Goal: Task Accomplishment & Management: Manage account settings

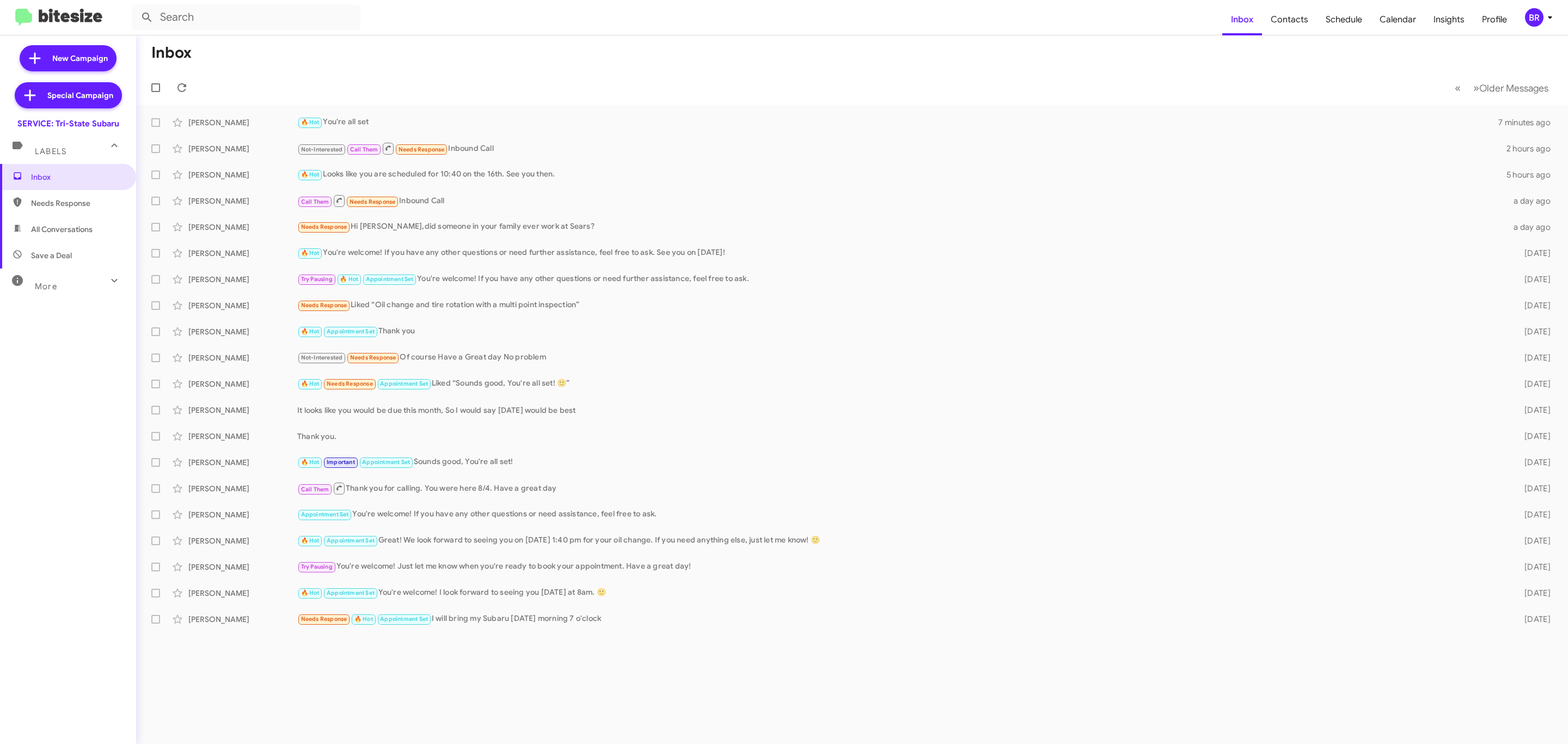
click at [1543, 16] on icon at bounding box center [1549, 17] width 13 height 13
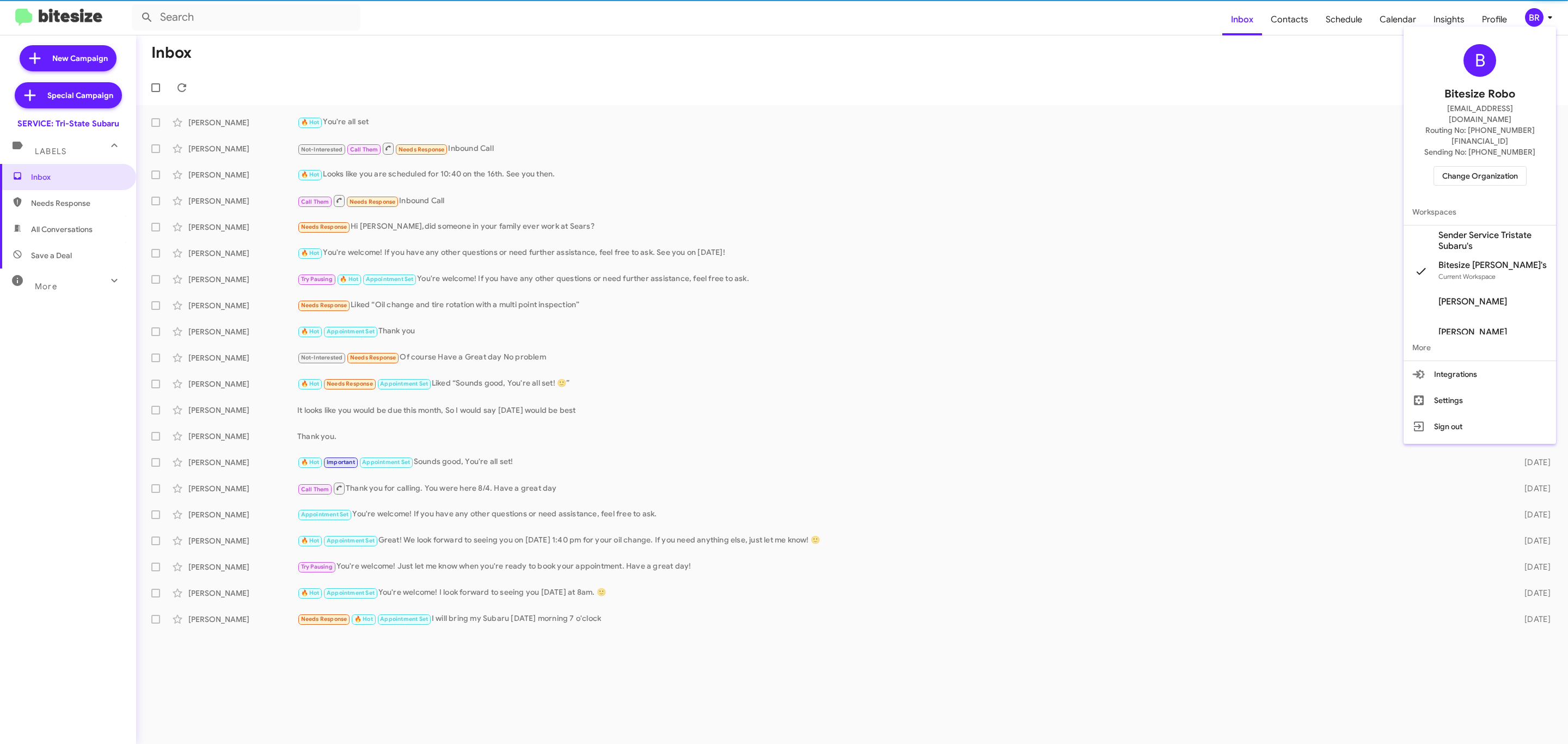
click at [1487, 146] on span "Sending No: +1 (302) 405-3682" at bounding box center [1480, 152] width 111 height 11
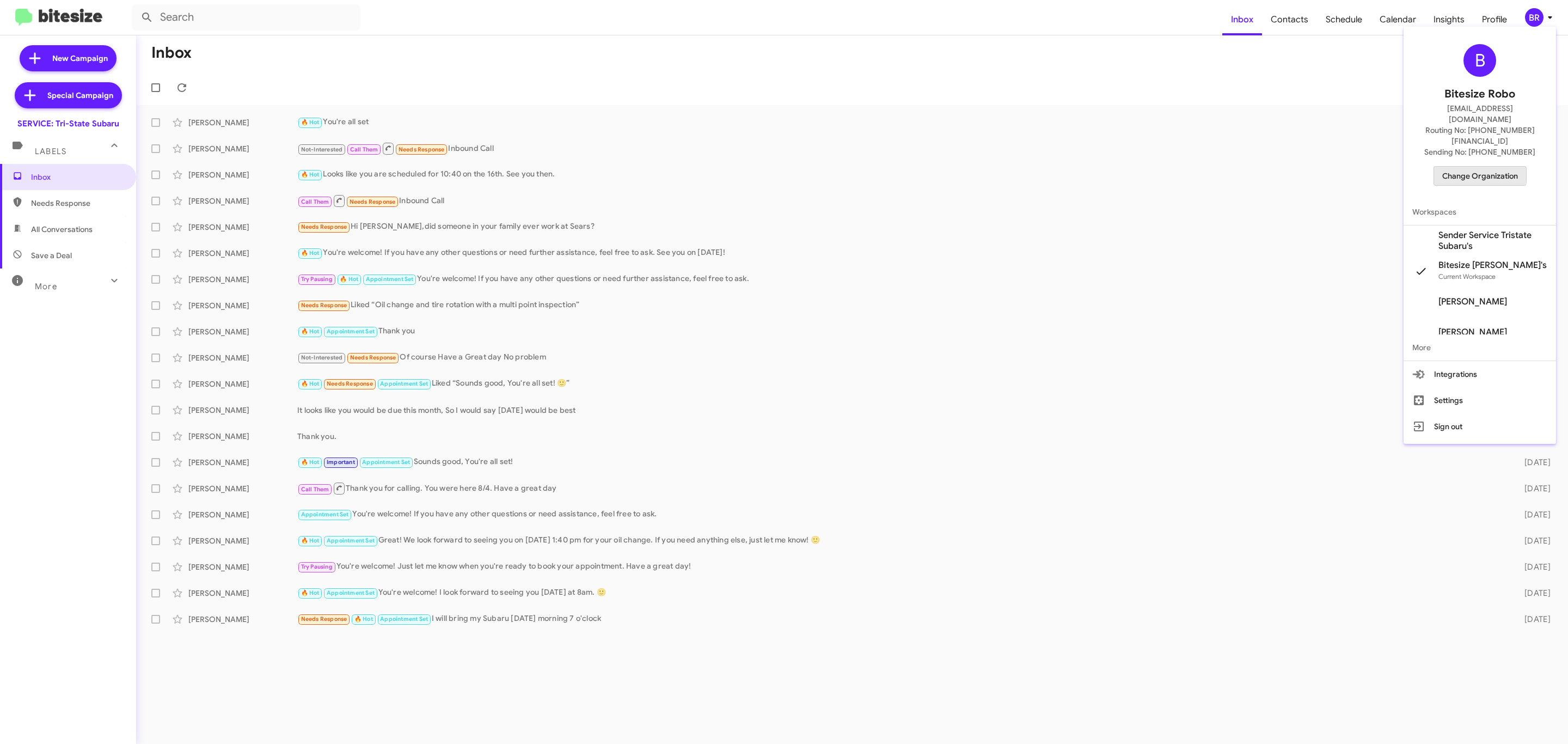
click at [1480, 167] on span "Change Organization" at bounding box center [1480, 176] width 75 height 19
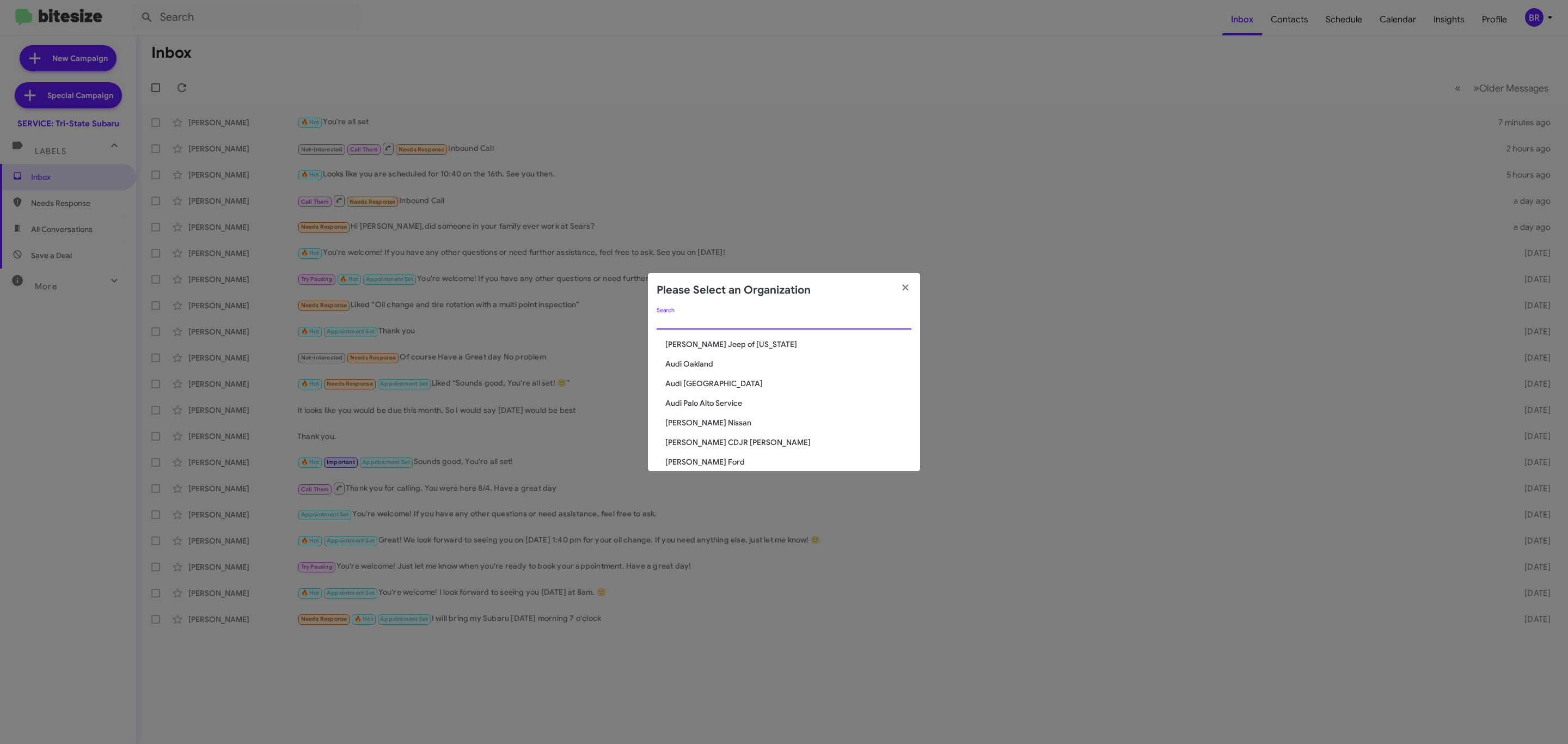
click at [753, 325] on input "Search" at bounding box center [784, 321] width 255 height 9
type input "r"
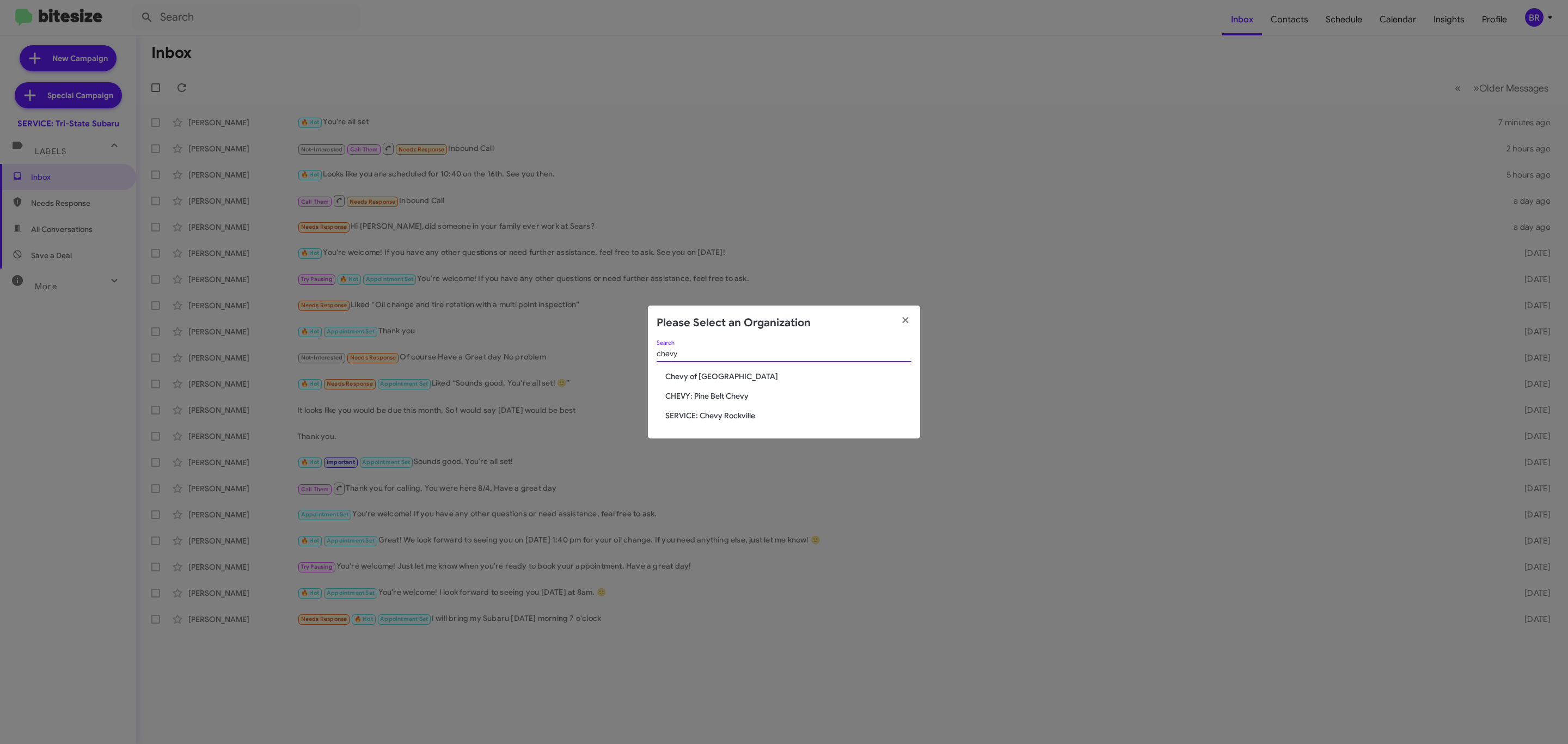
type input "chevy"
click at [729, 368] on div "chevy Search" at bounding box center [784, 356] width 255 height 31
click at [722, 375] on span "Chevy of [GEOGRAPHIC_DATA]" at bounding box center [788, 376] width 246 height 11
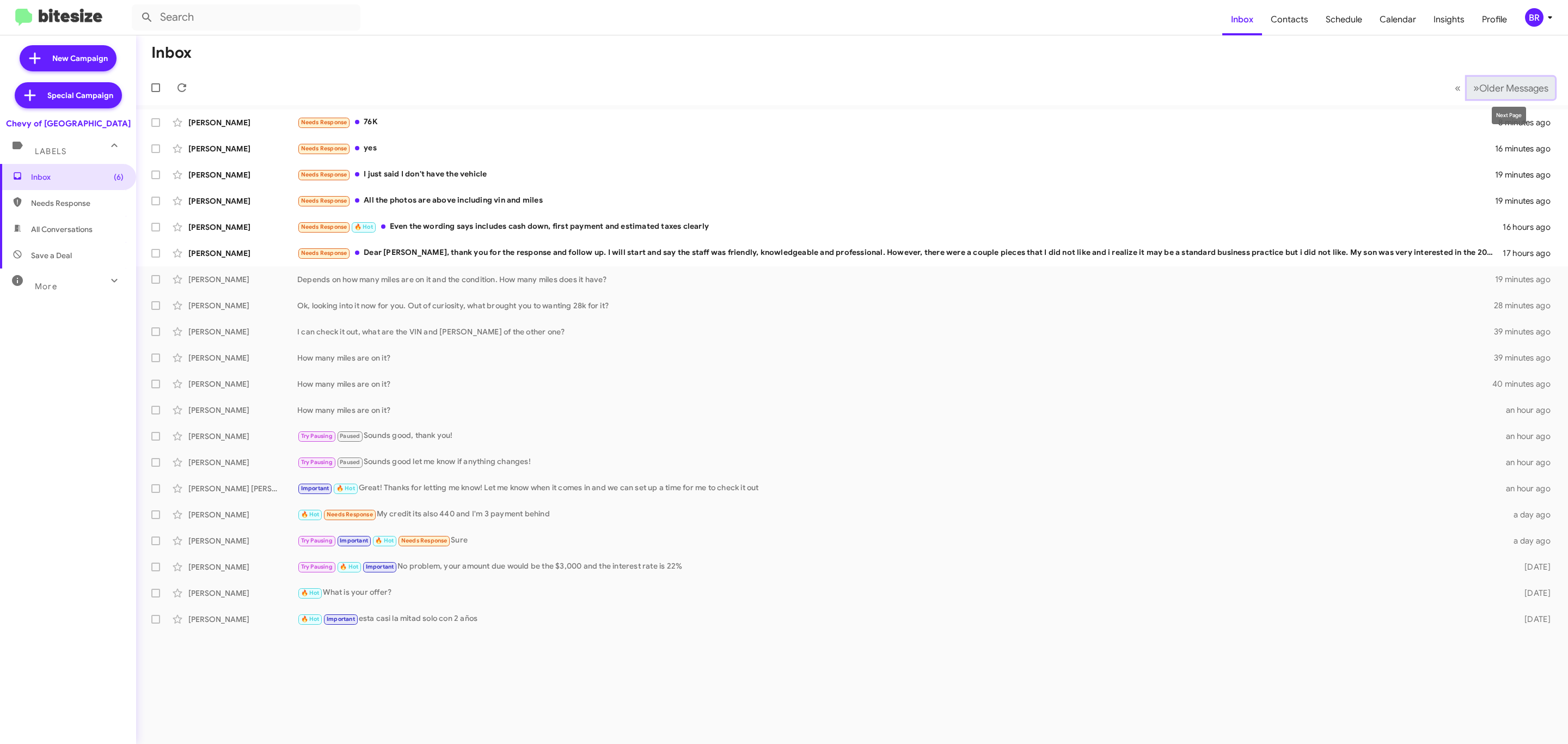
click at [1512, 93] on button "» Next Older Messages" at bounding box center [1511, 88] width 89 height 23
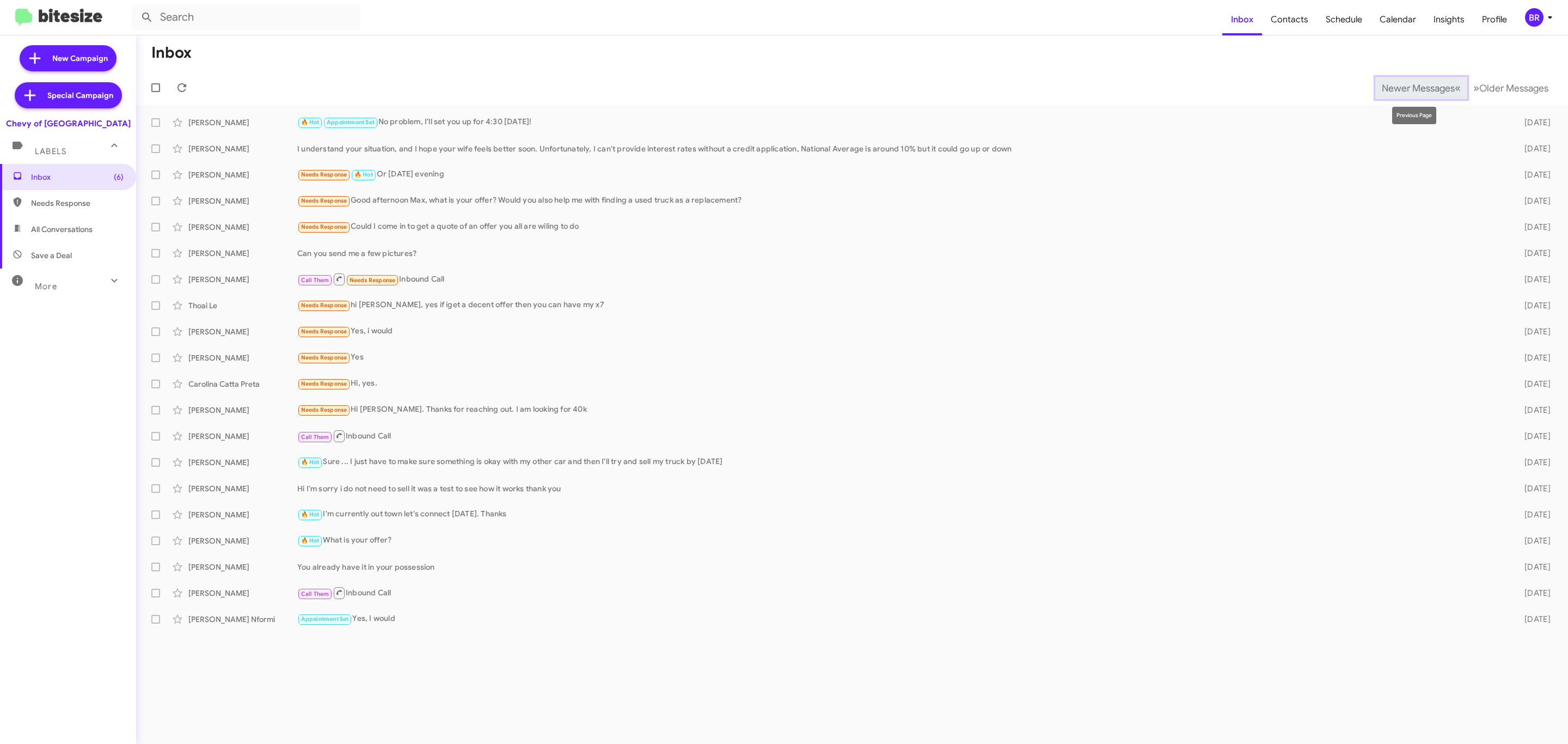
click at [1375, 93] on button "Newer Messages « Previous" at bounding box center [1421, 88] width 92 height 23
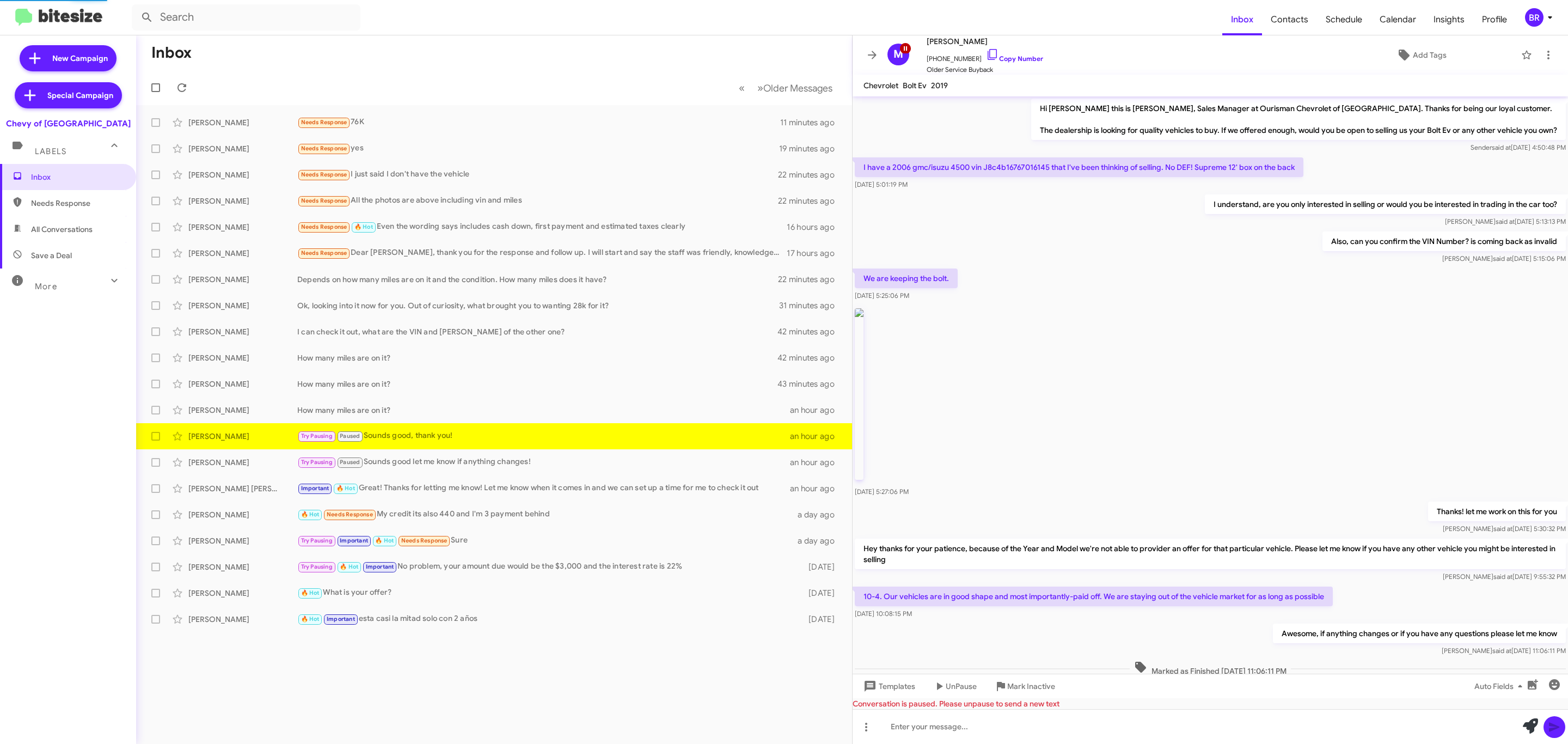
scroll to position [259, 0]
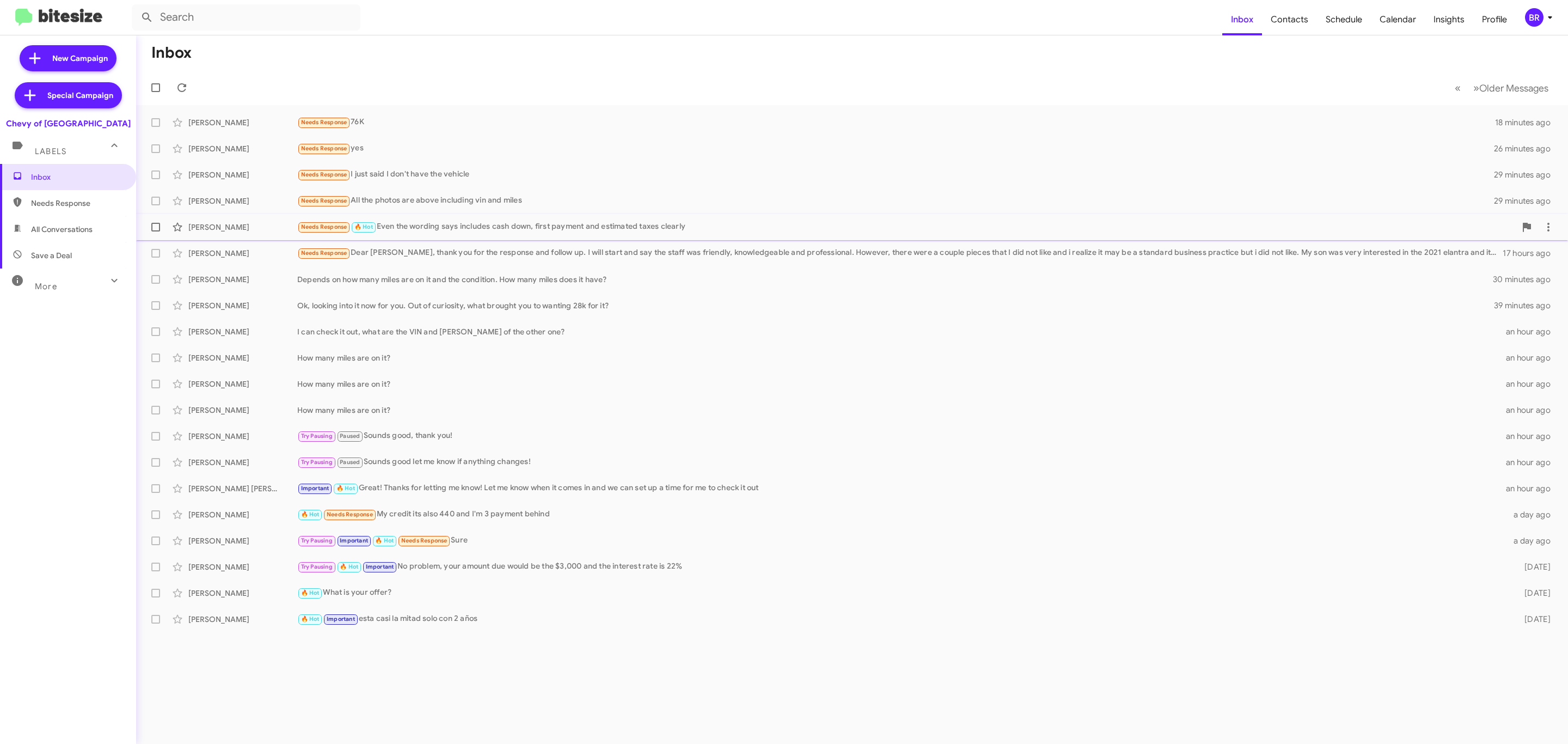
drag, startPoint x: 156, startPoint y: 246, endPoint x: 156, endPoint y: 237, distance: 9.0
click at [155, 244] on label at bounding box center [156, 253] width 22 height 22
click at [155, 257] on input "checkbox" at bounding box center [155, 257] width 1 height 1
checkbox input "true"
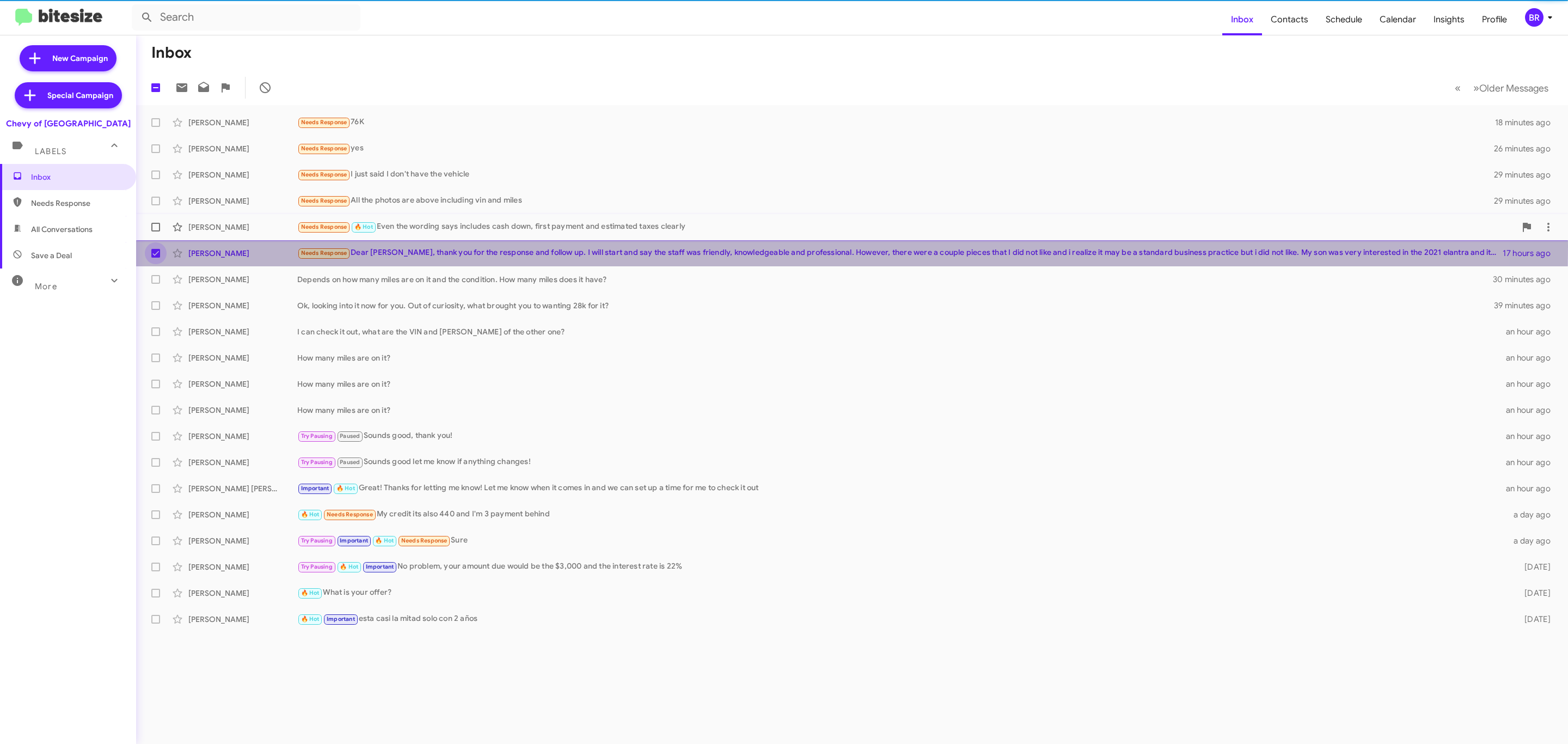
click at [159, 227] on span at bounding box center [156, 227] width 9 height 9
click at [156, 231] on input "checkbox" at bounding box center [155, 231] width 1 height 1
checkbox input "true"
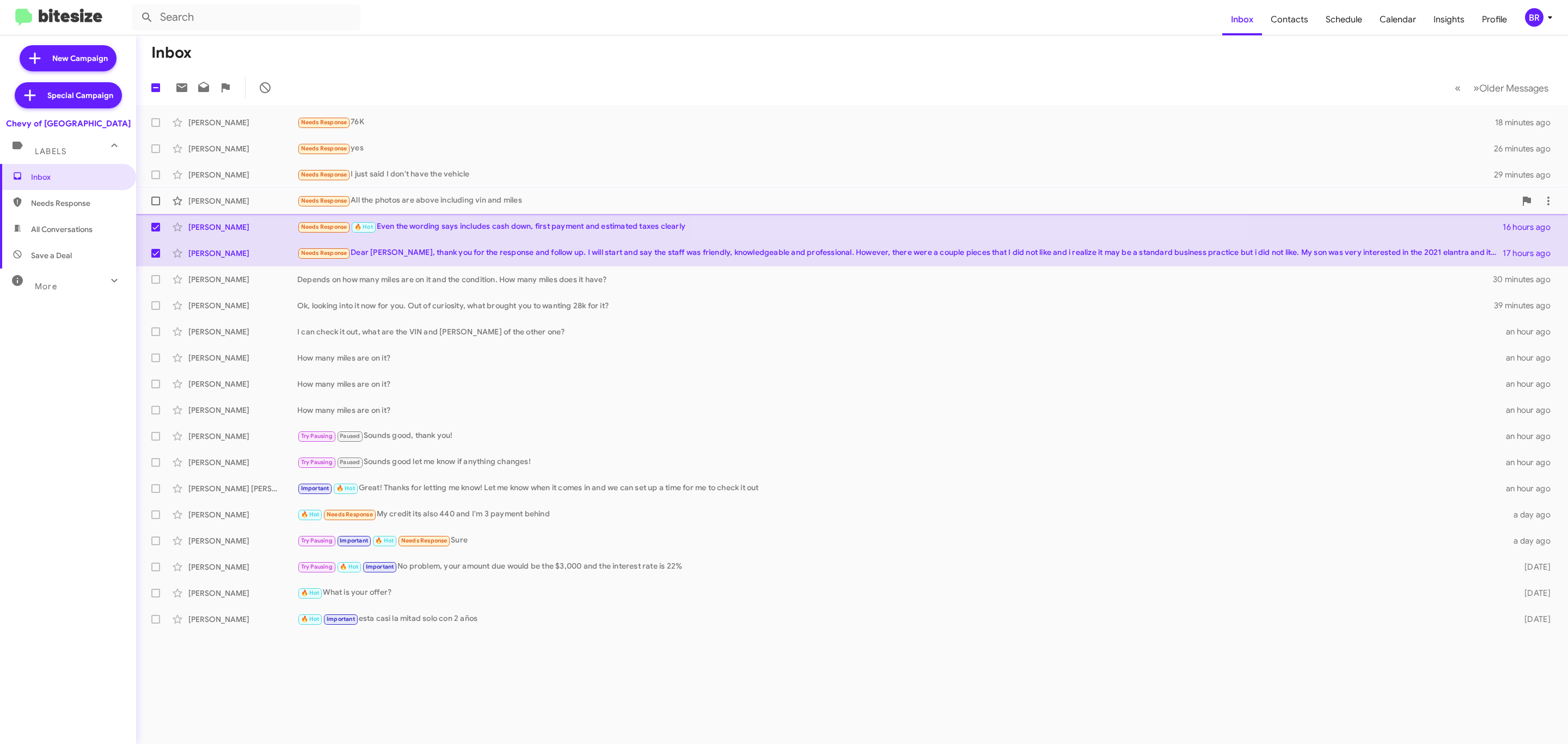
click at [154, 207] on label at bounding box center [156, 201] width 22 height 22
click at [155, 206] on input "checkbox" at bounding box center [155, 205] width 1 height 1
checkbox input "true"
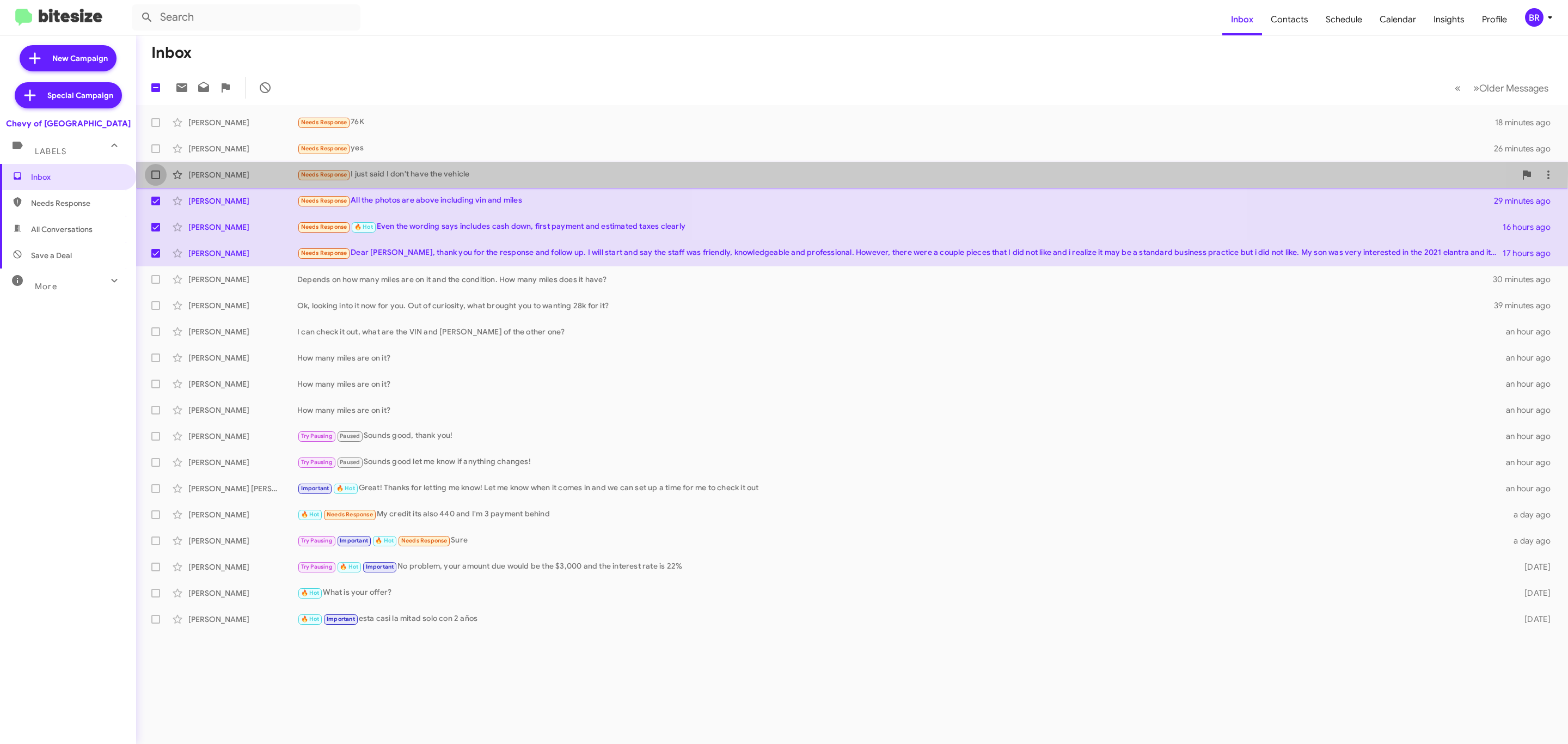
click at [154, 173] on span at bounding box center [156, 174] width 9 height 9
click at [155, 179] on input "checkbox" at bounding box center [155, 179] width 1 height 1
checkbox input "true"
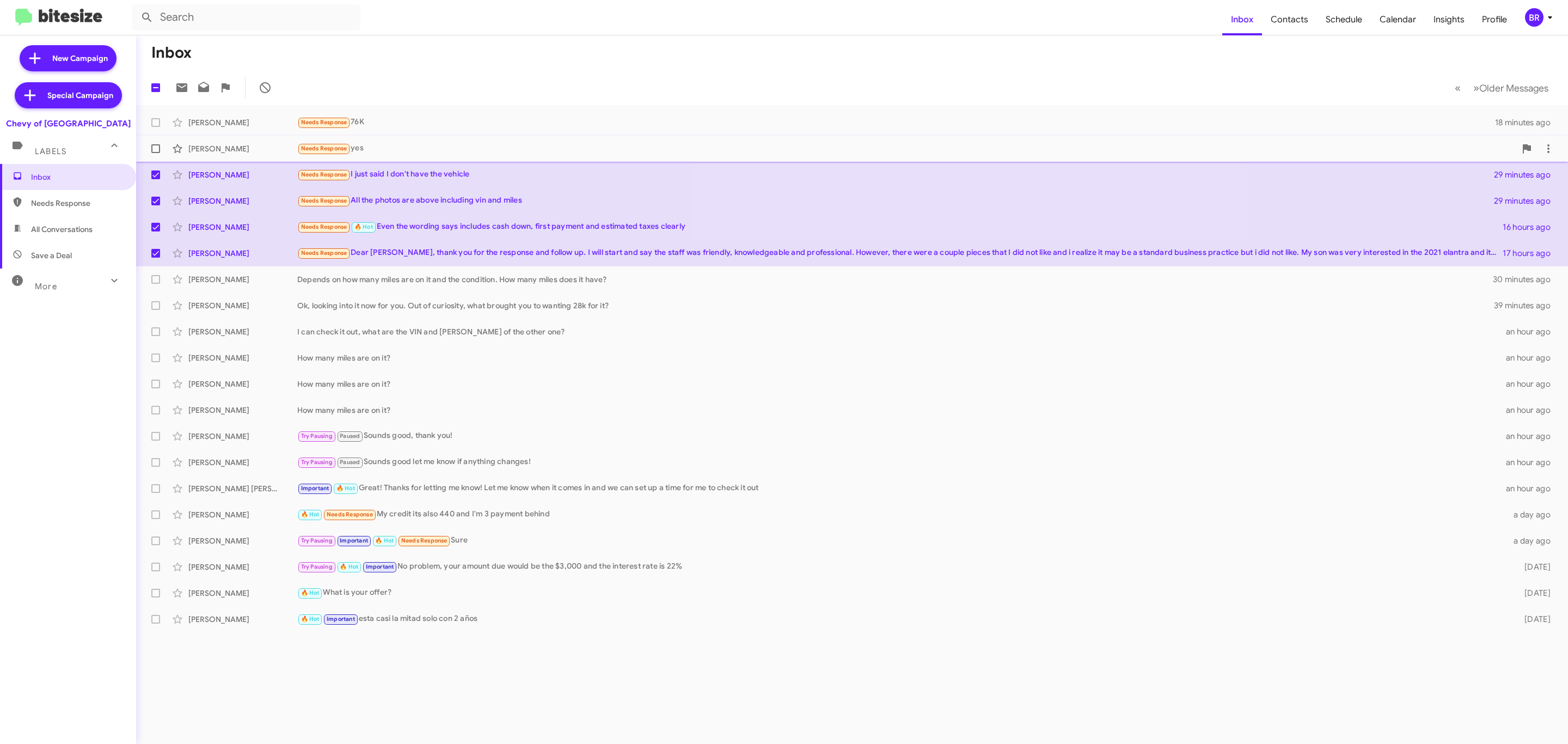
click at [154, 150] on span at bounding box center [156, 148] width 9 height 9
click at [155, 153] on input "checkbox" at bounding box center [155, 153] width 1 height 1
checkbox input "true"
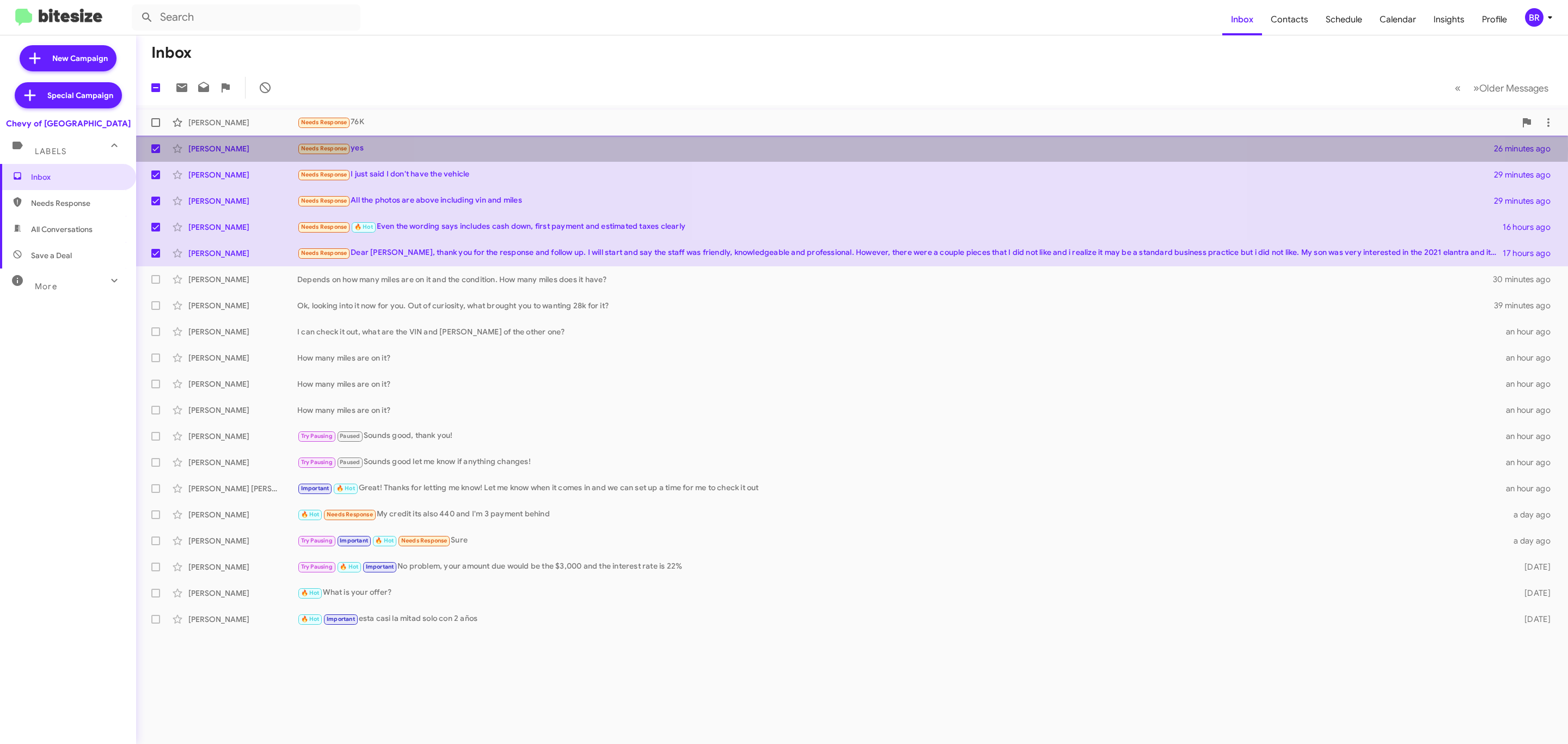
click at [152, 118] on span at bounding box center [156, 122] width 9 height 9
click at [155, 127] on input "checkbox" at bounding box center [155, 127] width 1 height 1
checkbox input "true"
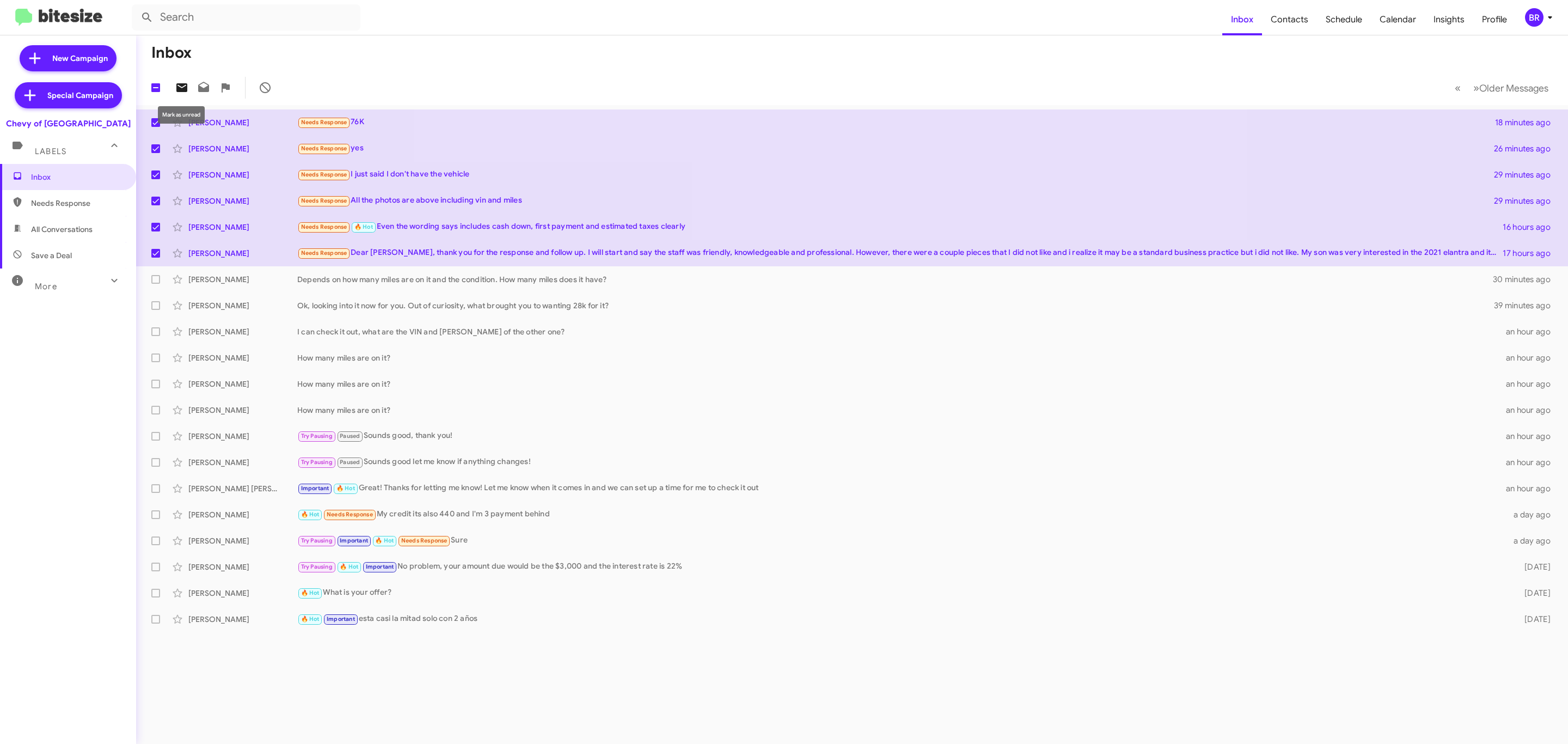
click at [178, 86] on icon at bounding box center [182, 87] width 11 height 9
click at [1534, 25] on div "BR" at bounding box center [1534, 17] width 19 height 19
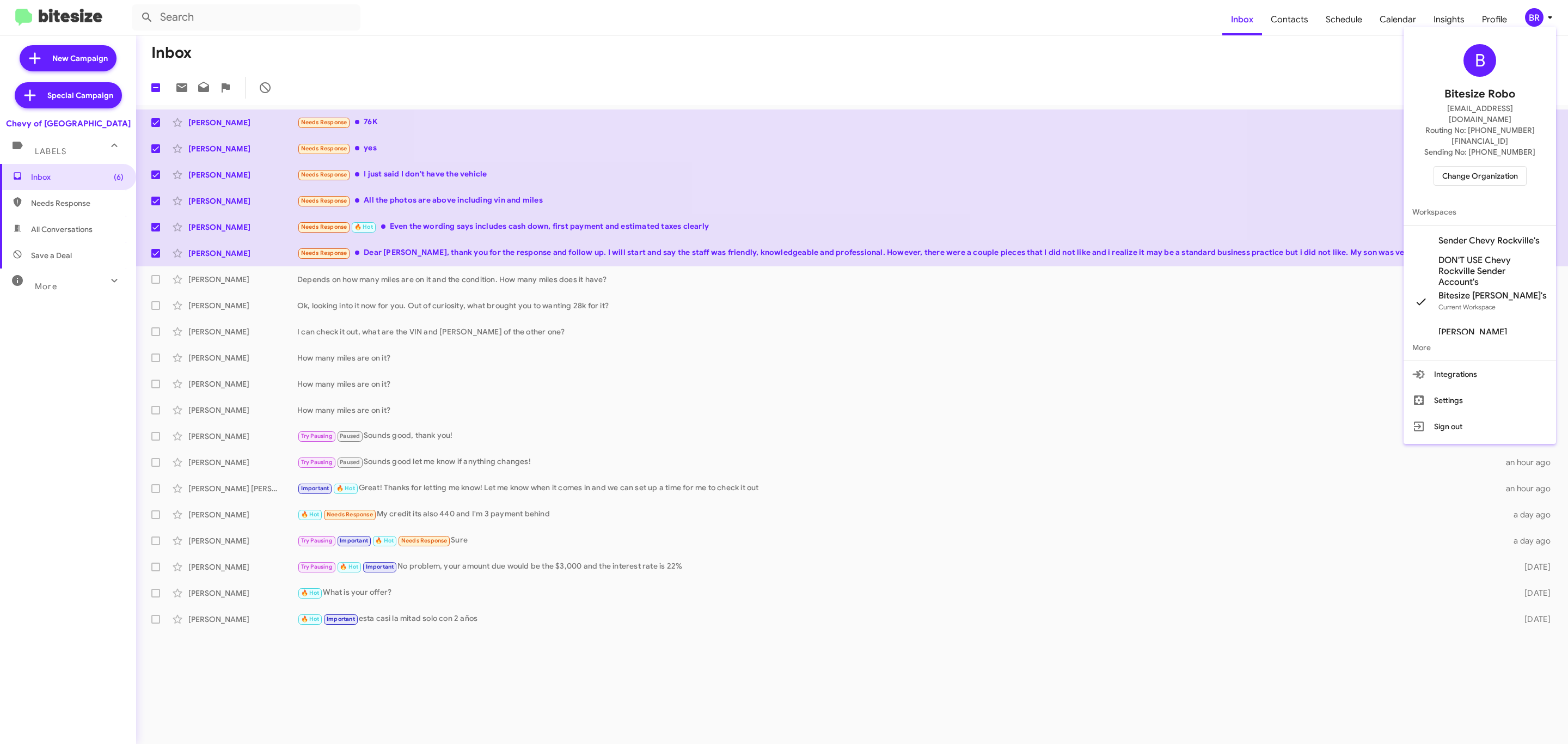
click at [1470, 167] on span "Change Organization" at bounding box center [1480, 176] width 75 height 19
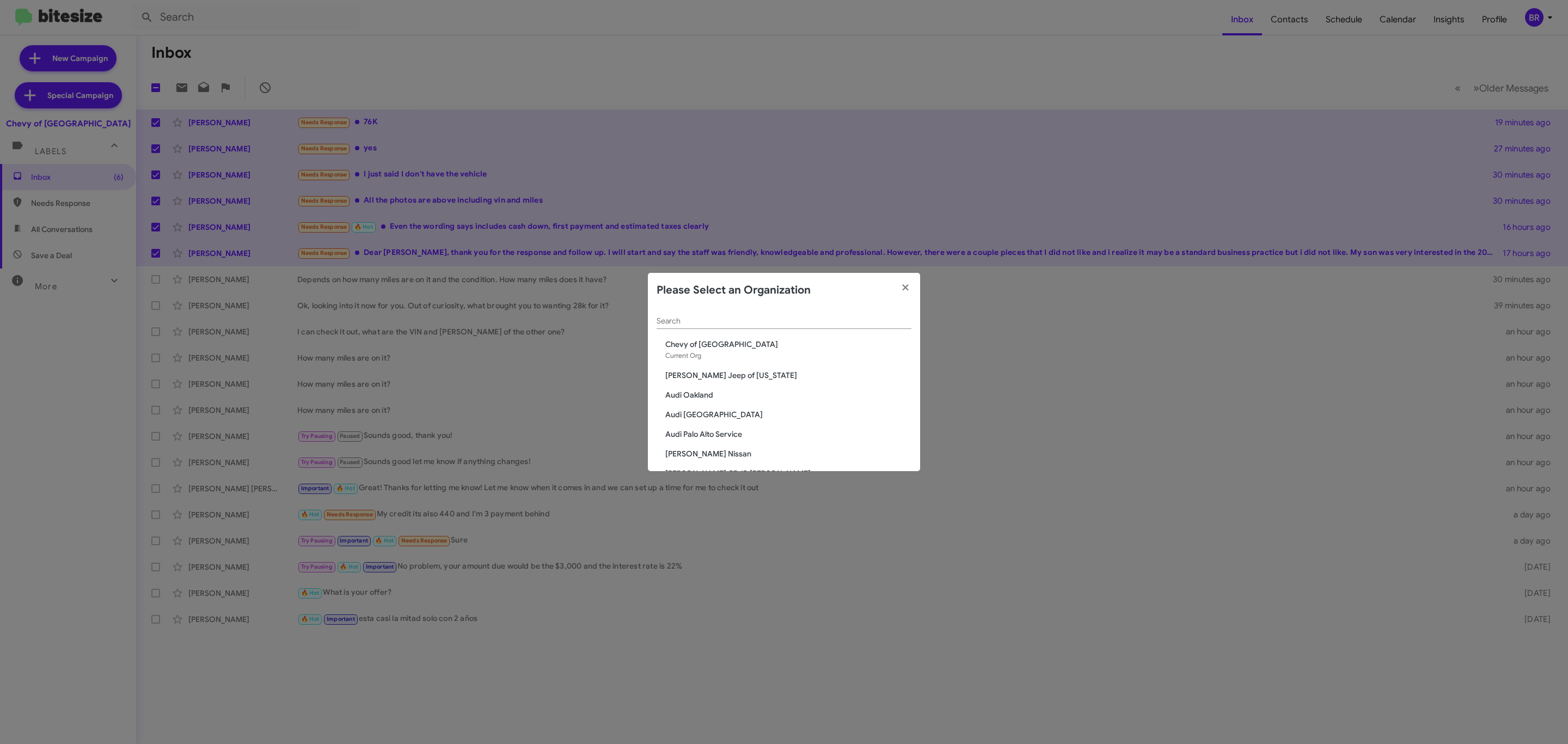
click at [731, 317] on input "Search" at bounding box center [784, 321] width 255 height 9
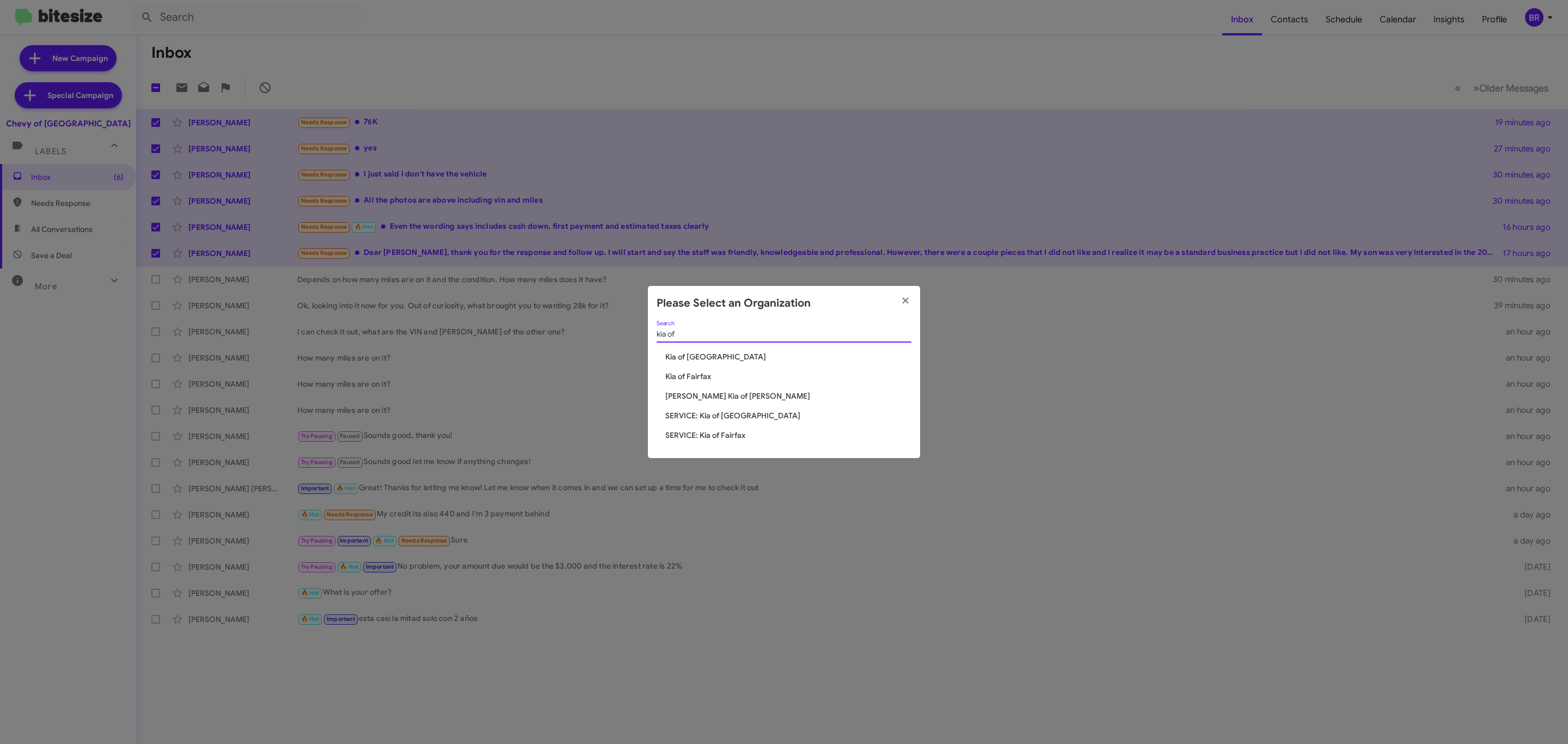
type input "kia of"
click at [697, 375] on span "Kia of Fairfax" at bounding box center [788, 376] width 246 height 11
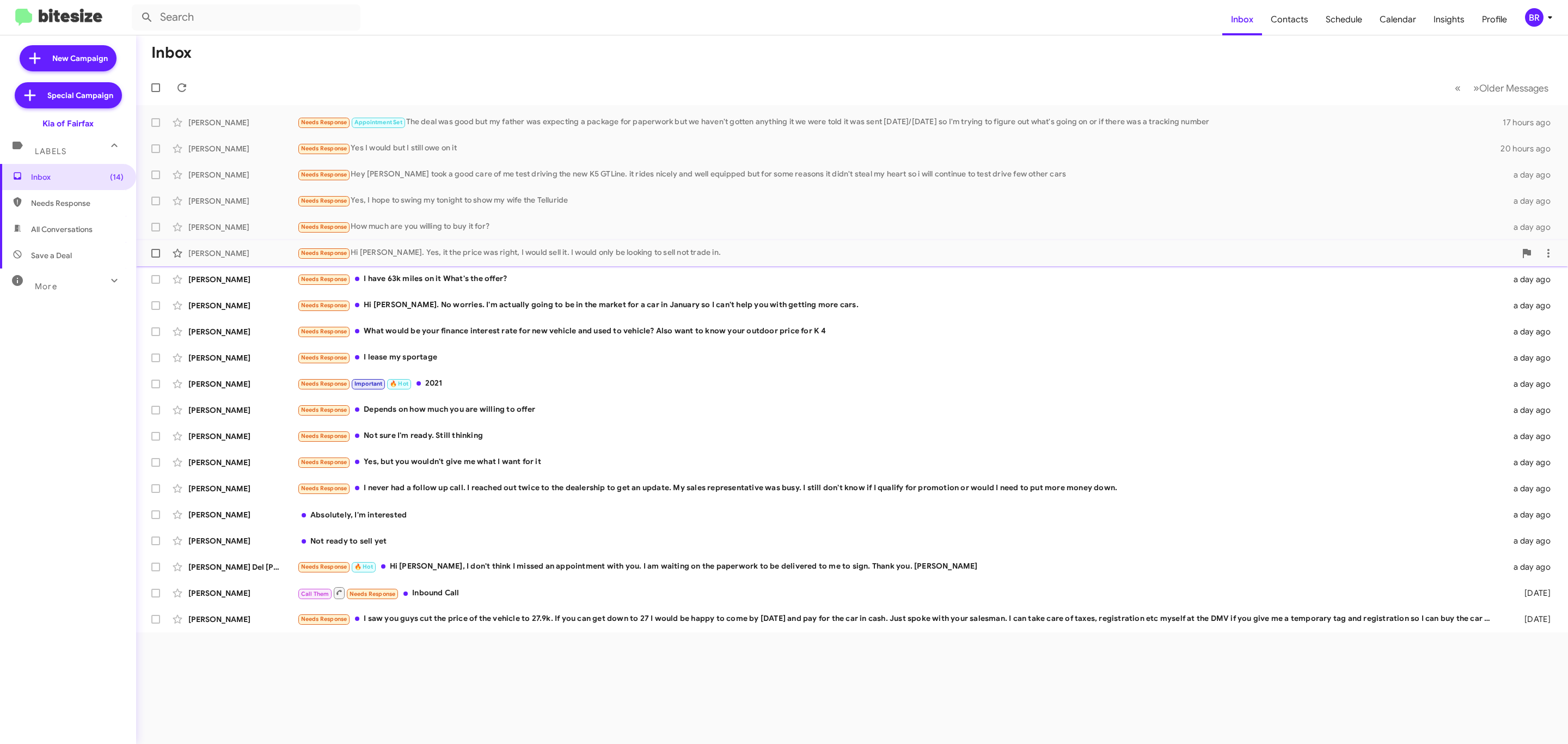
click at [157, 255] on span at bounding box center [156, 253] width 9 height 9
click at [156, 257] on input "checkbox" at bounding box center [155, 257] width 1 height 1
checkbox input "true"
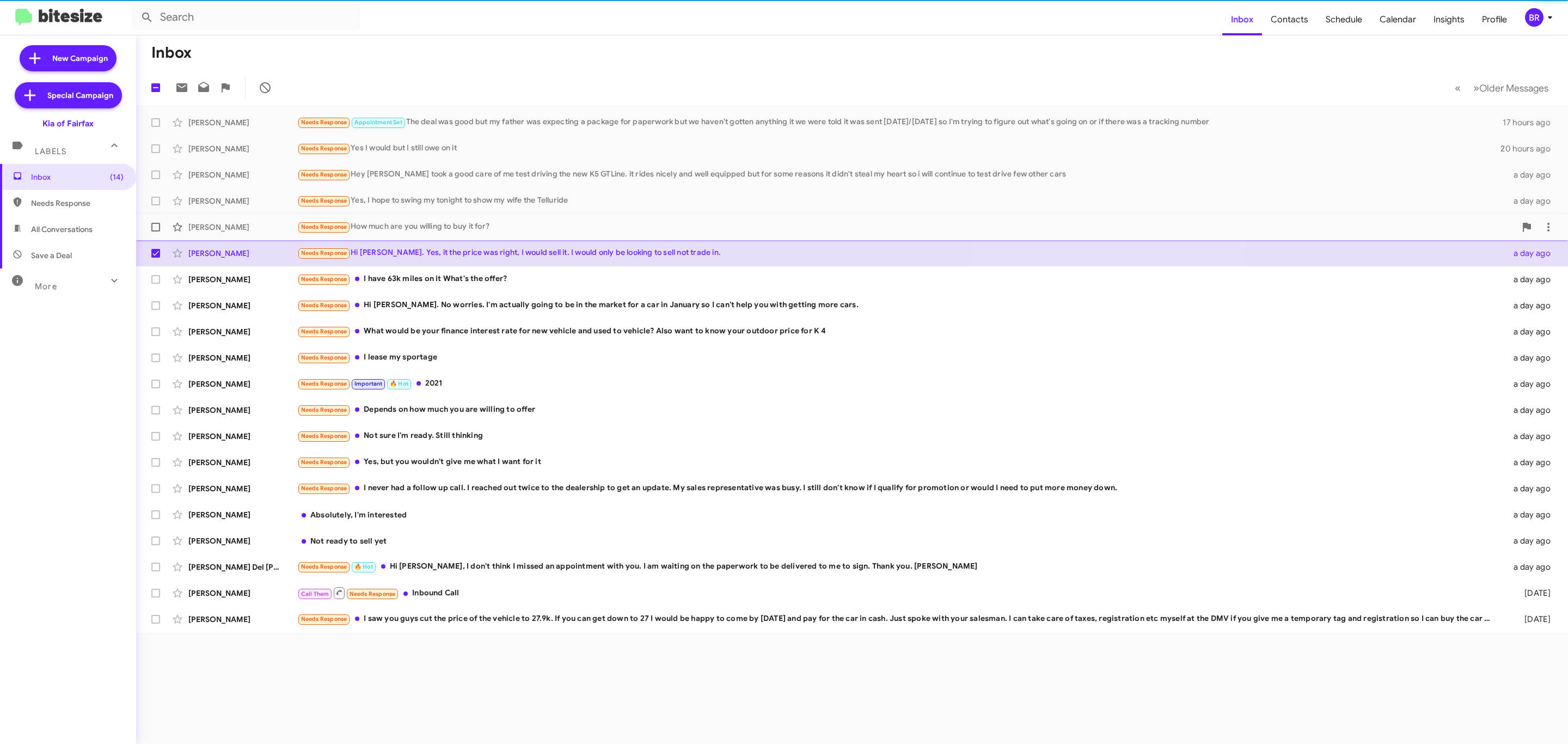
click at [152, 229] on span at bounding box center [156, 227] width 9 height 9
click at [155, 231] on input "checkbox" at bounding box center [155, 231] width 1 height 1
checkbox input "true"
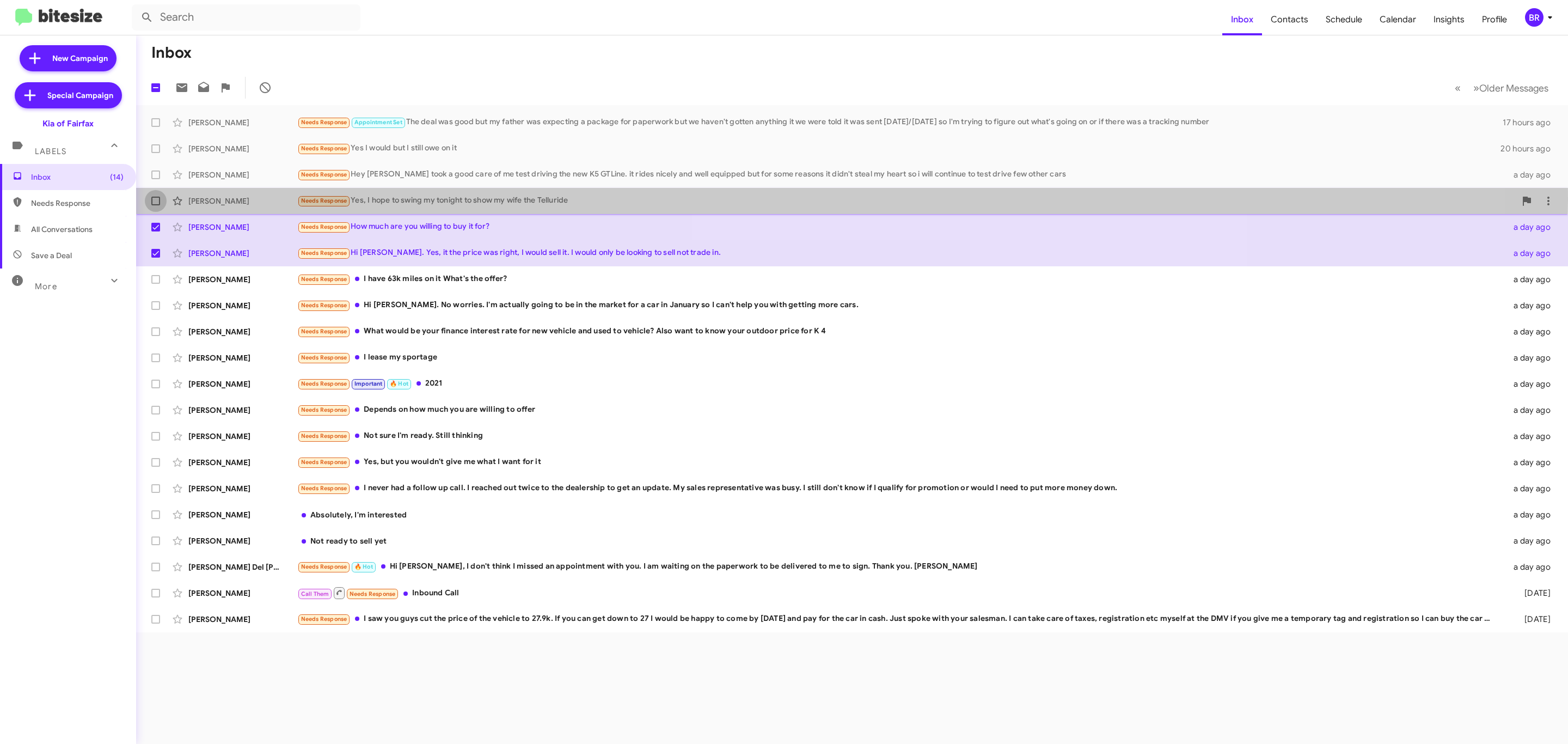
click at [154, 200] on span at bounding box center [156, 200] width 9 height 9
click at [155, 205] on input "checkbox" at bounding box center [155, 205] width 1 height 1
checkbox input "true"
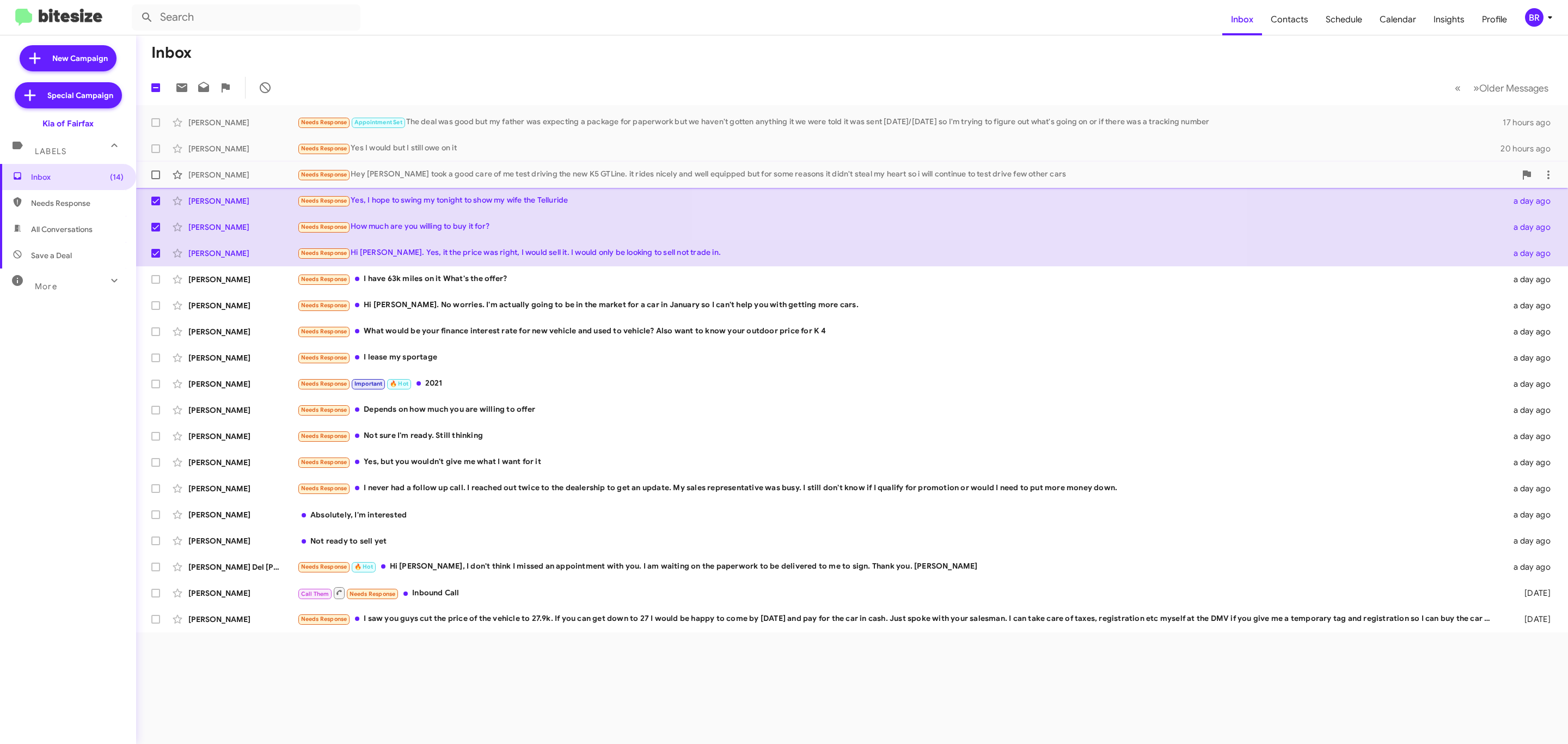
click at [157, 165] on label at bounding box center [156, 175] width 22 height 22
click at [156, 179] on input "checkbox" at bounding box center [155, 179] width 1 height 1
checkbox input "true"
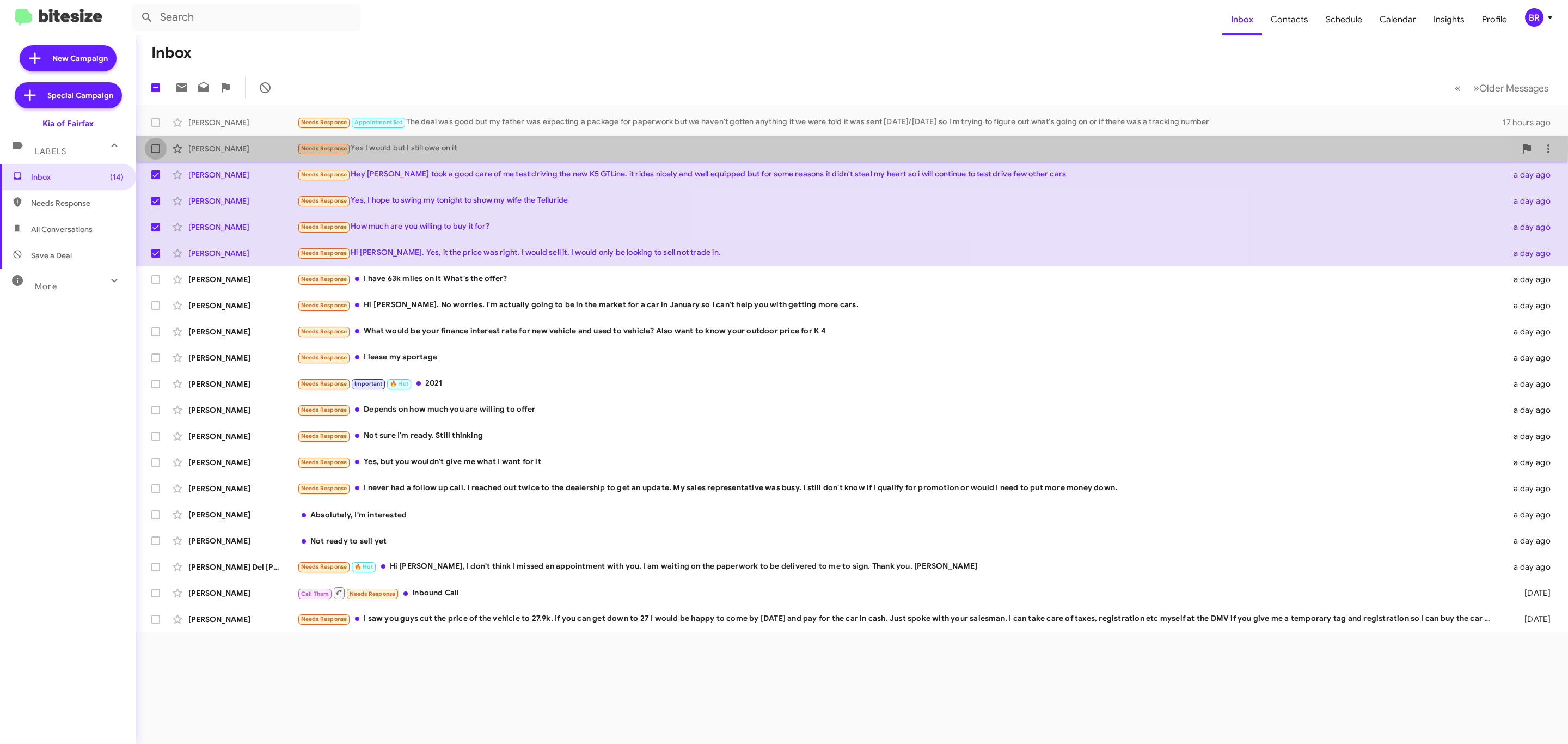
click at [157, 149] on span at bounding box center [156, 148] width 9 height 9
click at [156, 153] on input "checkbox" at bounding box center [155, 153] width 1 height 1
checkbox input "true"
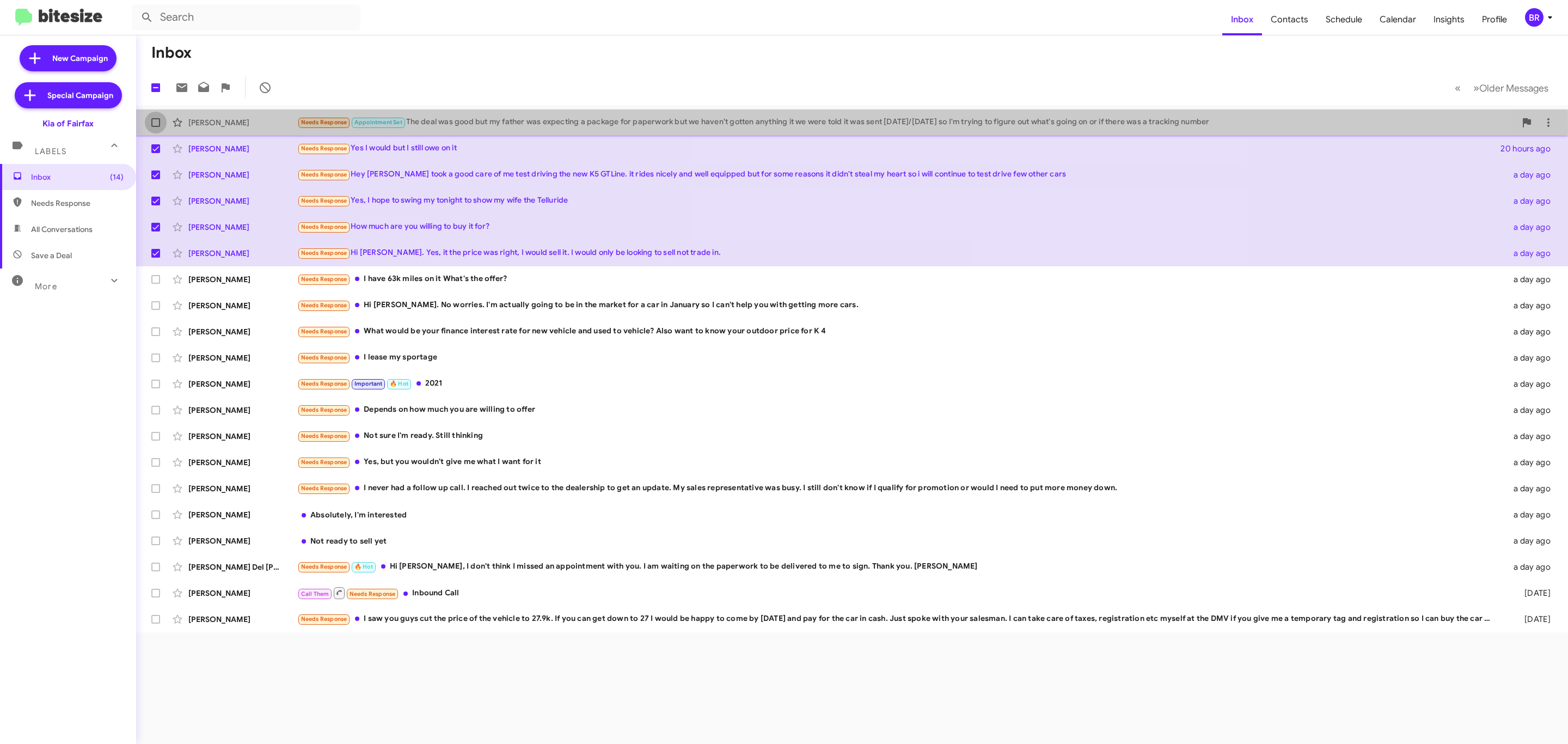
click at [157, 130] on label at bounding box center [156, 123] width 22 height 22
click at [156, 128] on input "checkbox" at bounding box center [155, 127] width 1 height 1
checkbox input "true"
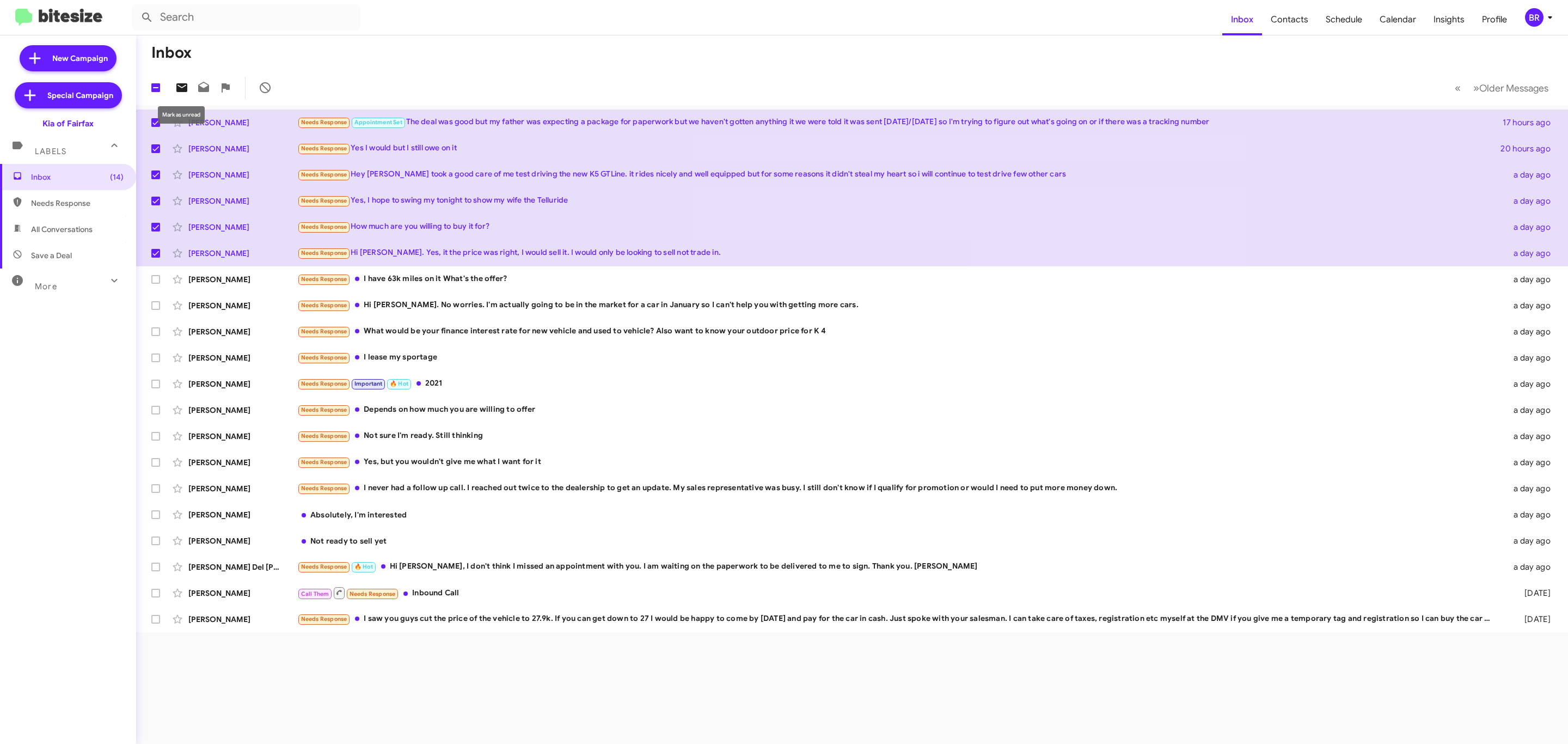
click at [181, 90] on icon at bounding box center [182, 87] width 11 height 9
click at [1533, 20] on div "BR" at bounding box center [1534, 17] width 19 height 19
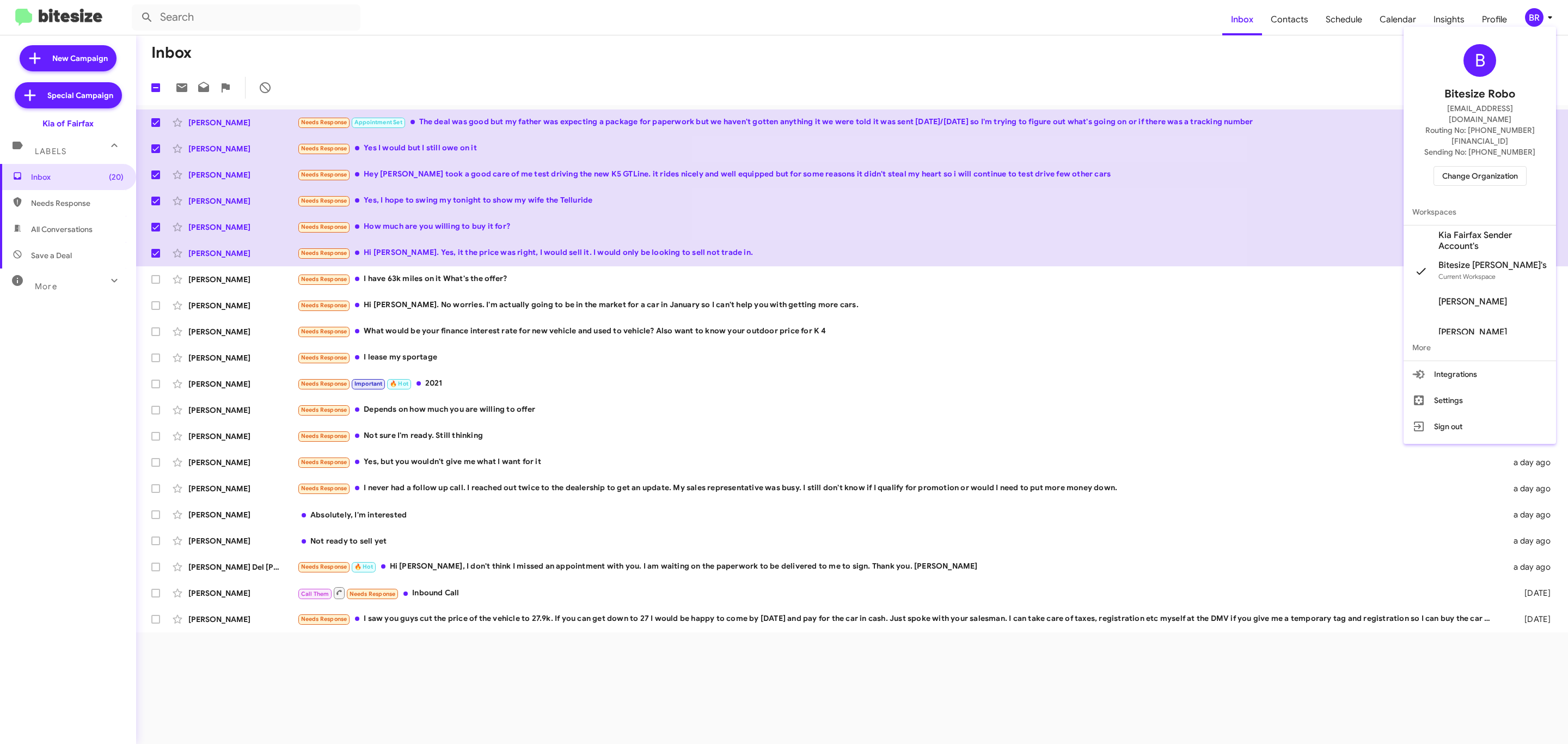
click at [1472, 167] on span "Change Organization" at bounding box center [1480, 176] width 75 height 19
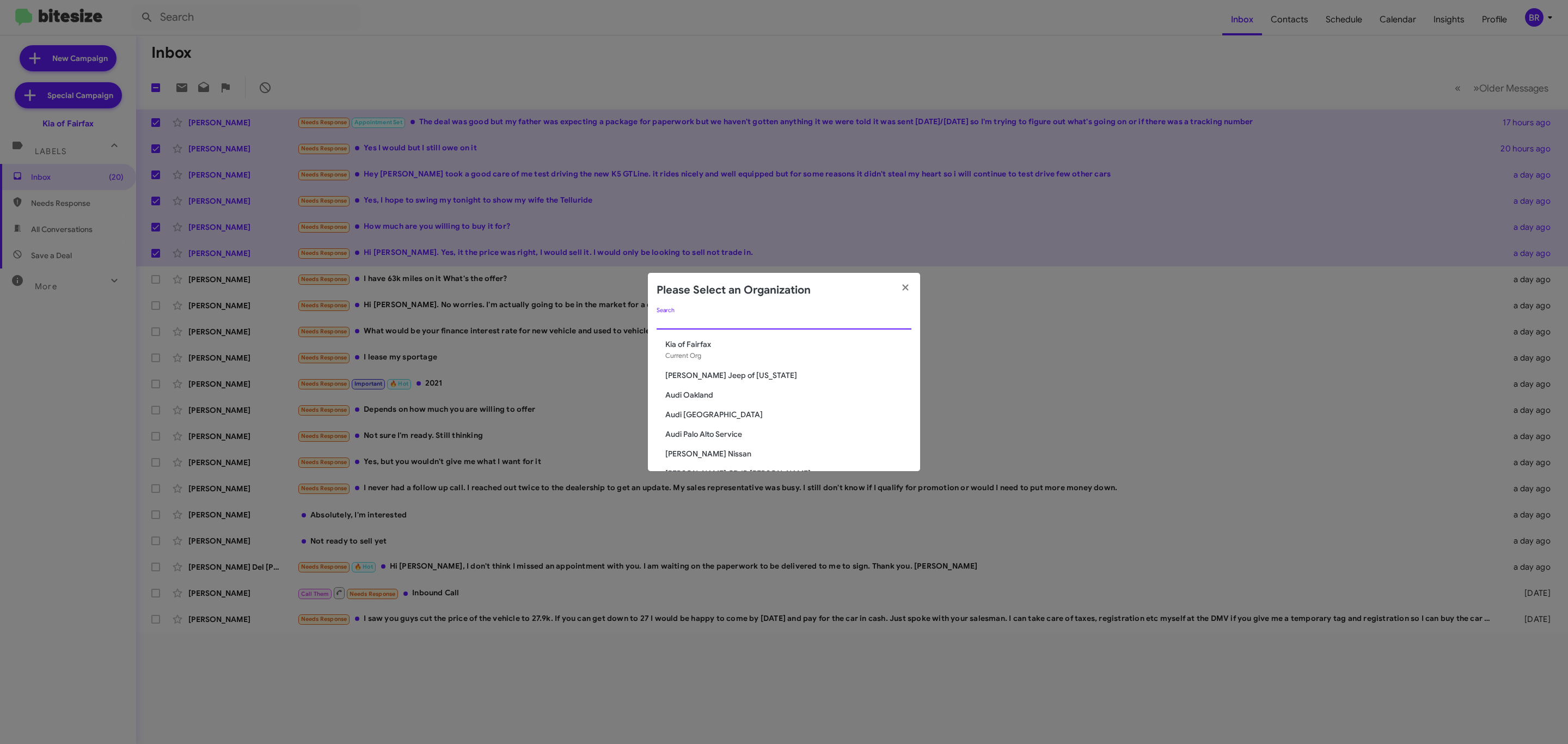
click at [784, 321] on input "Search" at bounding box center [784, 321] width 255 height 9
type input "cd"
click at [710, 378] on span "CDJR of [PERSON_NAME]" at bounding box center [788, 384] width 246 height 11
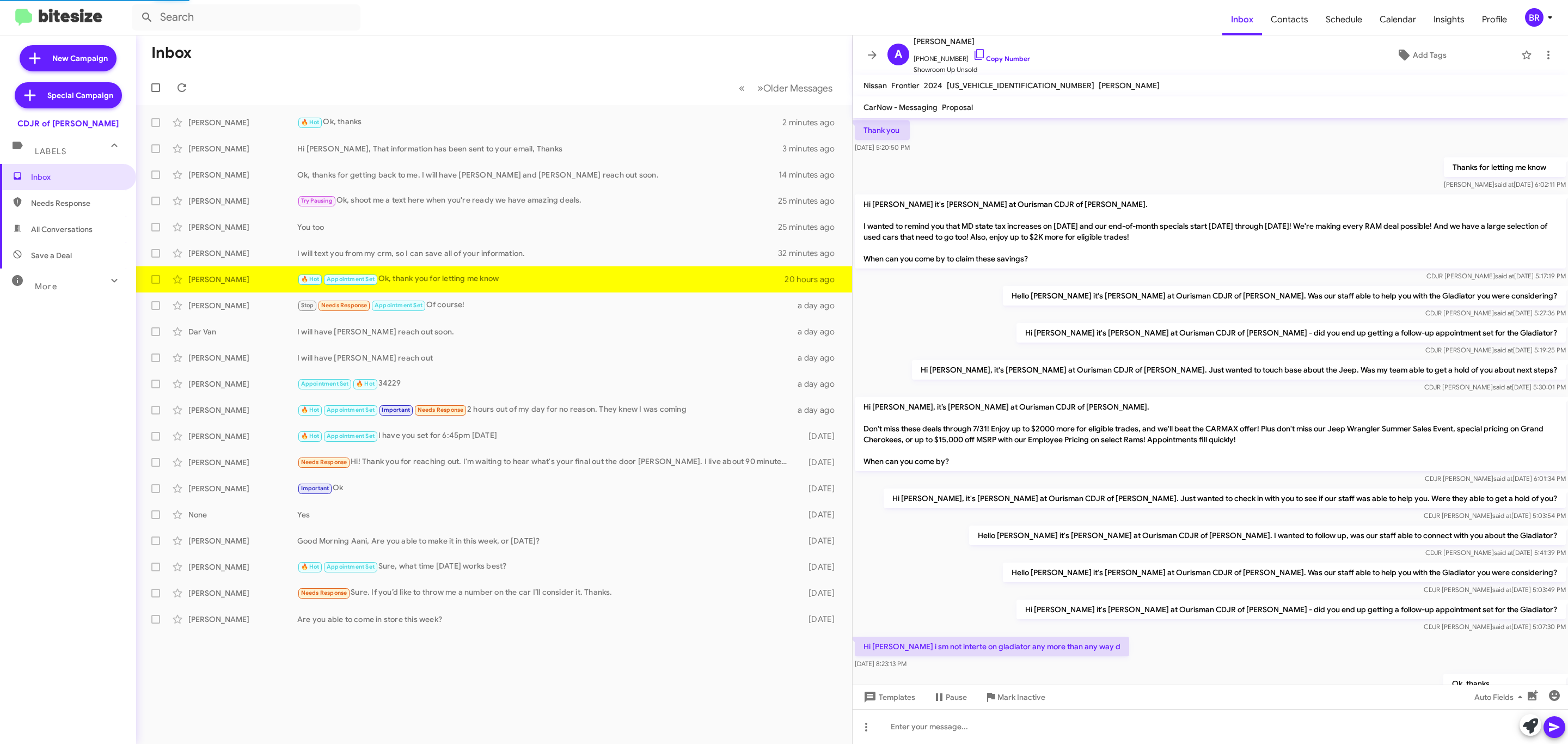
scroll to position [386, 0]
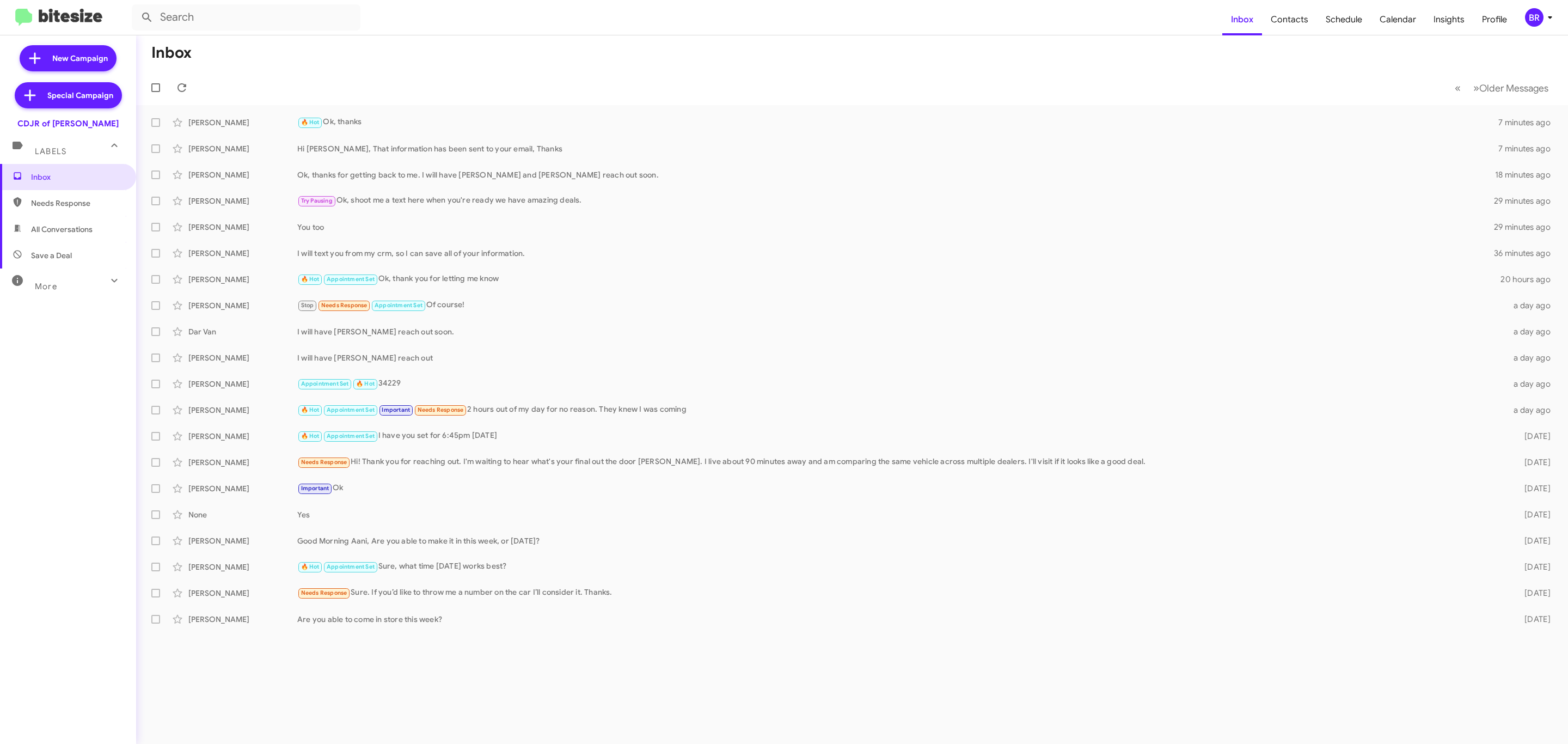
click at [1526, 16] on div "BR" at bounding box center [1534, 17] width 19 height 19
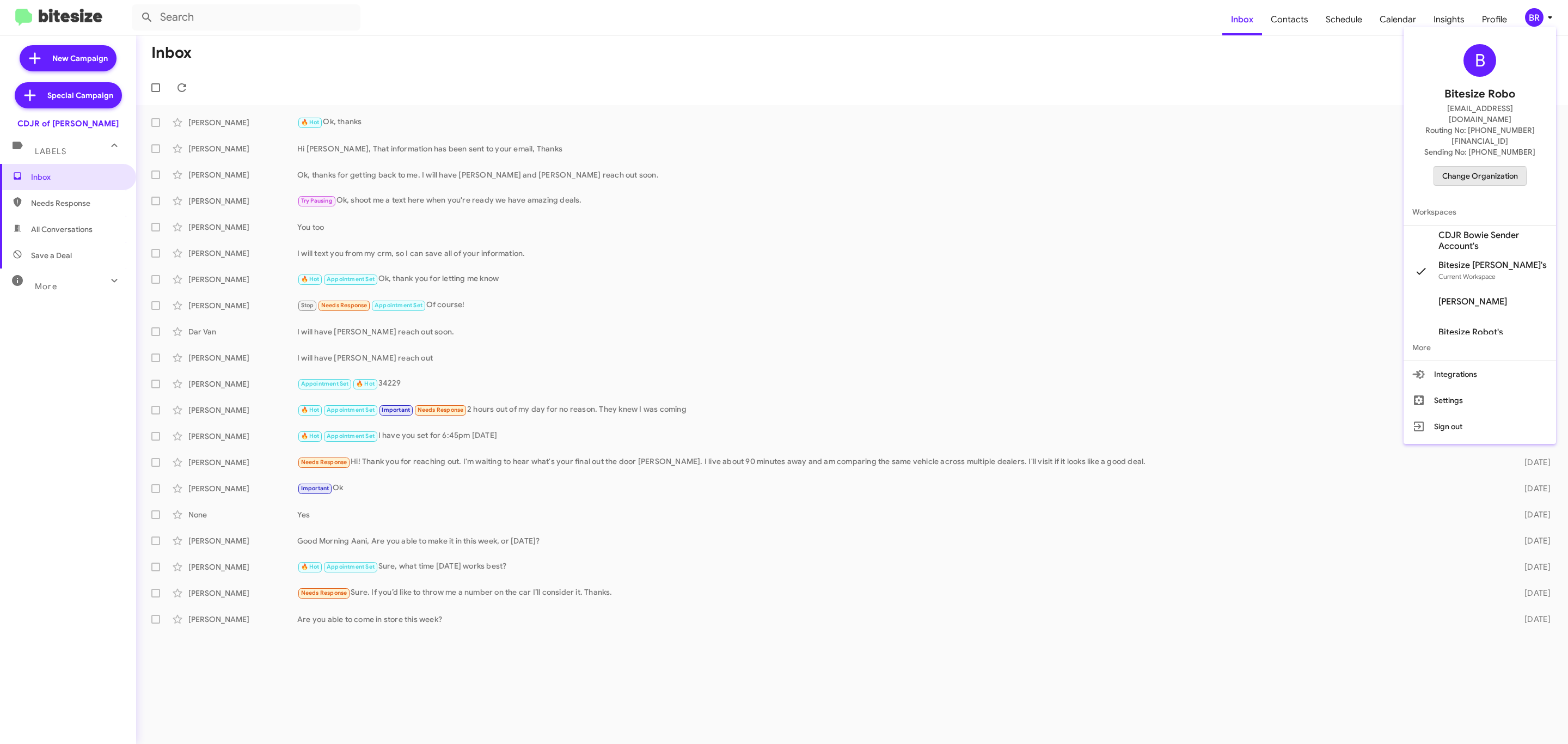
click at [1461, 167] on span "Change Organization" at bounding box center [1480, 176] width 75 height 19
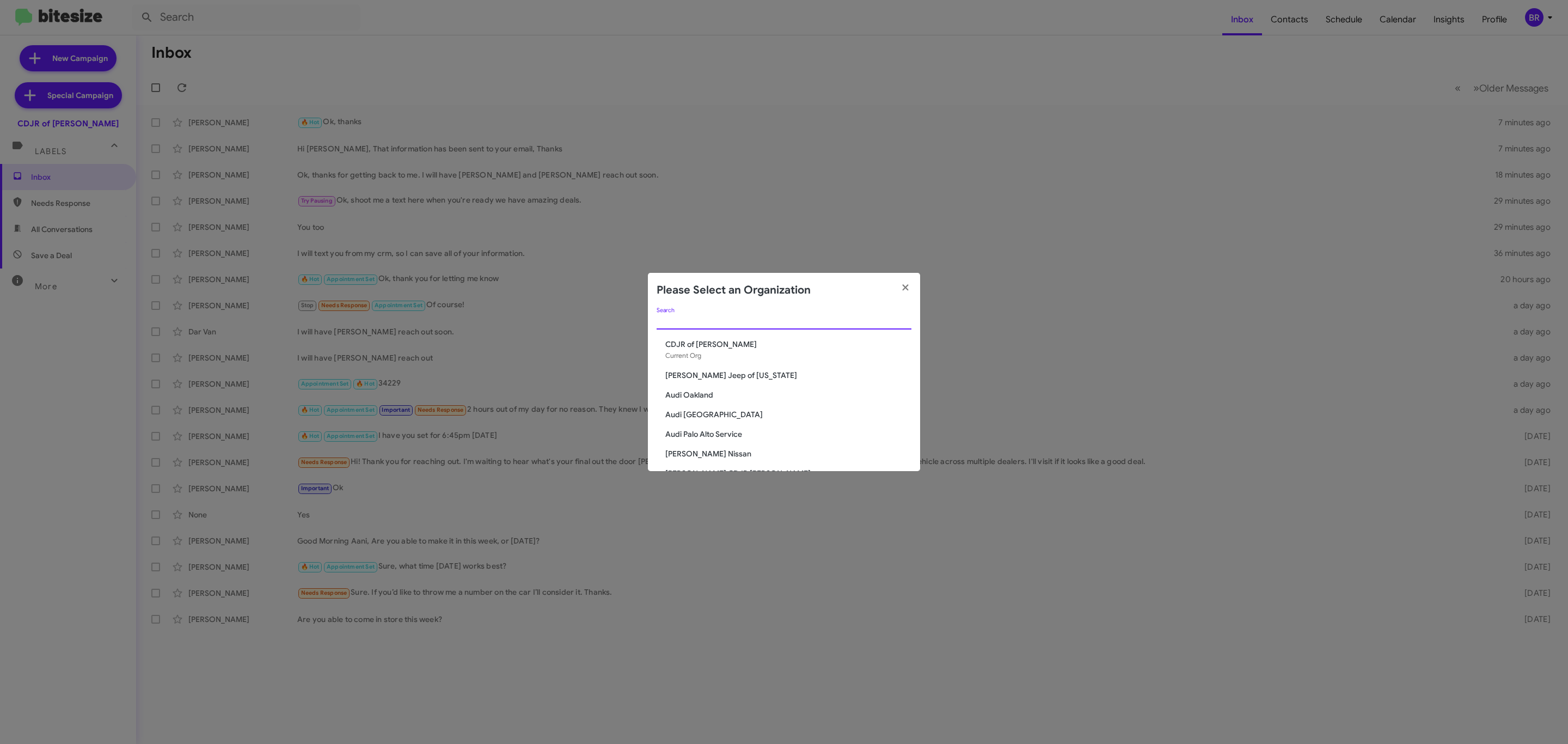
drag, startPoint x: 750, startPoint y: 321, endPoint x: 749, endPoint y: 327, distance: 6.1
click at [750, 324] on input "Search" at bounding box center [784, 321] width 255 height 9
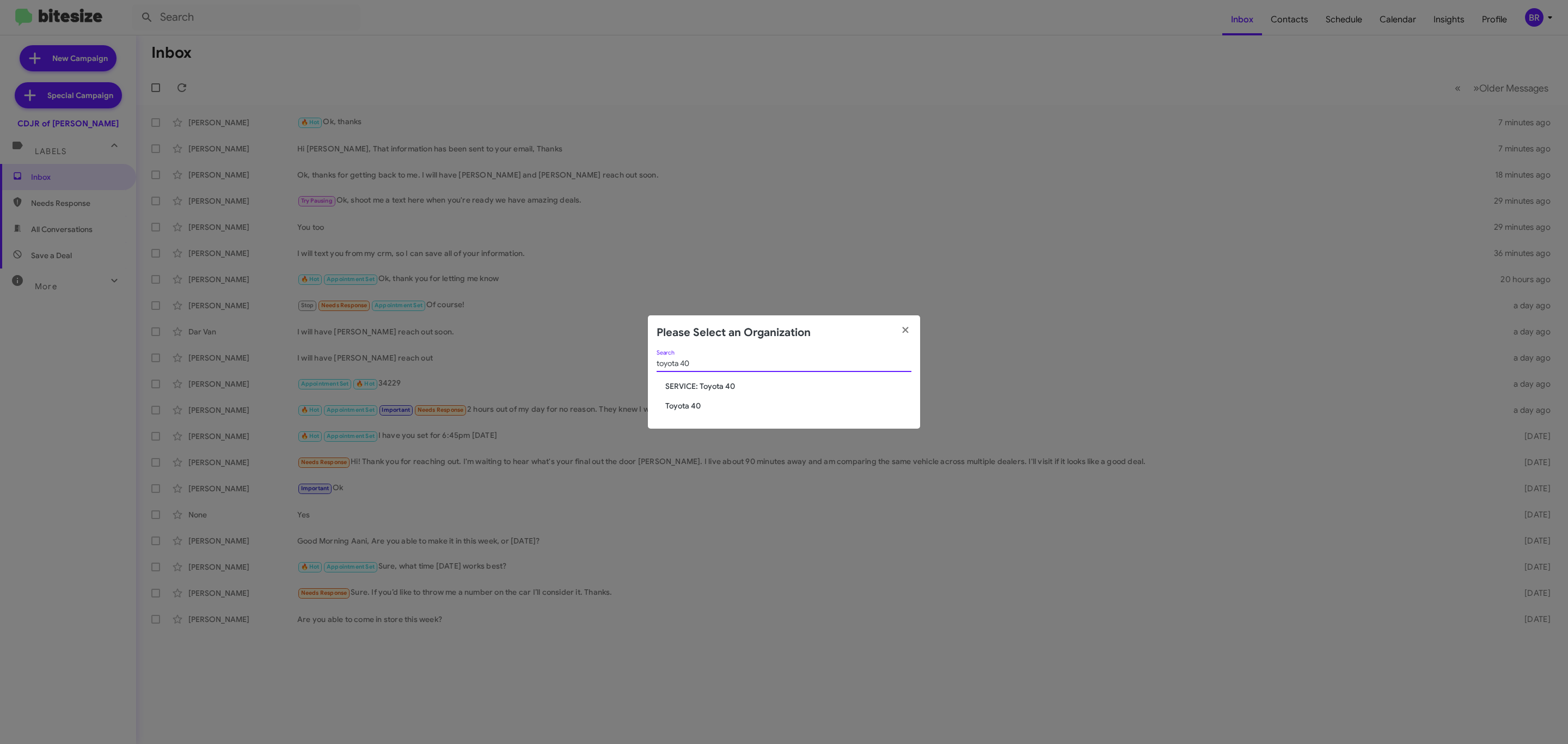
type input "toyota 40"
click at [670, 410] on span "Toyota 40" at bounding box center [788, 406] width 246 height 11
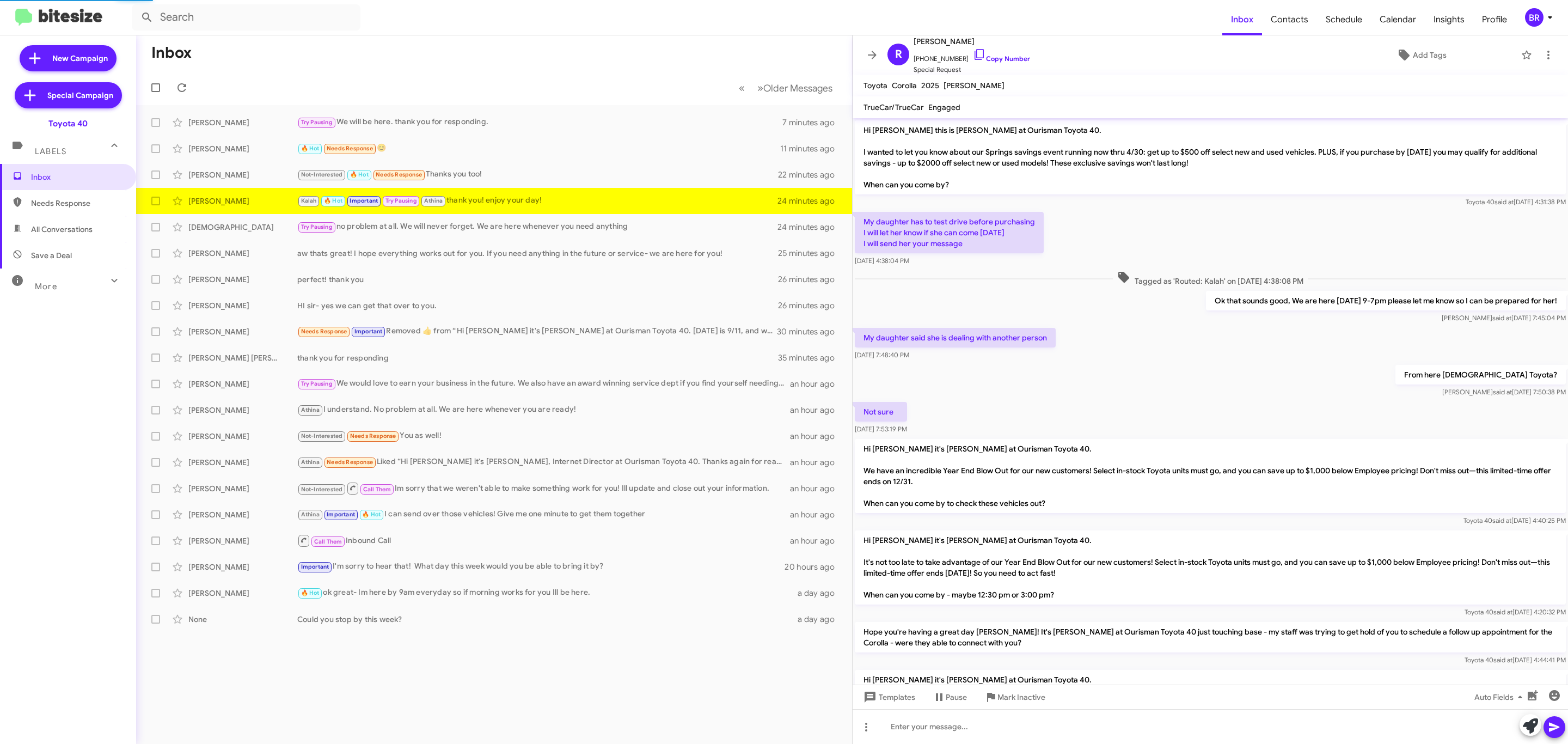
scroll to position [495, 0]
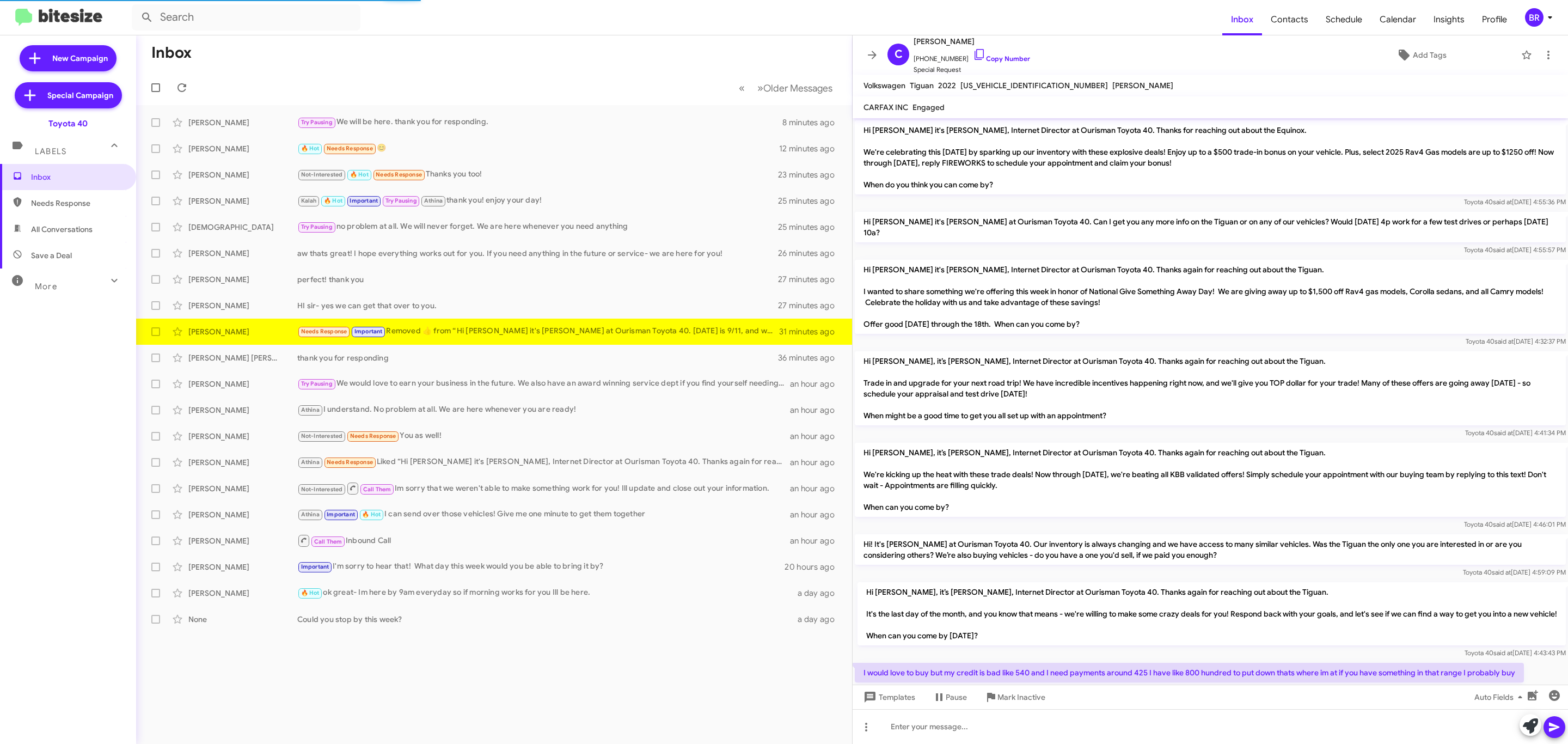
scroll to position [743, 0]
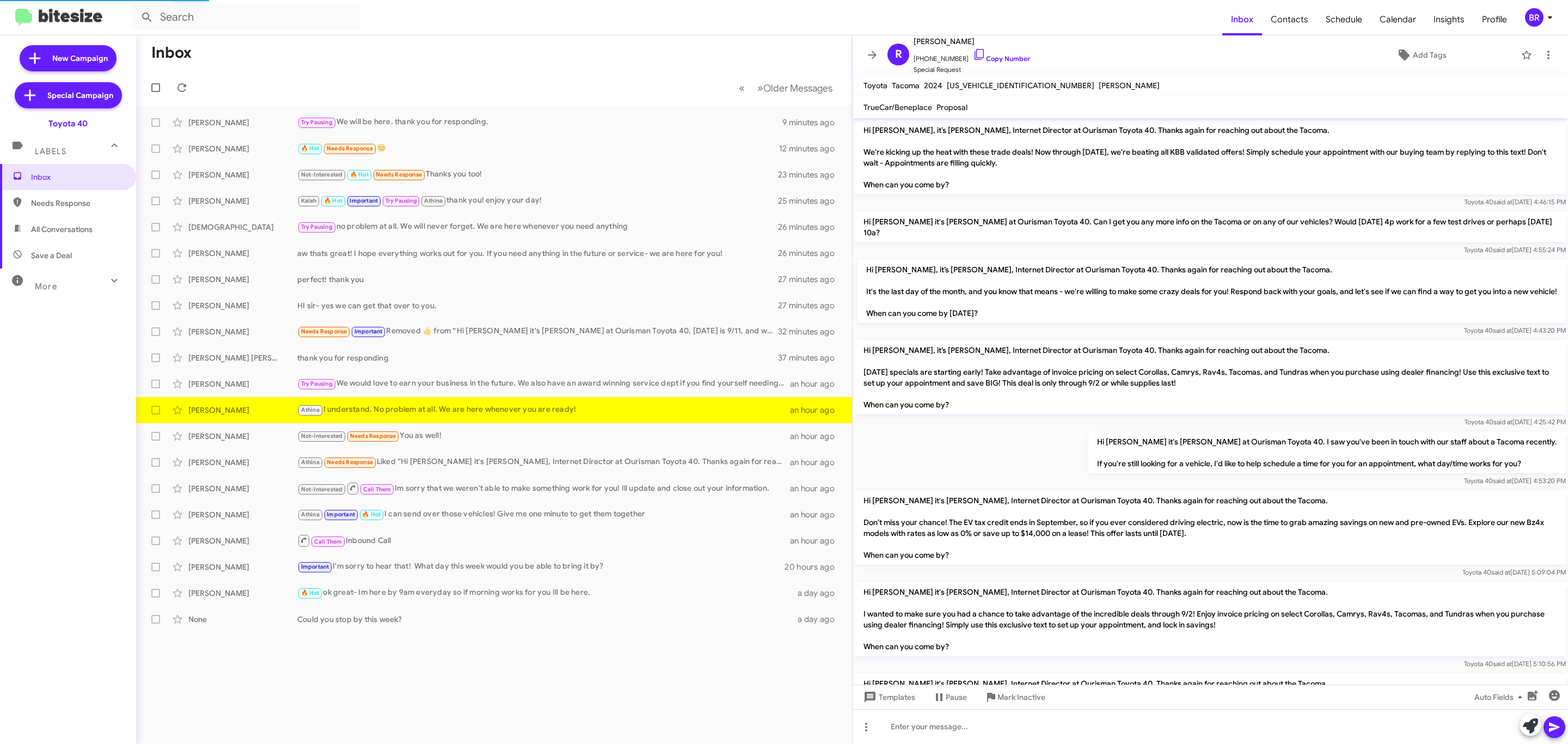
scroll to position [543, 0]
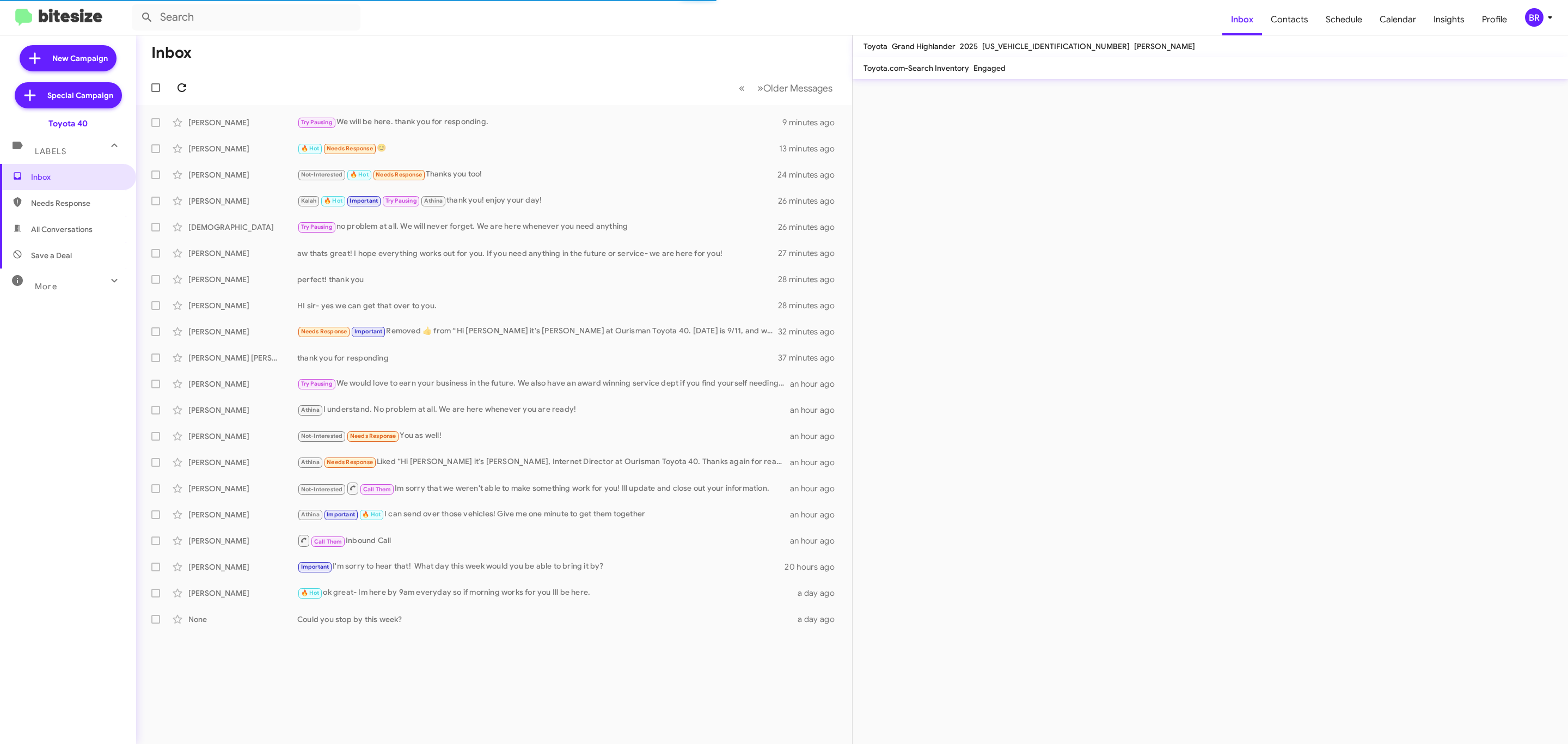
click at [181, 87] on icon at bounding box center [181, 87] width 13 height 13
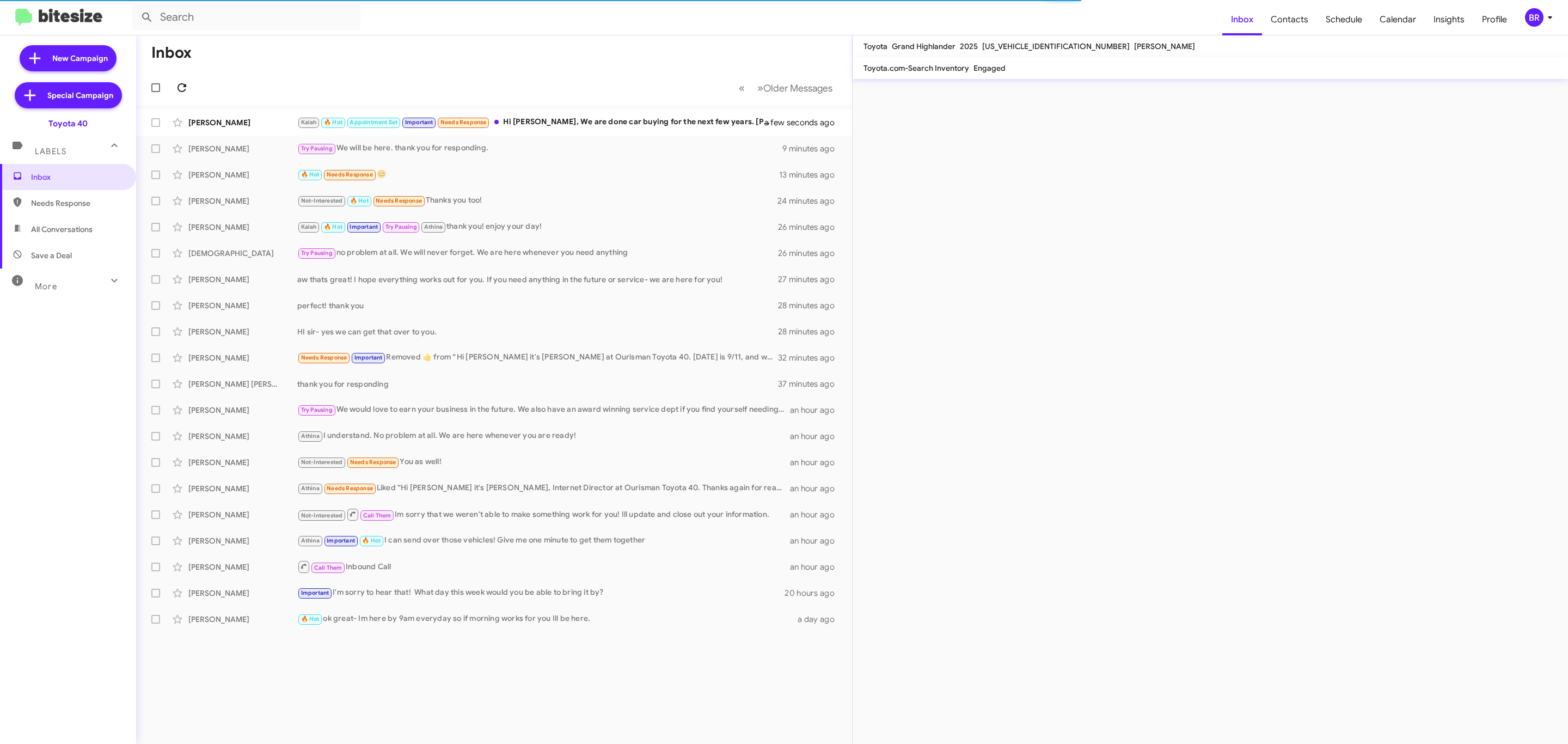
click at [181, 87] on icon at bounding box center [181, 87] width 13 height 13
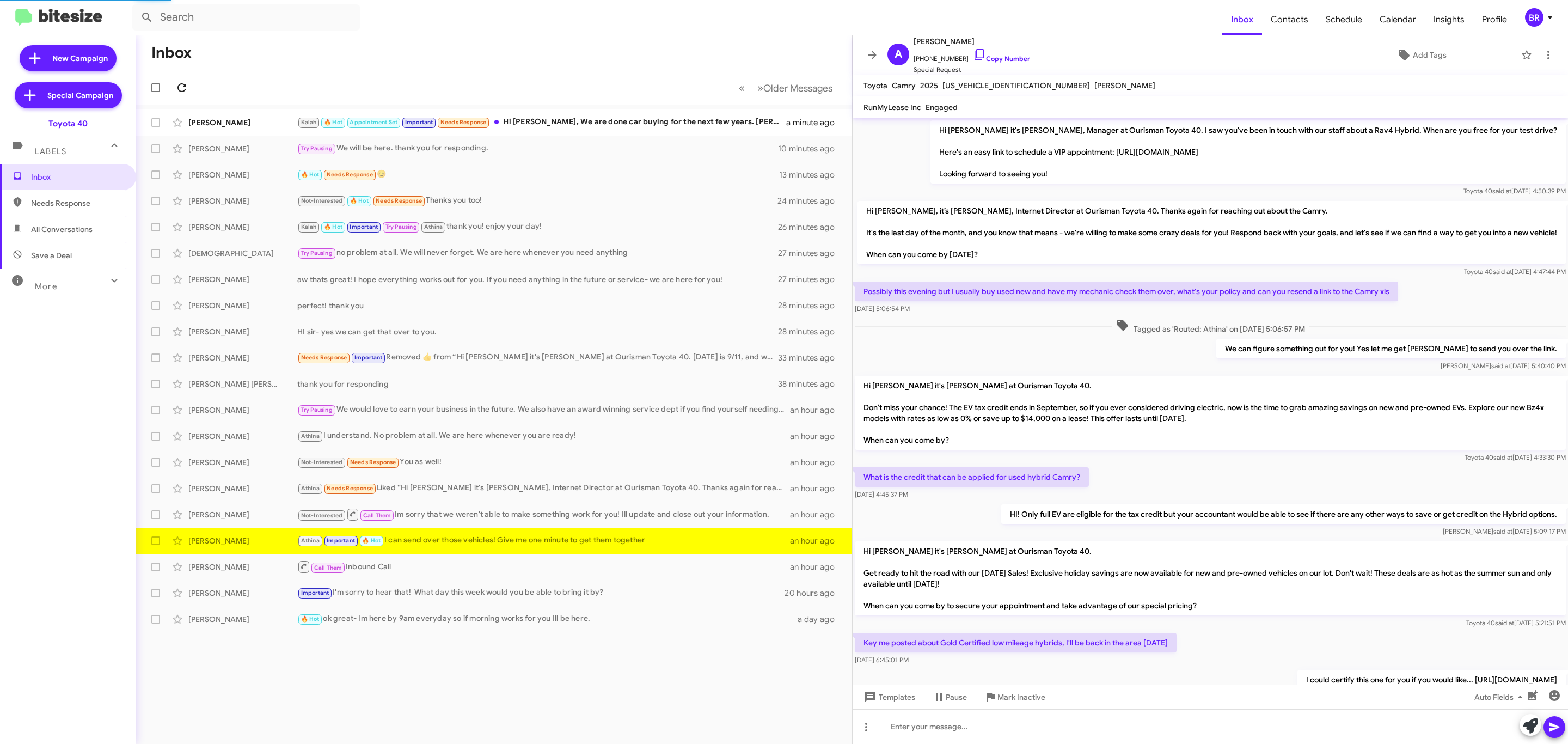
scroll to position [353, 0]
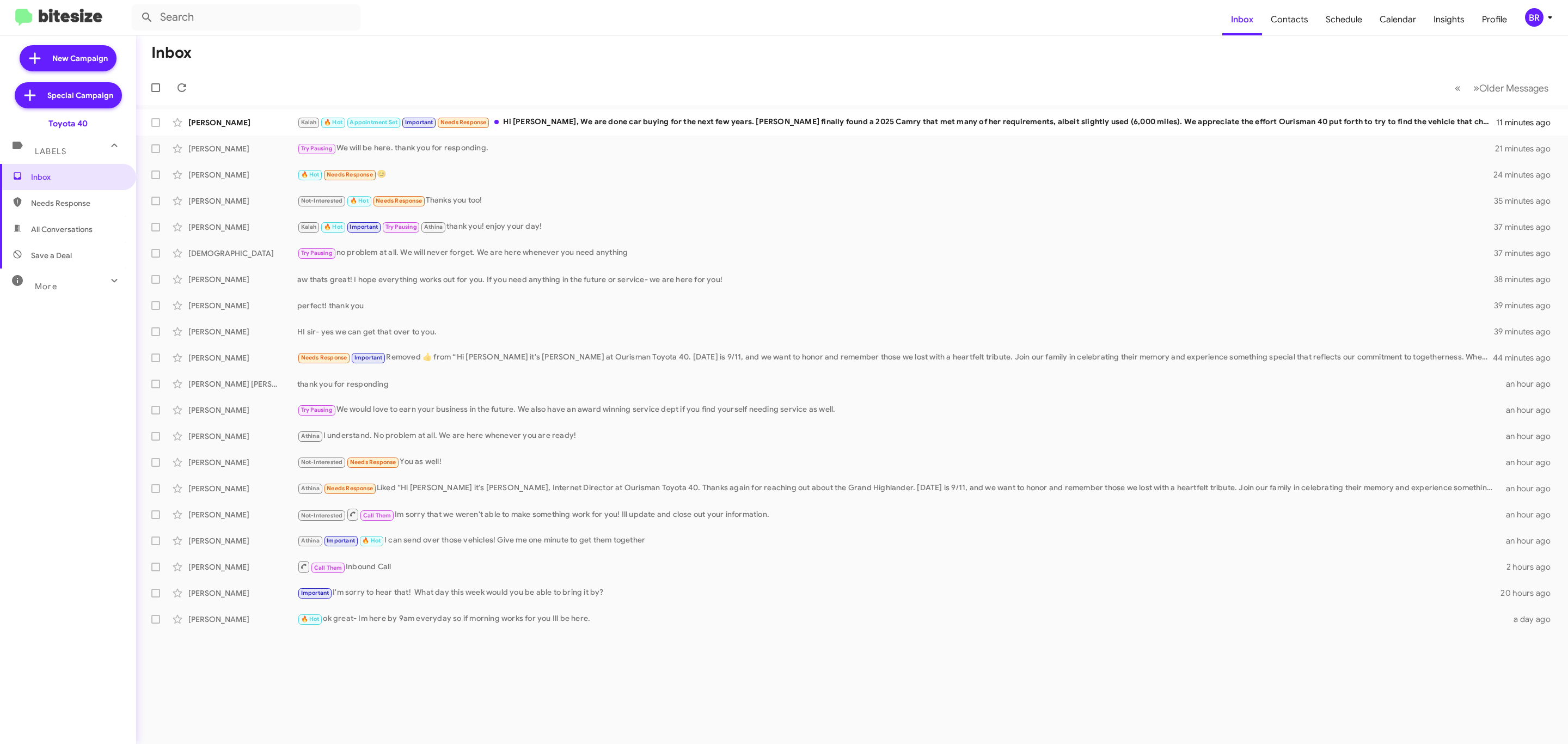
click at [1541, 12] on div "BR" at bounding box center [1534, 17] width 19 height 19
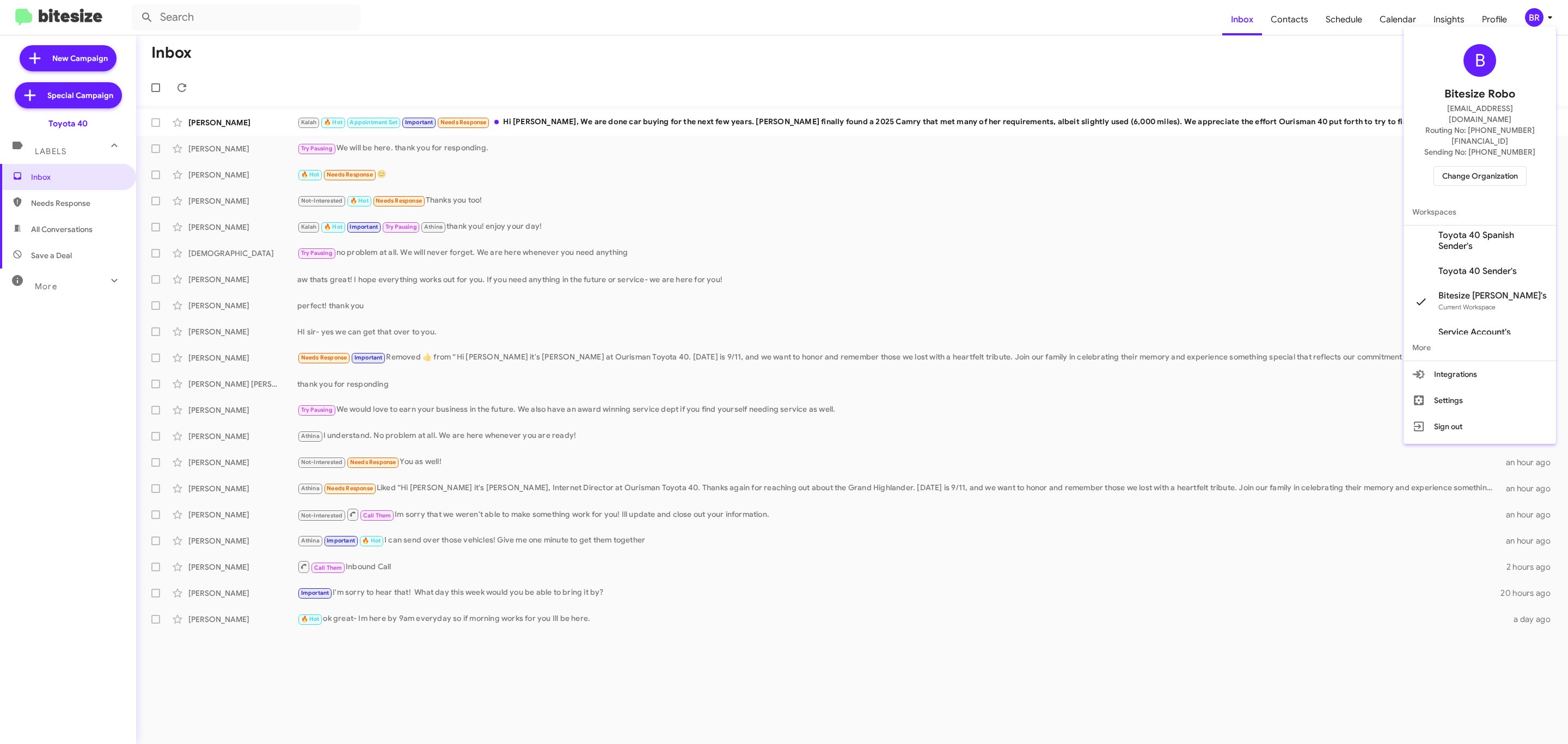
click at [1459, 143] on div "B Bitesize Robo jeks.ocampo1717@gmail.com Routing No: +1 (410) 679-1500 Sending…" at bounding box center [1479, 115] width 152 height 167
click at [1462, 167] on span "Change Organization" at bounding box center [1480, 176] width 75 height 19
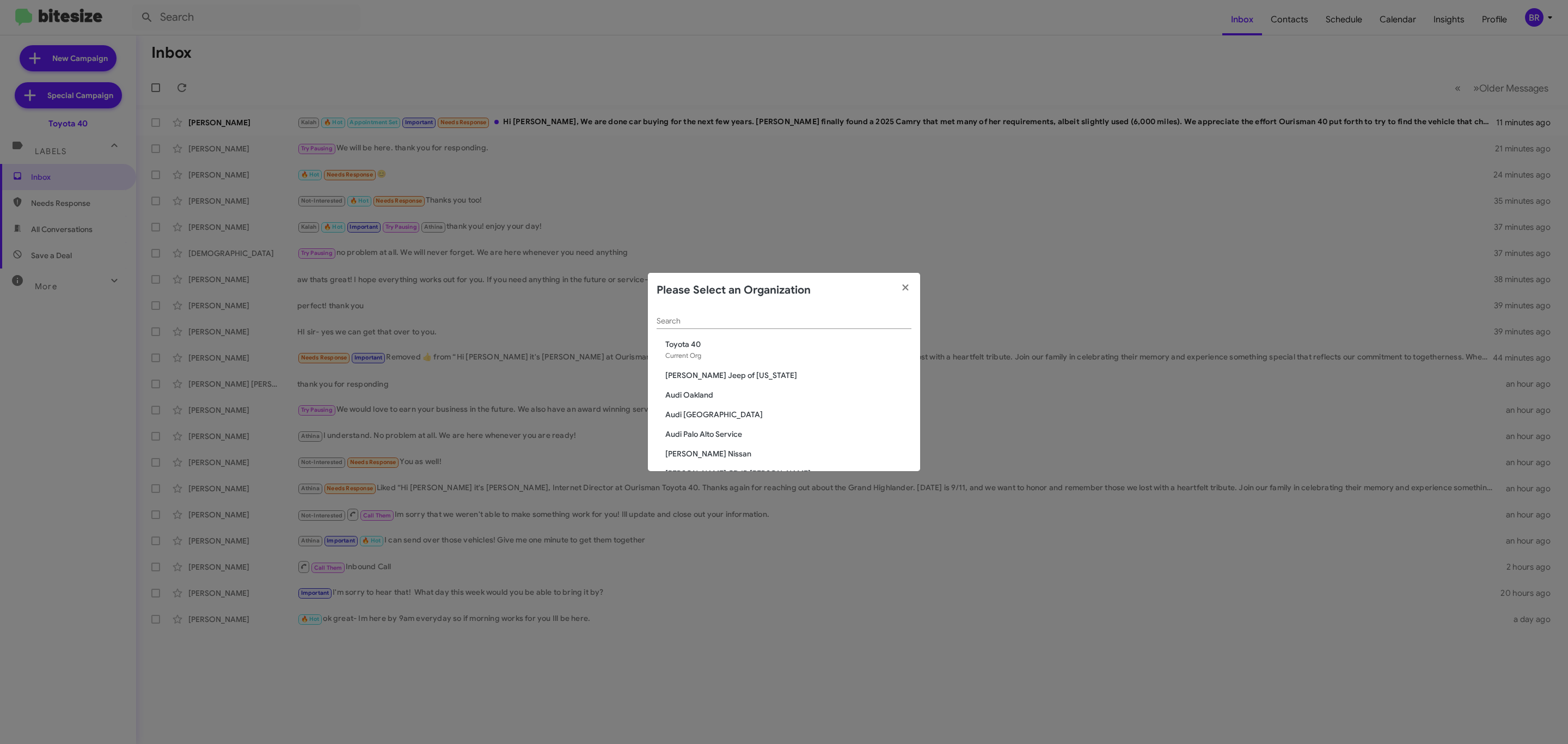
click at [724, 314] on div "Search" at bounding box center [784, 318] width 255 height 21
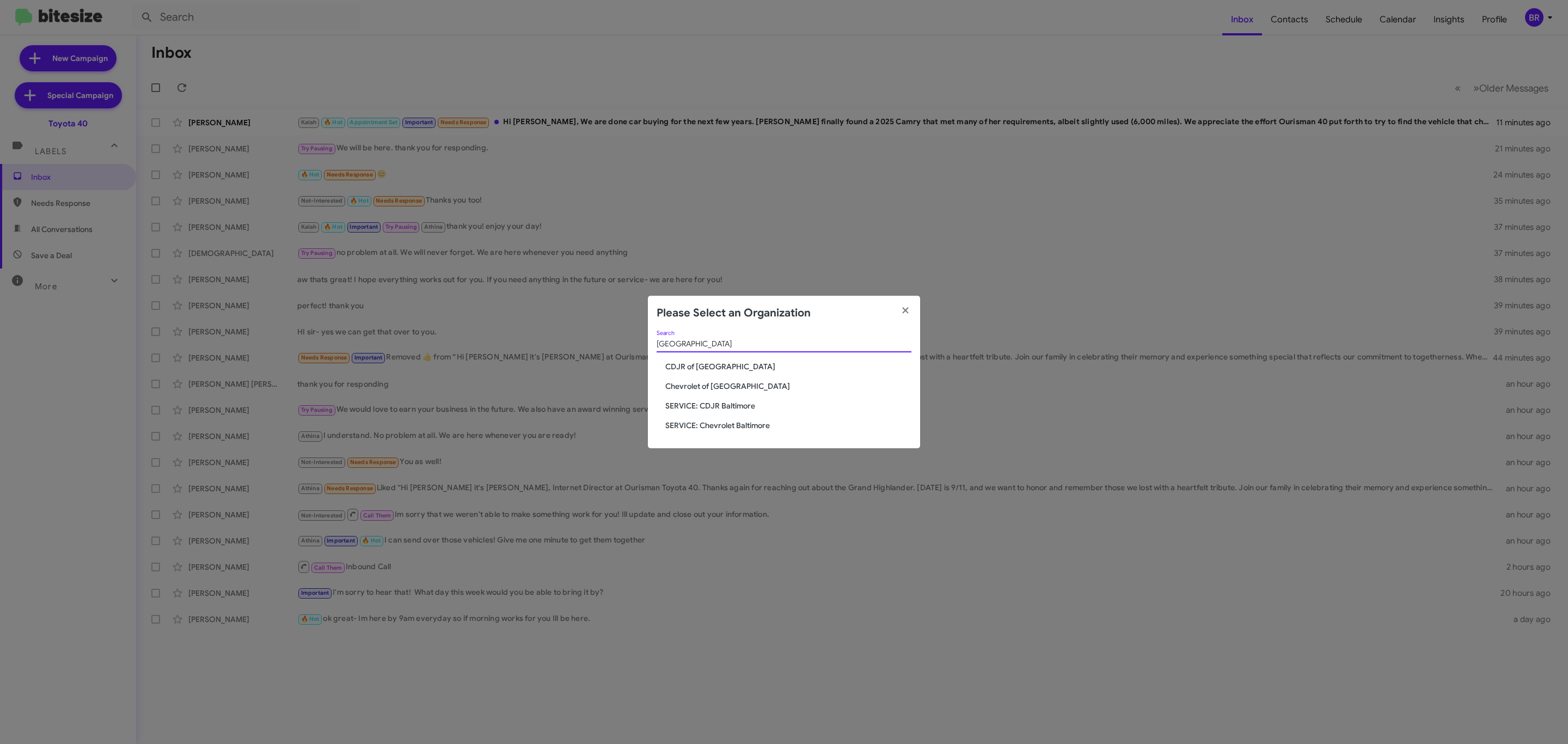
type input "baltimore"
click at [730, 386] on span "Chevrolet of [GEOGRAPHIC_DATA]" at bounding box center [788, 386] width 246 height 11
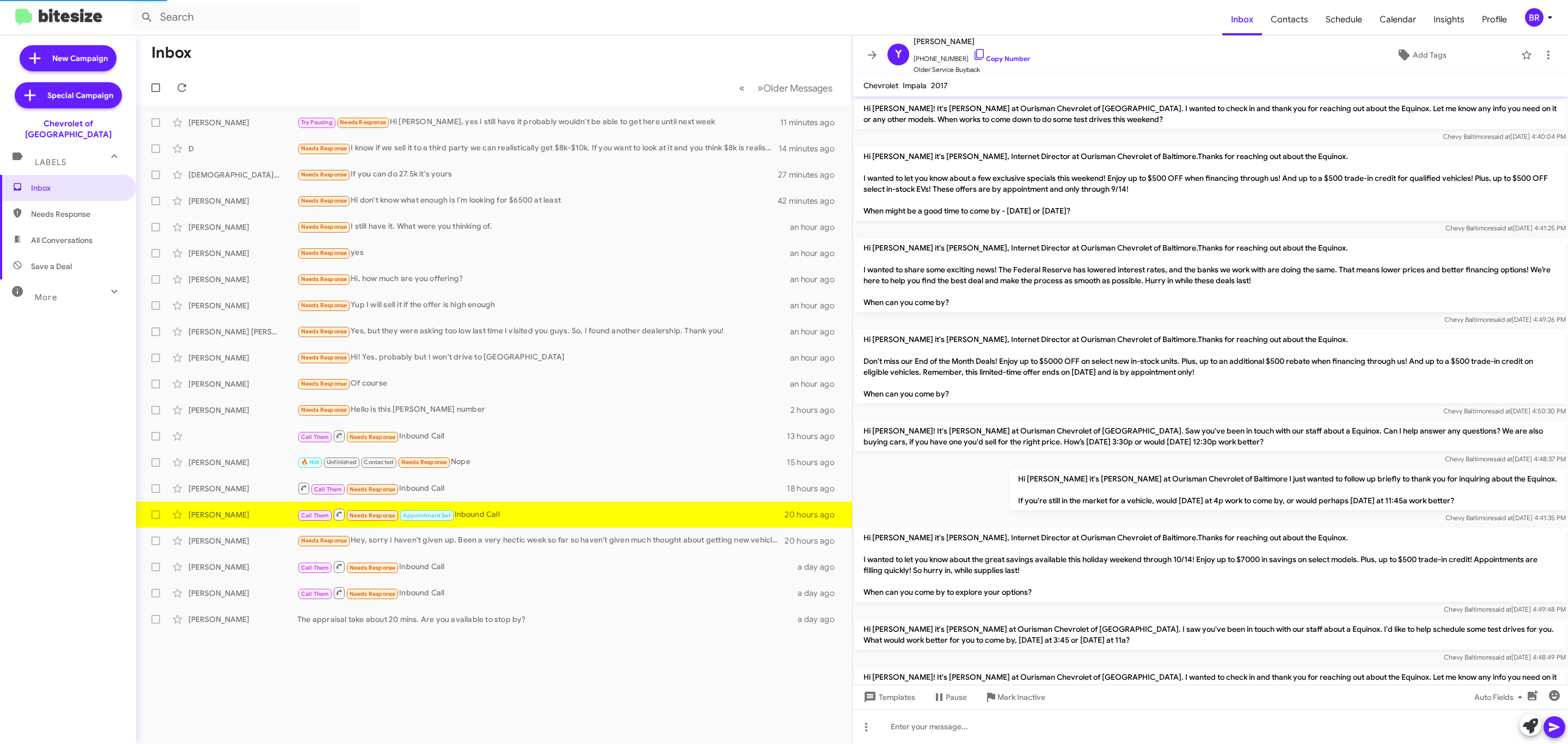
scroll to position [474, 0]
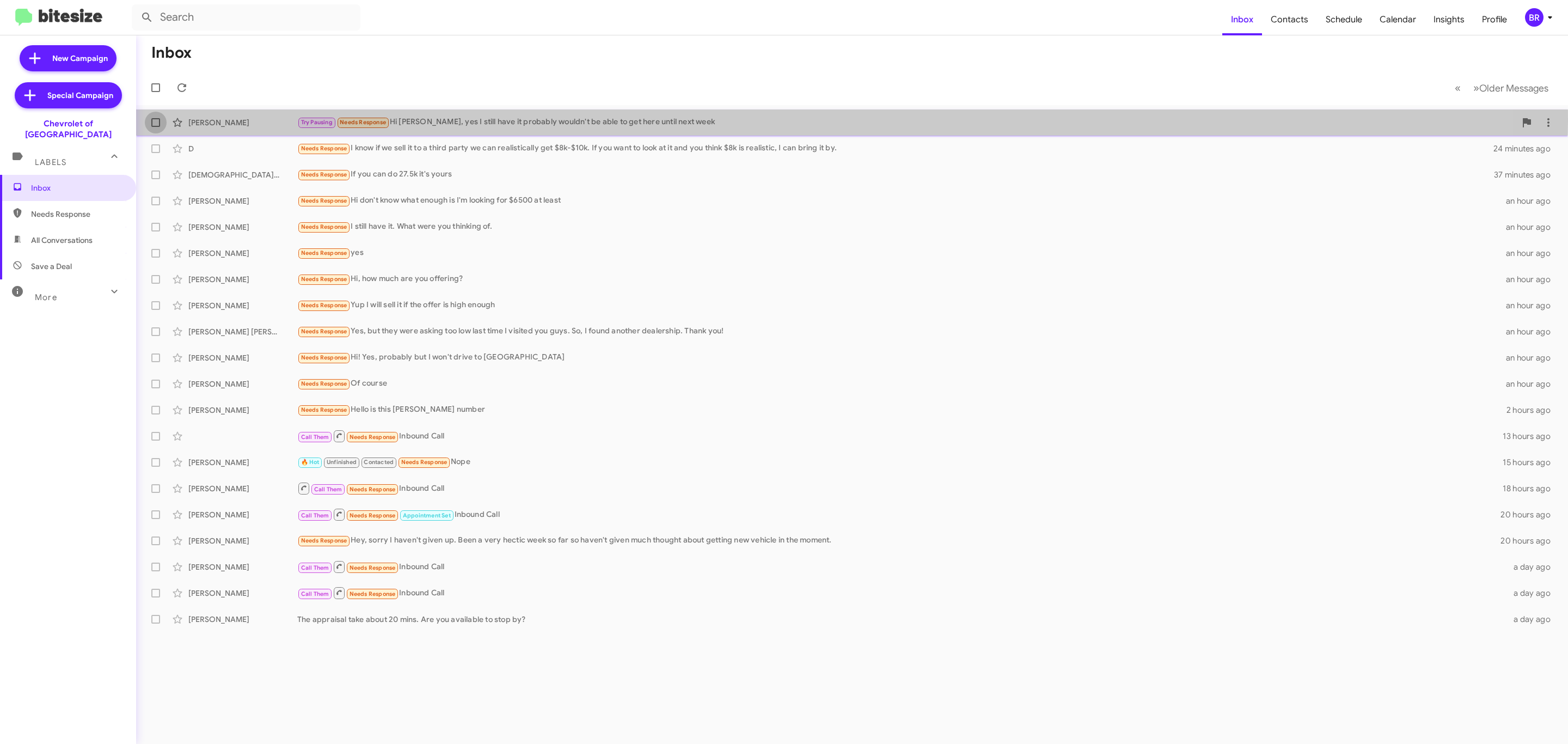
click at [157, 121] on span at bounding box center [156, 122] width 9 height 9
click at [156, 127] on input "checkbox" at bounding box center [155, 127] width 1 height 1
checkbox input "true"
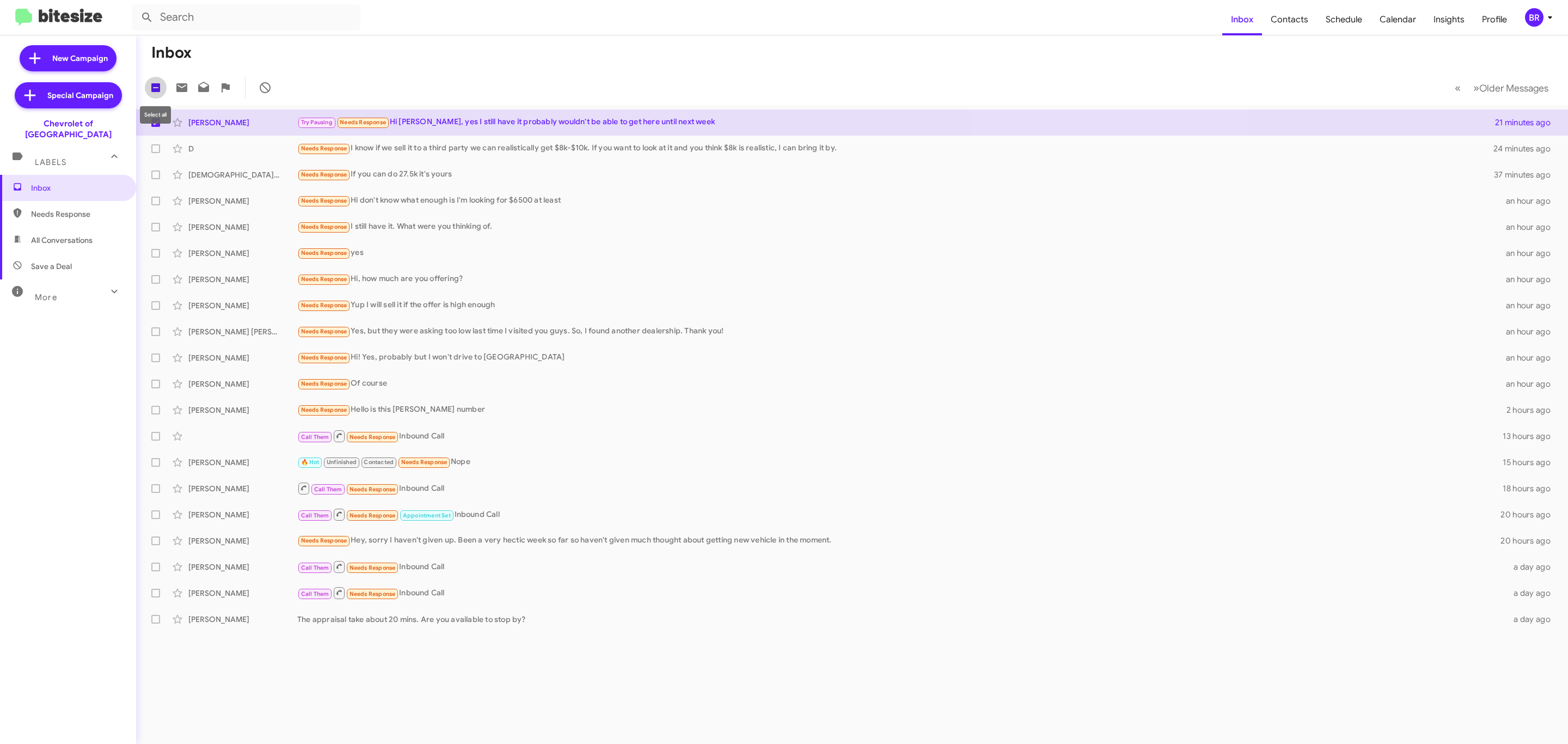
click at [156, 95] on label at bounding box center [156, 88] width 22 height 22
click at [156, 93] on input "checkbox" at bounding box center [155, 92] width 1 height 1
checkbox input "true"
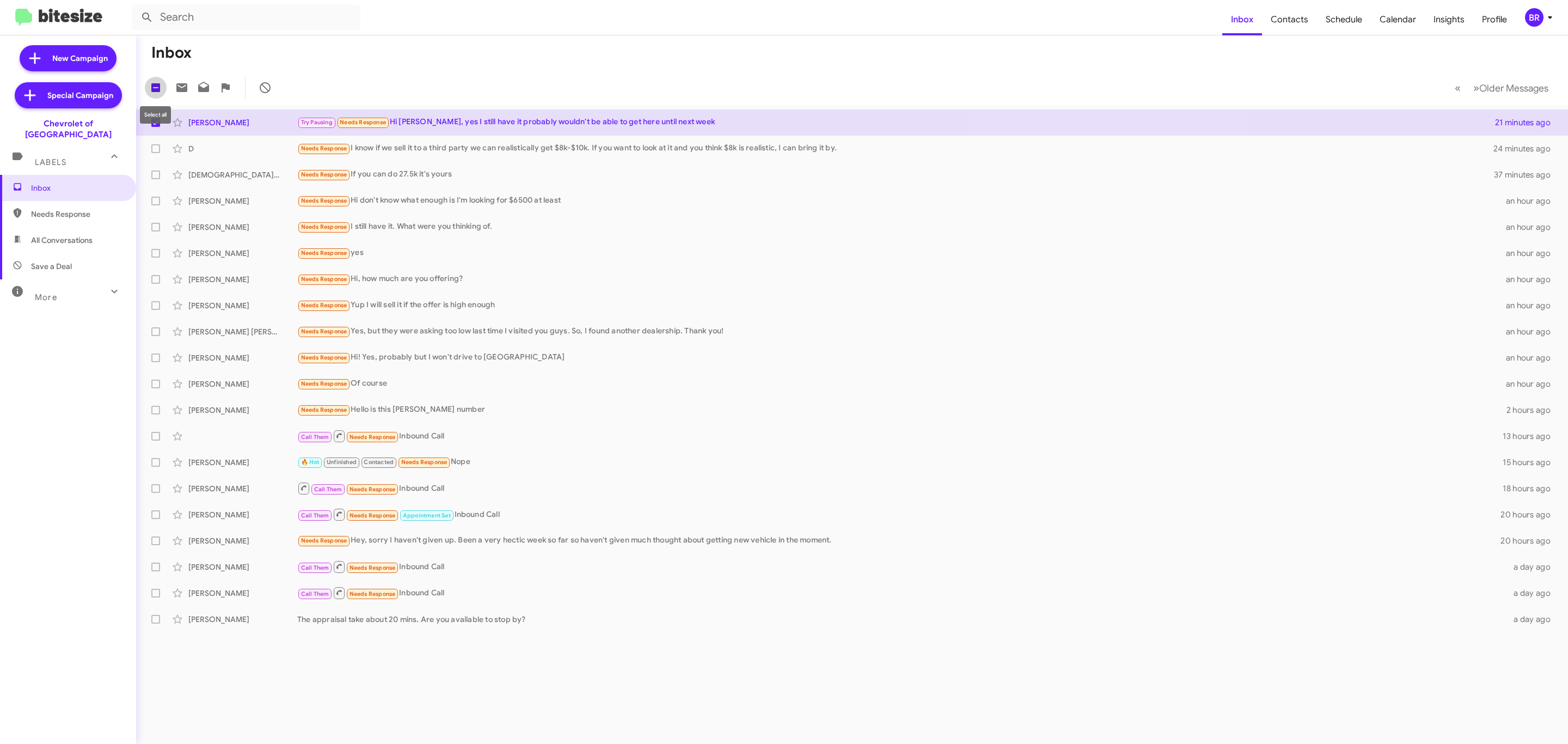
checkbox input "true"
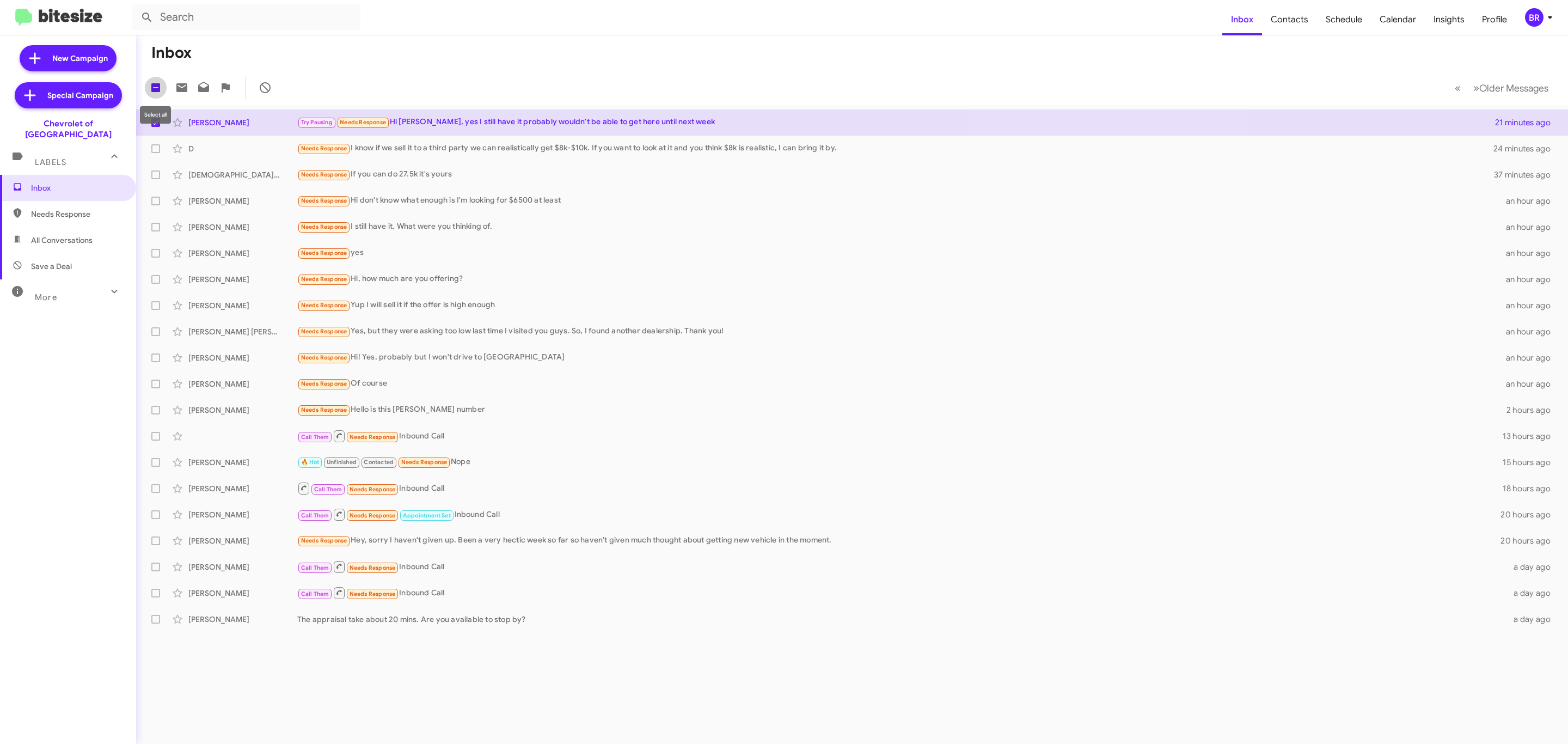
checkbox input "true"
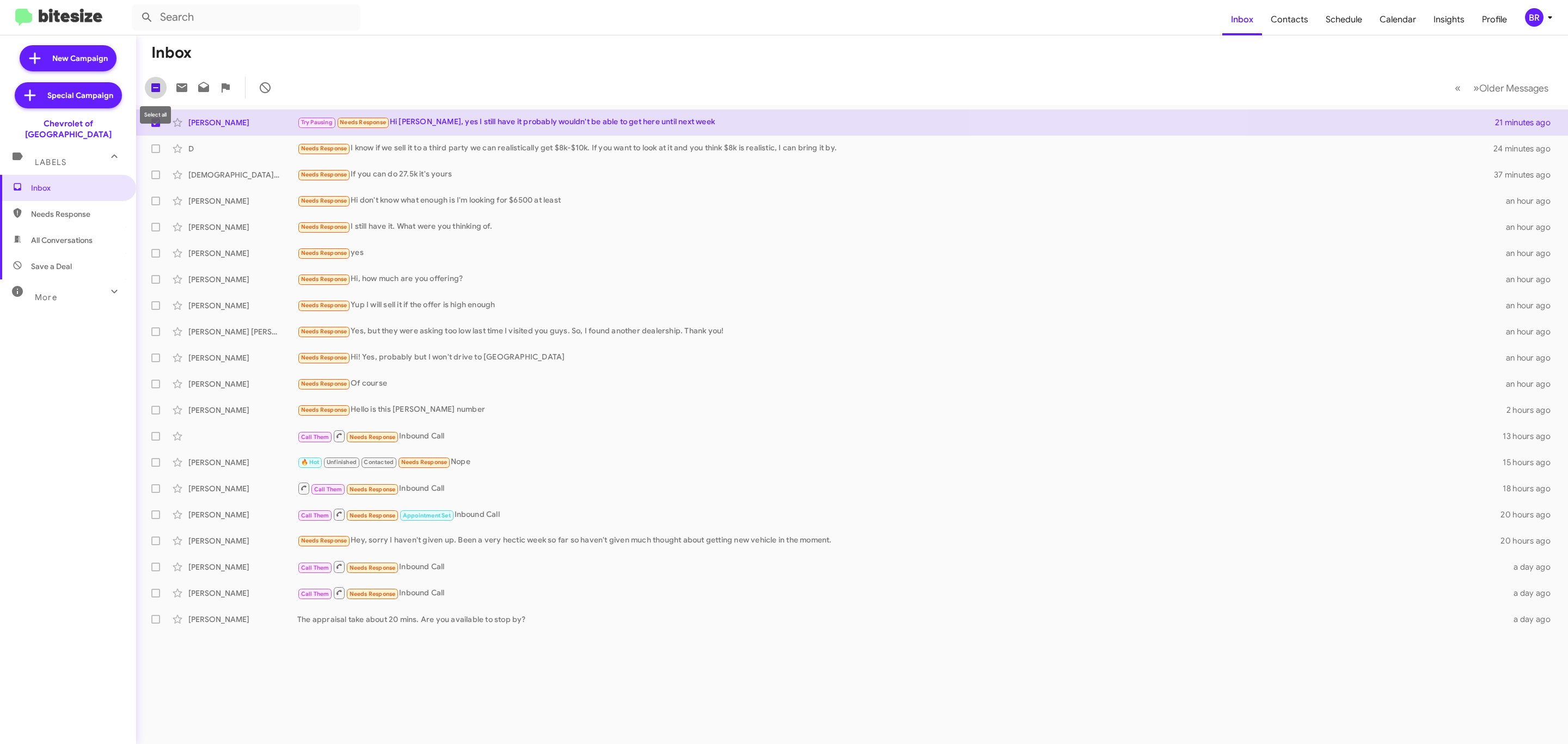
checkbox input "true"
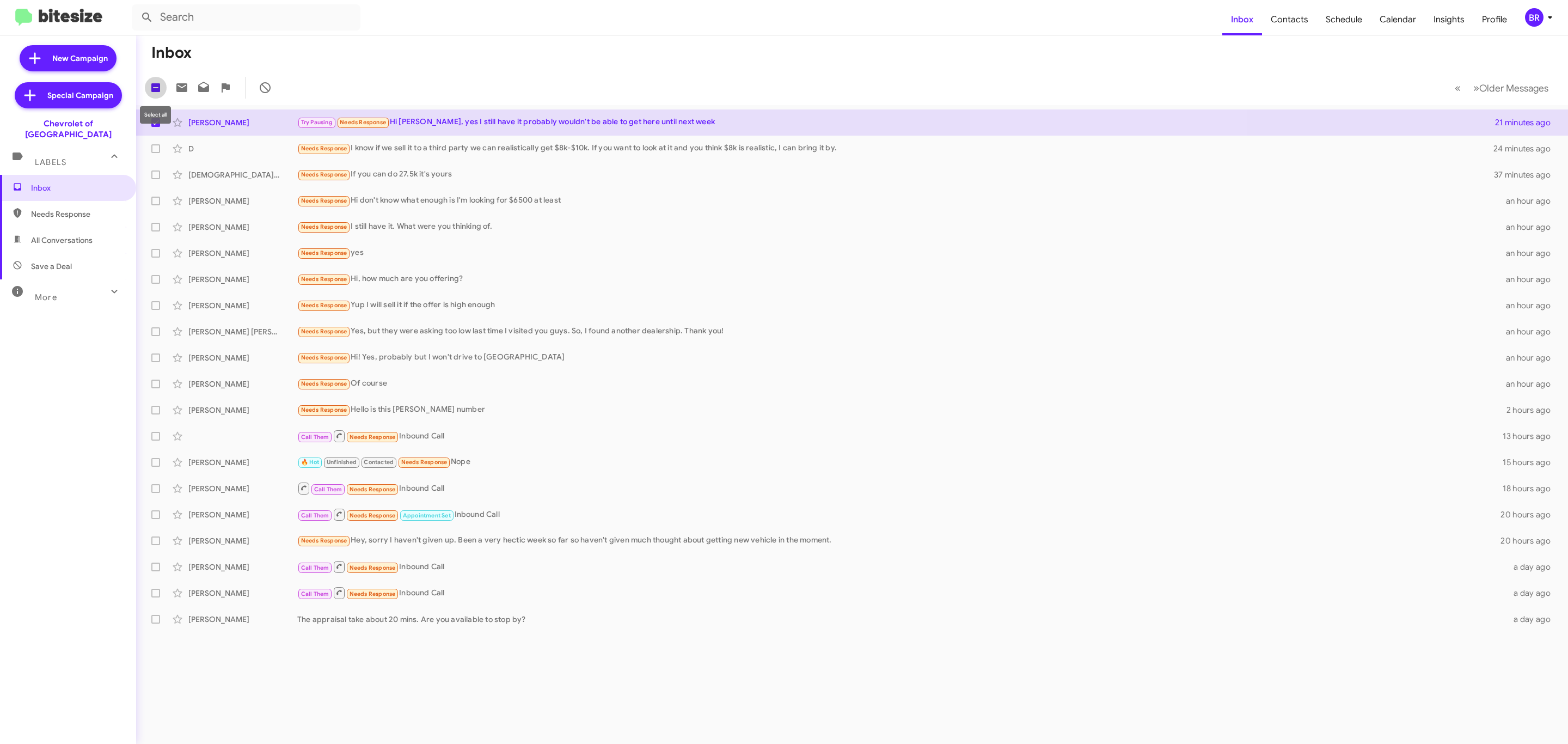
checkbox input "true"
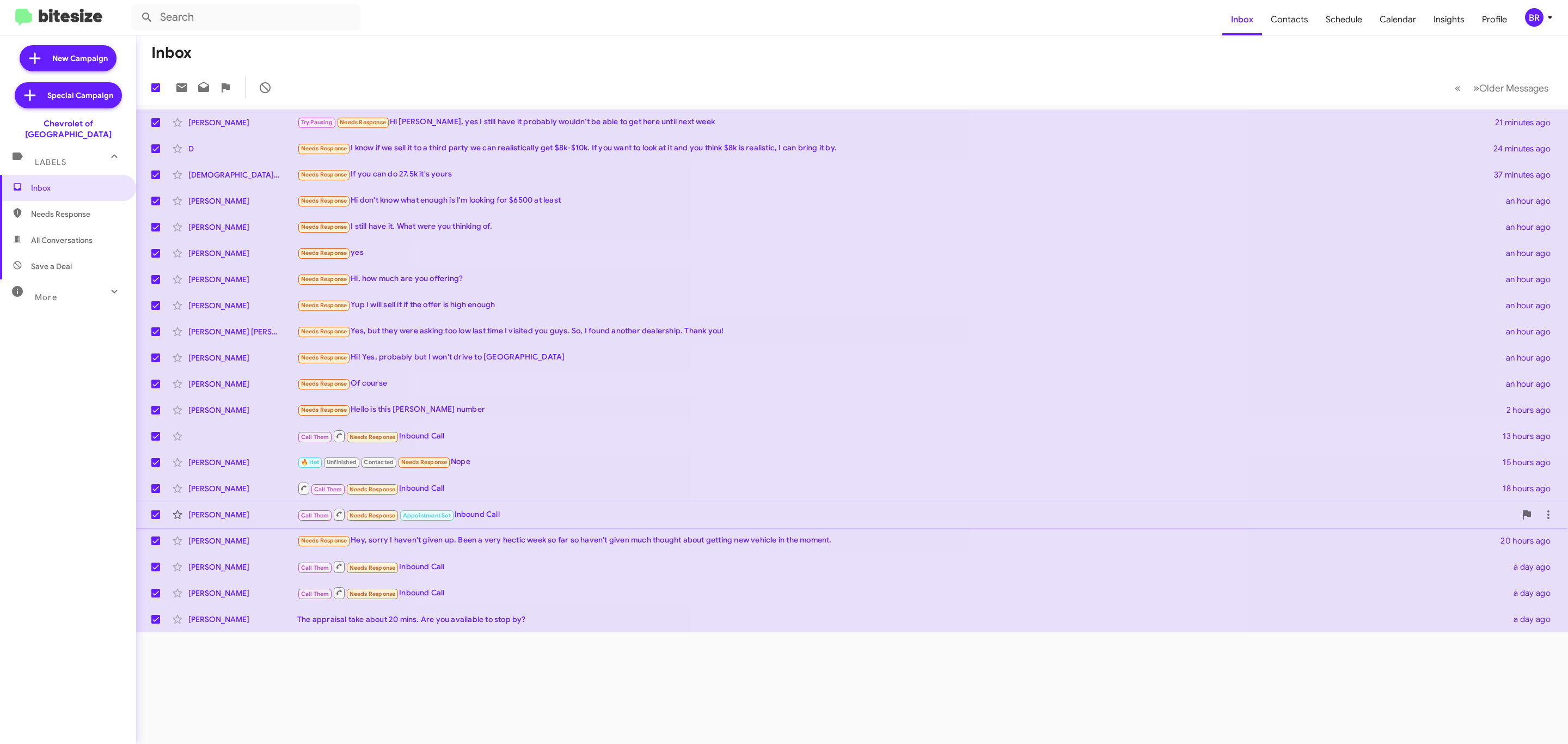
click at [152, 518] on span at bounding box center [156, 514] width 9 height 9
click at [155, 519] on input "checkbox" at bounding box center [155, 519] width 1 height 1
checkbox input "false"
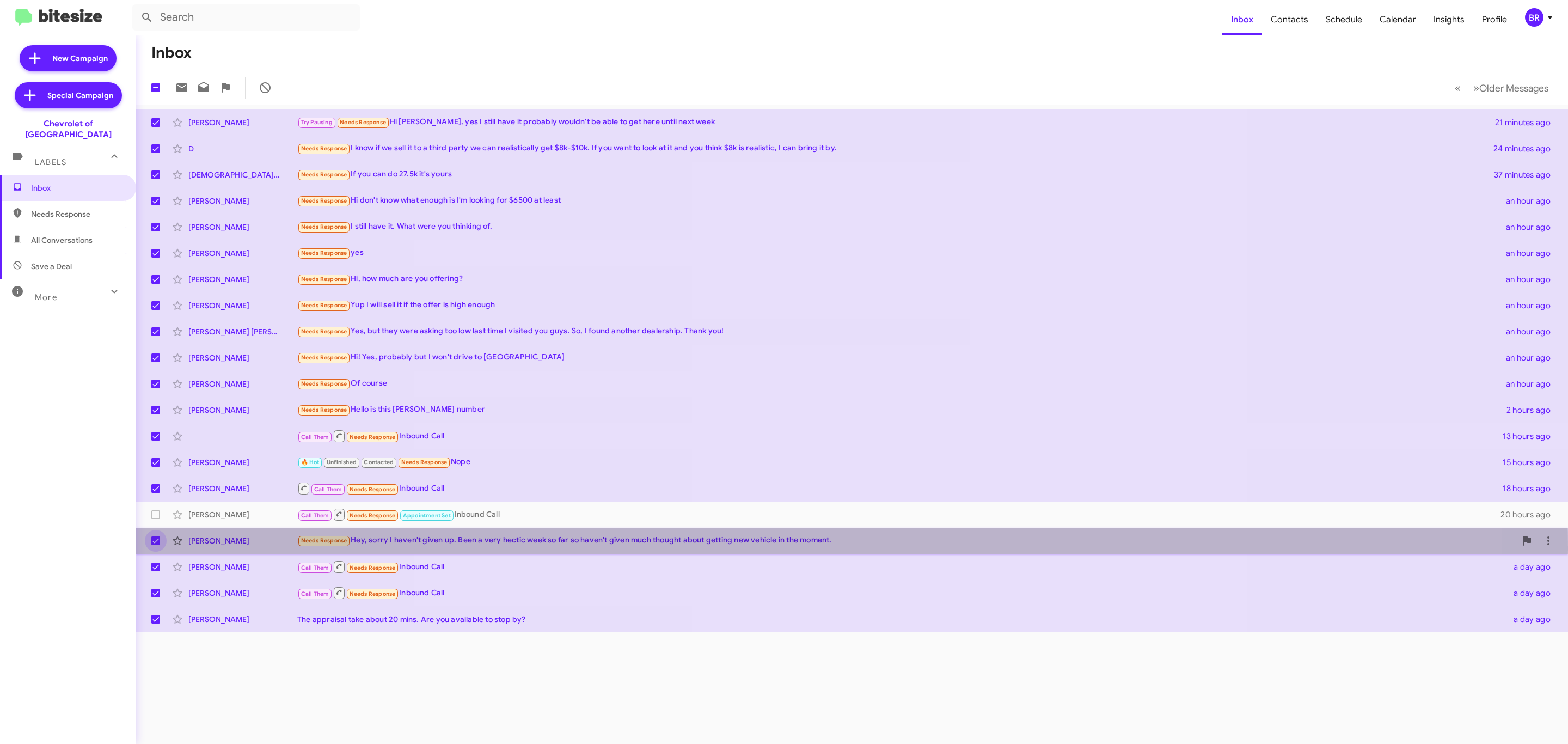
click at [152, 550] on label at bounding box center [156, 541] width 22 height 22
click at [155, 546] on input "checkbox" at bounding box center [155, 545] width 1 height 1
checkbox input "false"
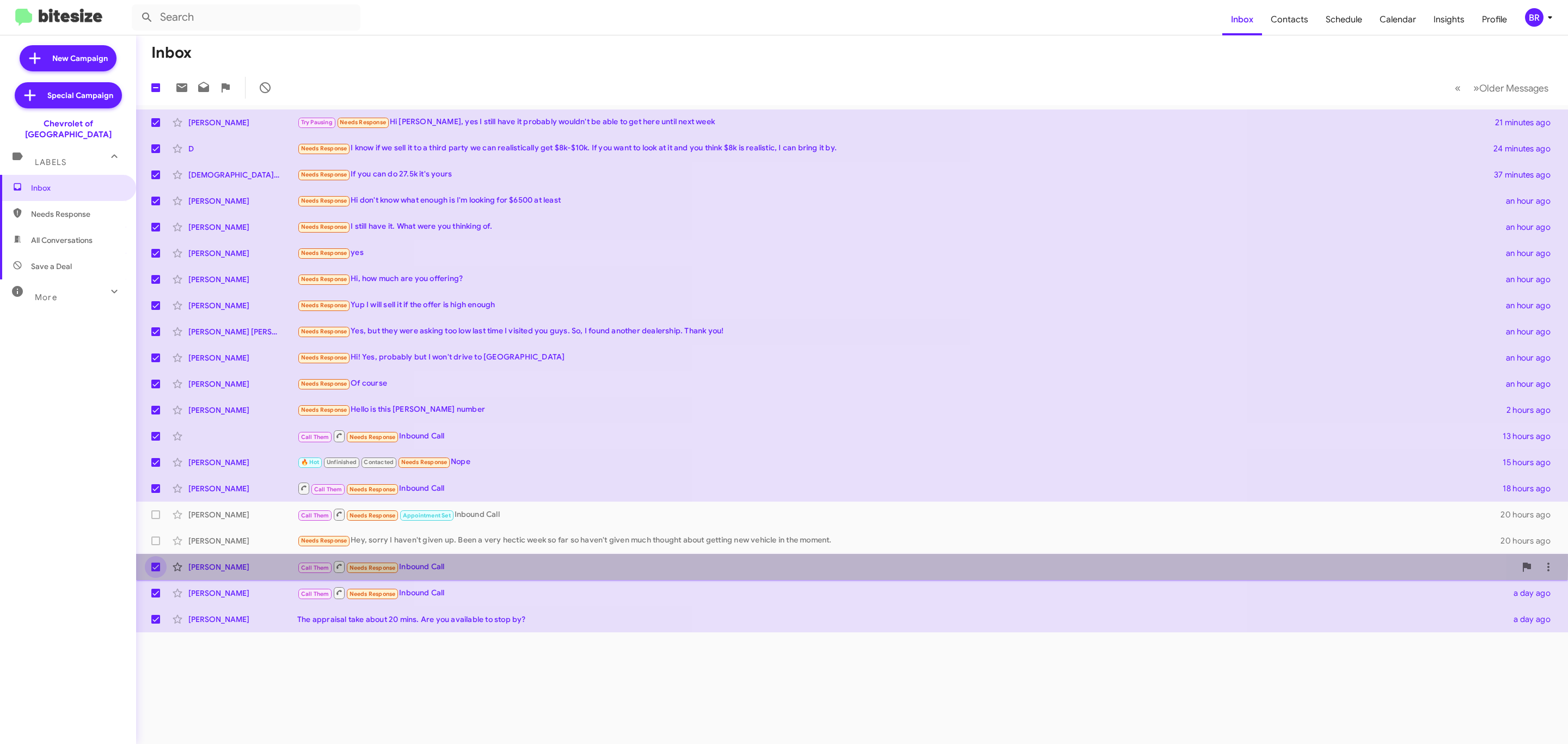
click at [154, 566] on span at bounding box center [156, 567] width 9 height 9
click at [155, 571] on input "checkbox" at bounding box center [155, 571] width 1 height 1
checkbox input "false"
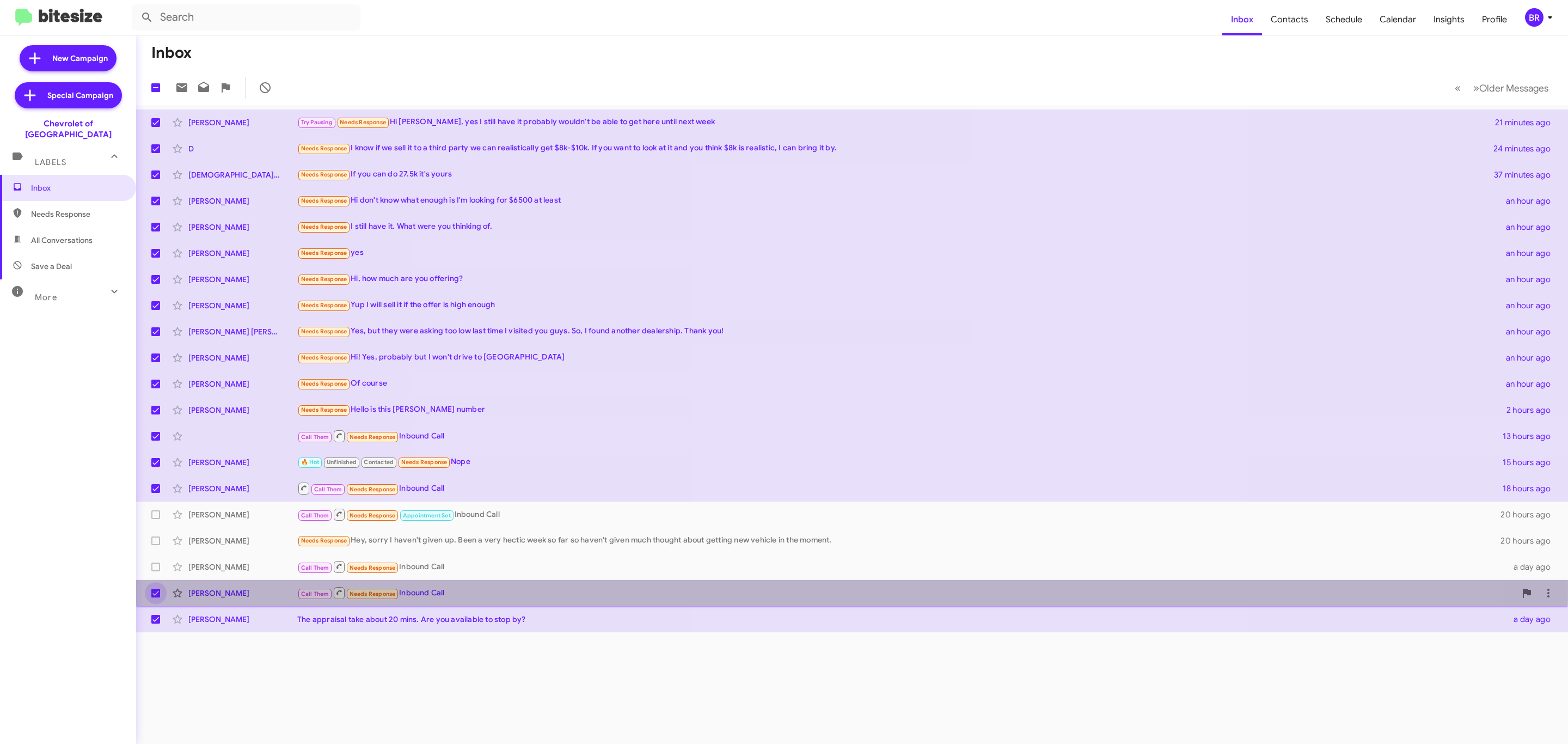
click at [152, 592] on span at bounding box center [156, 593] width 9 height 9
click at [155, 597] on input "checkbox" at bounding box center [155, 597] width 1 height 1
checkbox input "false"
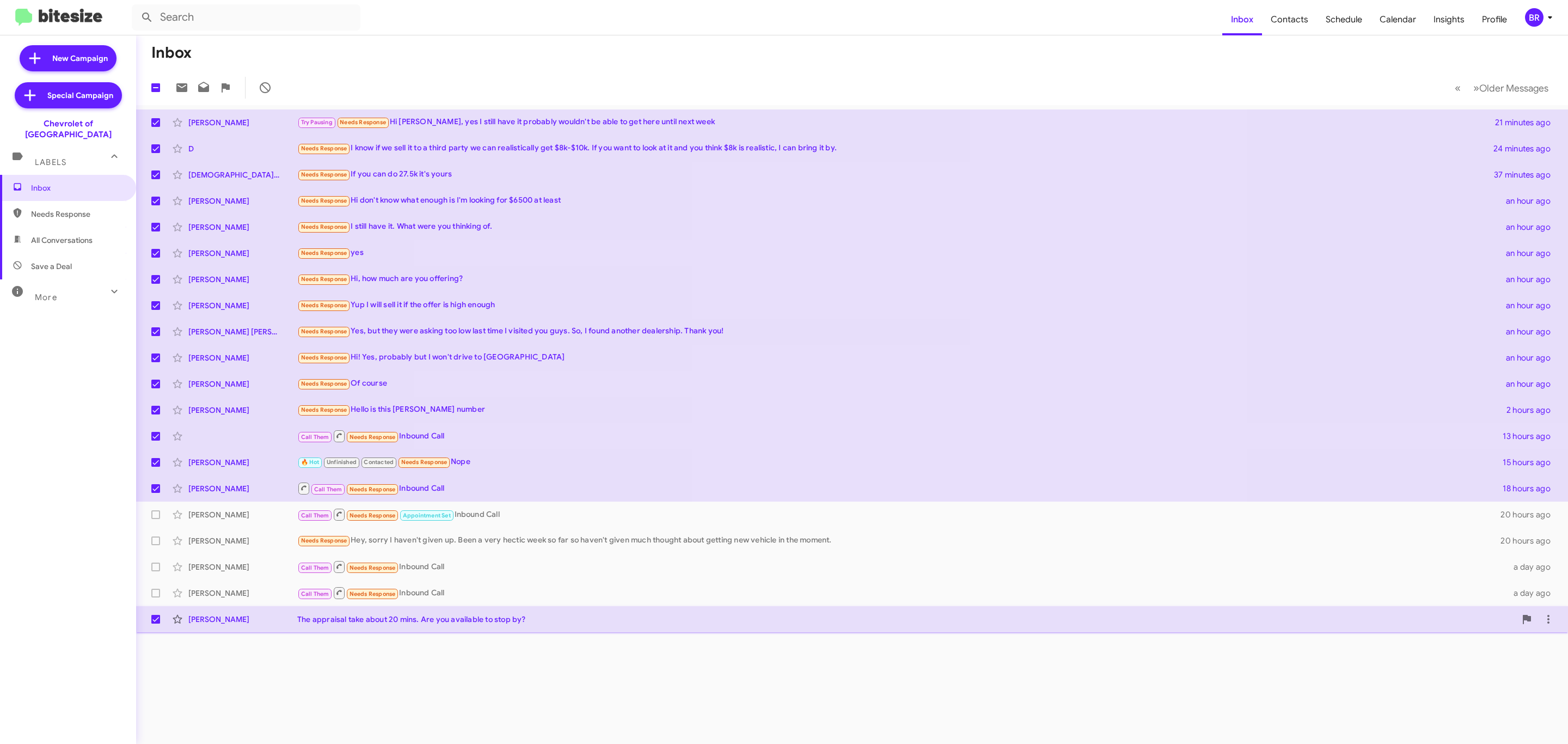
click at [152, 618] on span at bounding box center [156, 619] width 9 height 9
click at [155, 623] on input "checkbox" at bounding box center [155, 623] width 1 height 1
checkbox input "false"
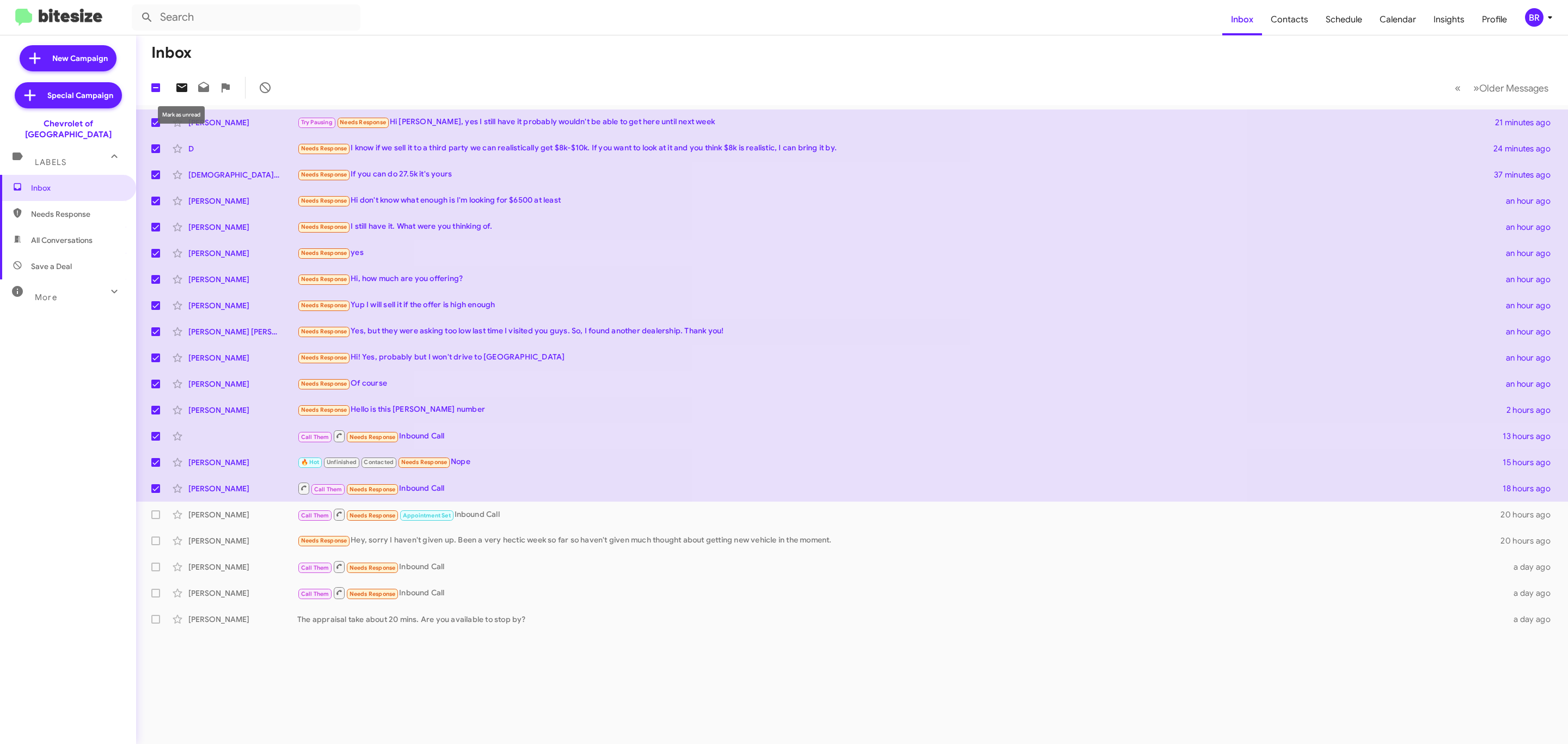
click at [183, 86] on icon at bounding box center [182, 87] width 11 height 9
click at [1532, 20] on div "BR" at bounding box center [1534, 17] width 19 height 19
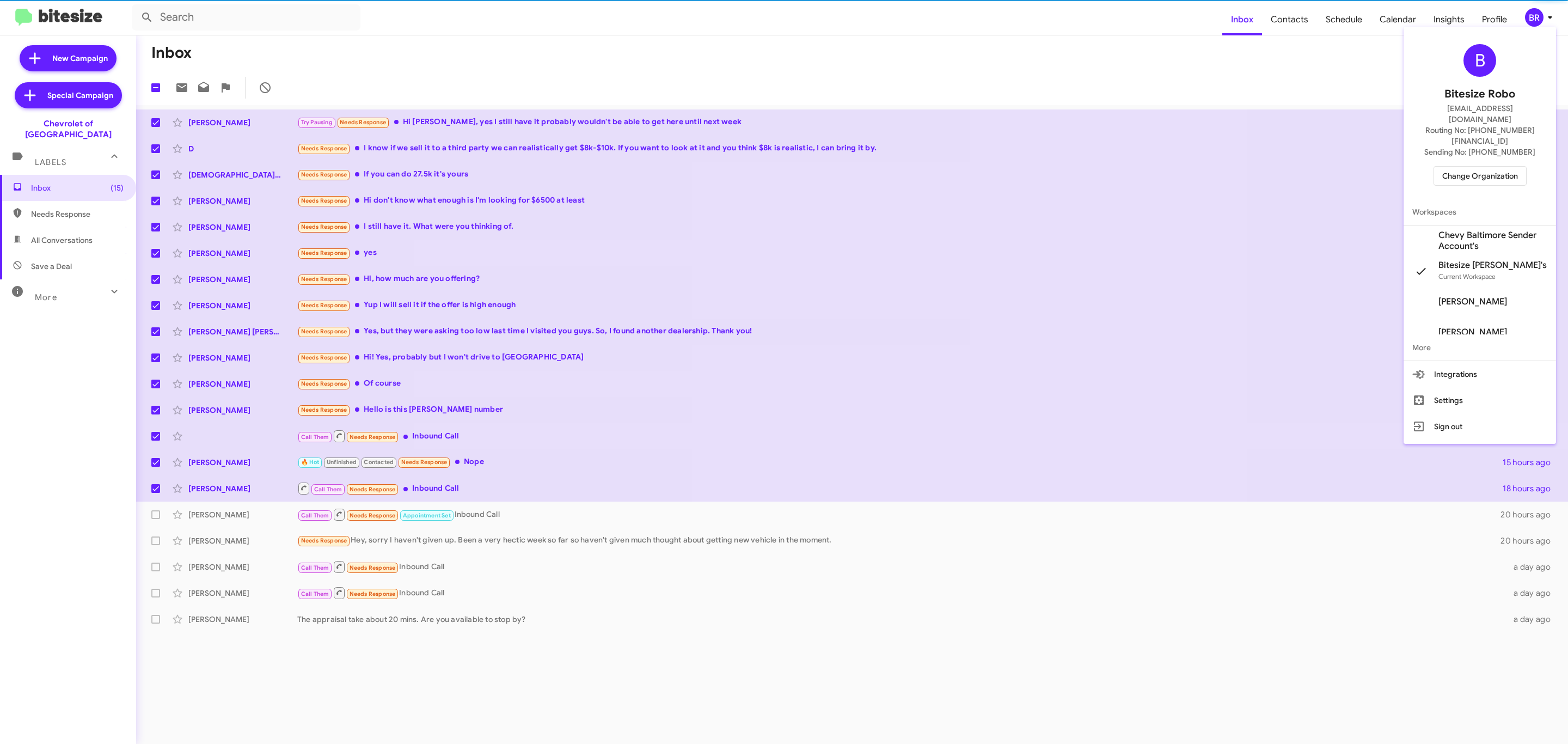
click at [1459, 167] on span "Change Organization" at bounding box center [1480, 176] width 75 height 19
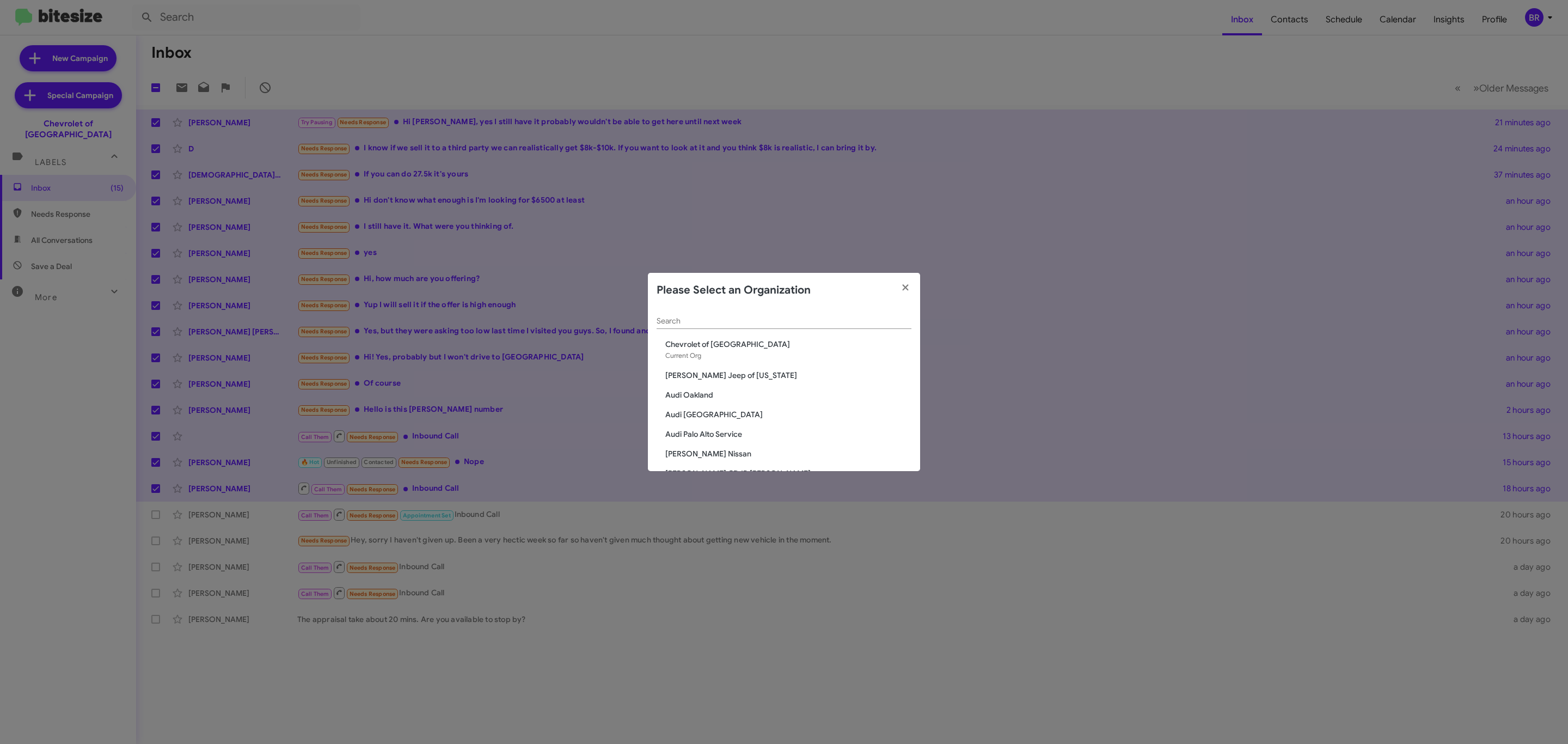
click at [672, 314] on div "Search" at bounding box center [784, 318] width 255 height 21
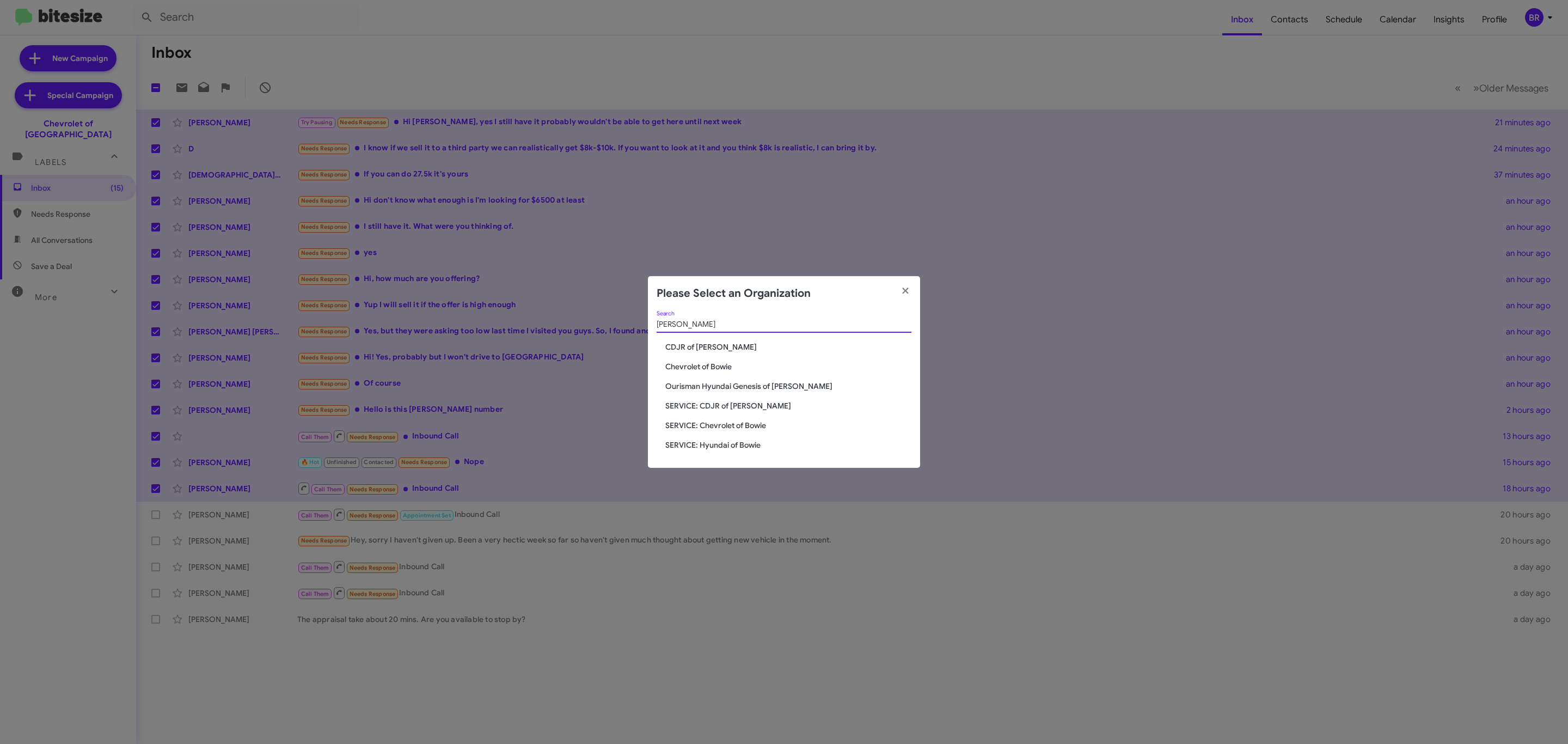
type input "bowie"
click at [705, 366] on span "Chevrolet of Bowie" at bounding box center [788, 367] width 246 height 11
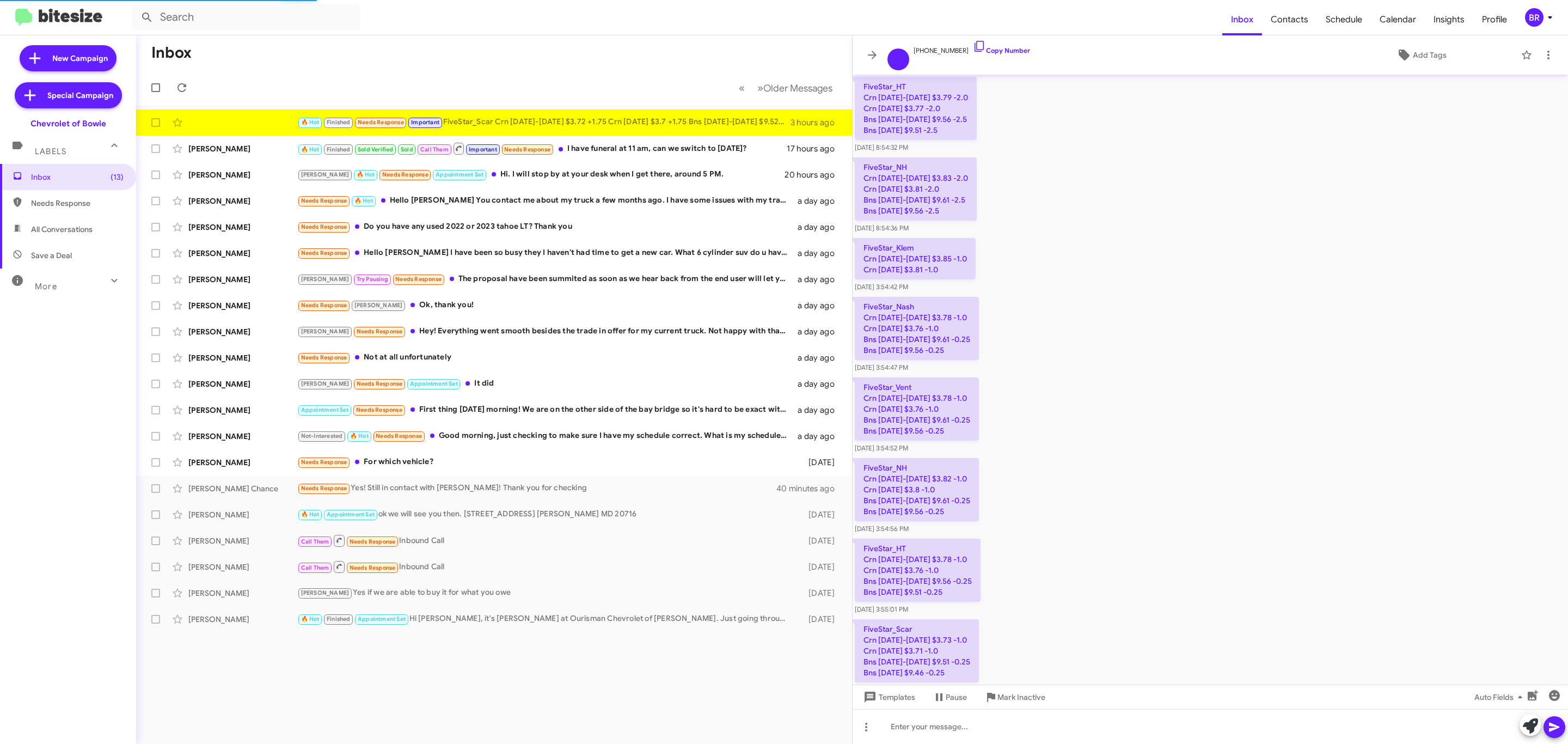
scroll to position [990, 0]
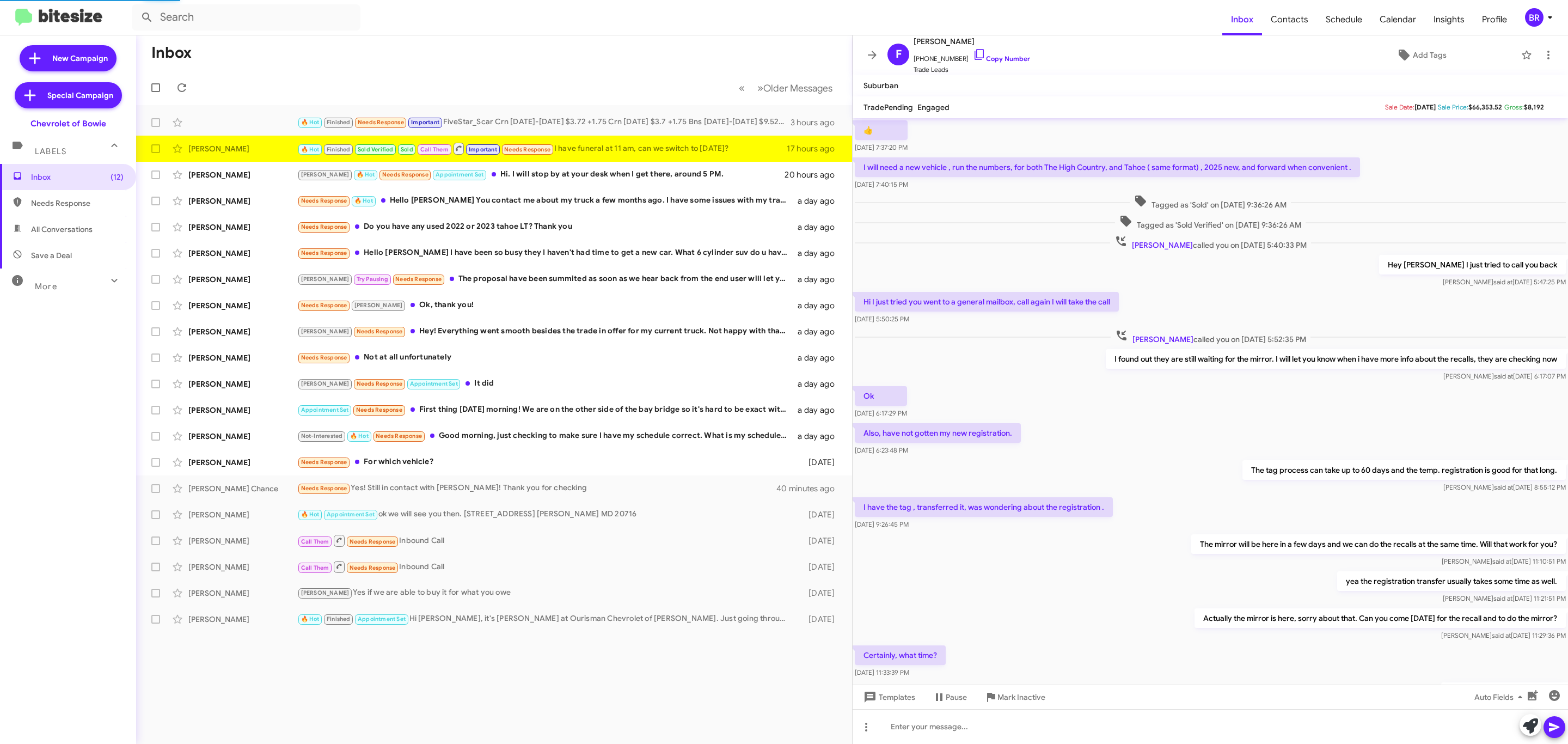
scroll to position [164, 0]
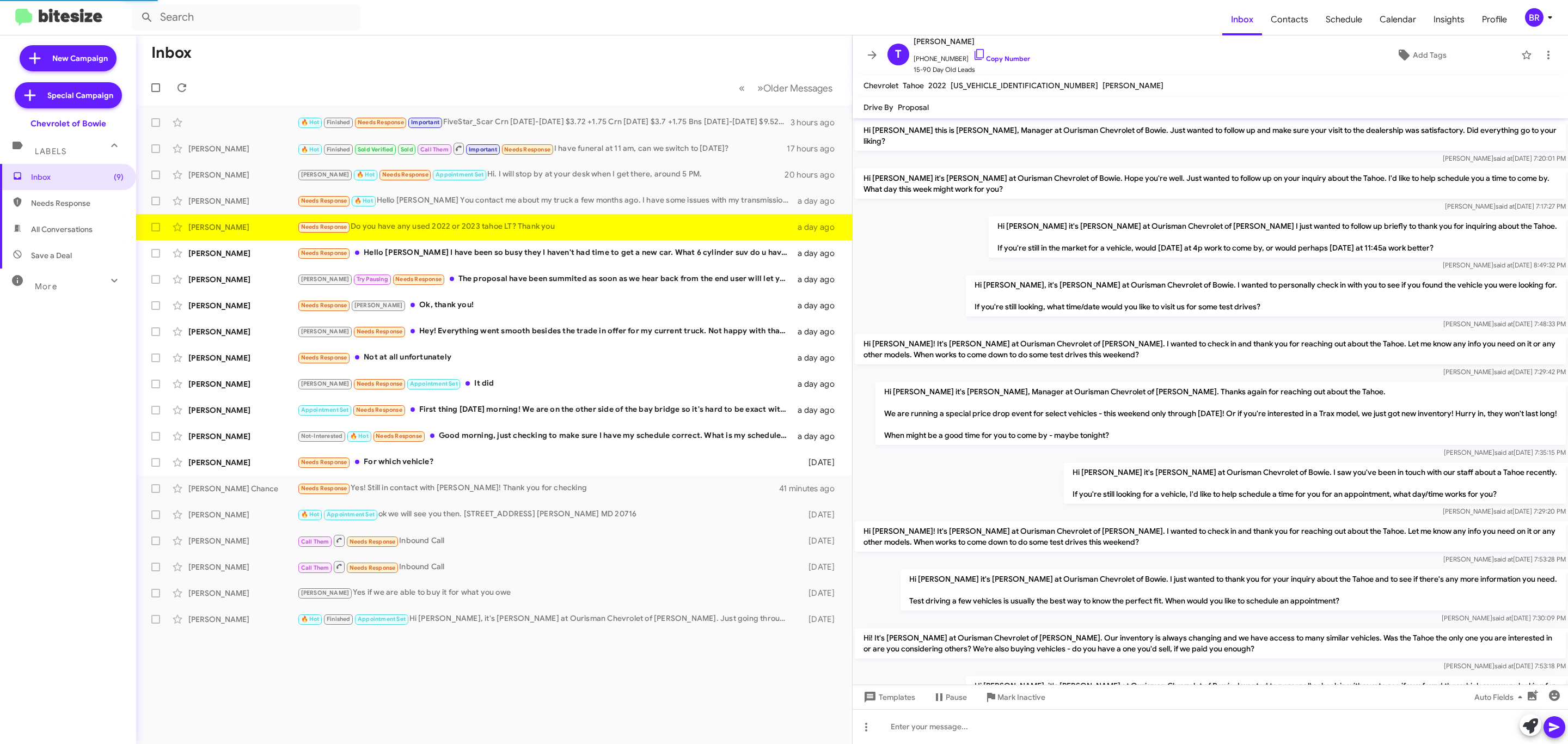
scroll to position [251, 0]
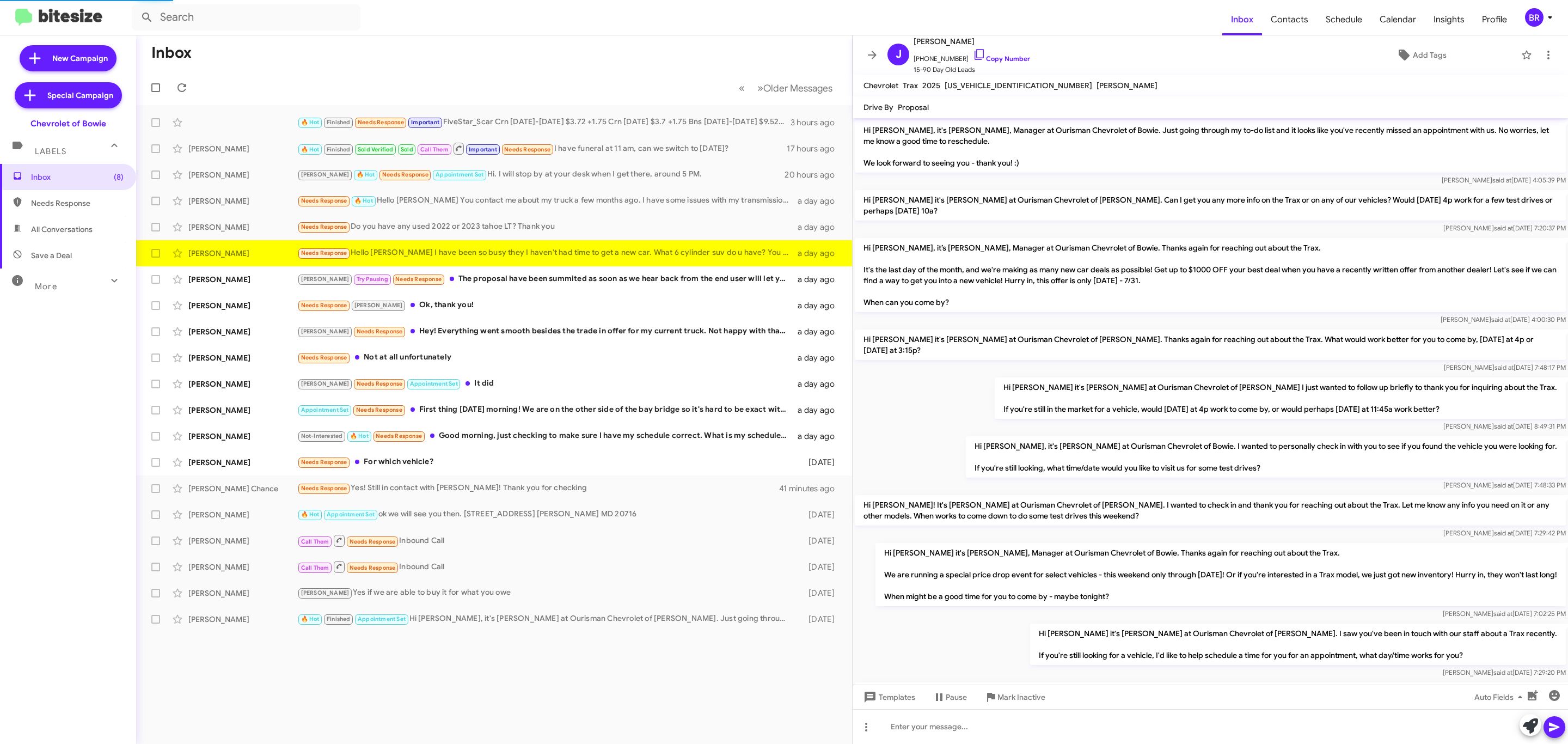
scroll to position [450, 0]
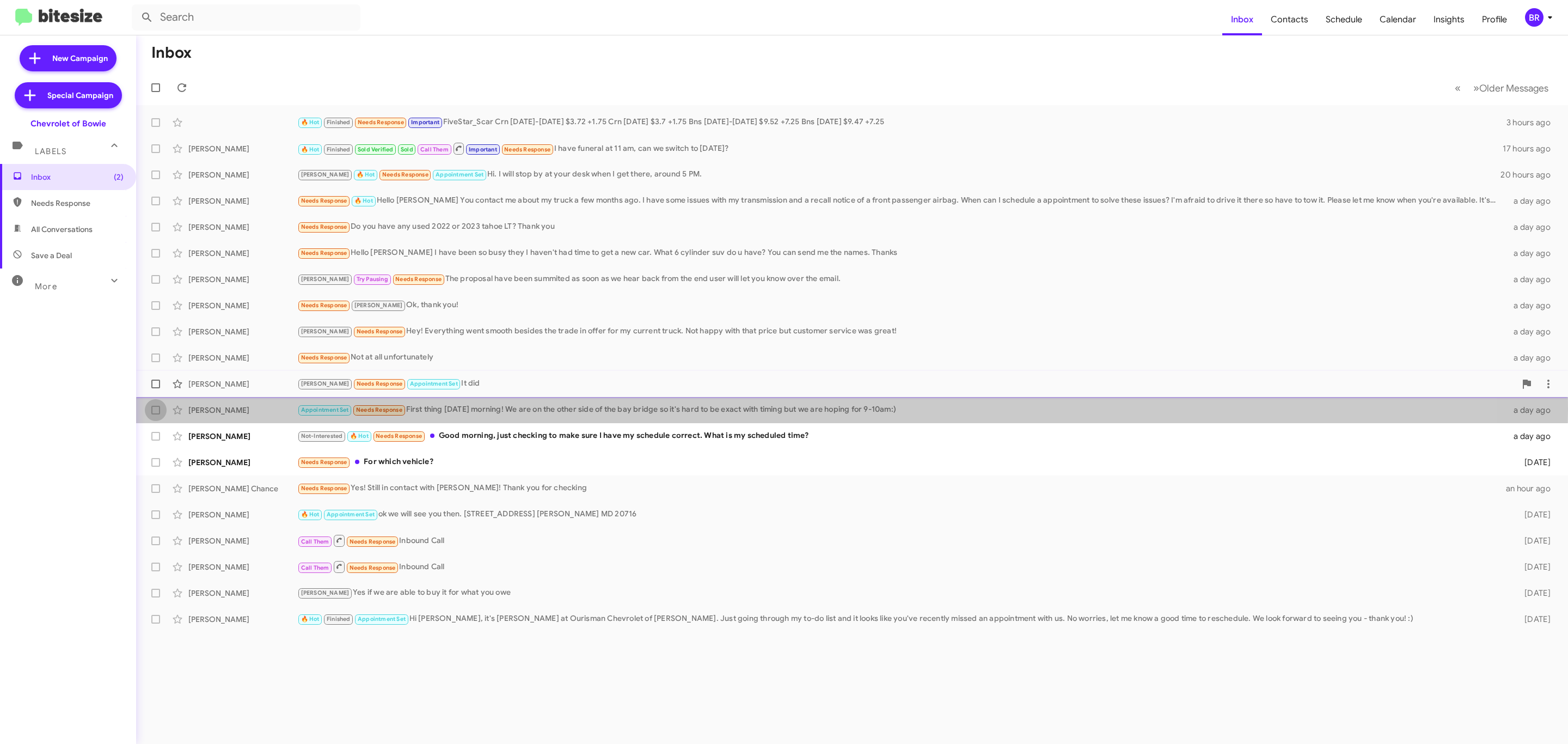
drag, startPoint x: 149, startPoint y: 404, endPoint x: 152, endPoint y: 386, distance: 18.2
click at [149, 404] on label at bounding box center [156, 410] width 22 height 22
click at [155, 415] on input "checkbox" at bounding box center [155, 415] width 1 height 1
checkbox input "true"
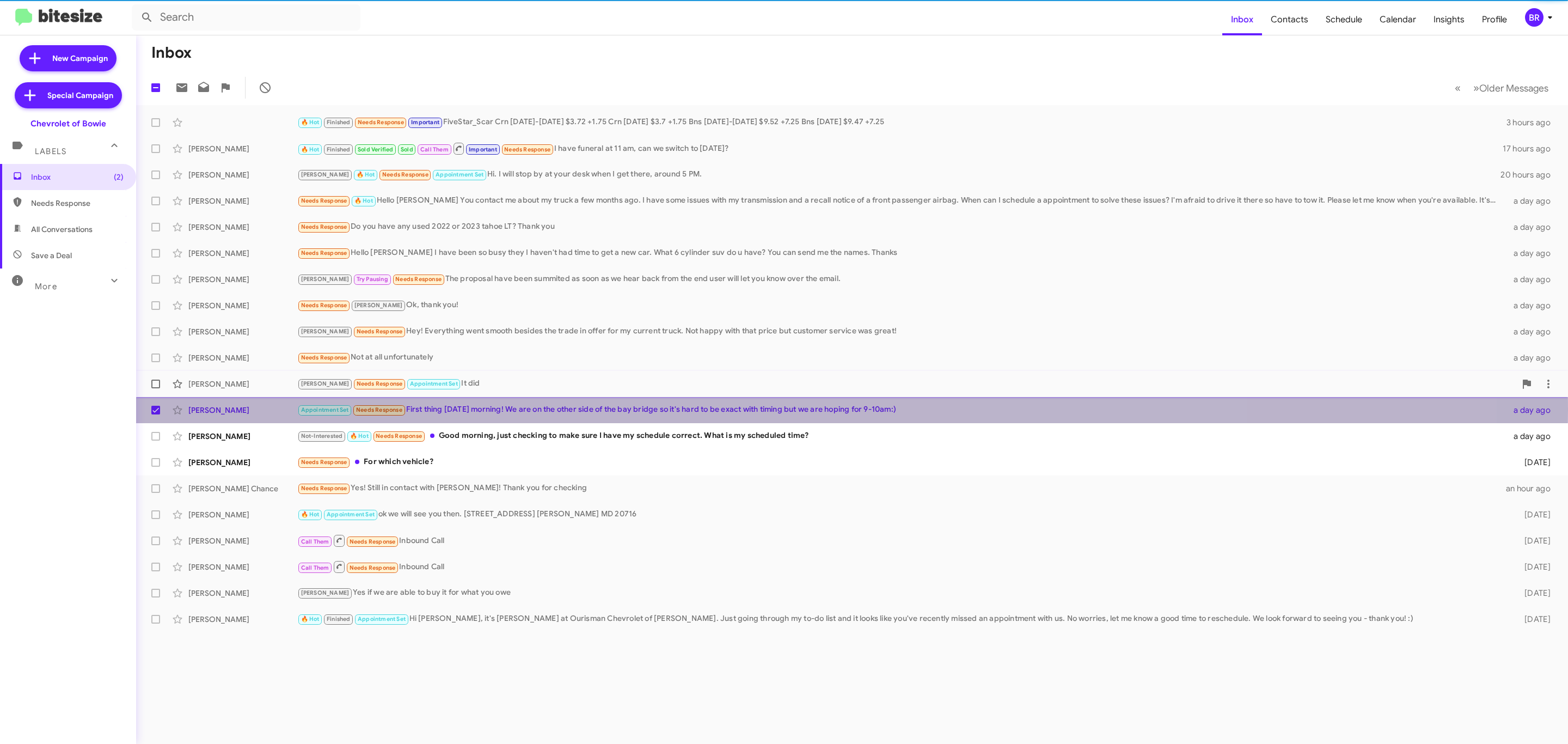
click at [152, 386] on span at bounding box center [156, 384] width 9 height 9
click at [155, 388] on input "checkbox" at bounding box center [155, 388] width 1 height 1
checkbox input "true"
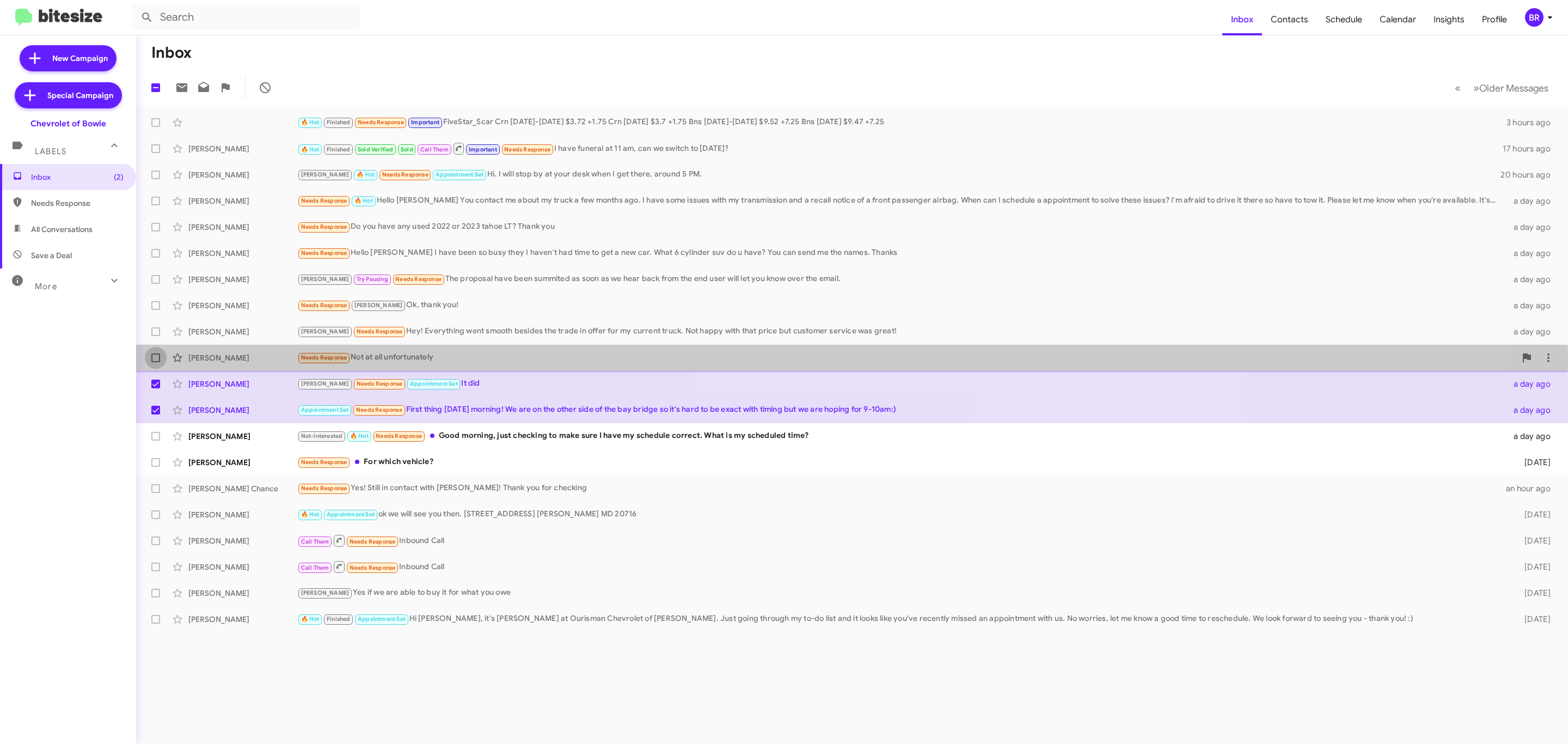
click at [155, 364] on label at bounding box center [156, 358] width 22 height 22
click at [155, 362] on input "checkbox" at bounding box center [155, 362] width 1 height 1
checkbox input "true"
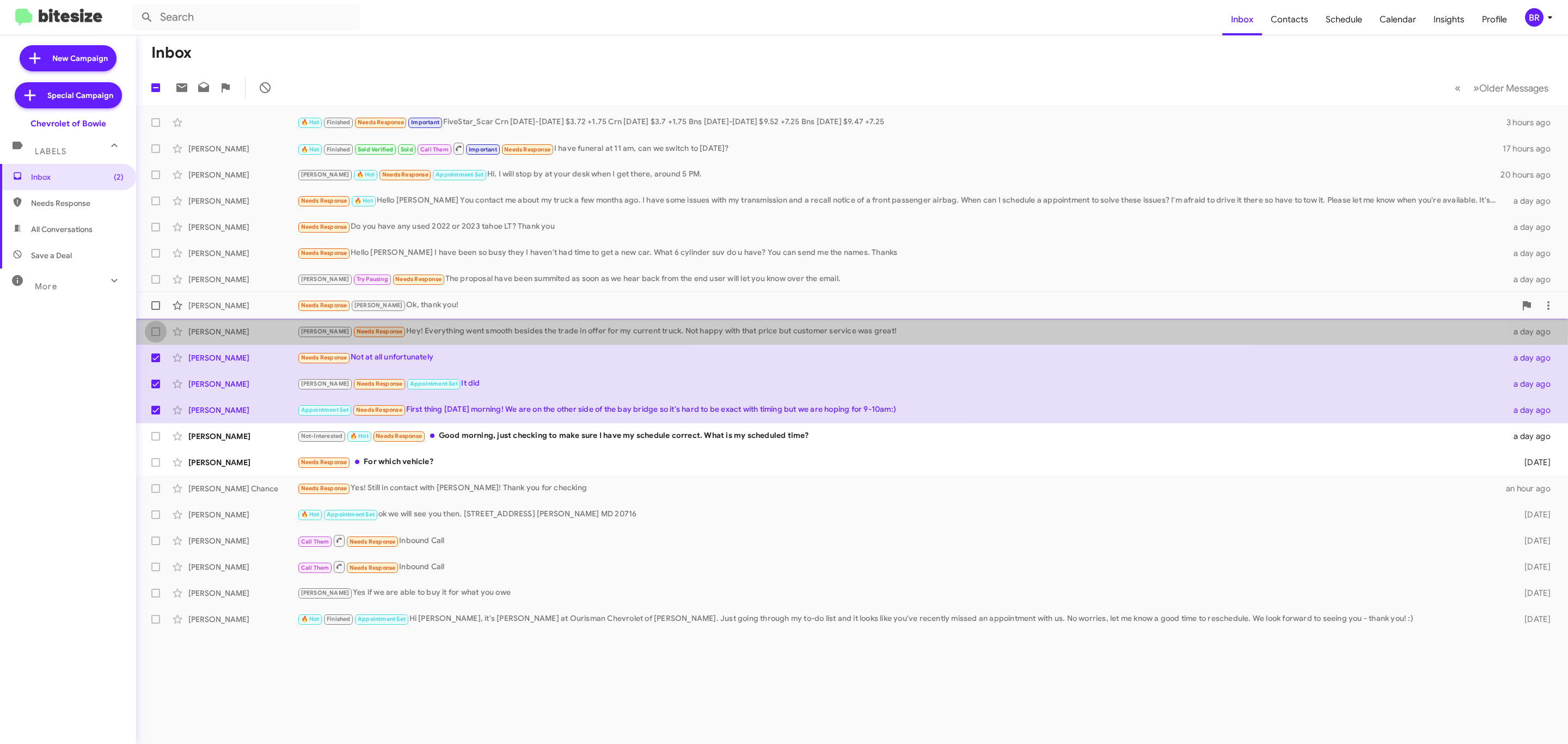
drag, startPoint x: 154, startPoint y: 330, endPoint x: 157, endPoint y: 315, distance: 15.3
click at [154, 329] on span at bounding box center [156, 332] width 9 height 9
click at [155, 336] on input "checkbox" at bounding box center [155, 336] width 1 height 1
checkbox input "true"
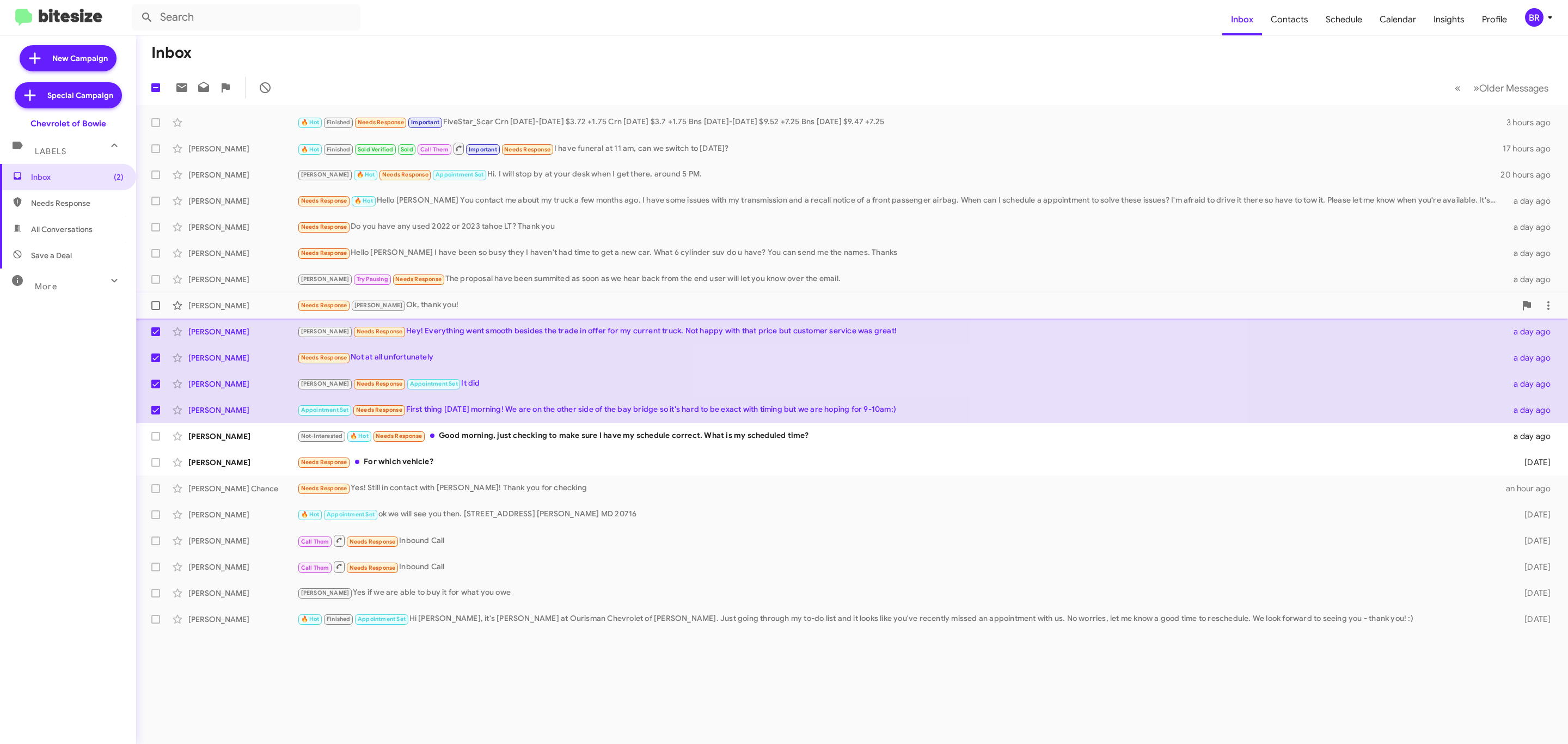
click at [161, 309] on label at bounding box center [156, 305] width 22 height 22
click at [156, 310] on input "checkbox" at bounding box center [155, 310] width 1 height 1
checkbox input "true"
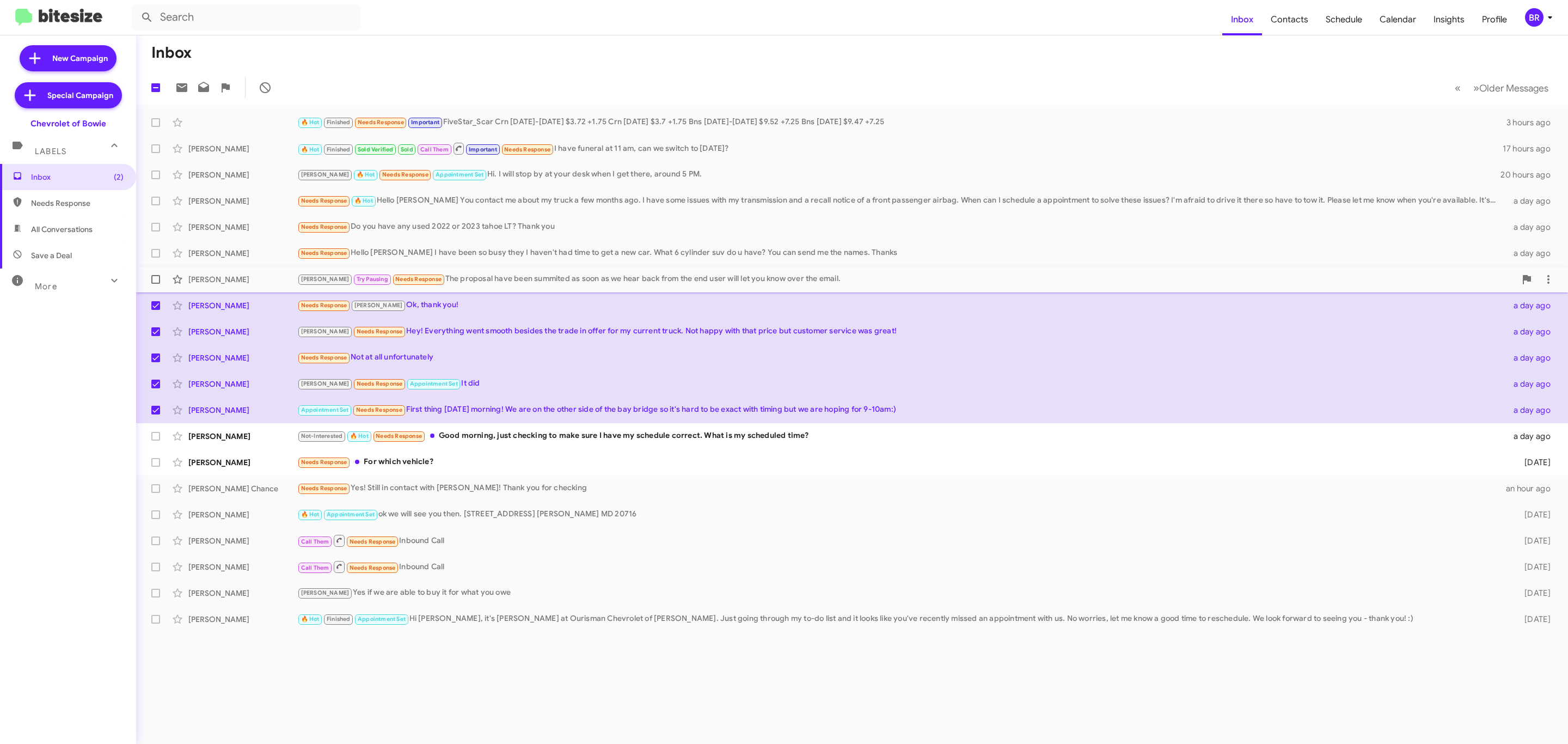
click at [149, 281] on label at bounding box center [156, 279] width 22 height 22
click at [155, 283] on input "checkbox" at bounding box center [155, 283] width 1 height 1
checkbox input "true"
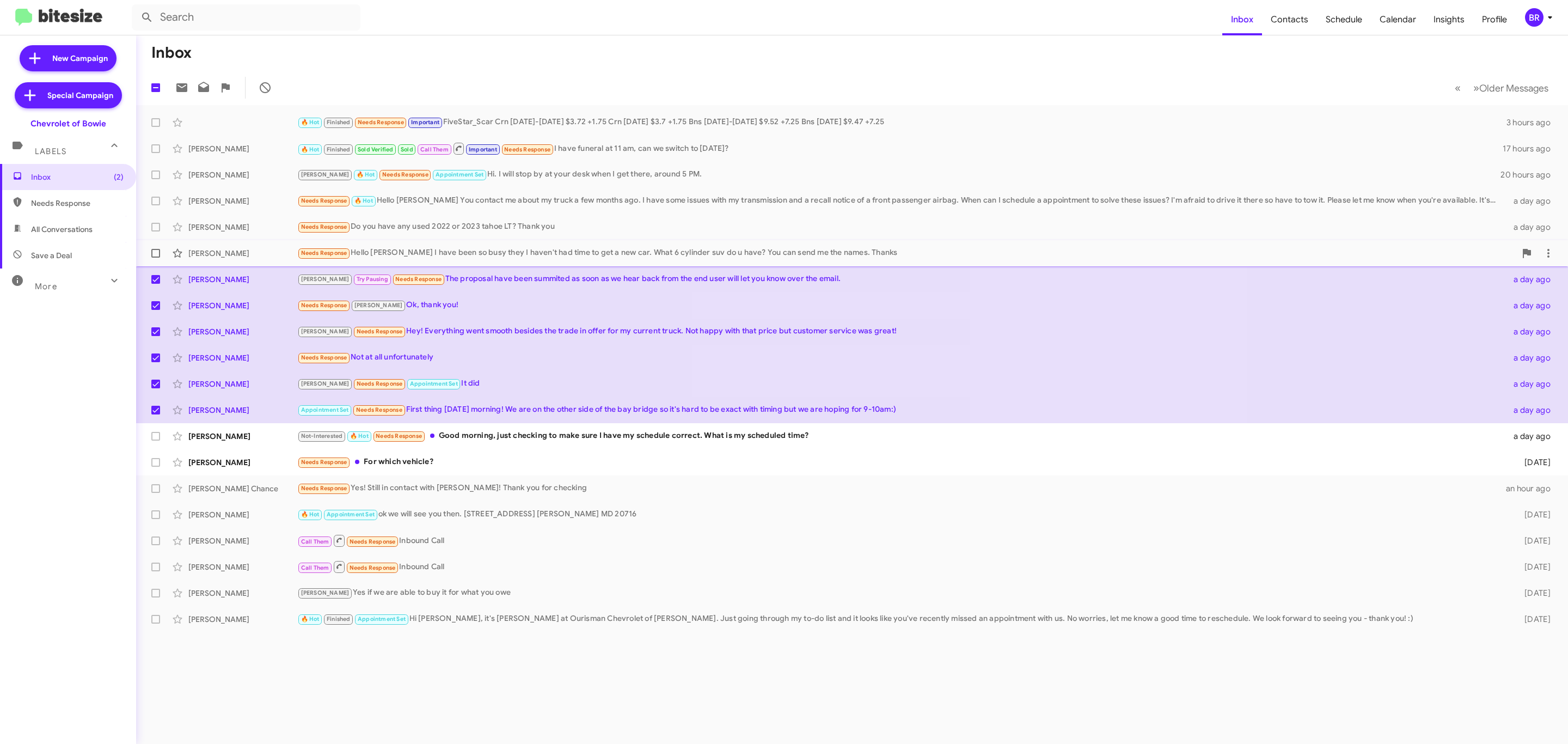
click at [161, 255] on label at bounding box center [156, 253] width 22 height 22
click at [156, 257] on input "checkbox" at bounding box center [155, 257] width 1 height 1
checkbox input "true"
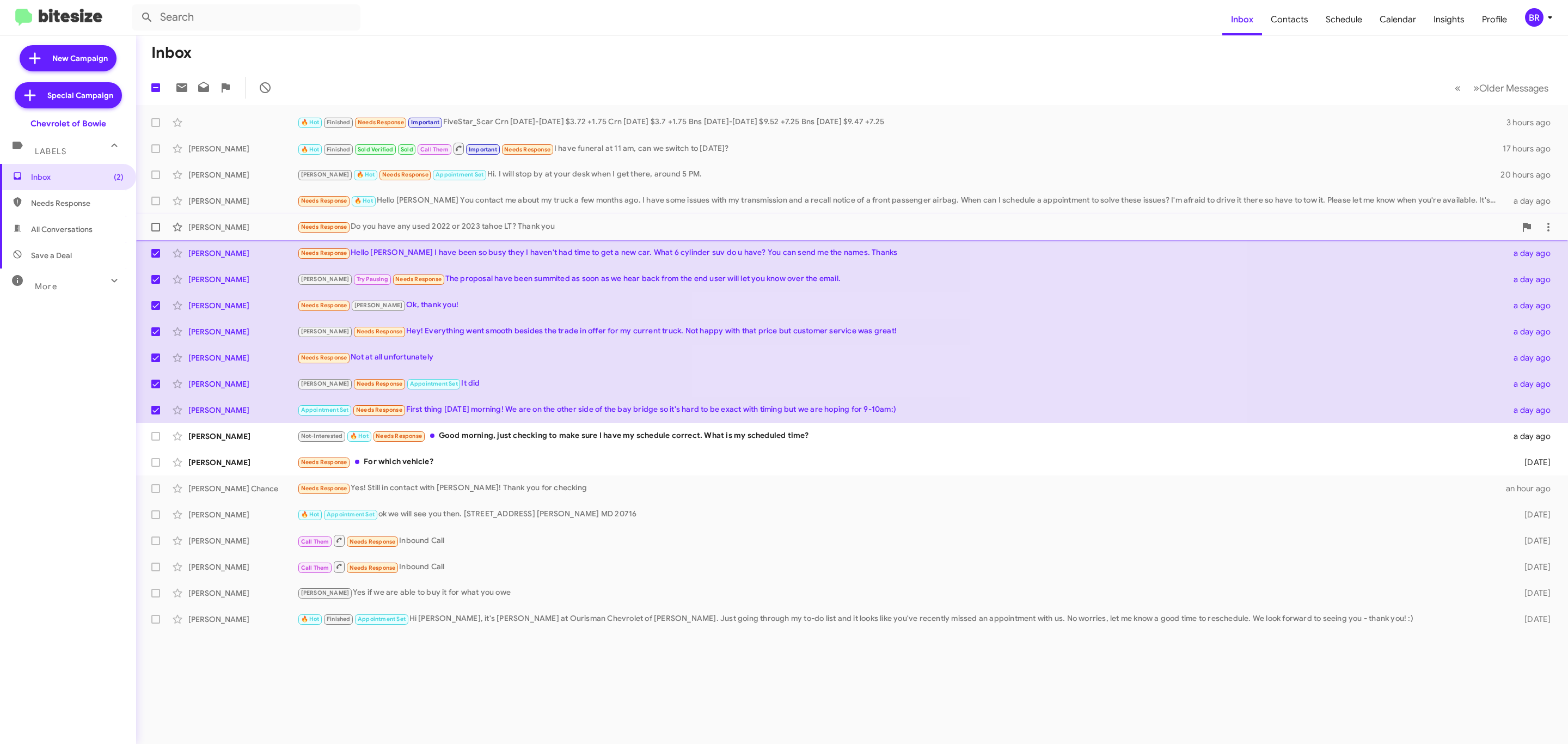
click at [157, 226] on span at bounding box center [156, 227] width 9 height 9
click at [156, 231] on input "checkbox" at bounding box center [155, 231] width 1 height 1
checkbox input "true"
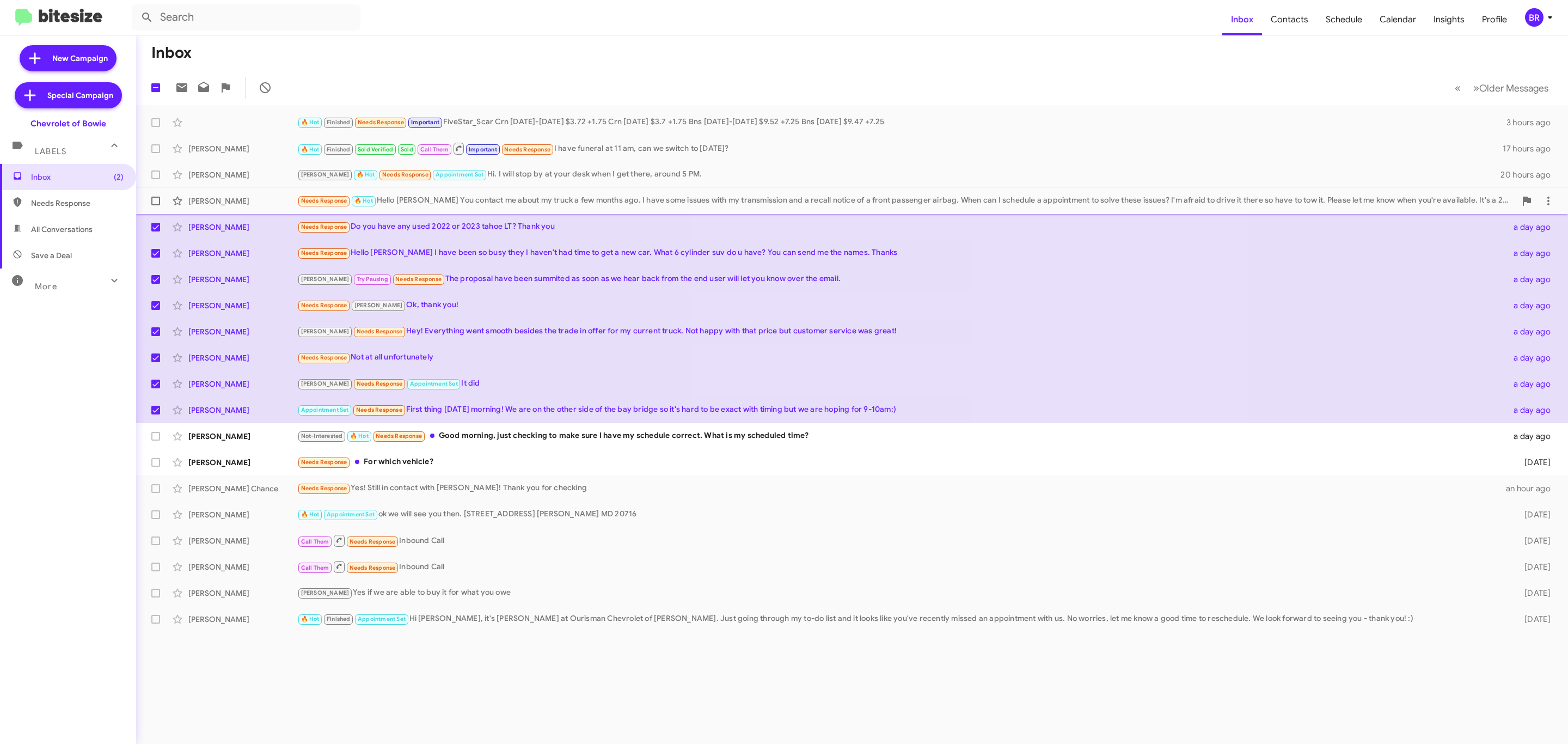
click at [152, 207] on label at bounding box center [156, 201] width 22 height 22
click at [155, 206] on input "checkbox" at bounding box center [155, 205] width 1 height 1
checkbox input "true"
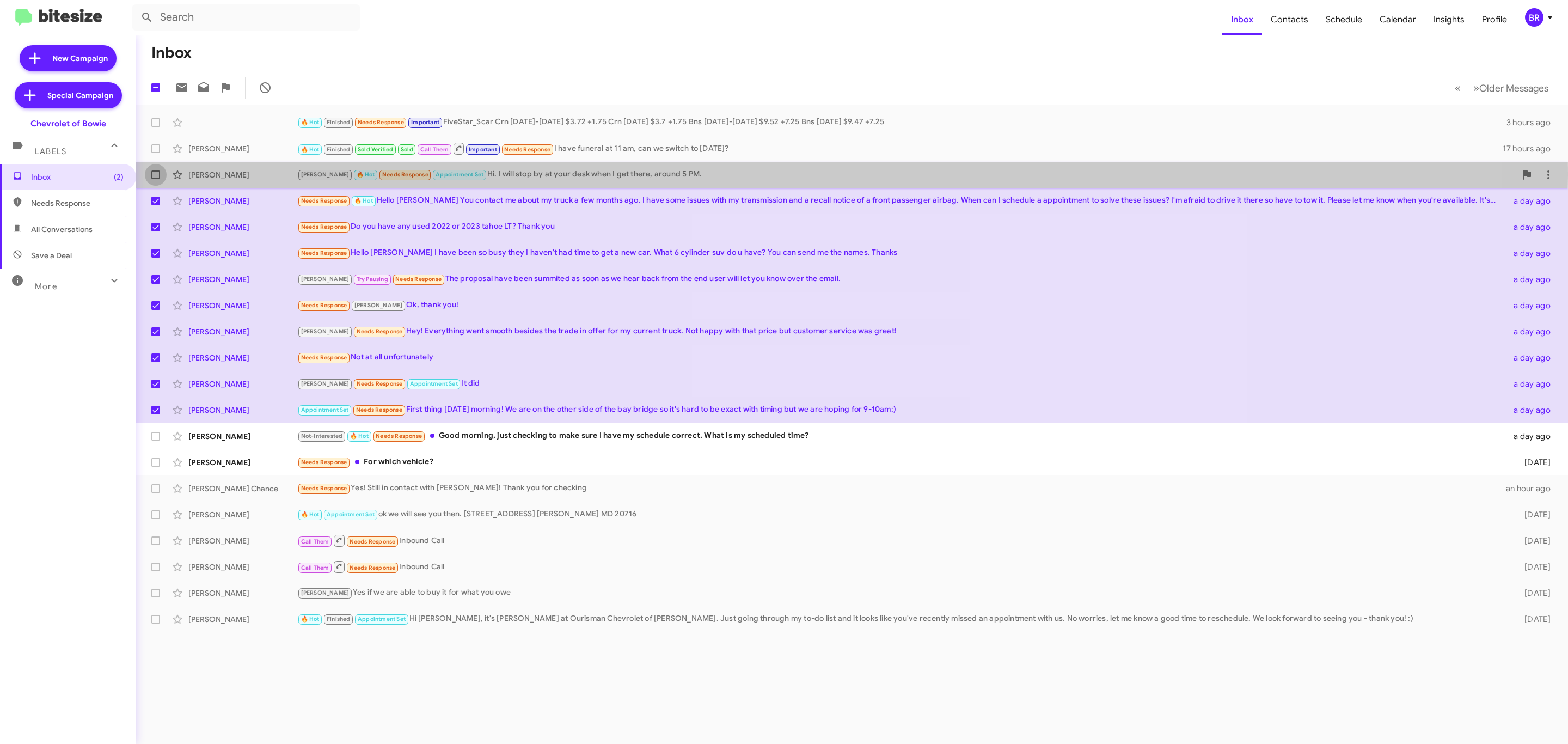
click at [152, 175] on span at bounding box center [156, 174] width 9 height 9
click at [155, 179] on input "checkbox" at bounding box center [155, 179] width 1 height 1
checkbox input "true"
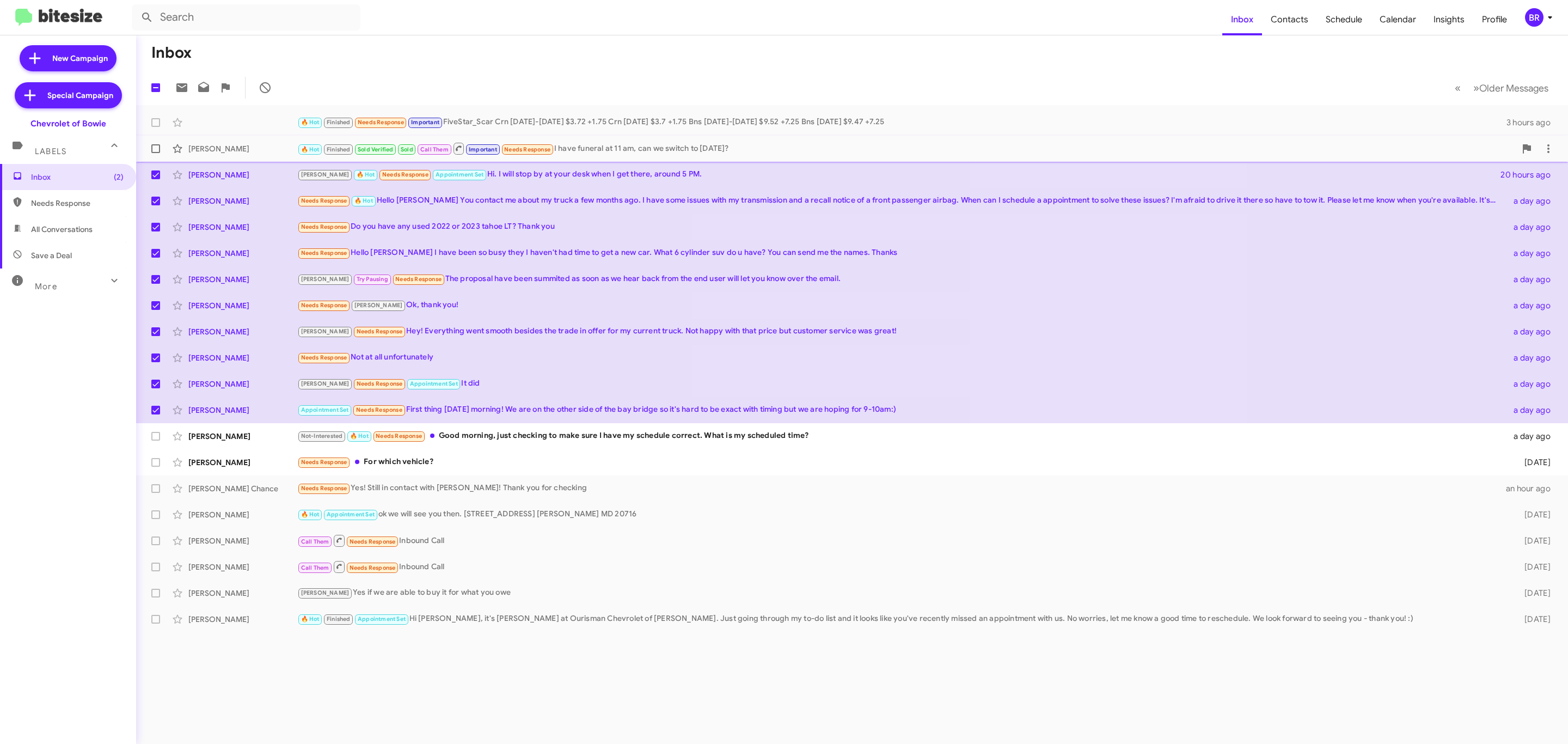
click at [154, 155] on label at bounding box center [156, 149] width 22 height 22
click at [155, 154] on input "checkbox" at bounding box center [155, 153] width 1 height 1
checkbox input "true"
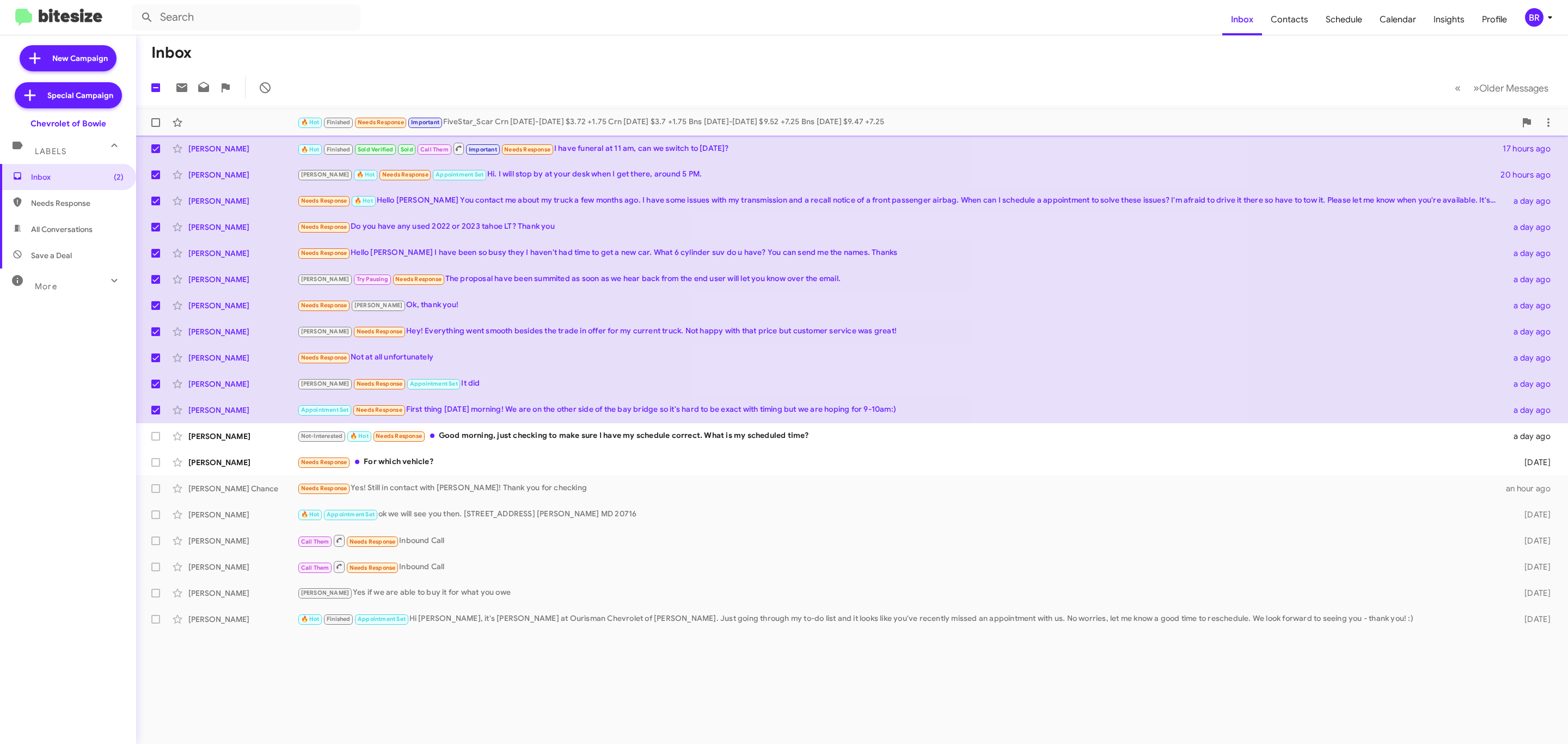
click at [152, 123] on span at bounding box center [156, 122] width 9 height 9
click at [155, 127] on input "checkbox" at bounding box center [155, 127] width 1 height 1
checkbox input "true"
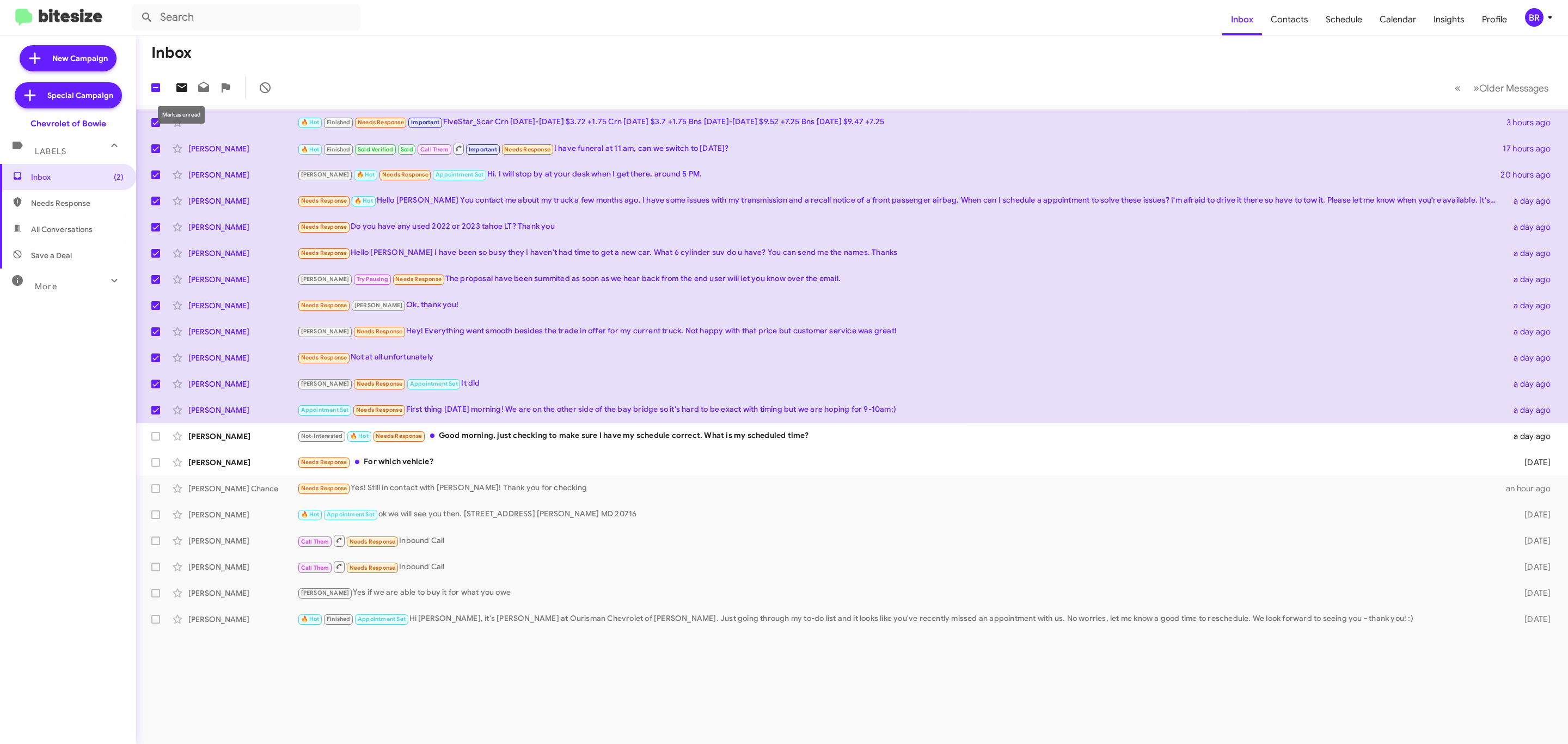
click at [180, 89] on icon at bounding box center [182, 87] width 11 height 9
click at [1542, 19] on div "BR" at bounding box center [1534, 17] width 19 height 19
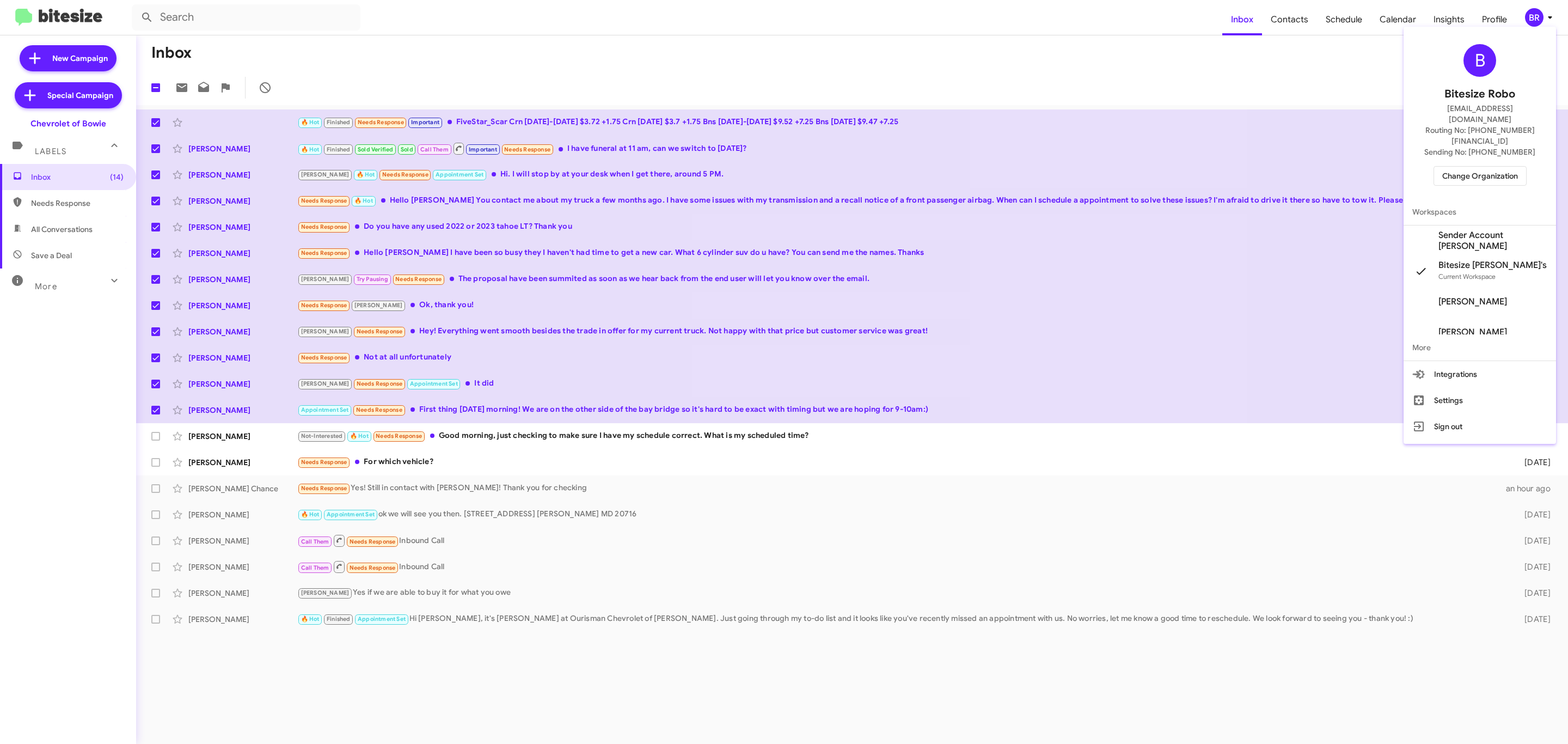
click at [1488, 167] on span "Change Organization" at bounding box center [1480, 176] width 75 height 19
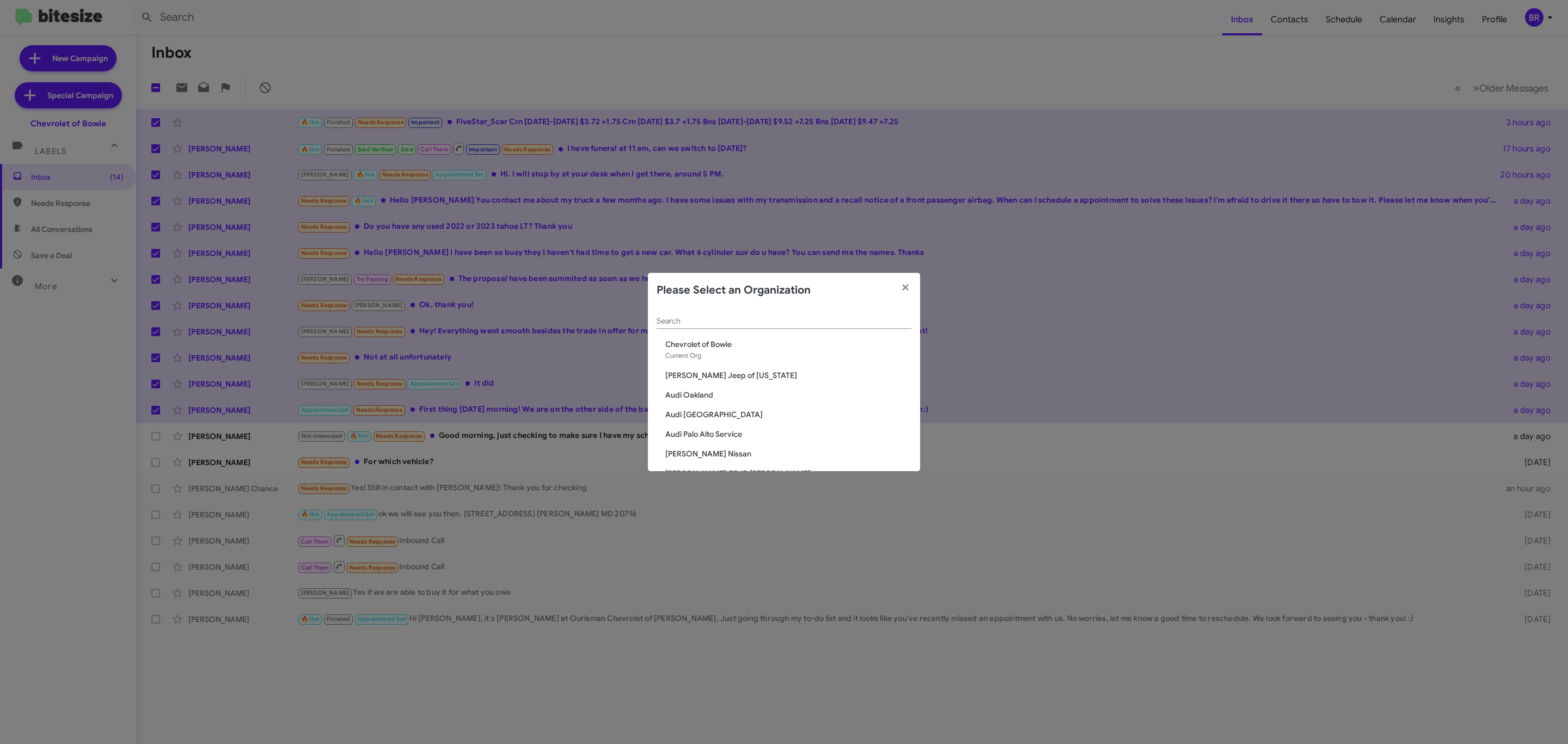
click at [692, 318] on input "Search" at bounding box center [784, 321] width 255 height 9
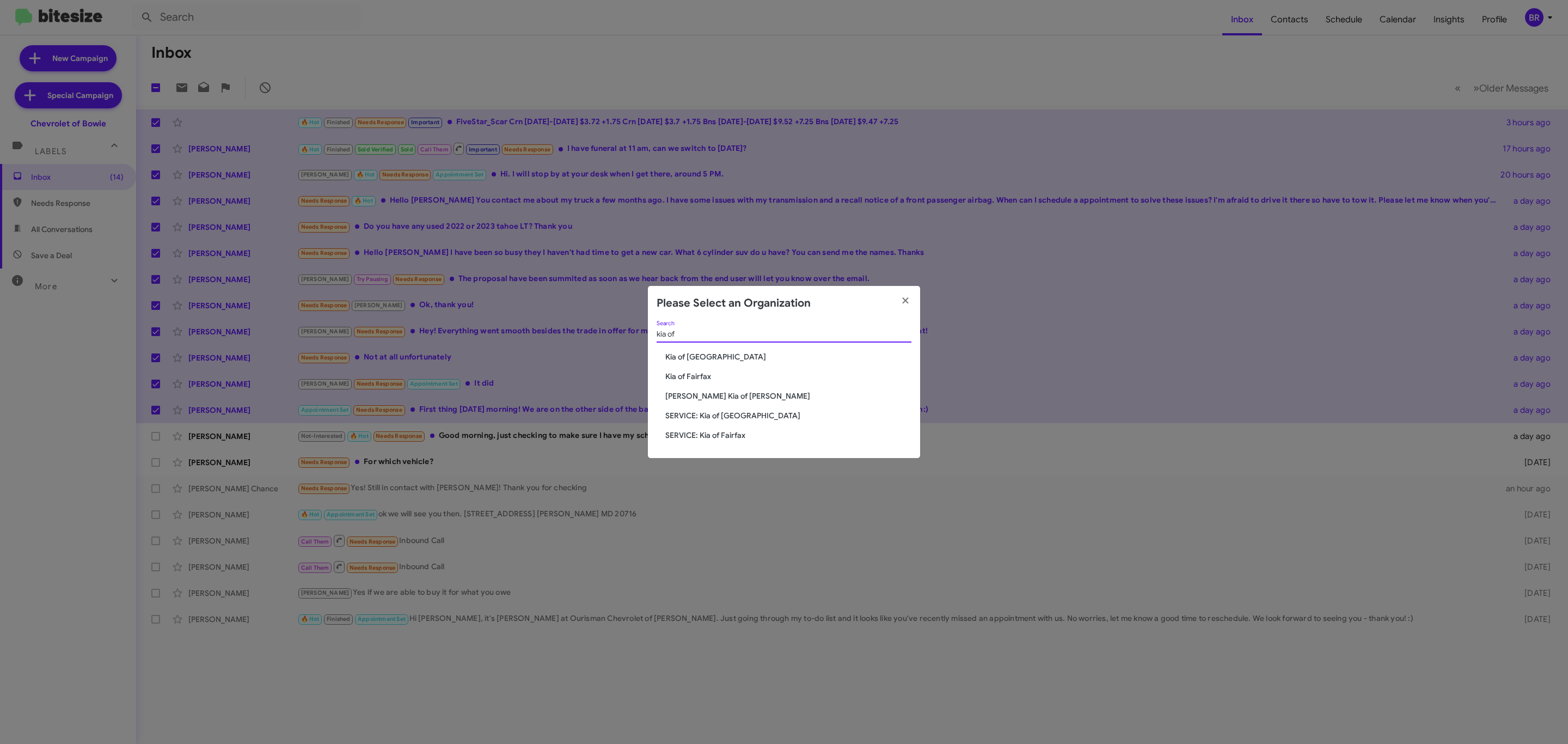
type input "kia of"
click at [710, 355] on span "Kia of Catonsville" at bounding box center [788, 357] width 246 height 11
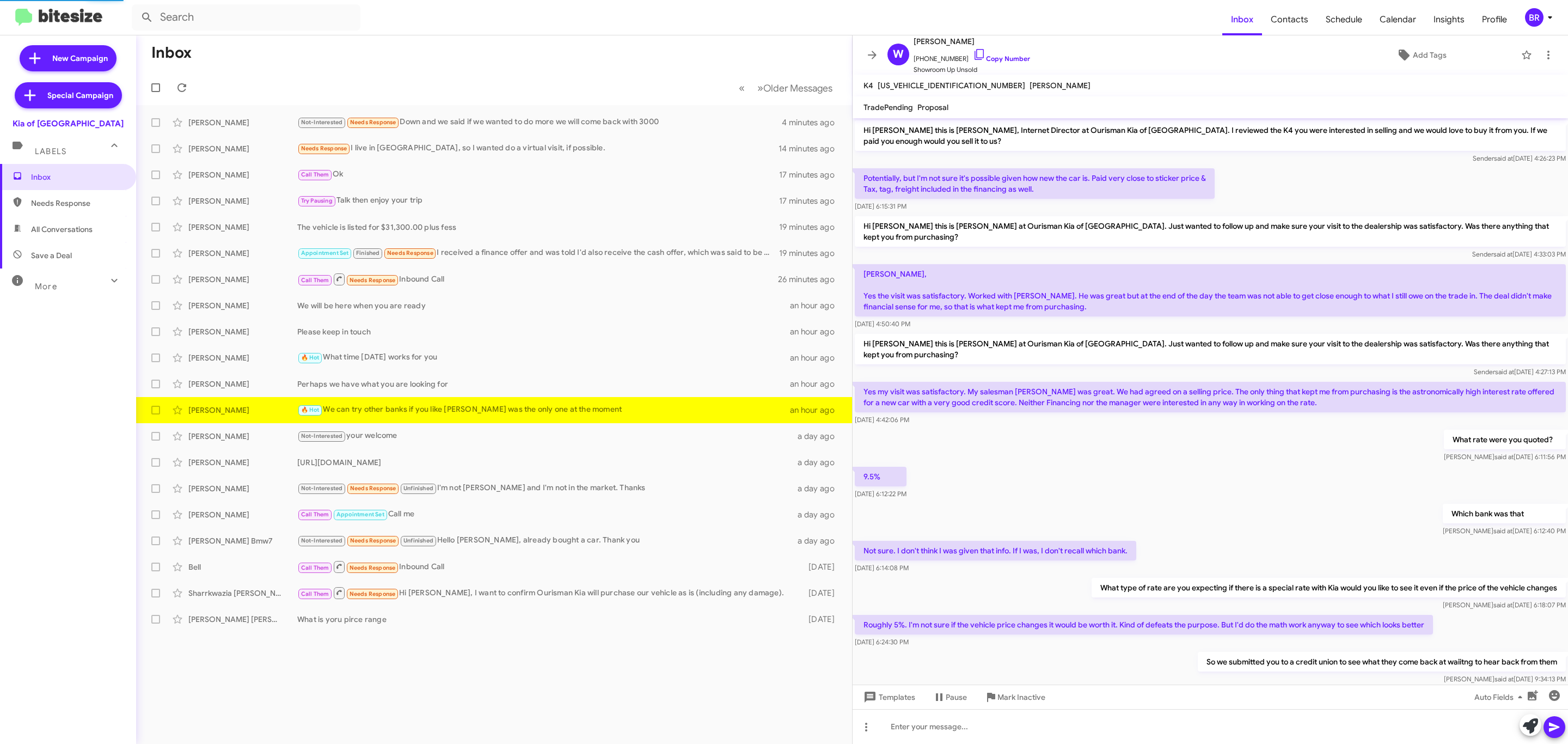
scroll to position [185, 0]
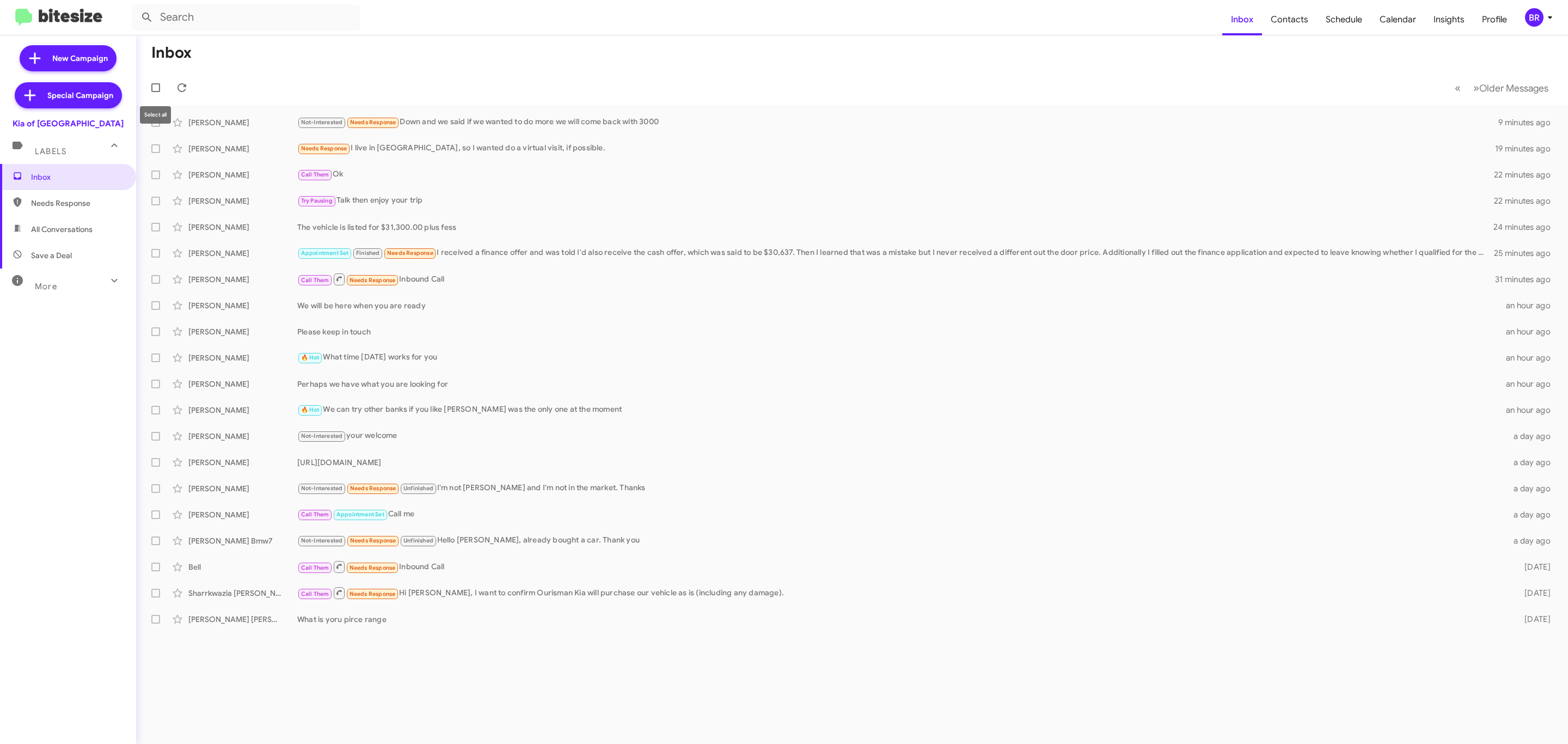
click at [149, 119] on div "Select all" at bounding box center [155, 115] width 31 height 17
click at [157, 123] on div "Select all" at bounding box center [155, 115] width 31 height 17
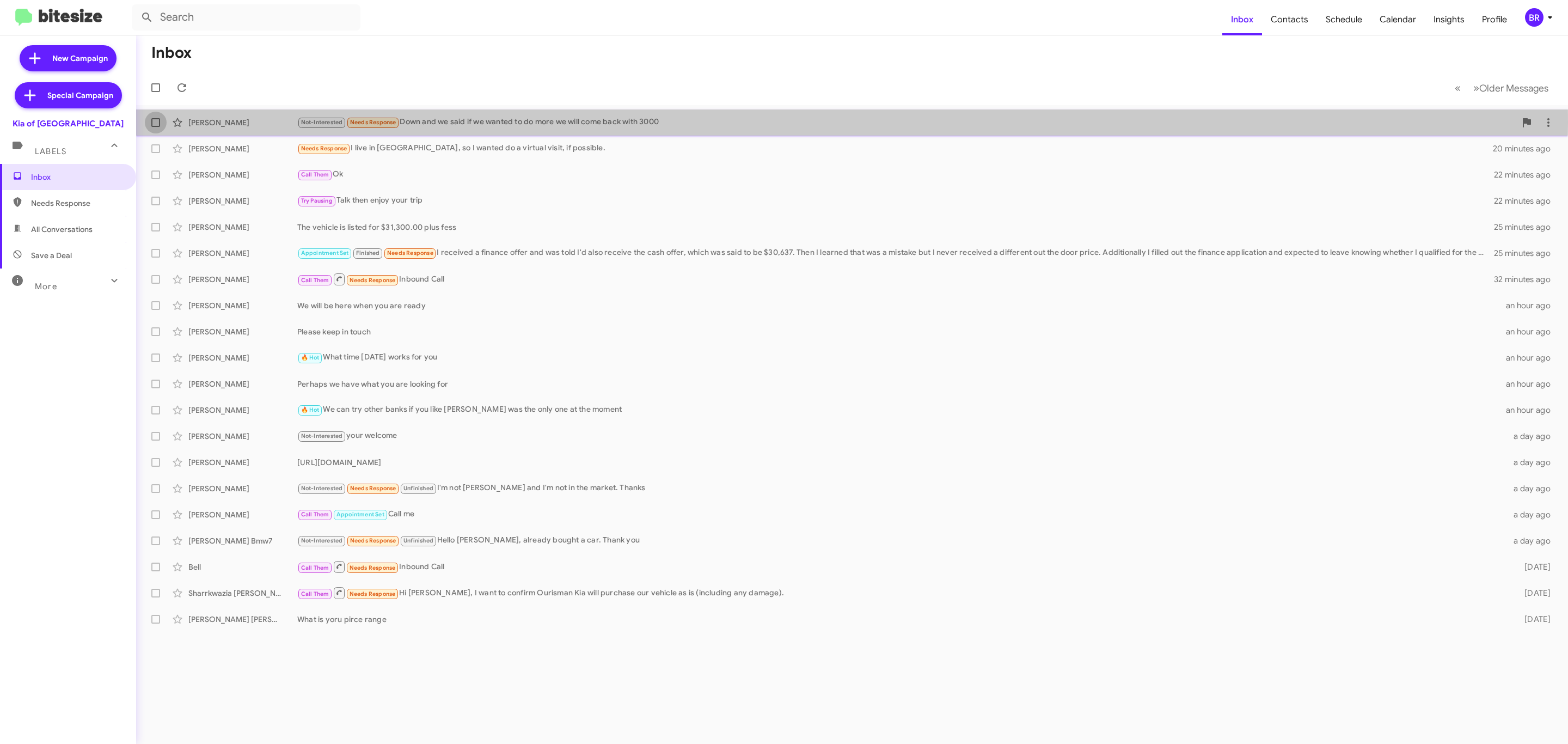
click at [157, 123] on span at bounding box center [156, 122] width 9 height 9
click at [156, 127] on input "checkbox" at bounding box center [155, 127] width 1 height 1
checkbox input "true"
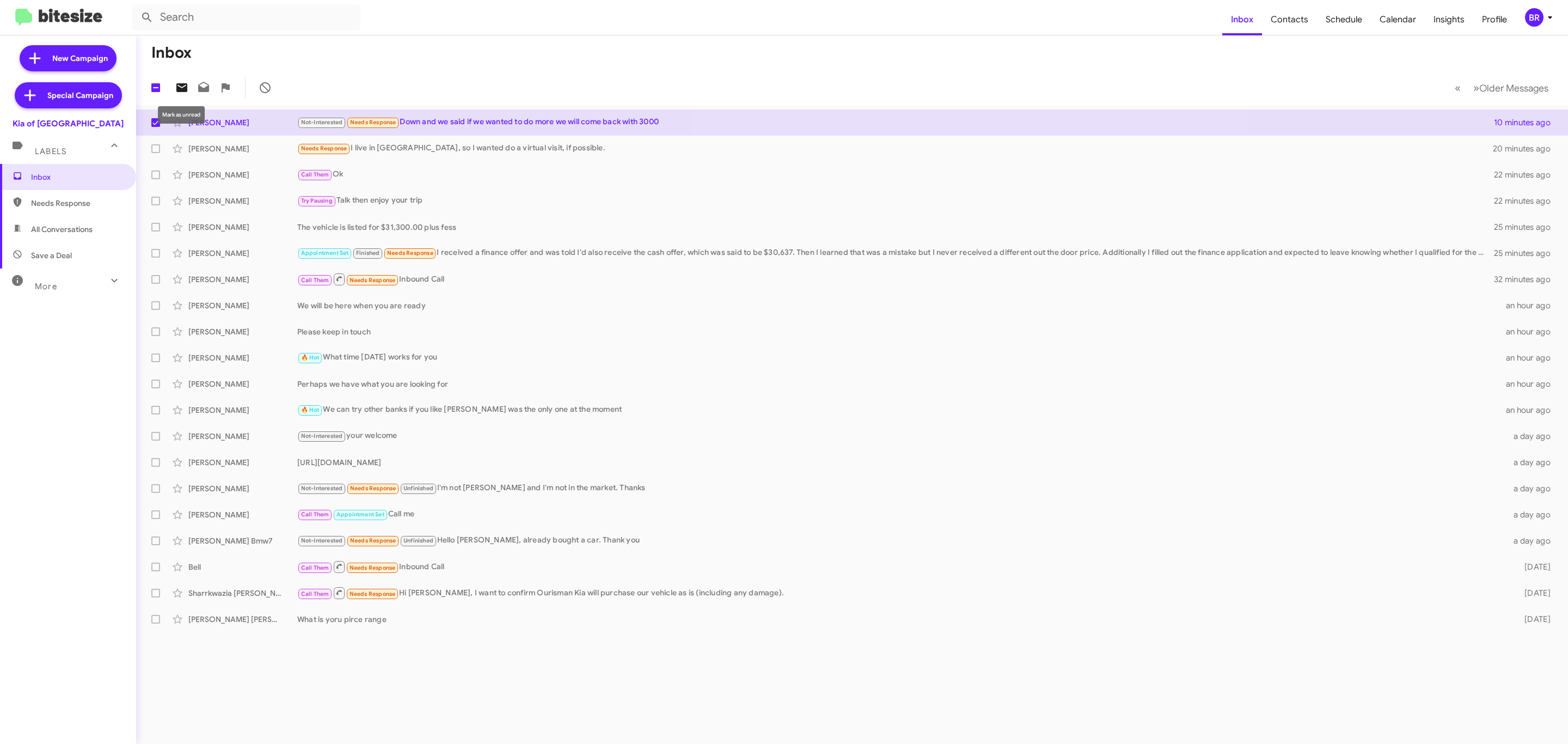
click at [180, 95] on button at bounding box center [182, 88] width 22 height 22
click at [1533, 19] on div "BR" at bounding box center [1534, 17] width 19 height 19
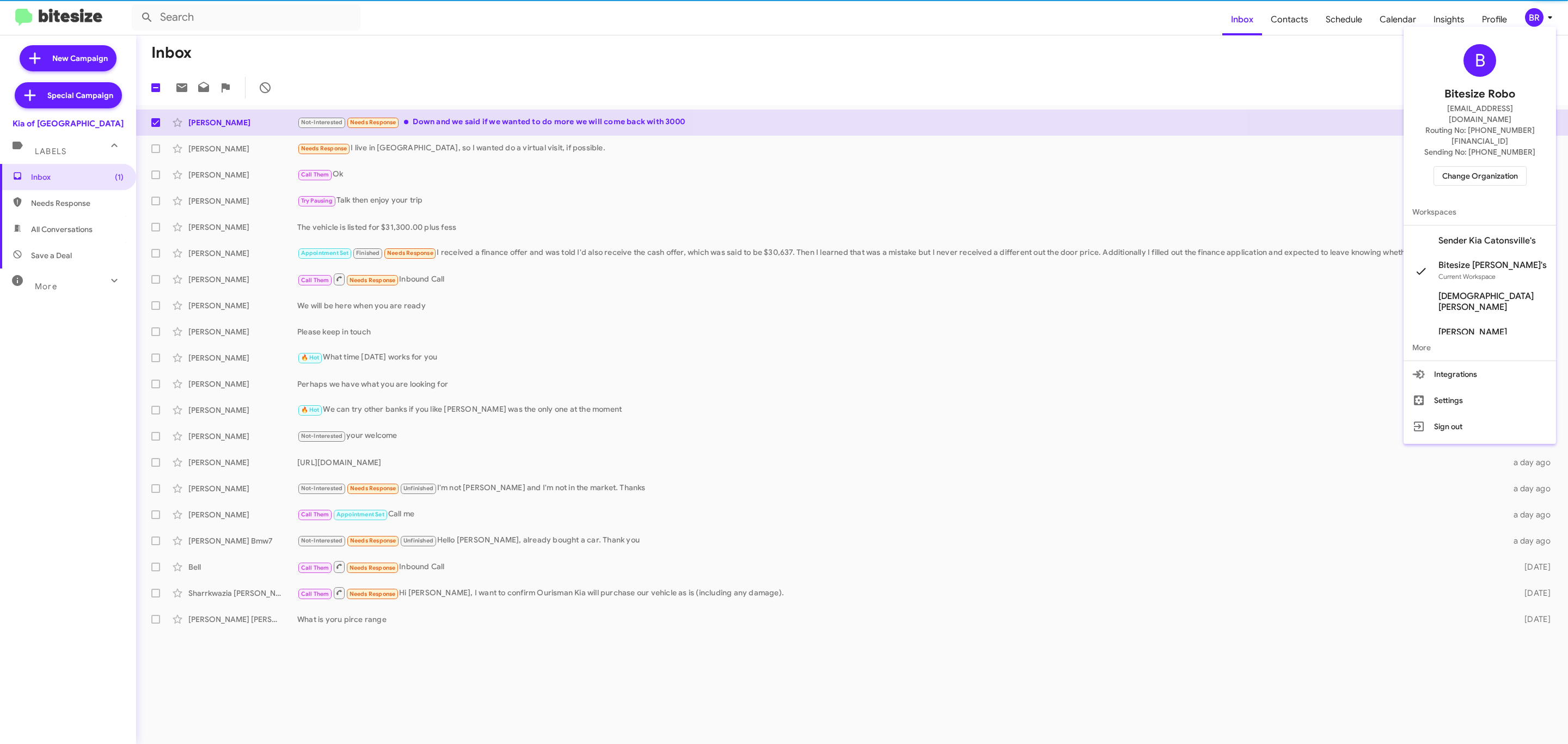
click at [1453, 167] on span "Change Organization" at bounding box center [1480, 176] width 75 height 19
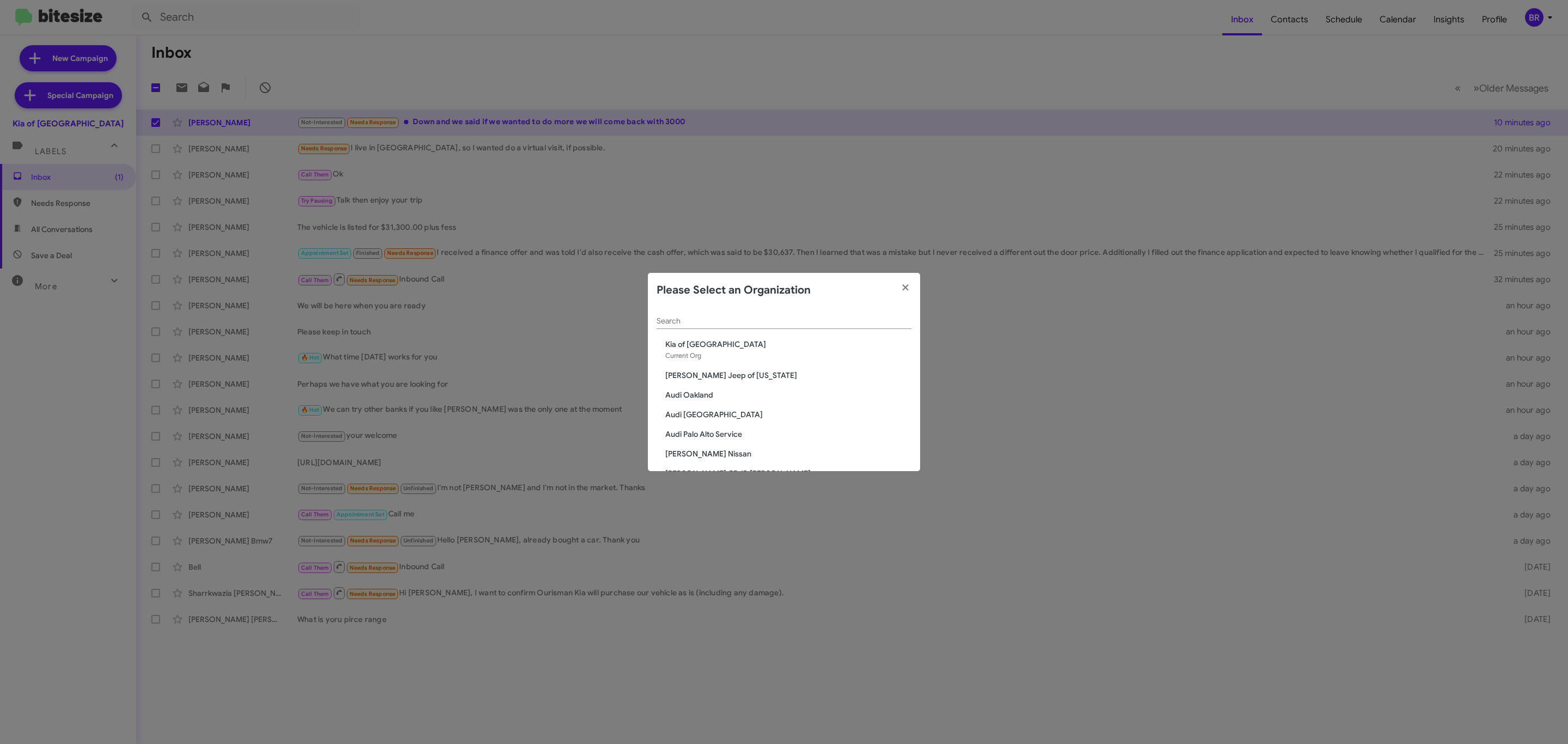
click at [758, 323] on input "Search" at bounding box center [784, 321] width 255 height 9
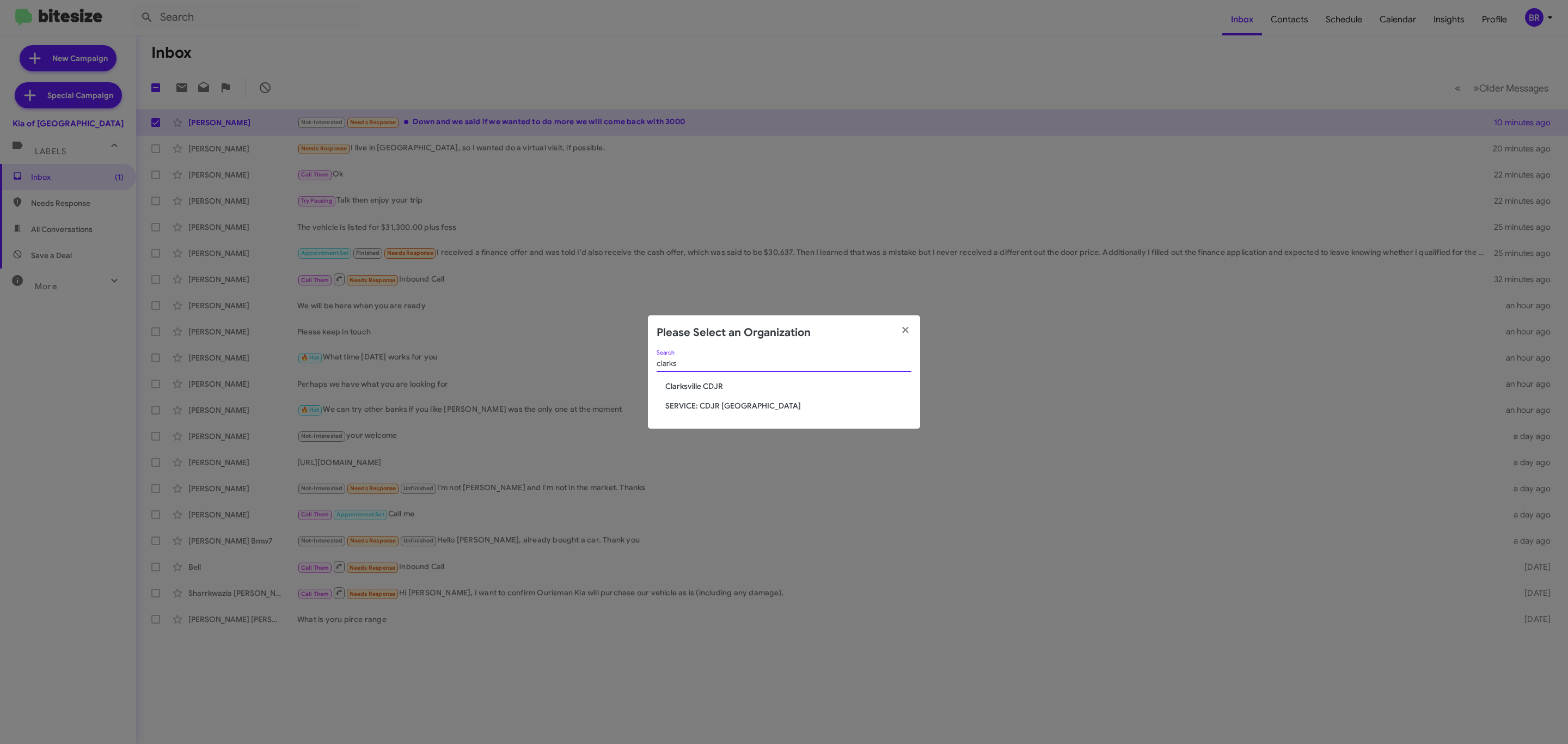
type input "clarks"
click at [713, 386] on span "Clarksville CDJR" at bounding box center [788, 386] width 246 height 11
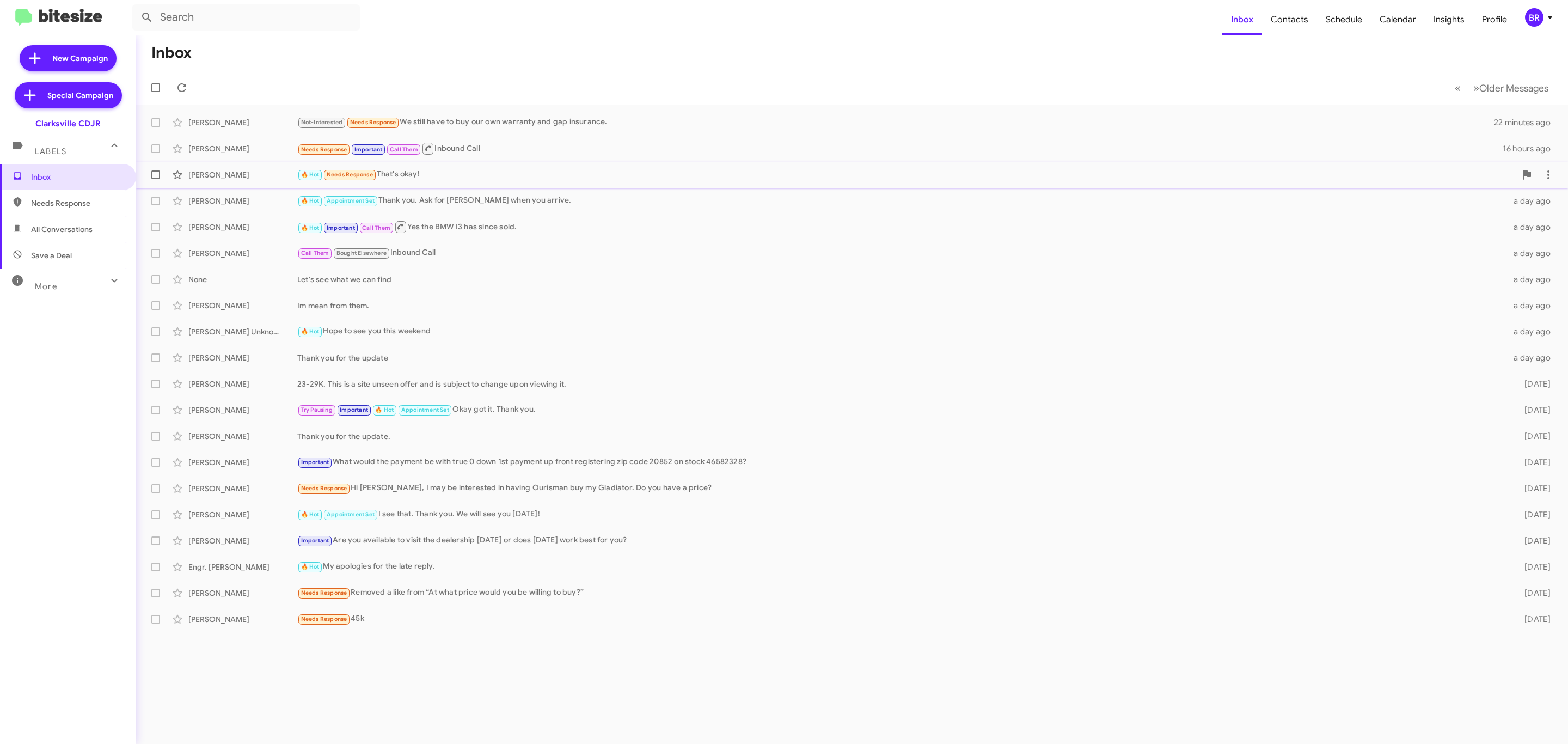
click at [154, 170] on span at bounding box center [156, 174] width 9 height 9
click at [155, 179] on input "checkbox" at bounding box center [155, 179] width 1 height 1
checkbox input "true"
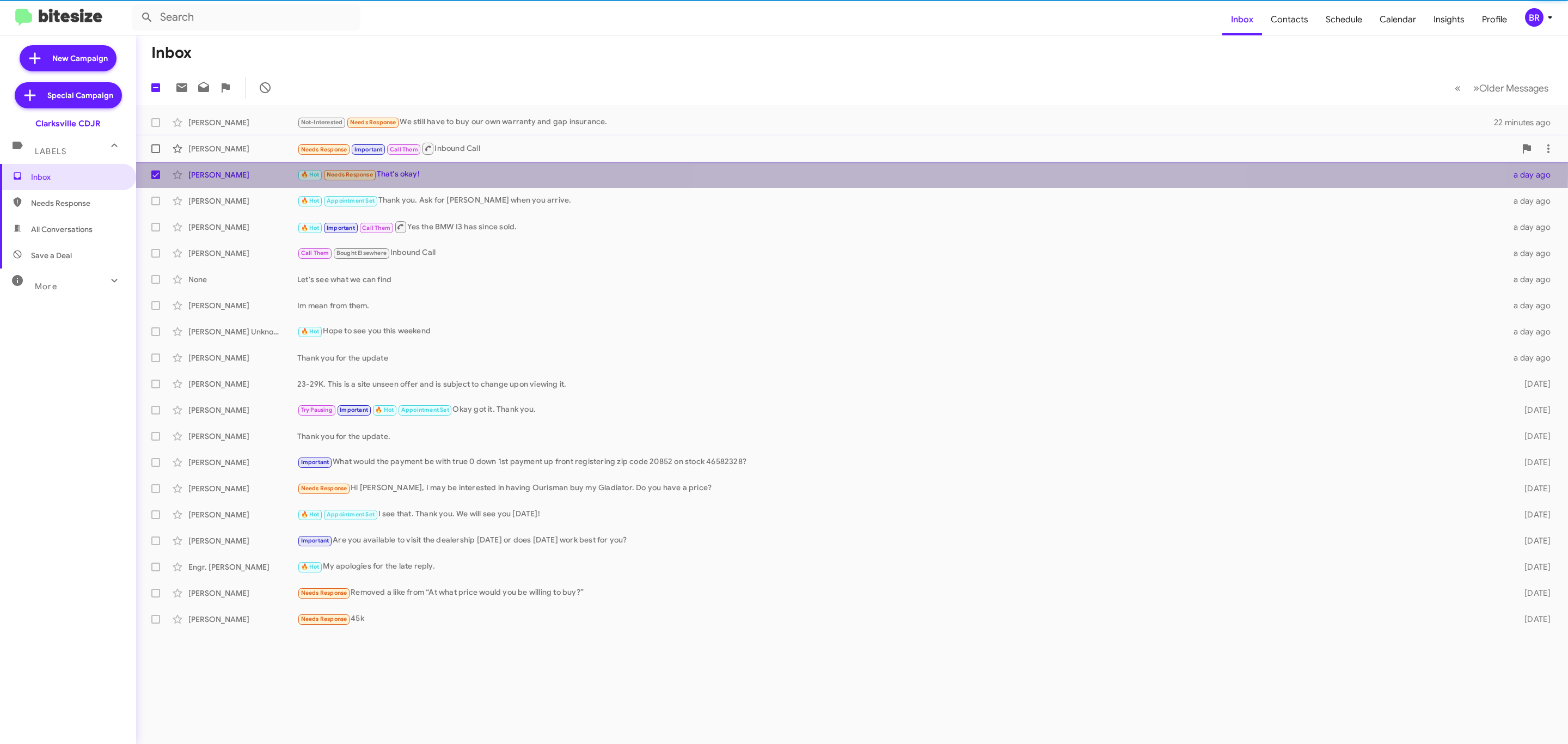
click at [161, 146] on label at bounding box center [156, 149] width 22 height 22
click at [156, 153] on input "checkbox" at bounding box center [155, 153] width 1 height 1
checkbox input "true"
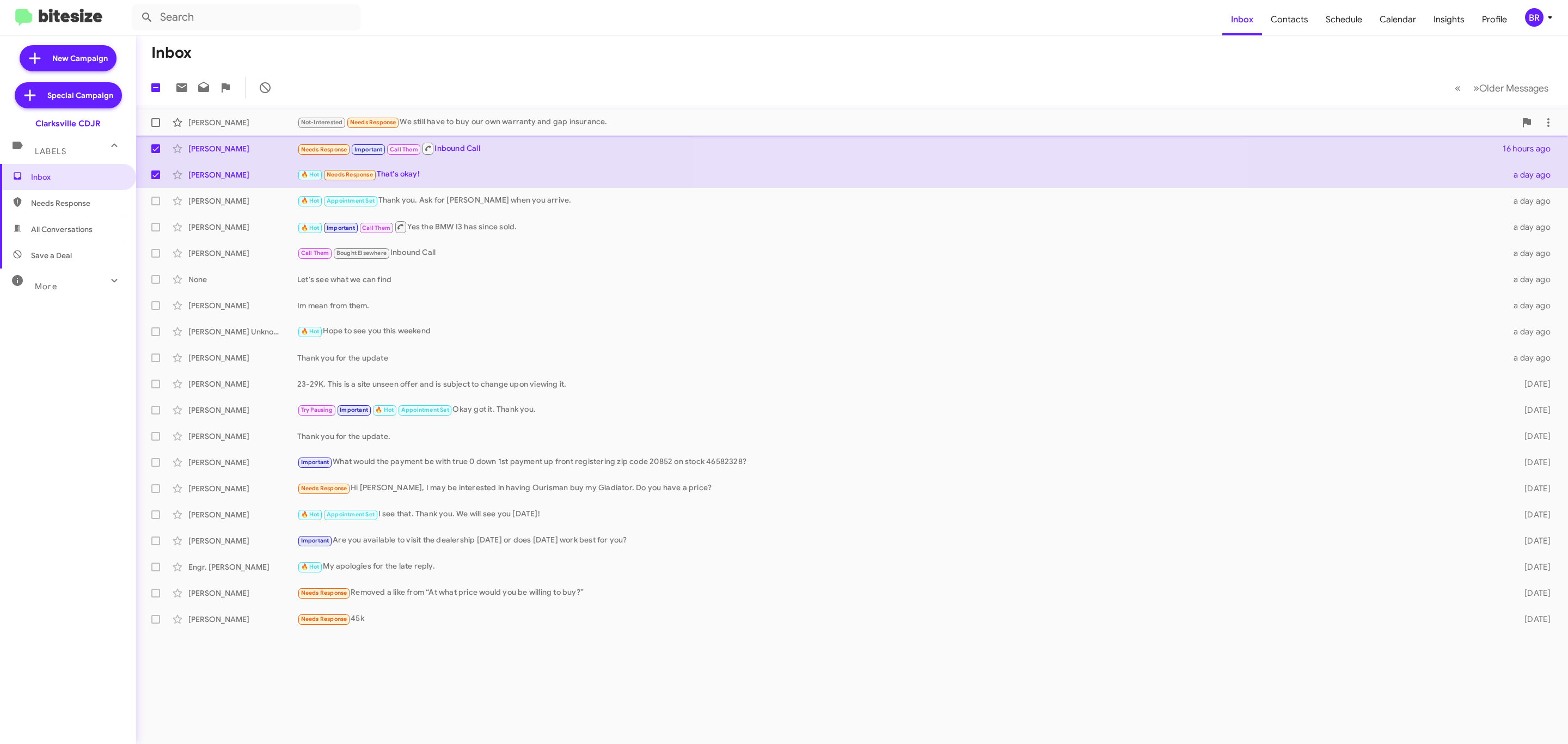
click at [152, 126] on span at bounding box center [156, 122] width 9 height 9
click at [155, 127] on input "checkbox" at bounding box center [155, 127] width 1 height 1
checkbox input "true"
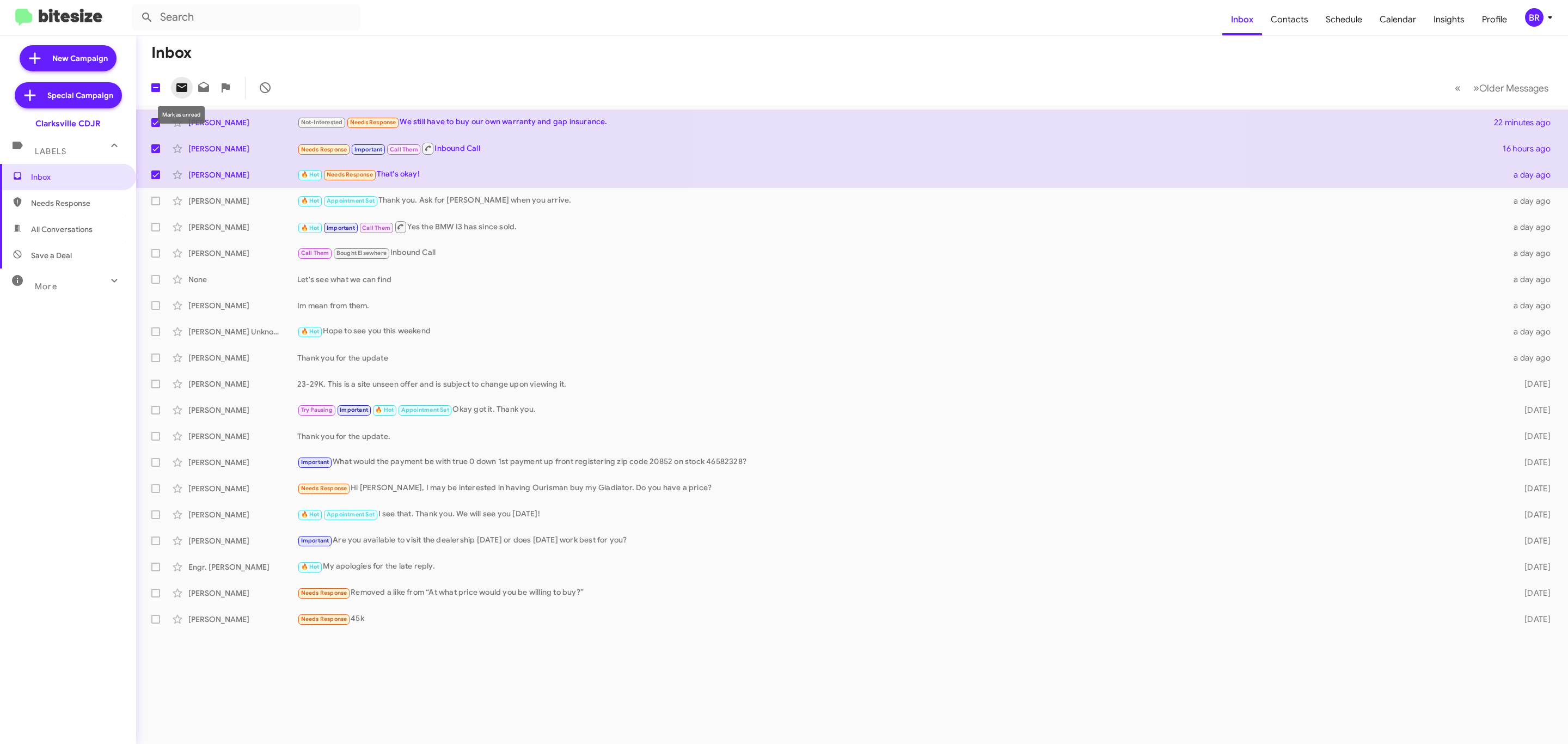
click at [183, 91] on icon at bounding box center [182, 87] width 11 height 9
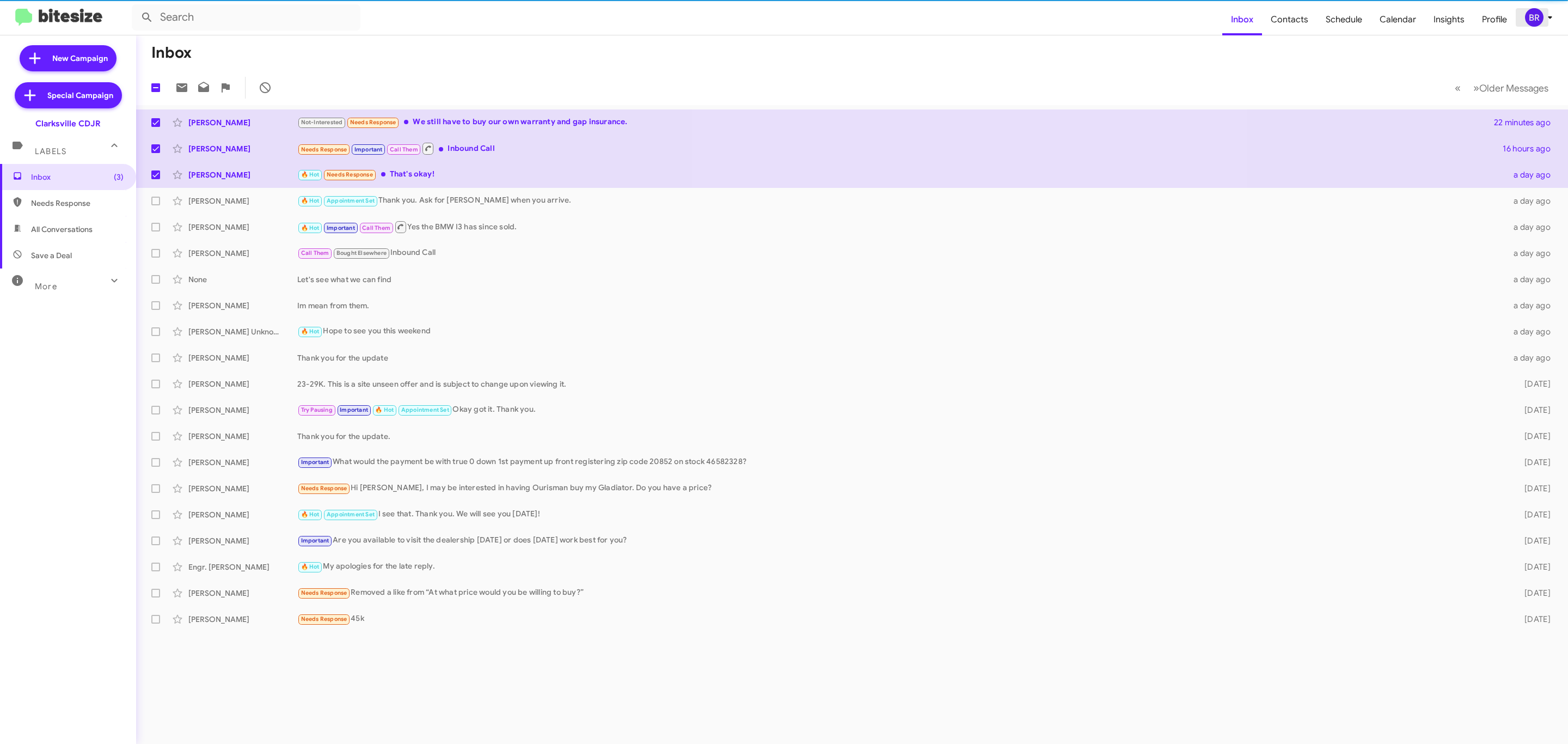
click at [1531, 20] on div "BR" at bounding box center [1534, 17] width 19 height 19
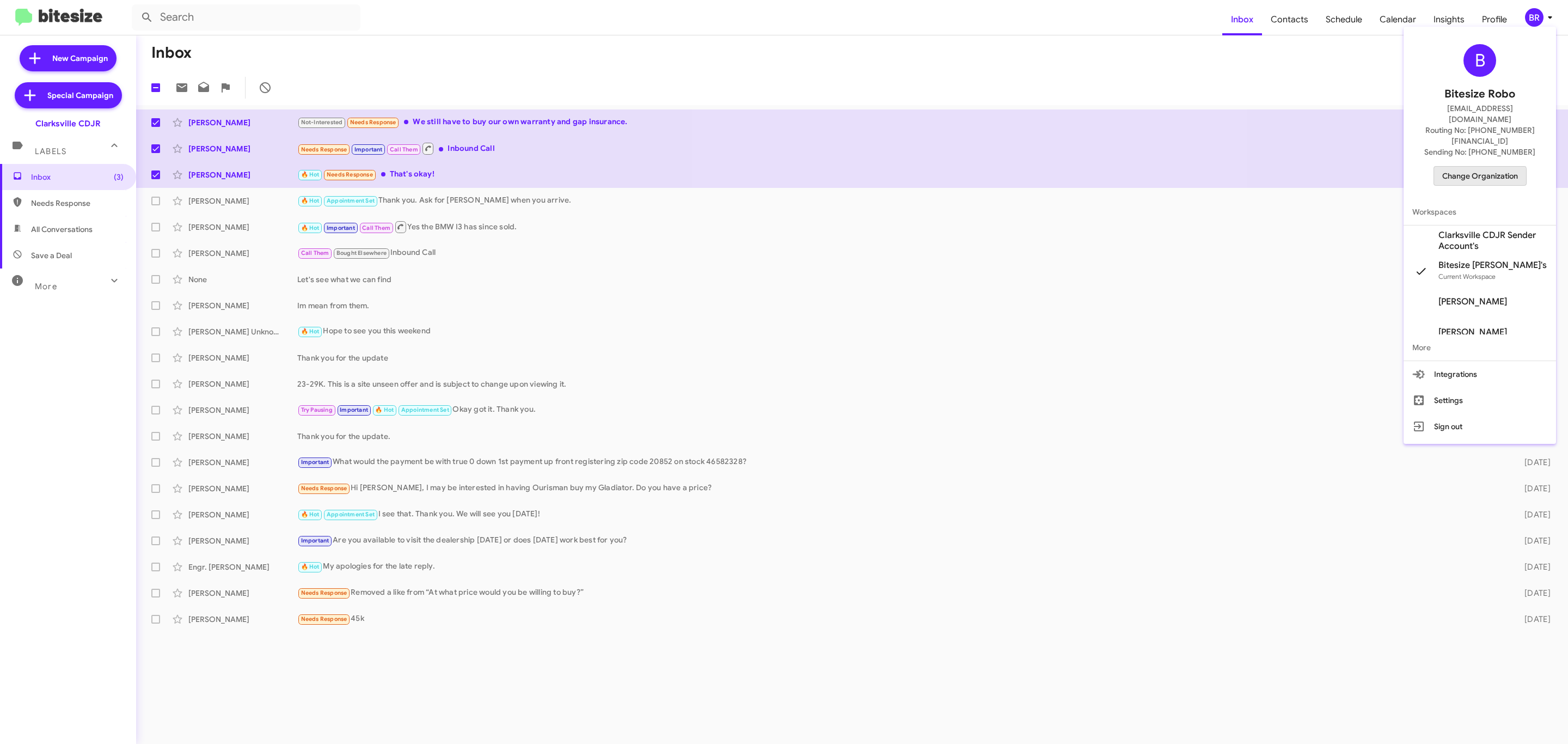
click at [1453, 167] on span "Change Organization" at bounding box center [1480, 176] width 75 height 19
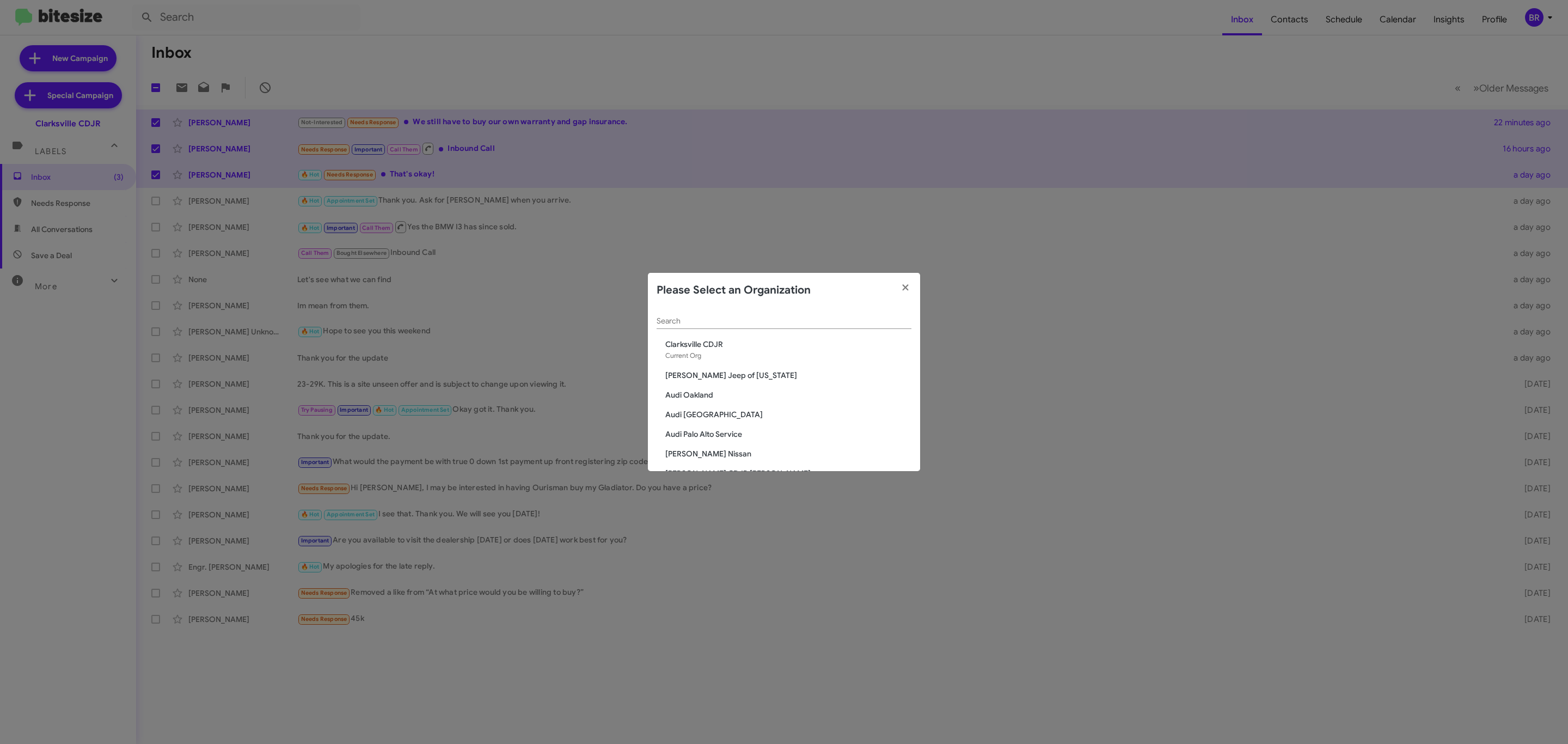
click at [782, 315] on div "Search" at bounding box center [784, 318] width 255 height 21
click at [773, 327] on div "Search" at bounding box center [784, 318] width 255 height 21
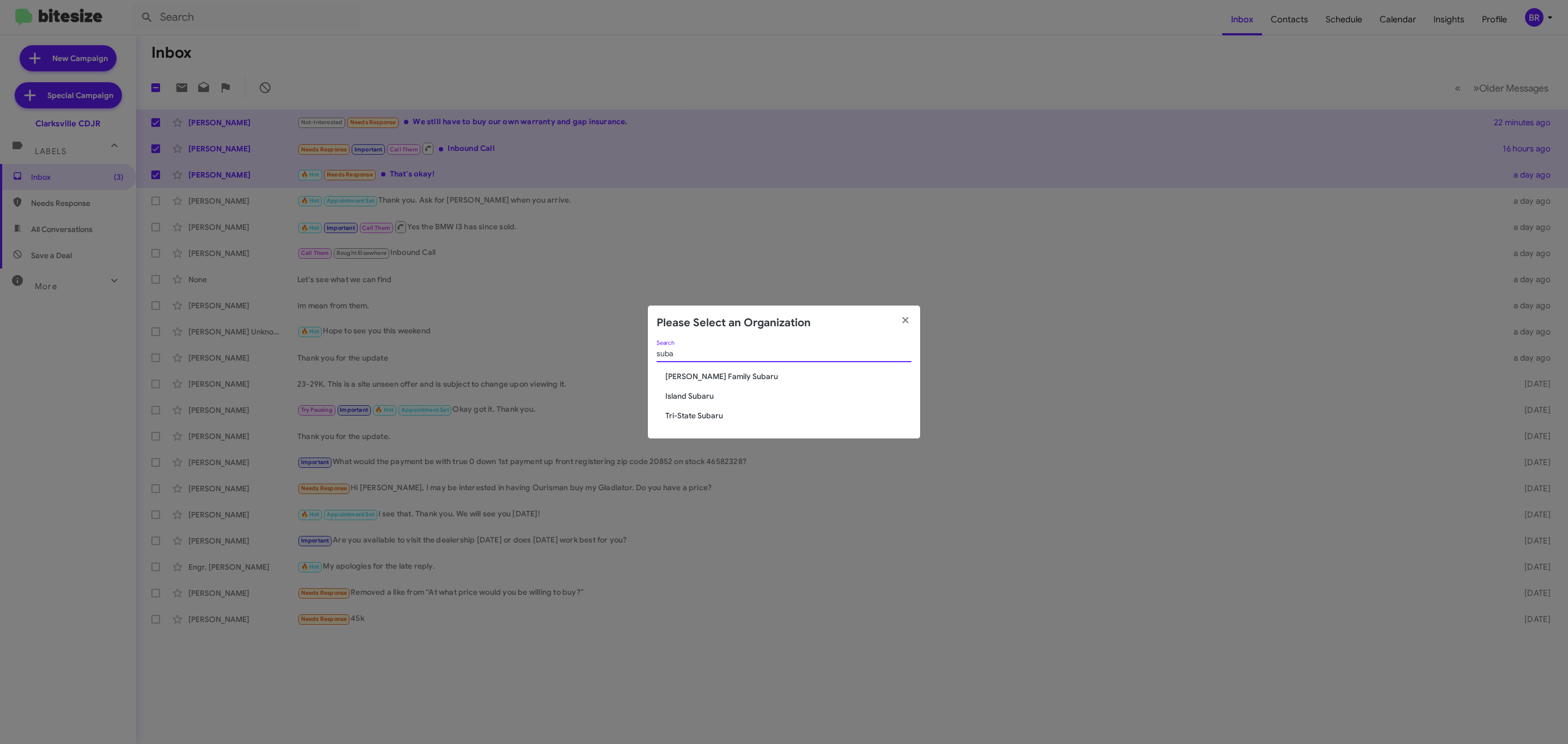
type input "suba"
click at [716, 413] on span "Tri-State Subaru" at bounding box center [788, 415] width 246 height 11
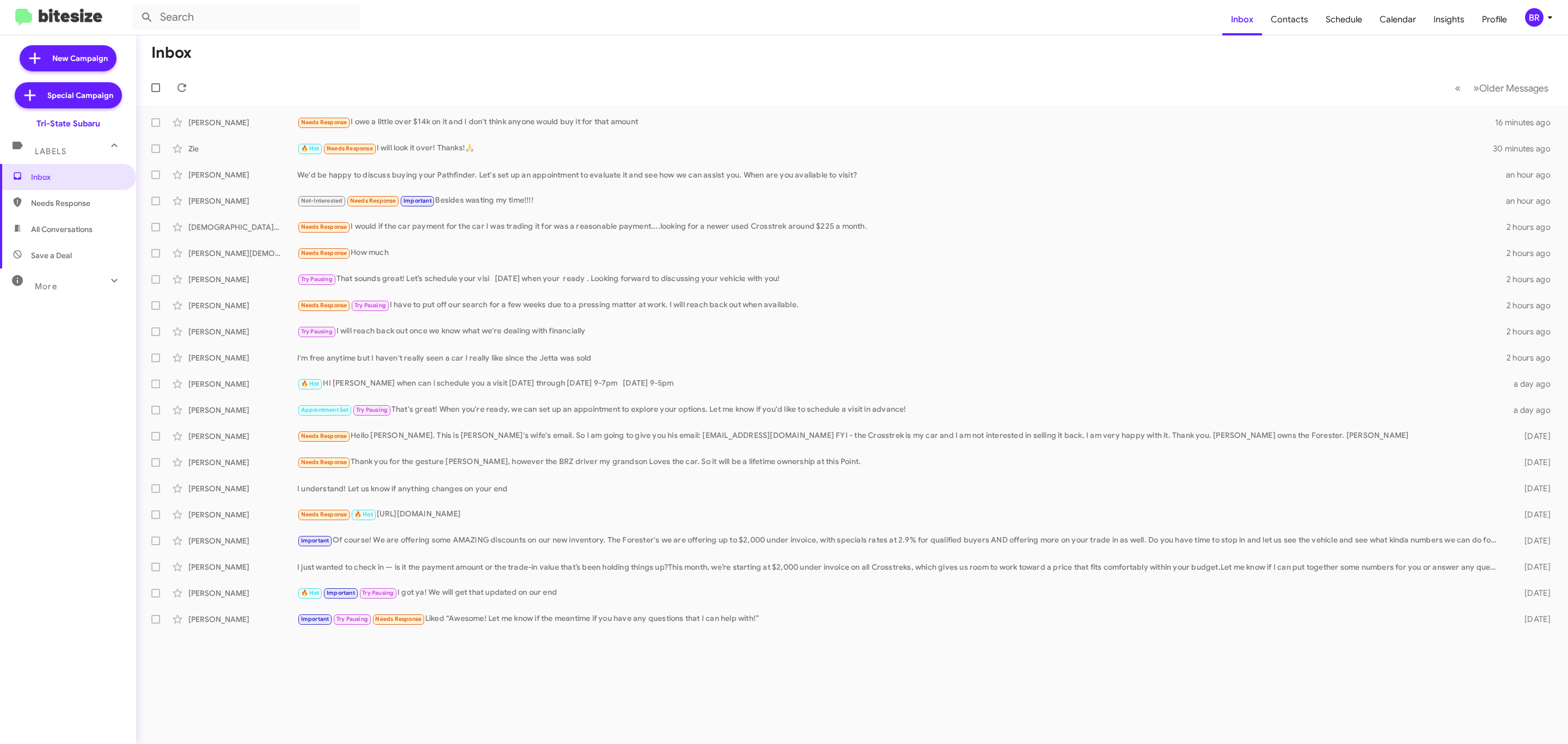
click at [1539, 12] on div "BR" at bounding box center [1534, 17] width 19 height 19
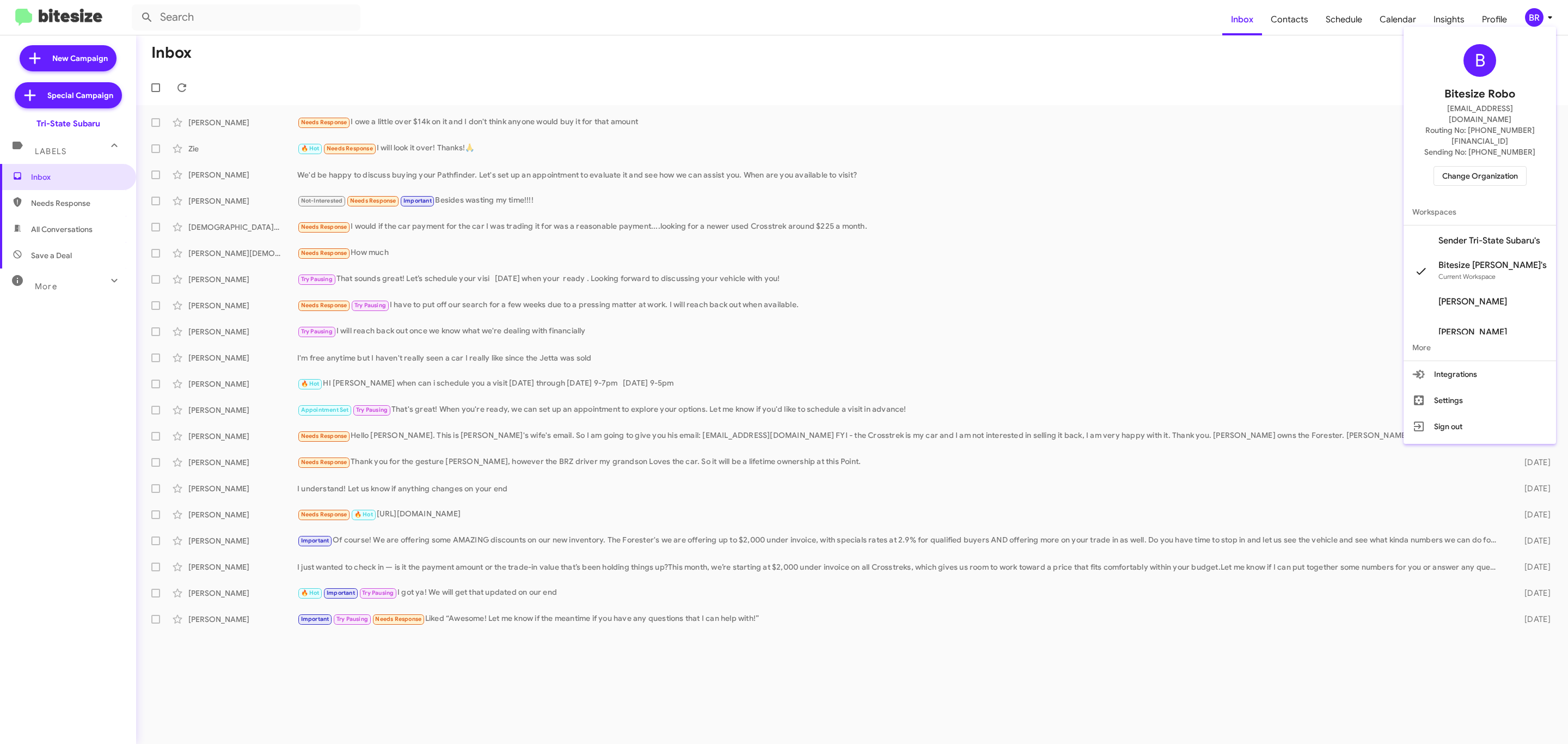
click at [1473, 167] on span "Change Organization" at bounding box center [1480, 176] width 75 height 19
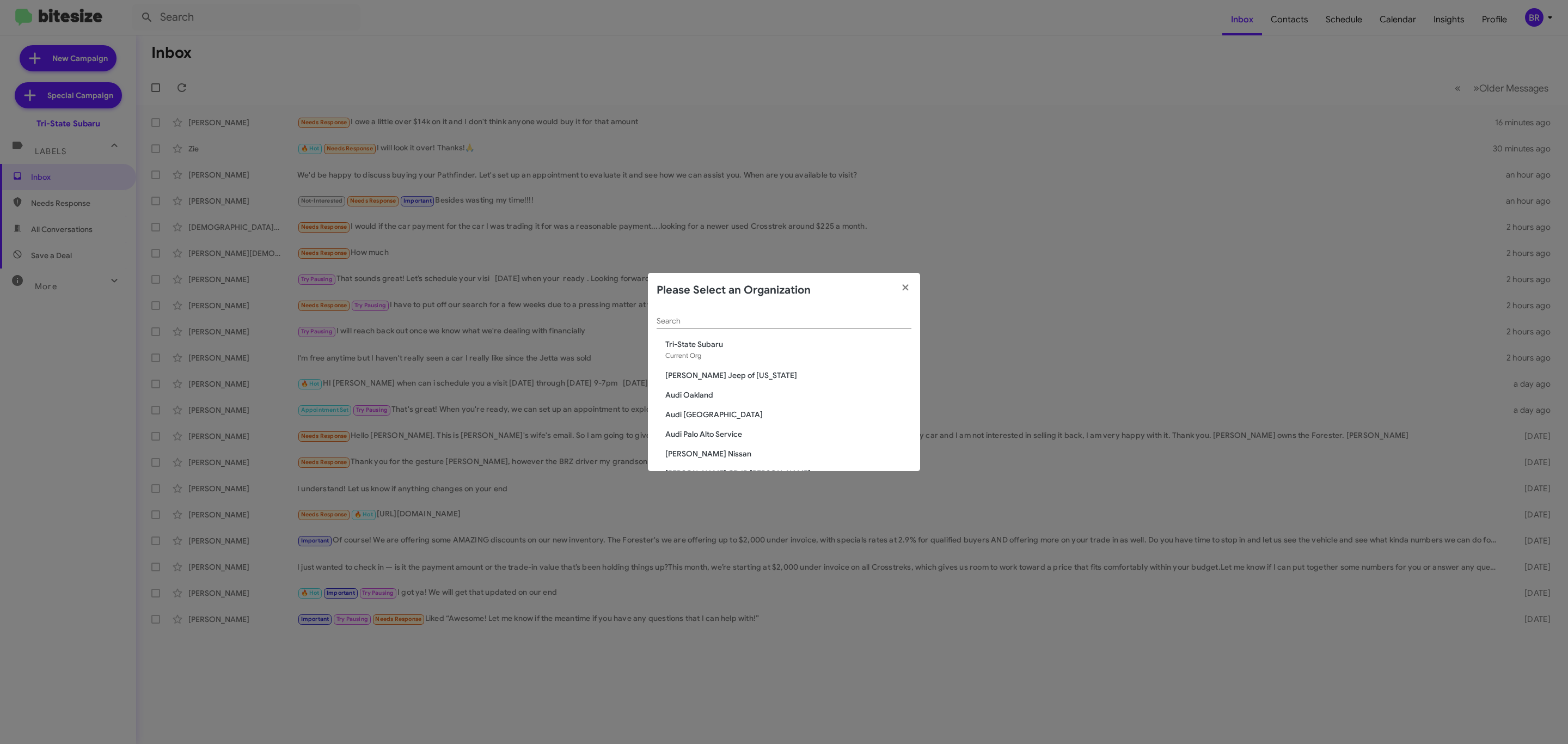
click at [838, 325] on input "Search" at bounding box center [784, 321] width 255 height 9
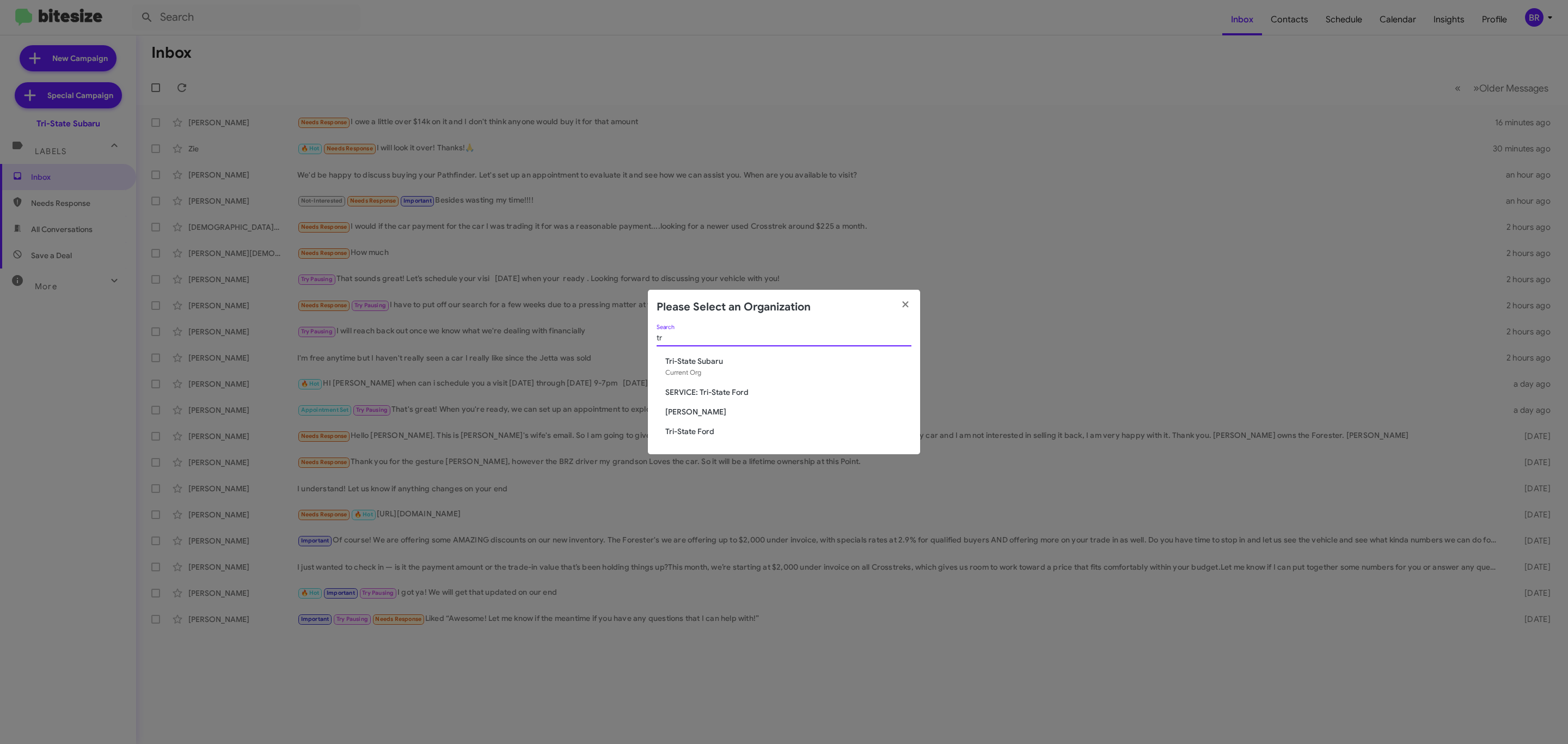
type input "tr"
click at [696, 430] on span "Tri-State Ford" at bounding box center [788, 431] width 246 height 11
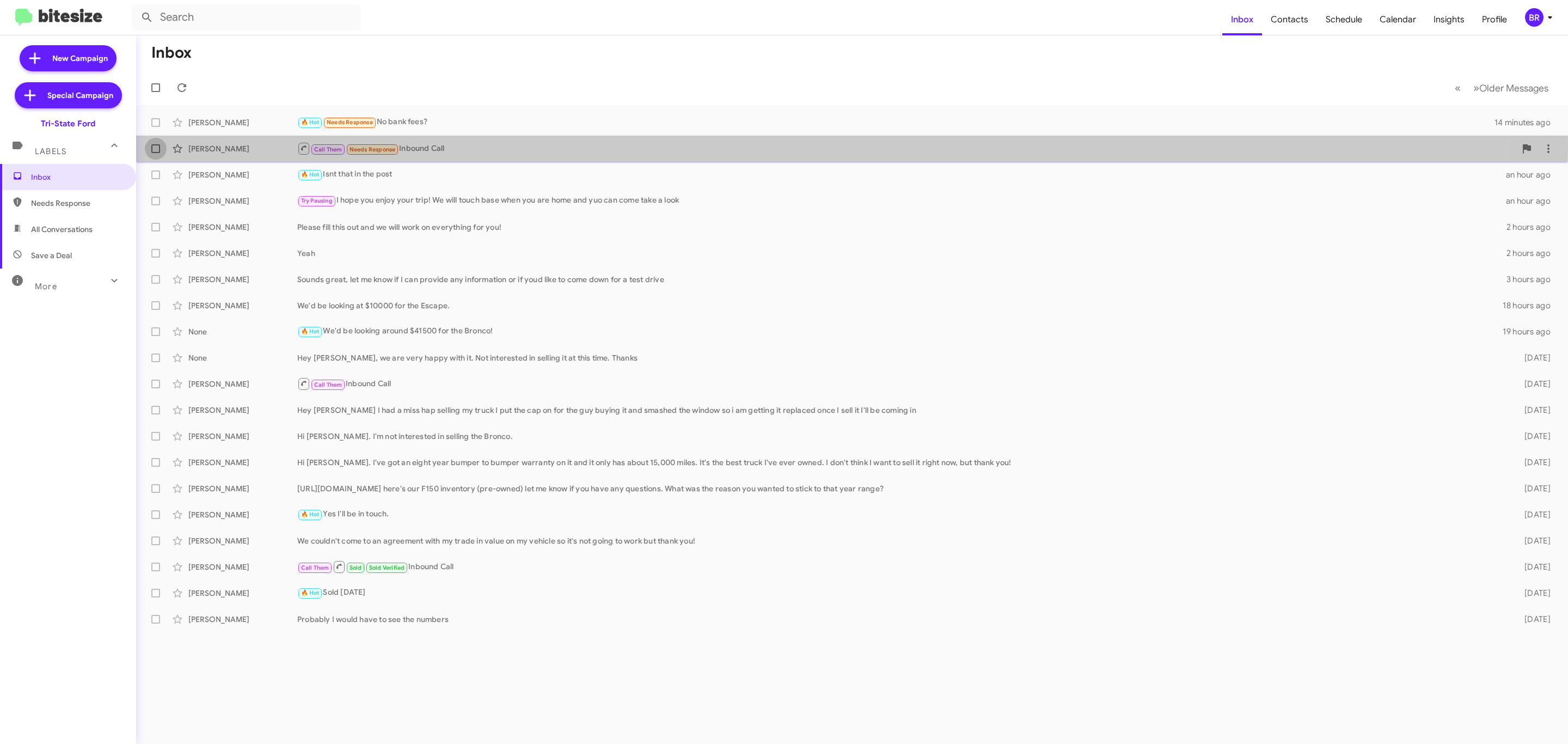
click at [156, 147] on span at bounding box center [156, 148] width 9 height 9
click at [156, 153] on input "checkbox" at bounding box center [155, 153] width 1 height 1
checkbox input "true"
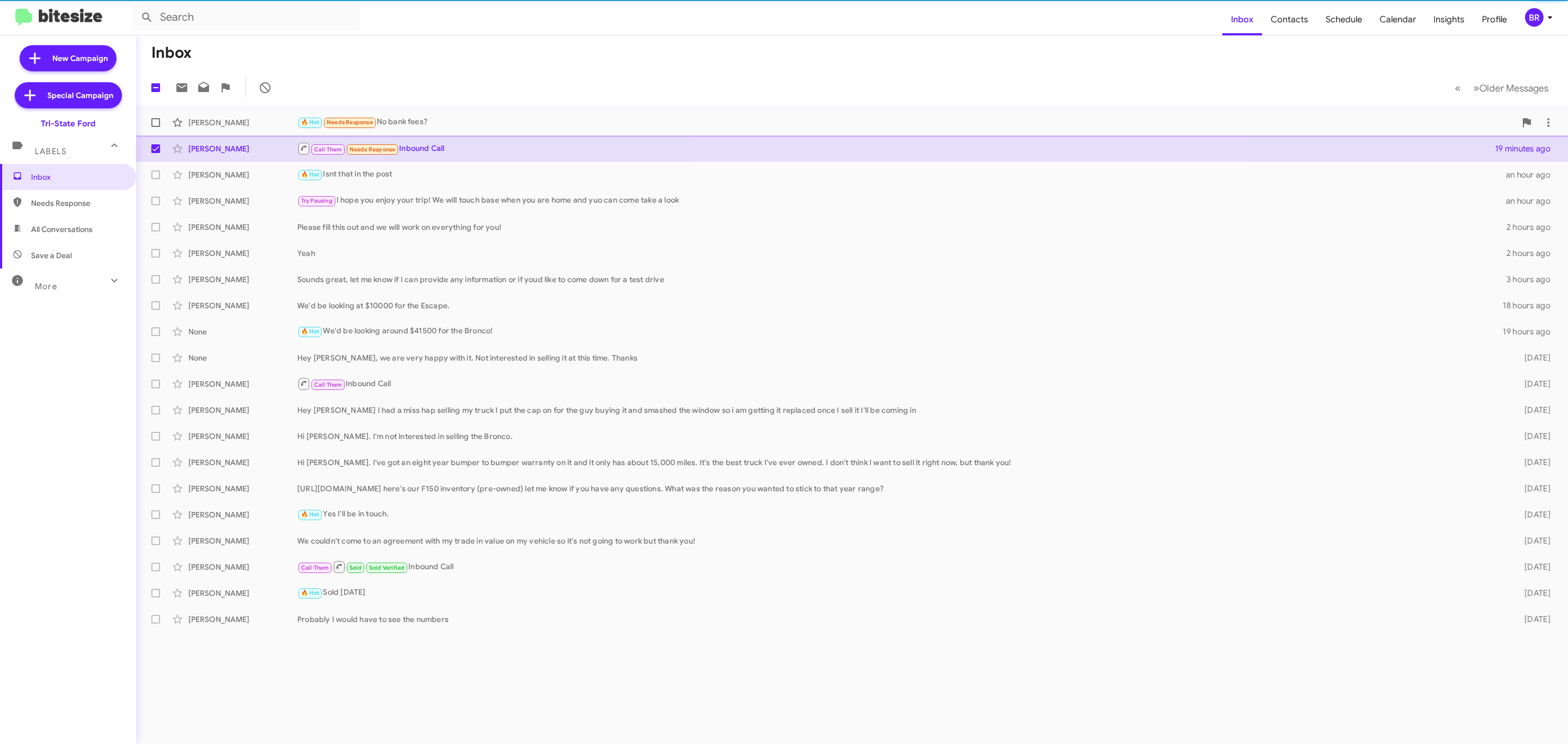
click at [164, 121] on label at bounding box center [156, 123] width 22 height 22
click at [156, 127] on input "checkbox" at bounding box center [155, 127] width 1 height 1
checkbox input "true"
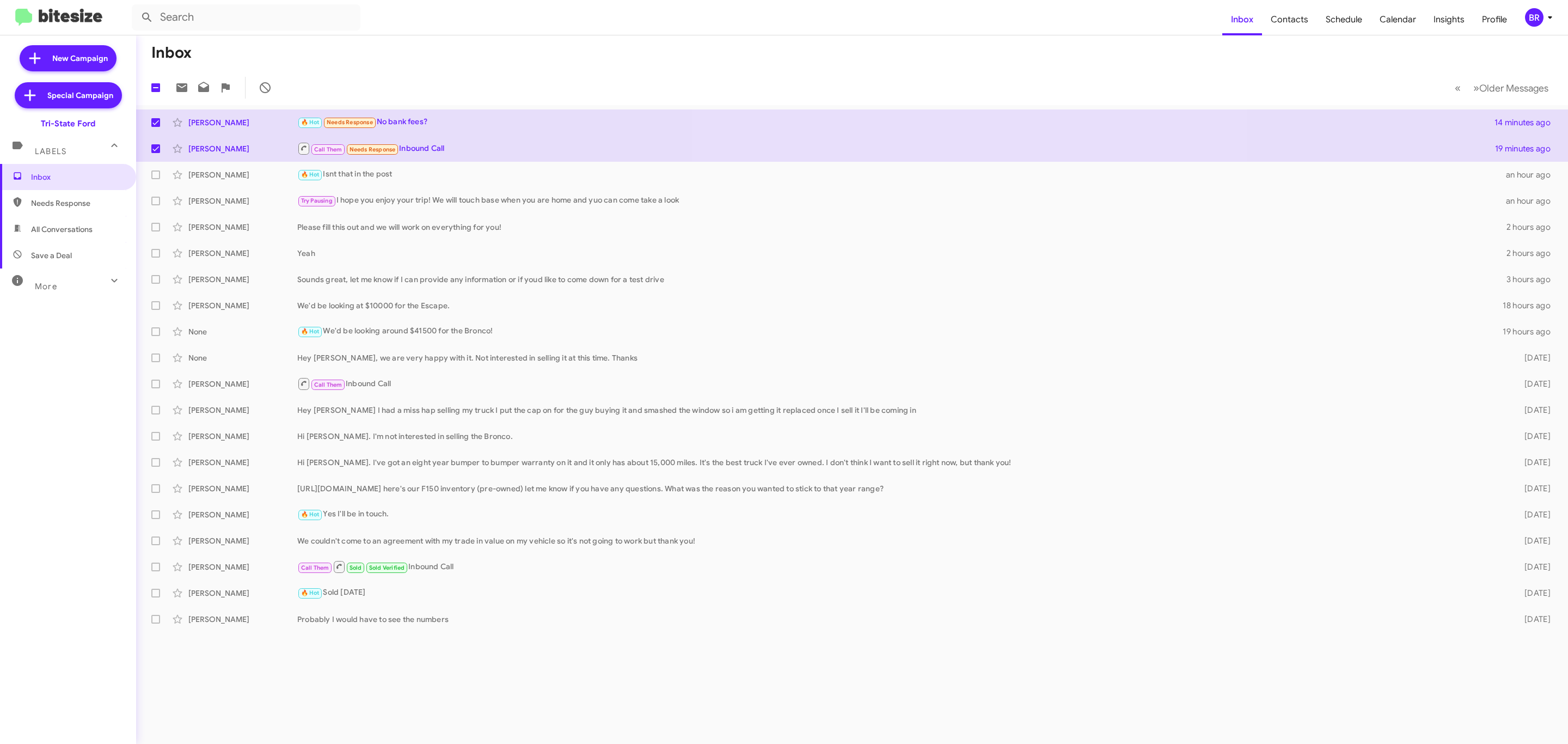
click at [171, 79] on div at bounding box center [223, 88] width 105 height 22
click at [185, 89] on icon at bounding box center [182, 87] width 11 height 9
drag, startPoint x: 1538, startPoint y: 21, endPoint x: 1534, endPoint y: 25, distance: 5.7
click at [1538, 21] on div "BR" at bounding box center [1534, 17] width 19 height 19
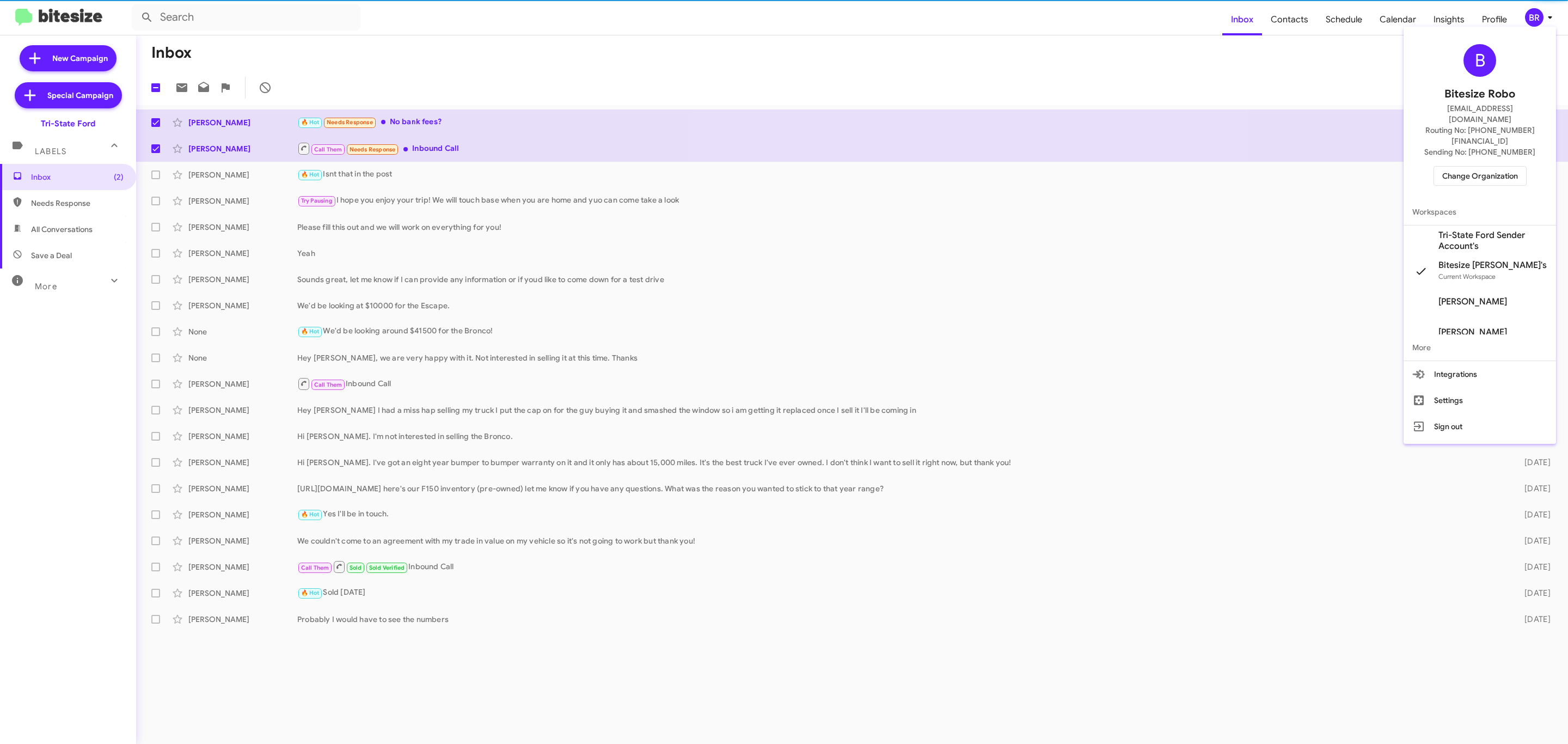
click at [1456, 167] on span "Change Organization" at bounding box center [1480, 176] width 75 height 19
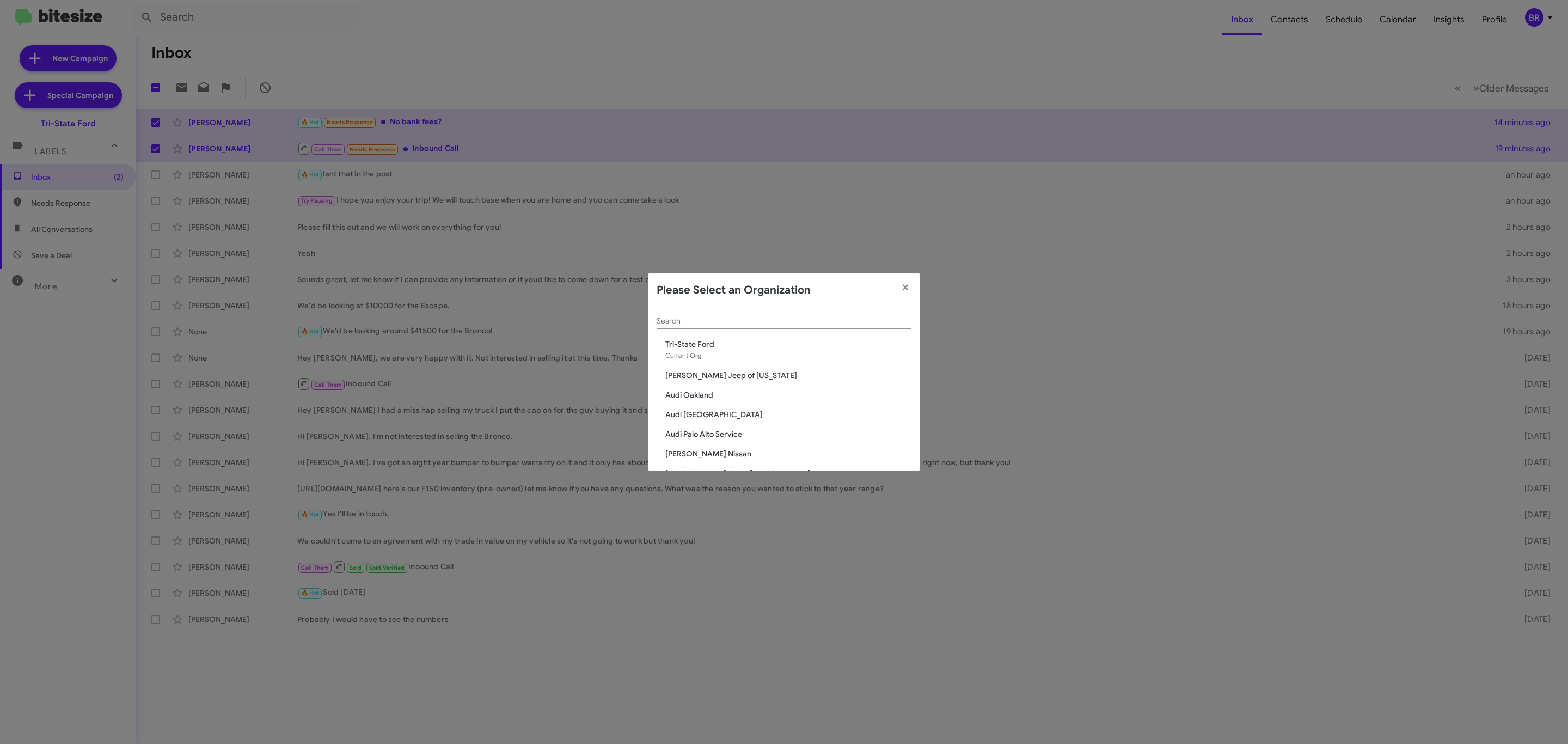
click at [776, 317] on input "Search" at bounding box center [784, 321] width 255 height 9
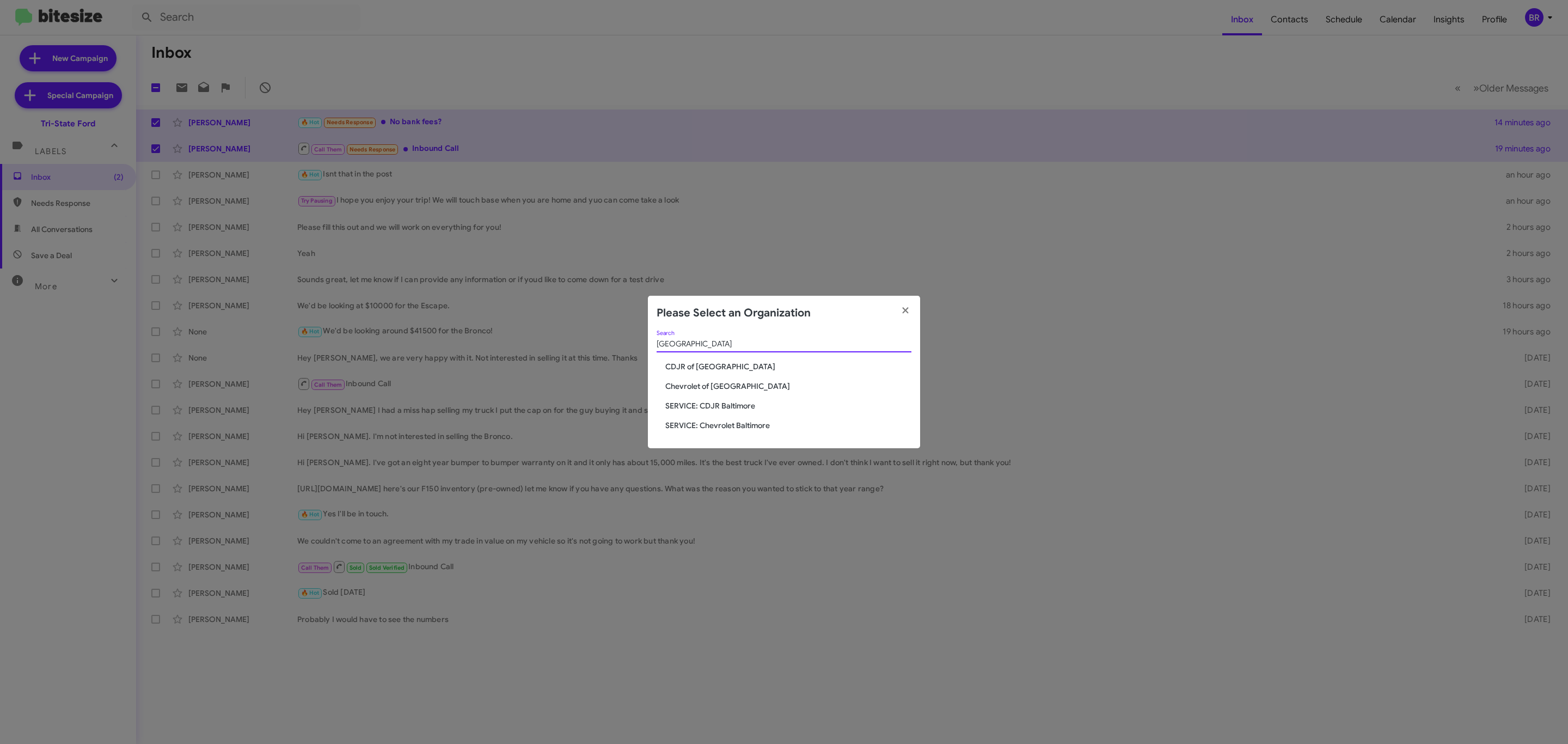
type input "baltimore"
click at [705, 368] on span "CDJR of Baltimore" at bounding box center [788, 367] width 246 height 11
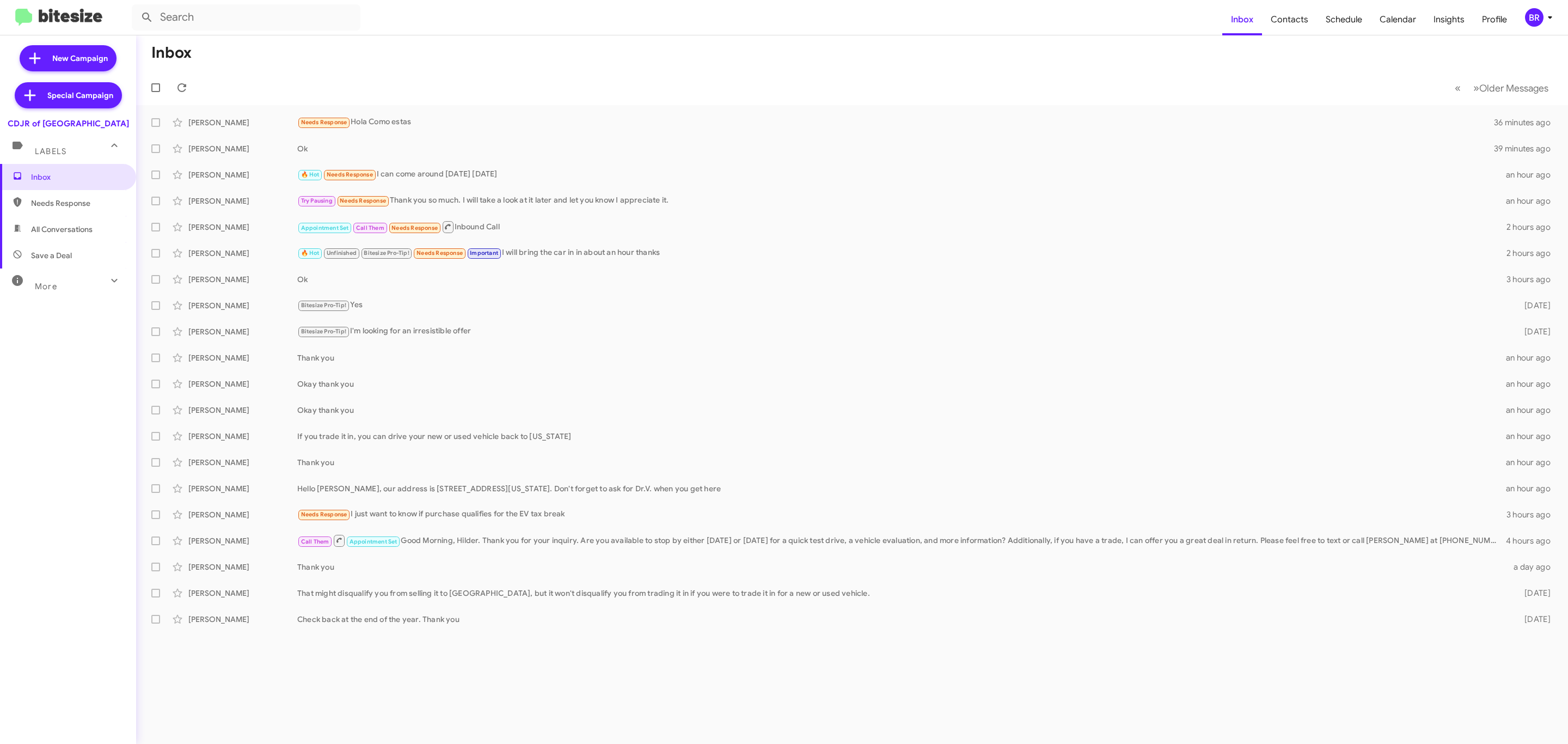
click at [1542, 20] on div "BR" at bounding box center [1534, 17] width 19 height 19
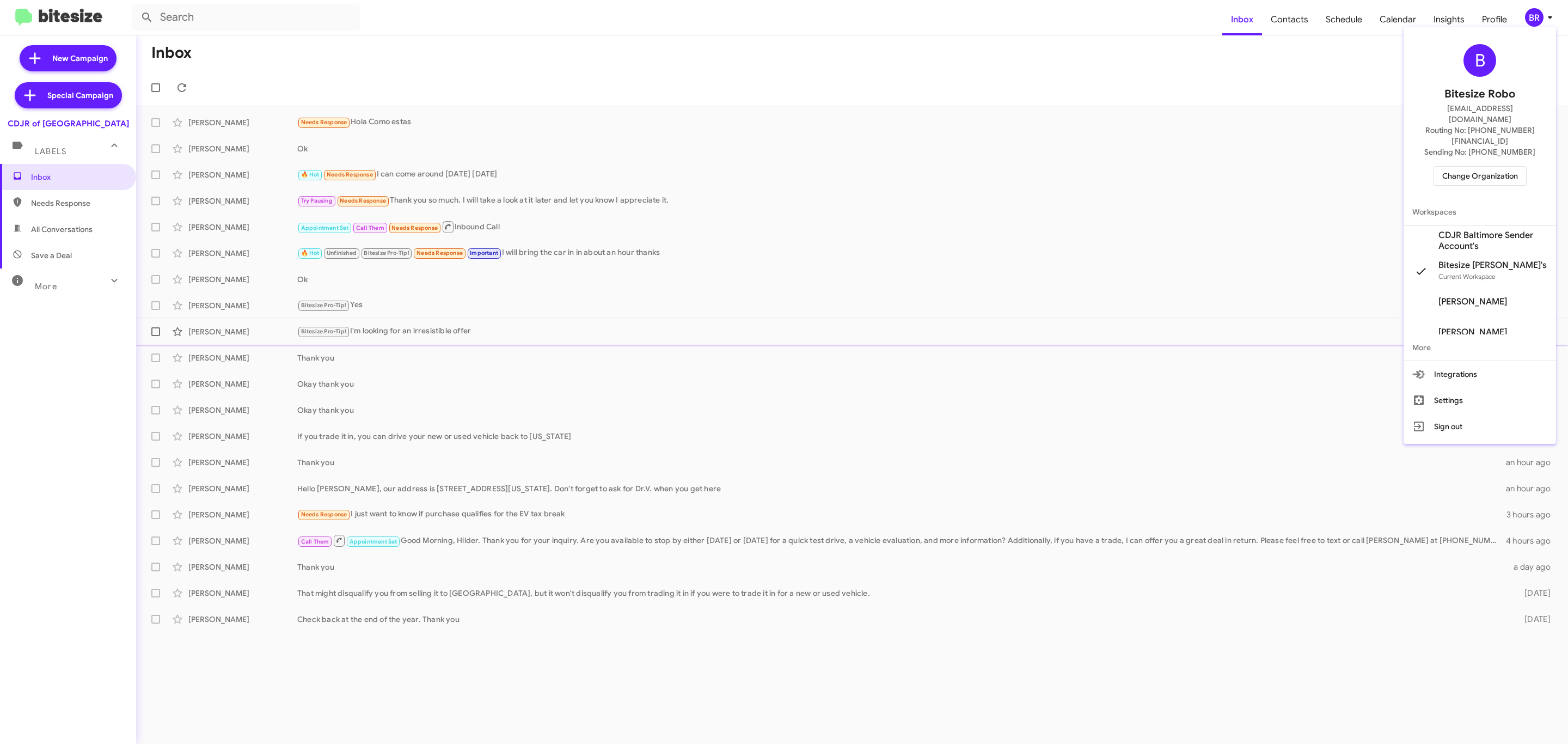
click at [154, 329] on div at bounding box center [784, 372] width 1568 height 744
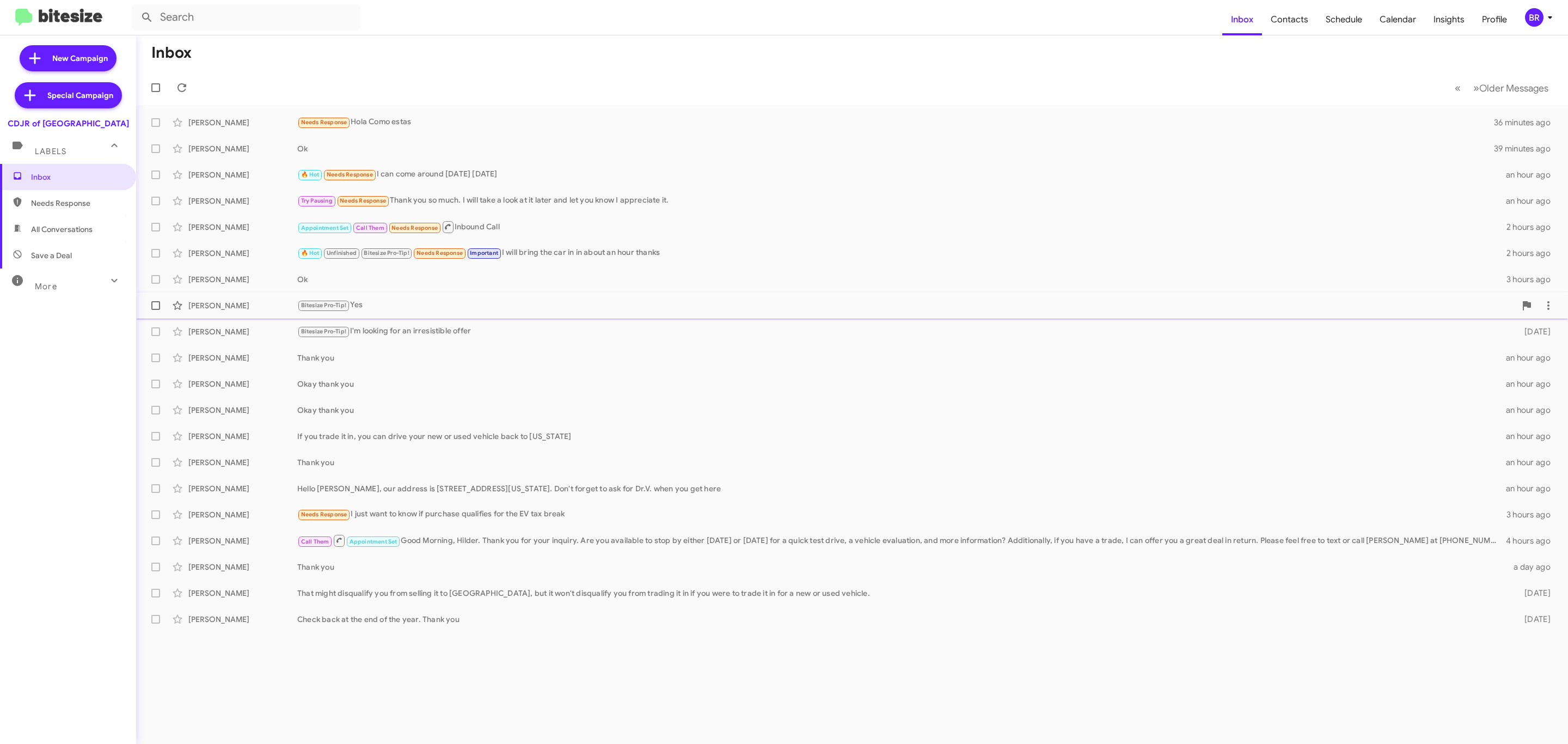
click at [151, 297] on label at bounding box center [156, 305] width 22 height 22
click at [155, 310] on input "checkbox" at bounding box center [155, 310] width 1 height 1
checkbox input "true"
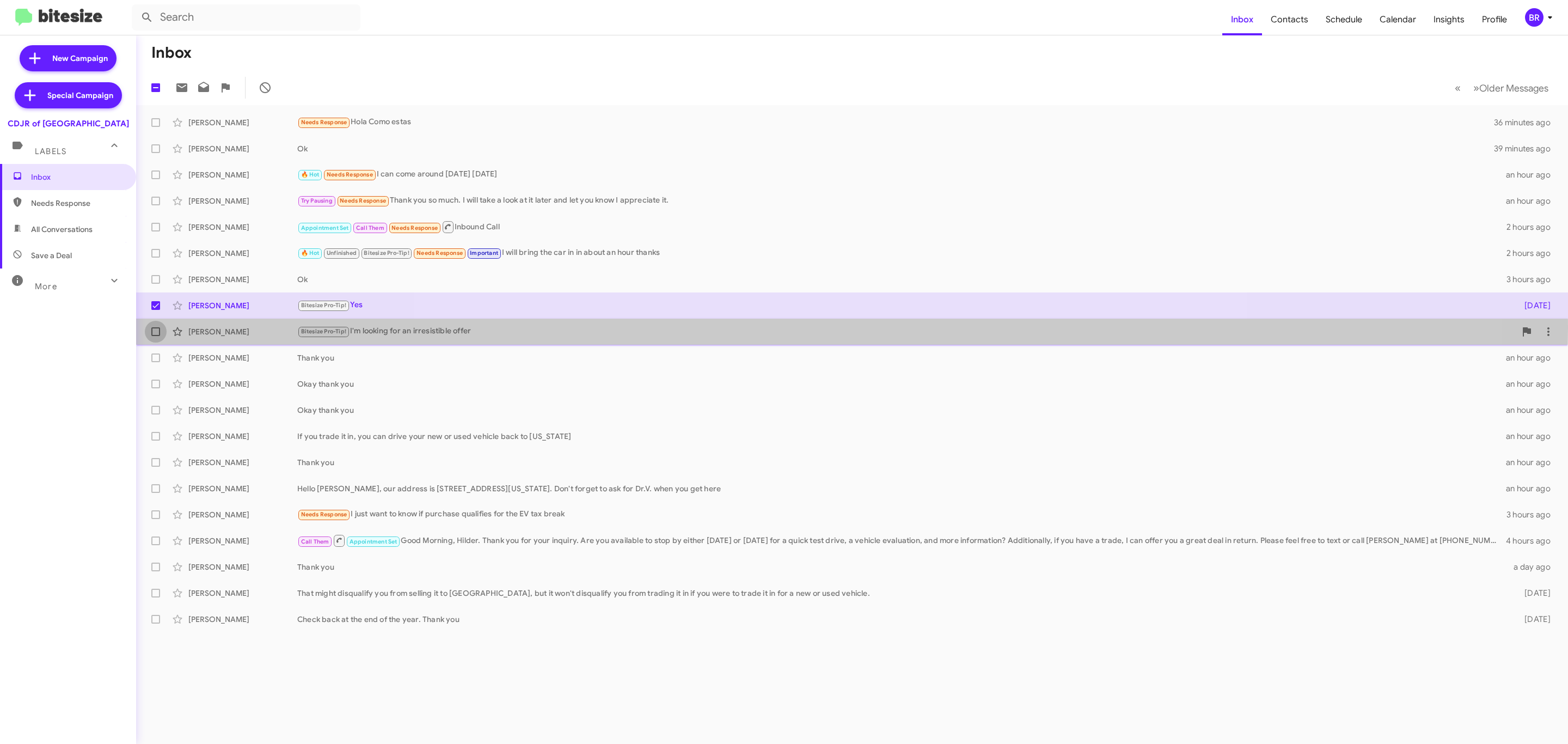
click at [152, 328] on span at bounding box center [156, 332] width 9 height 9
click at [155, 336] on input "checkbox" at bounding box center [155, 336] width 1 height 1
checkbox input "true"
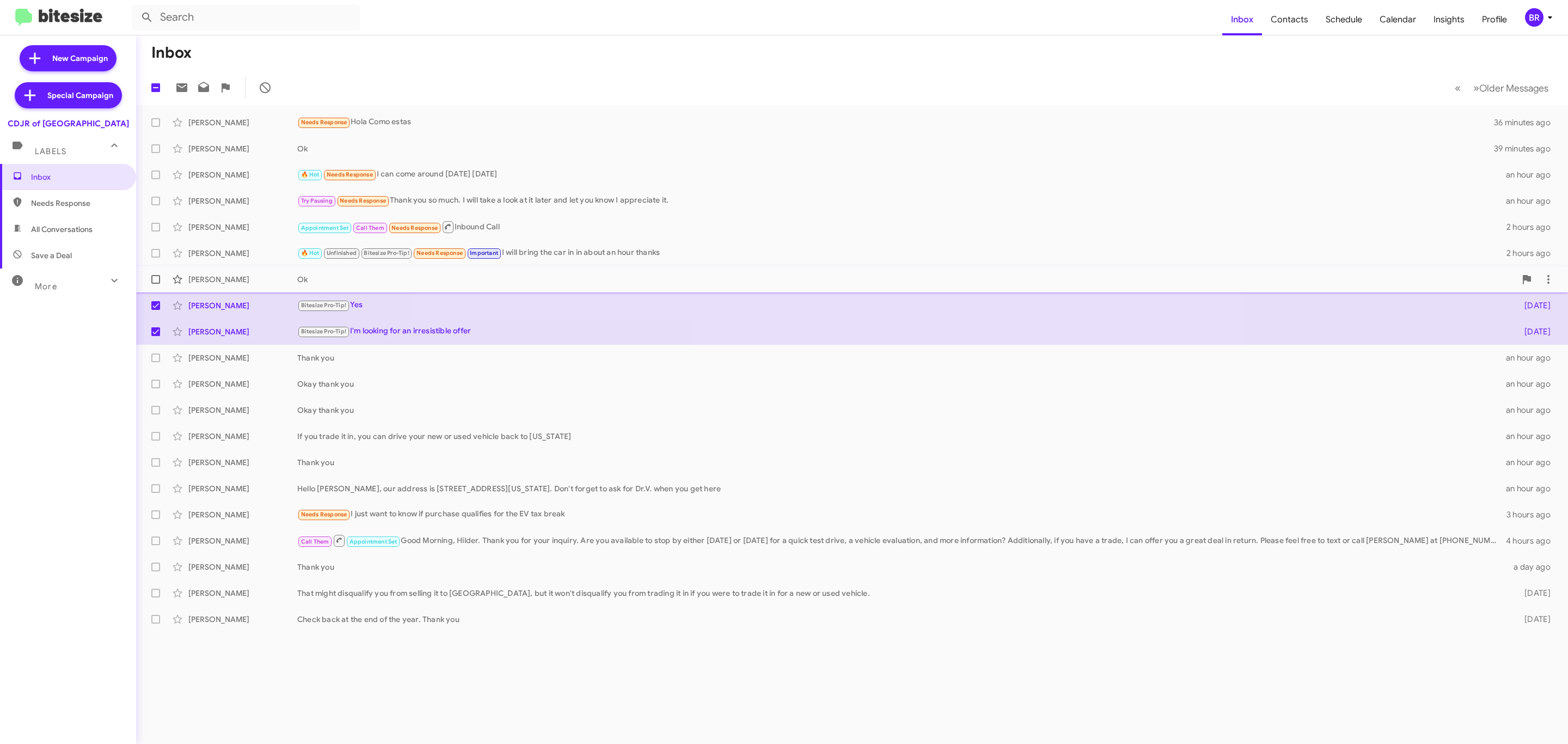
click at [152, 281] on span at bounding box center [156, 279] width 9 height 9
click at [155, 283] on input "checkbox" at bounding box center [155, 283] width 1 height 1
checkbox input "true"
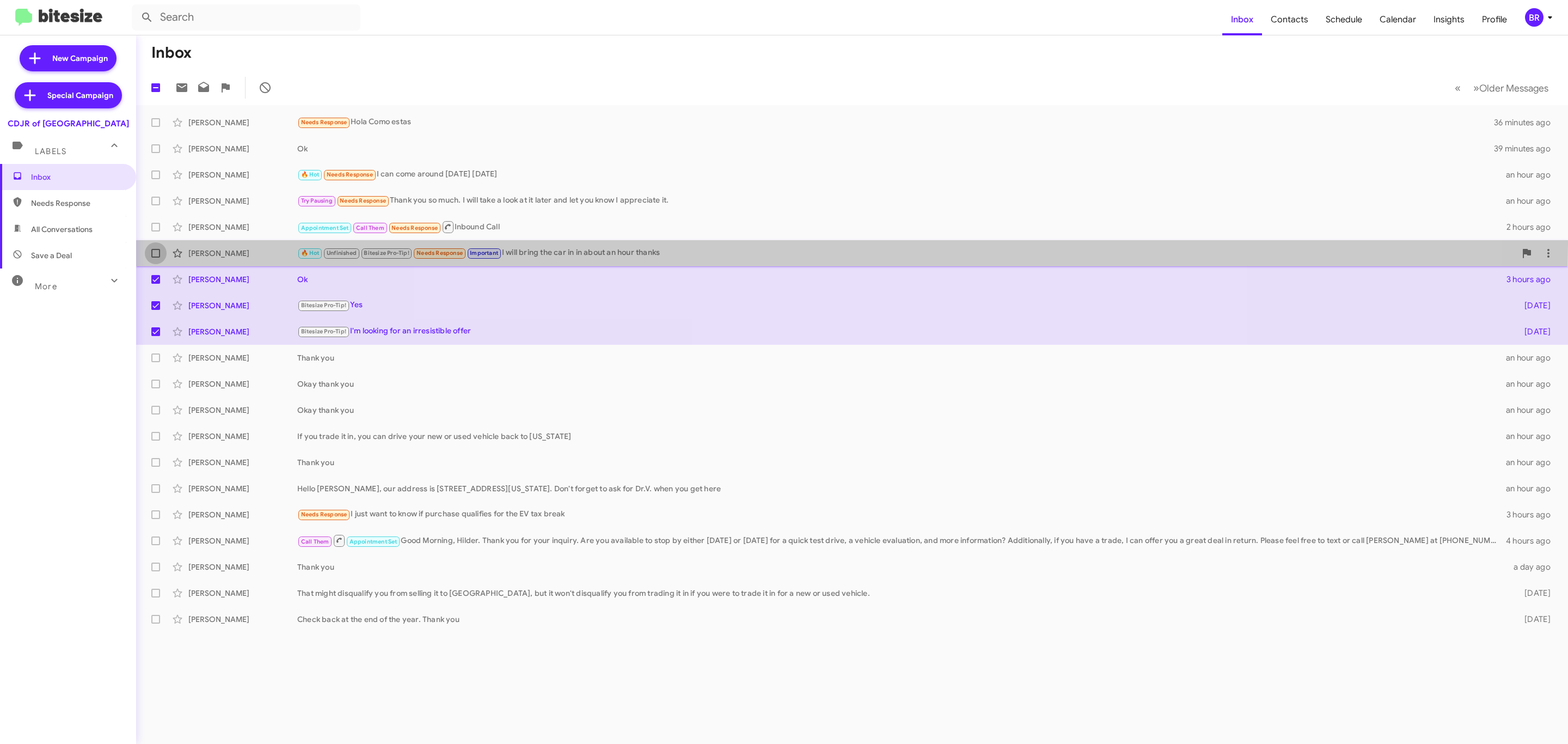
click at [152, 244] on label at bounding box center [156, 253] width 22 height 22
click at [155, 257] on input "checkbox" at bounding box center [155, 257] width 1 height 1
checkbox input "true"
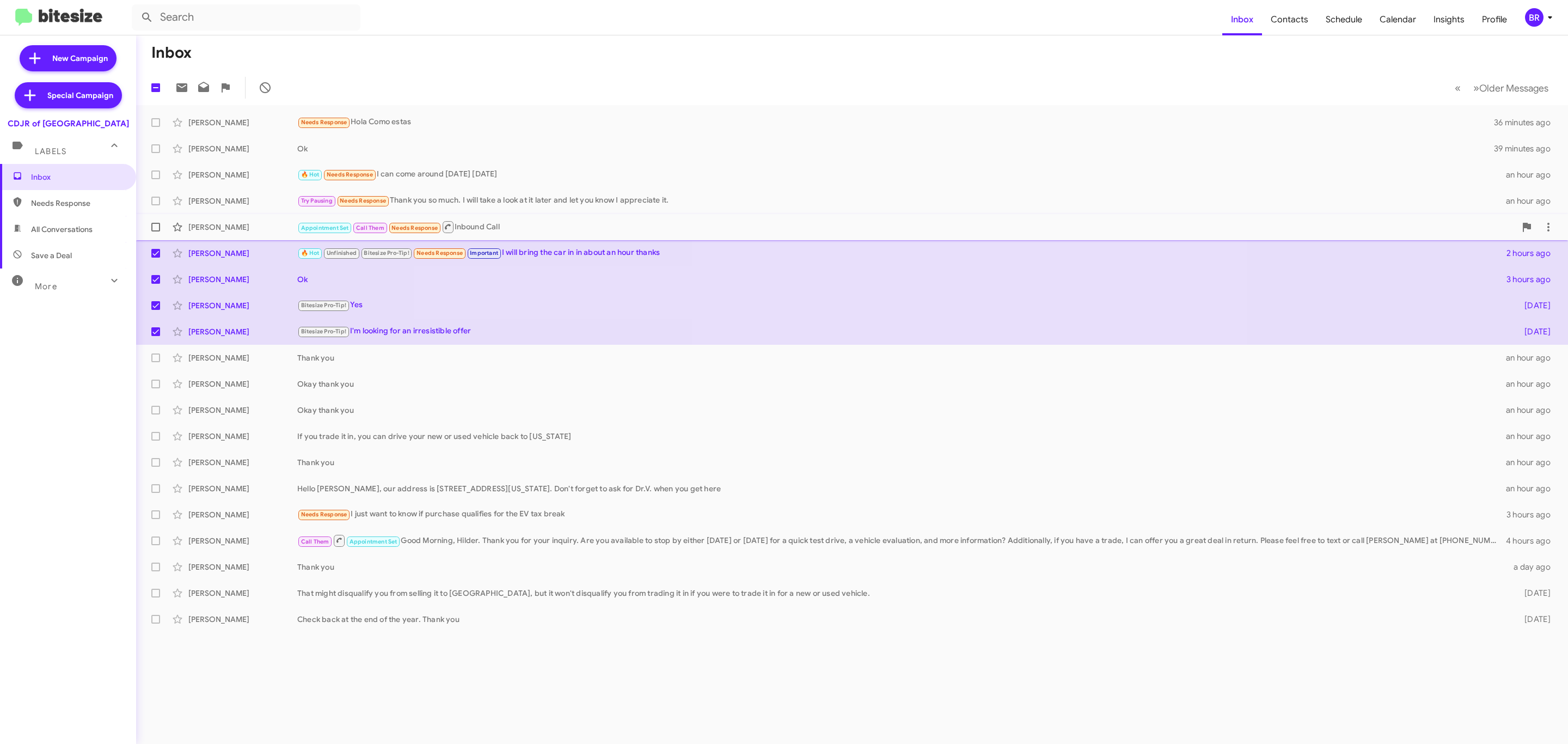
click at [155, 220] on label at bounding box center [156, 227] width 22 height 22
click at [155, 231] on input "checkbox" at bounding box center [155, 231] width 1 height 1
checkbox input "true"
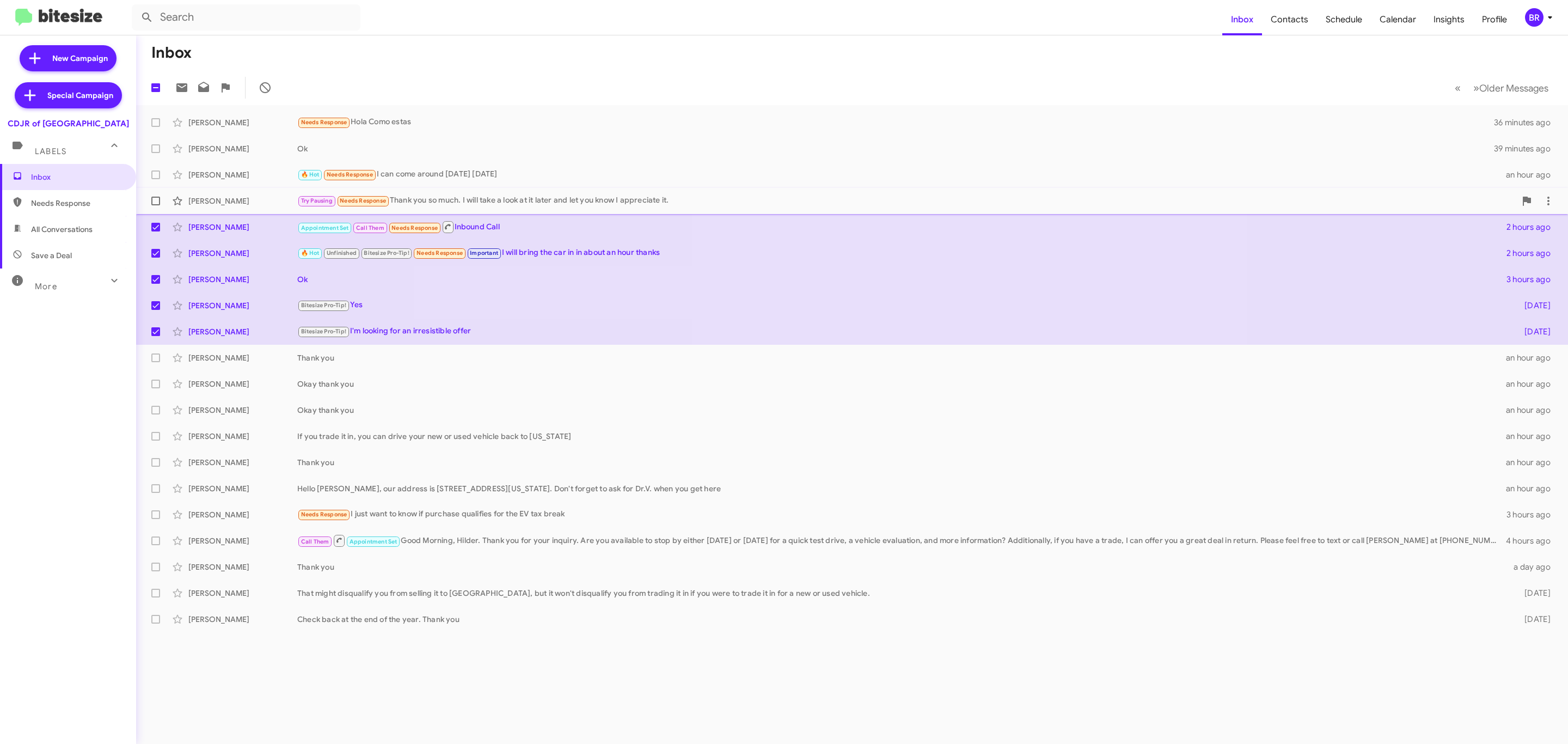
click at [154, 201] on span at bounding box center [156, 200] width 9 height 9
click at [155, 205] on input "checkbox" at bounding box center [155, 205] width 1 height 1
checkbox input "true"
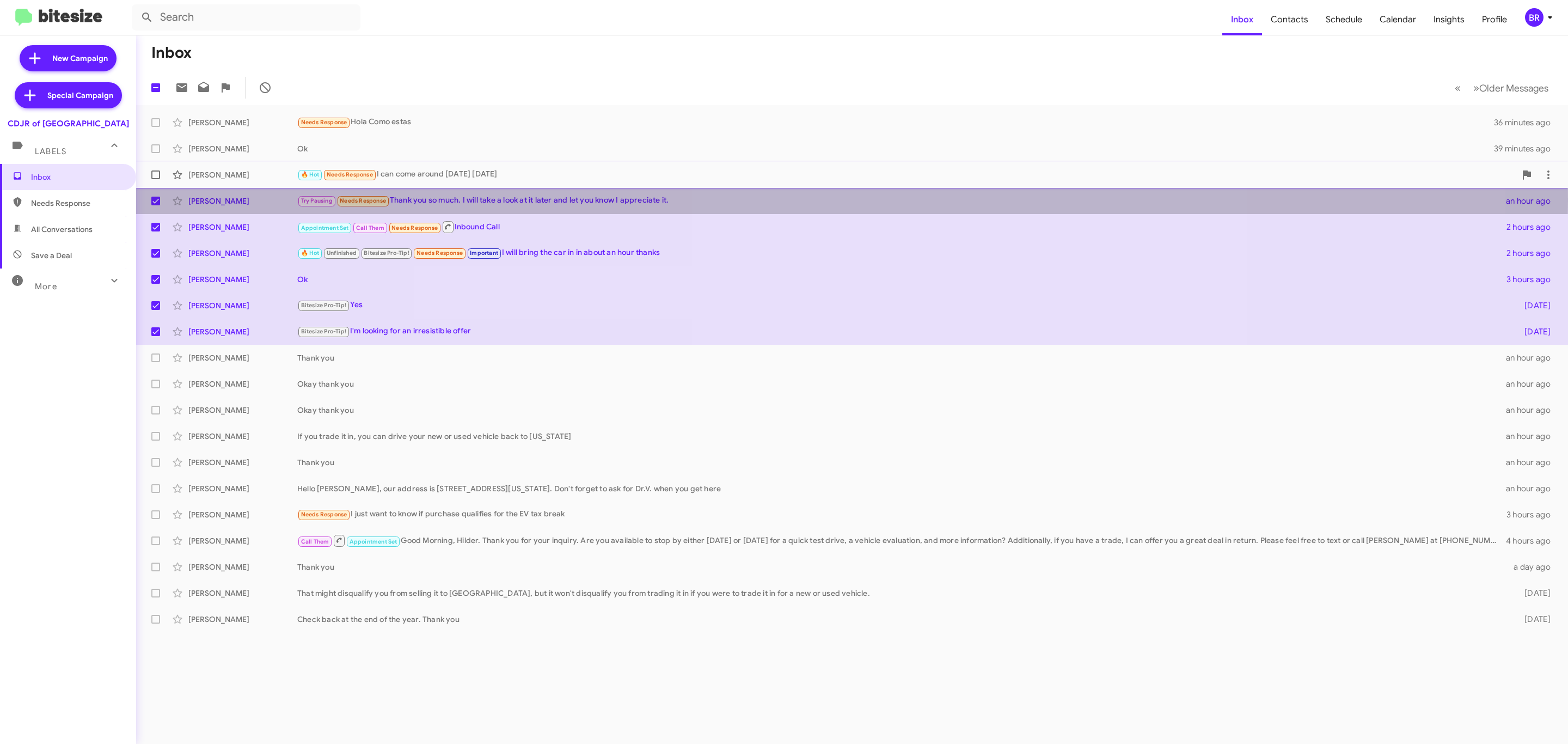
click at [156, 169] on label at bounding box center [156, 175] width 22 height 22
click at [156, 179] on input "checkbox" at bounding box center [155, 179] width 1 height 1
checkbox input "true"
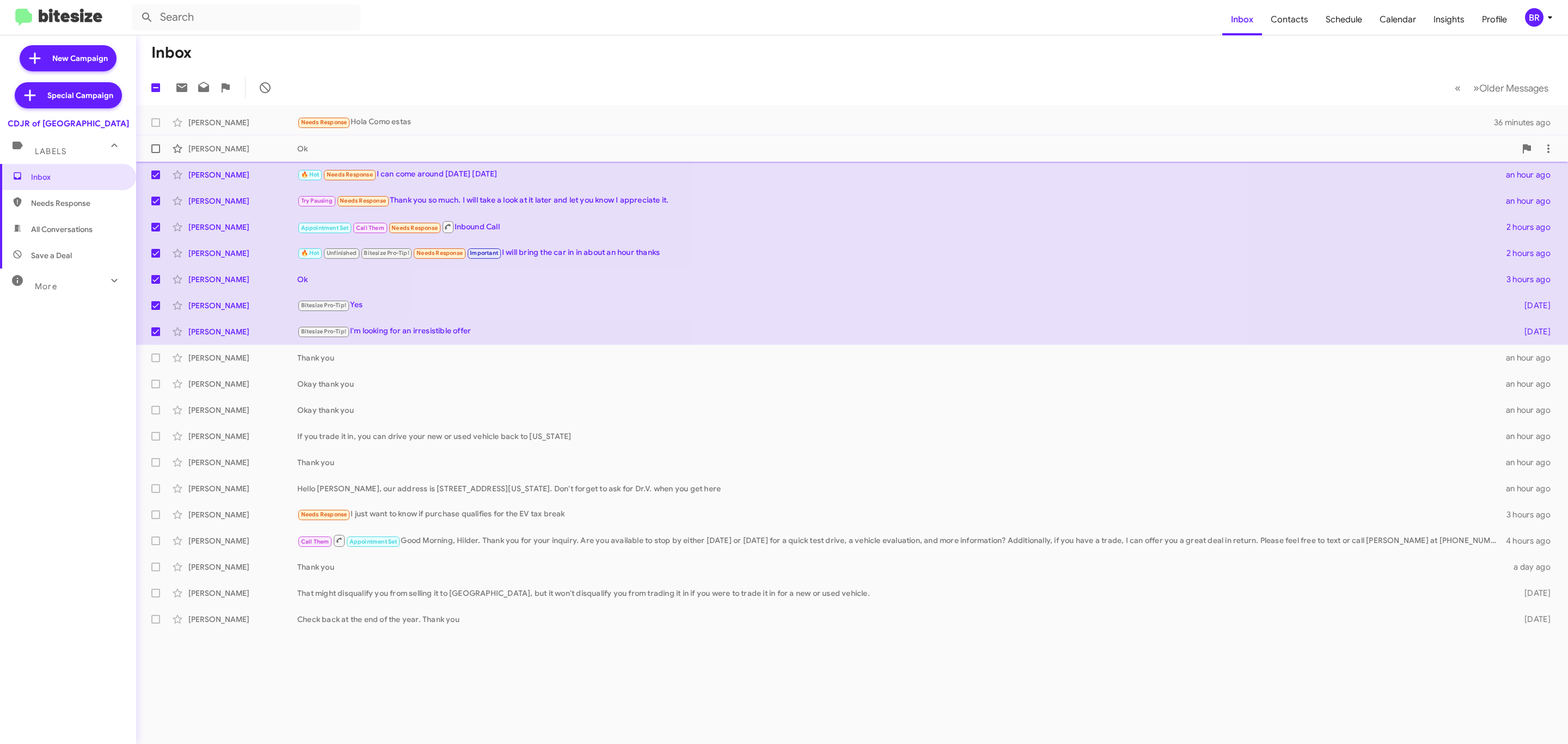
click at [155, 152] on span at bounding box center [156, 148] width 9 height 9
click at [155, 153] on input "checkbox" at bounding box center [155, 153] width 1 height 1
checkbox input "true"
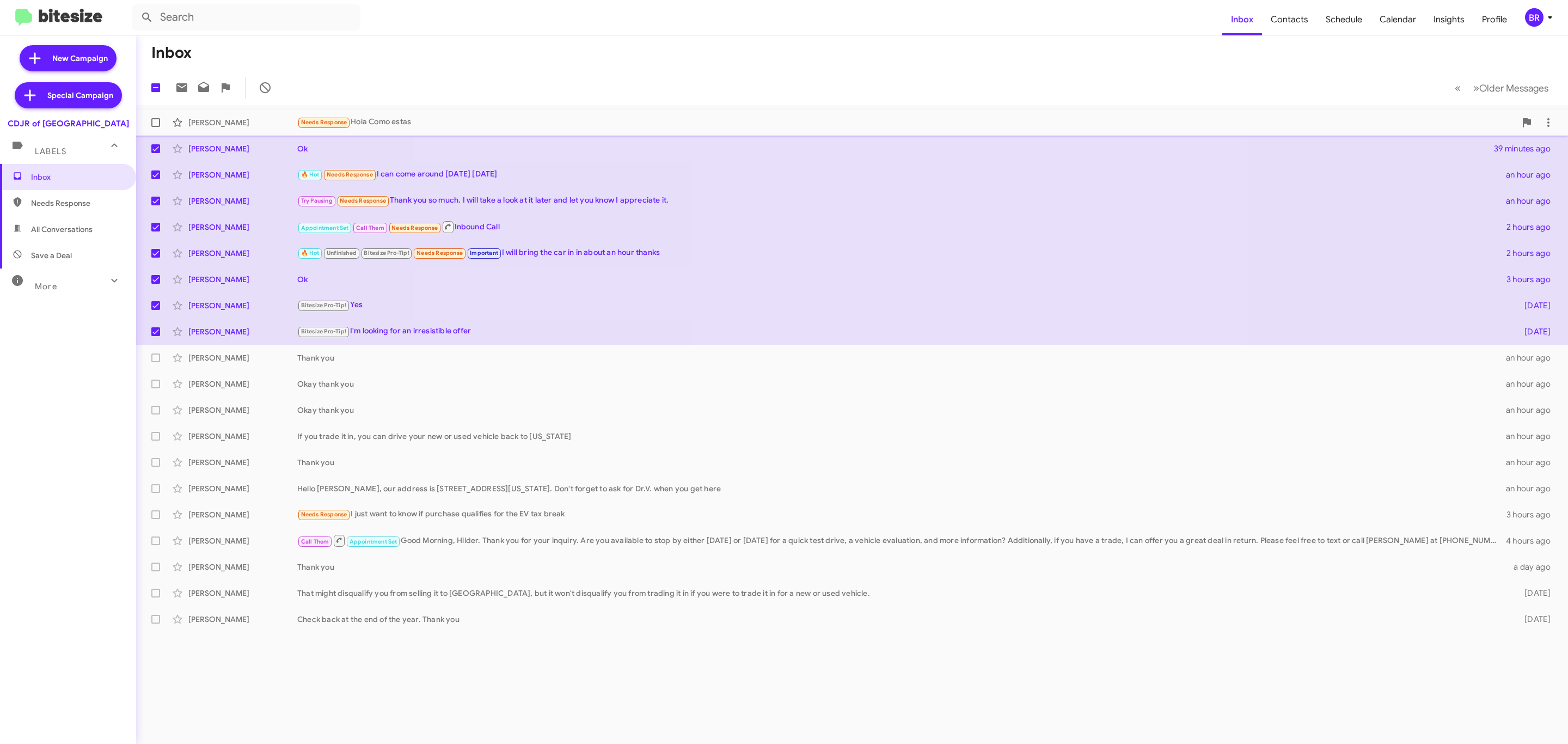
click at [149, 130] on label at bounding box center [156, 123] width 22 height 22
click at [155, 128] on input "checkbox" at bounding box center [155, 127] width 1 height 1
checkbox input "true"
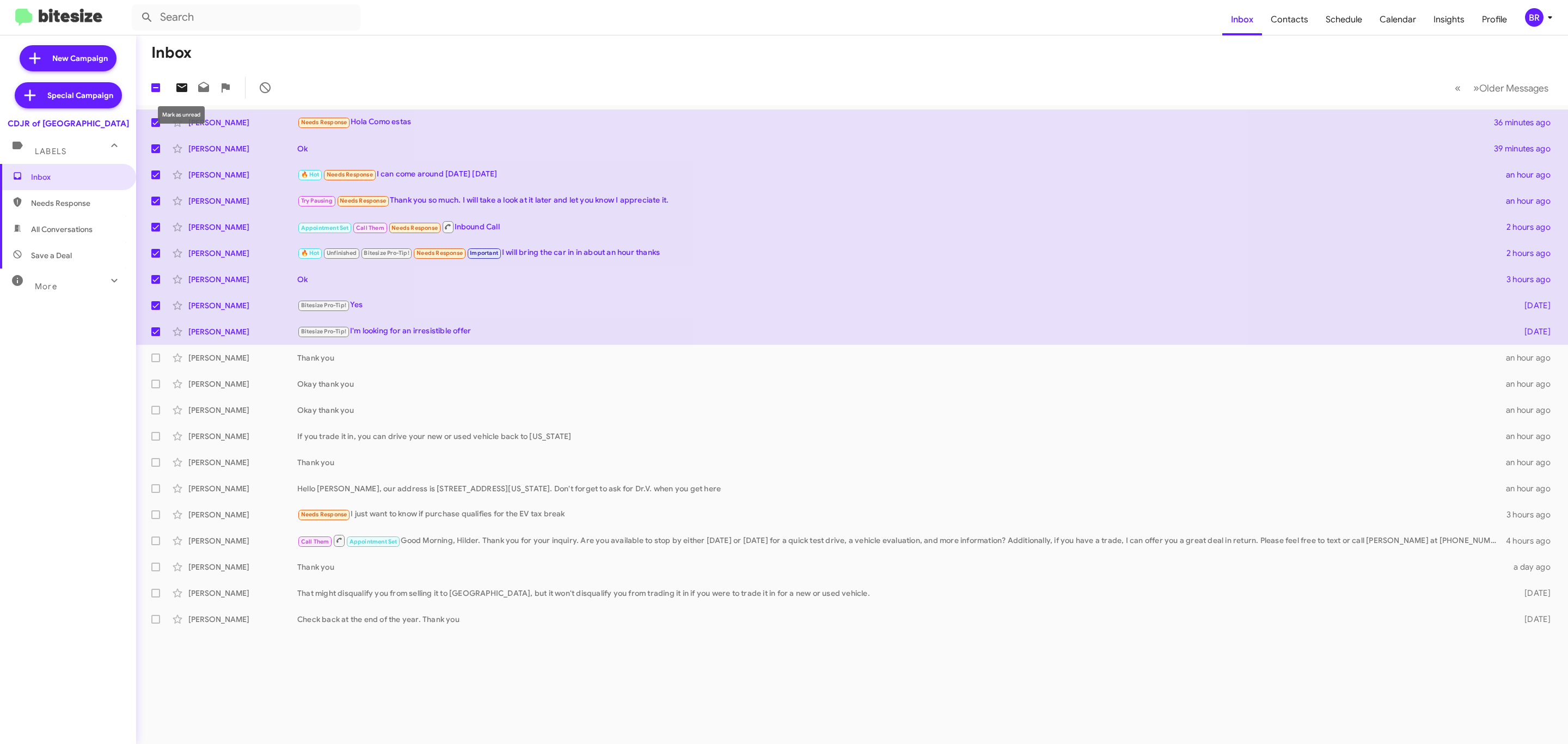
click at [185, 86] on icon at bounding box center [182, 87] width 11 height 9
click at [1539, 18] on div "BR" at bounding box center [1534, 17] width 19 height 19
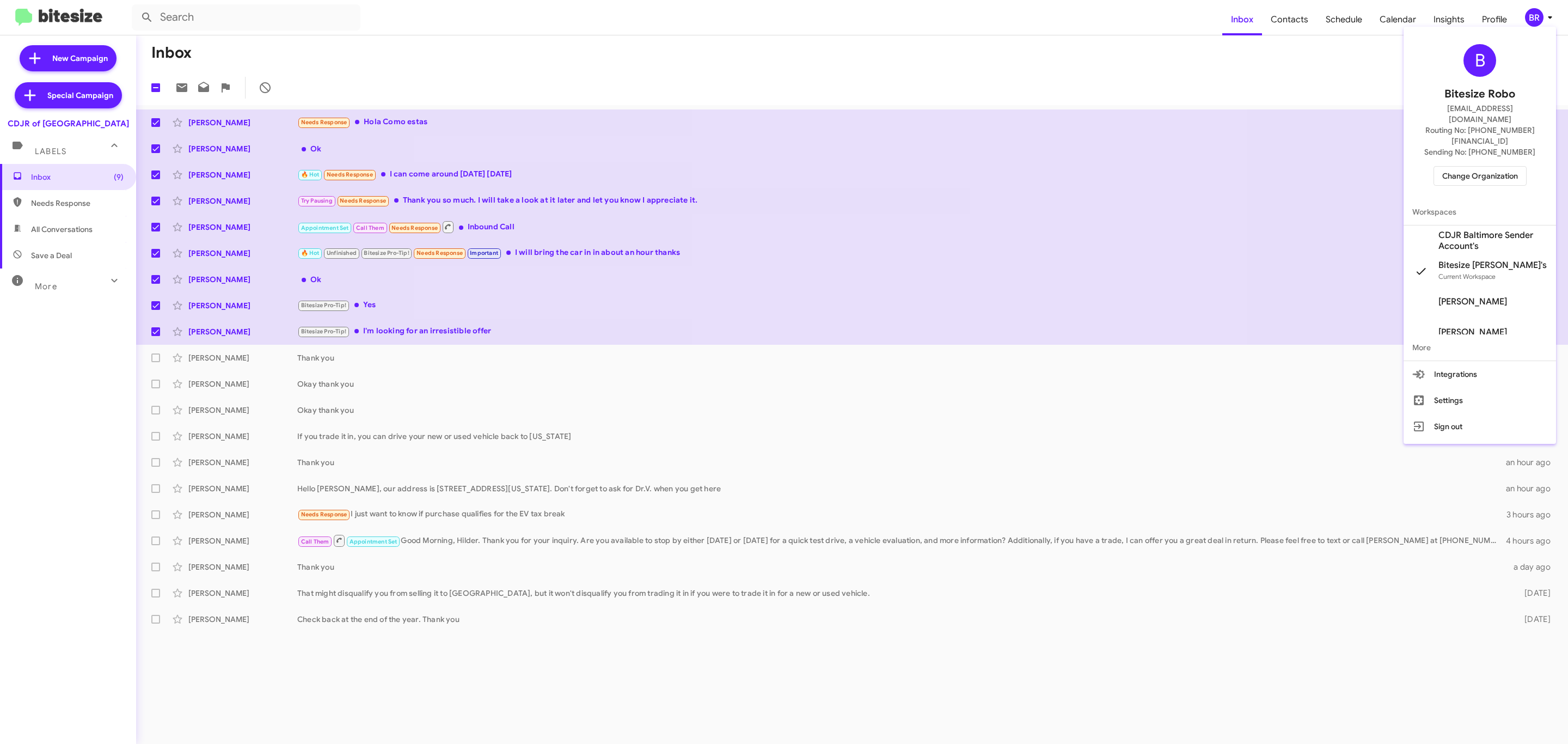
click at [1472, 167] on span "Change Organization" at bounding box center [1480, 176] width 75 height 19
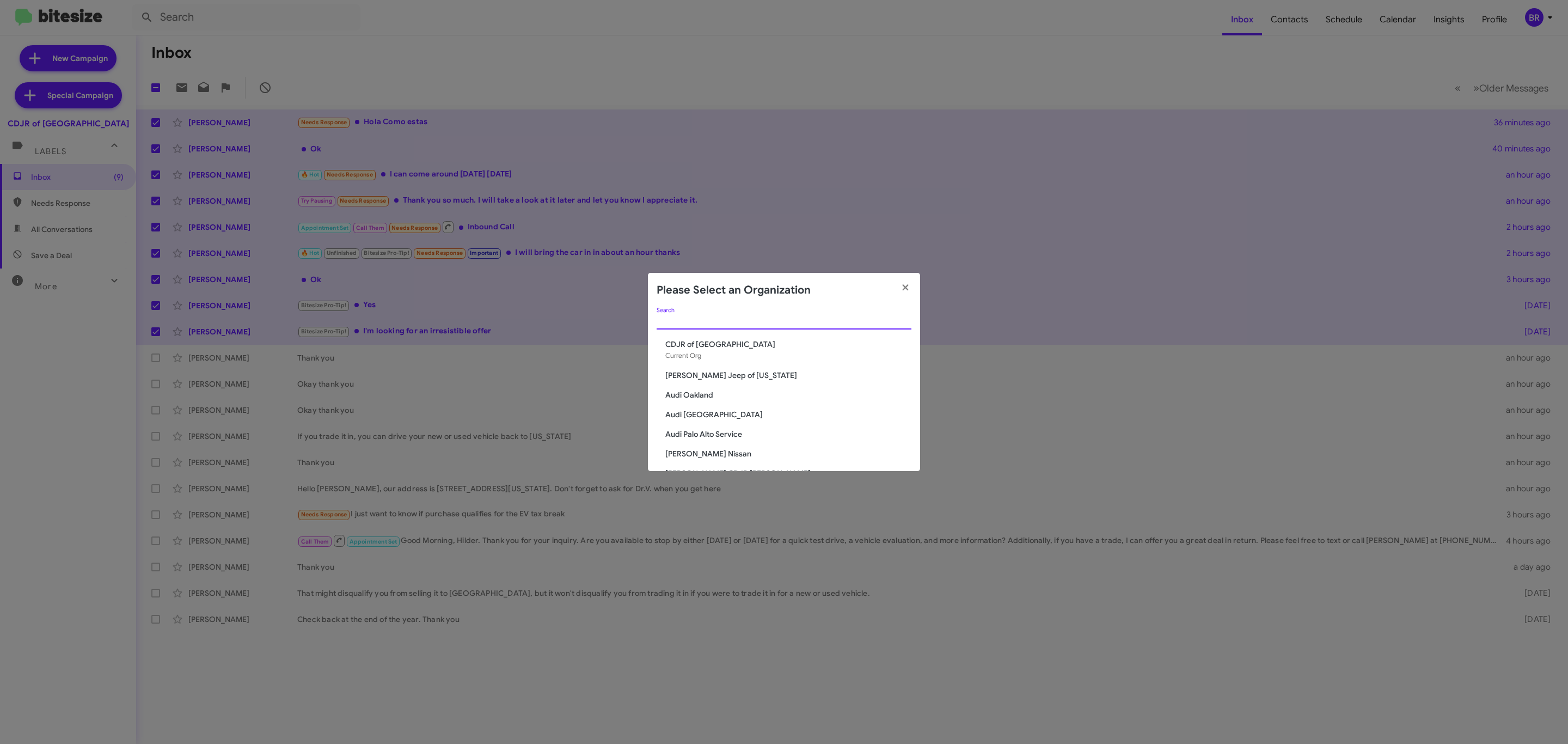
click at [834, 322] on input "Search" at bounding box center [784, 321] width 255 height 9
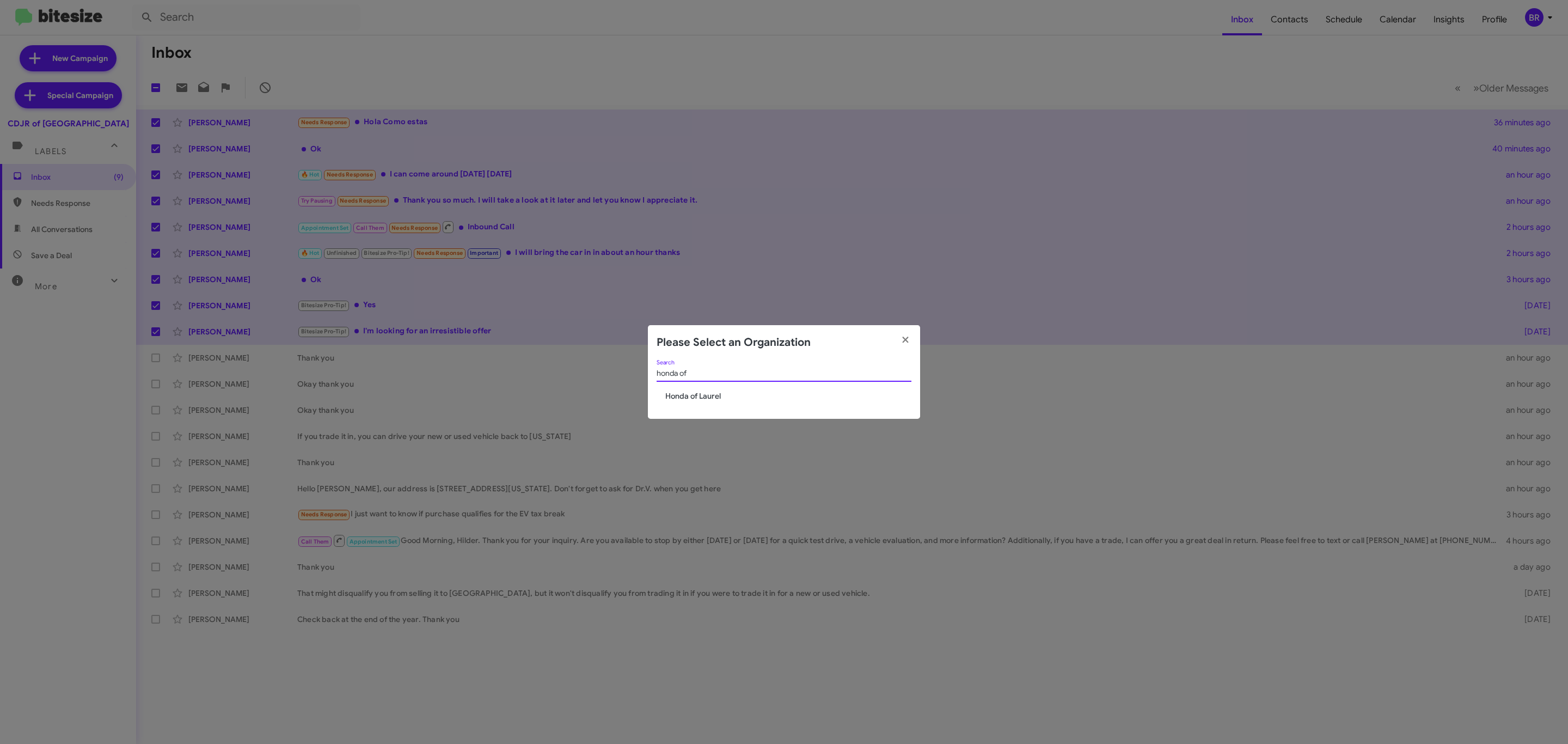
type input "honda of"
click at [712, 393] on span "Honda of Laurel" at bounding box center [788, 396] width 246 height 11
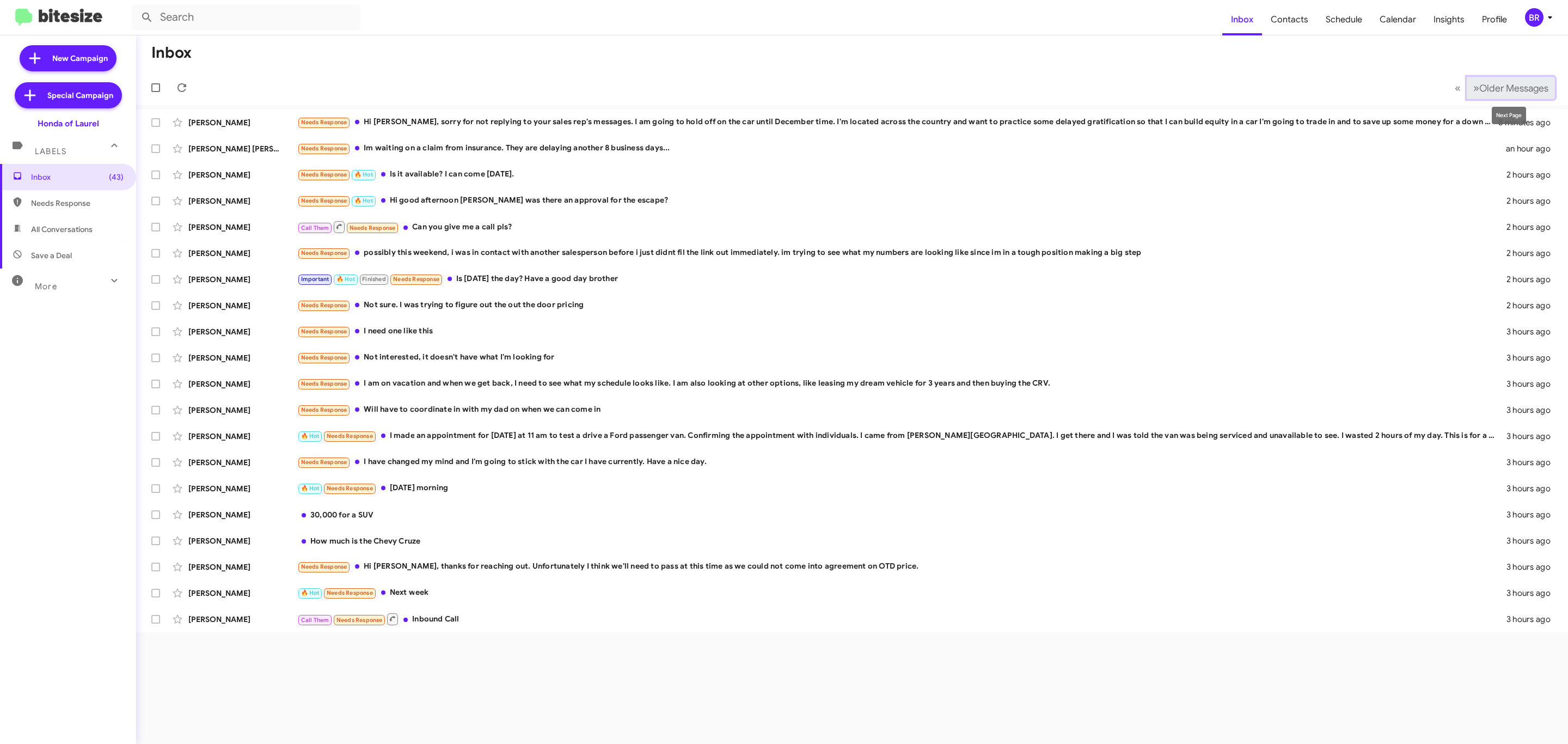
click at [1504, 82] on span "Older Messages" at bounding box center [1514, 88] width 69 height 12
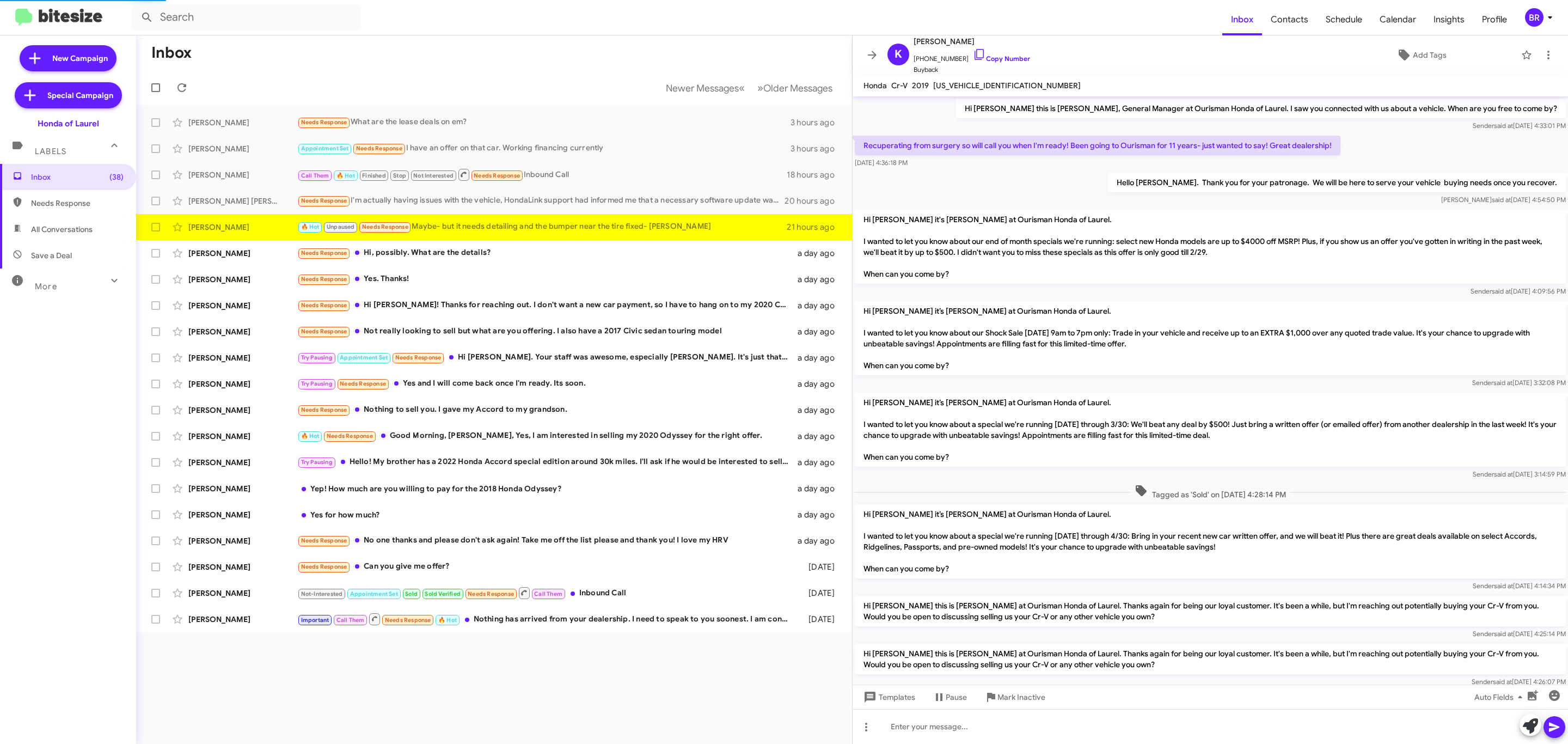
scroll to position [381, 0]
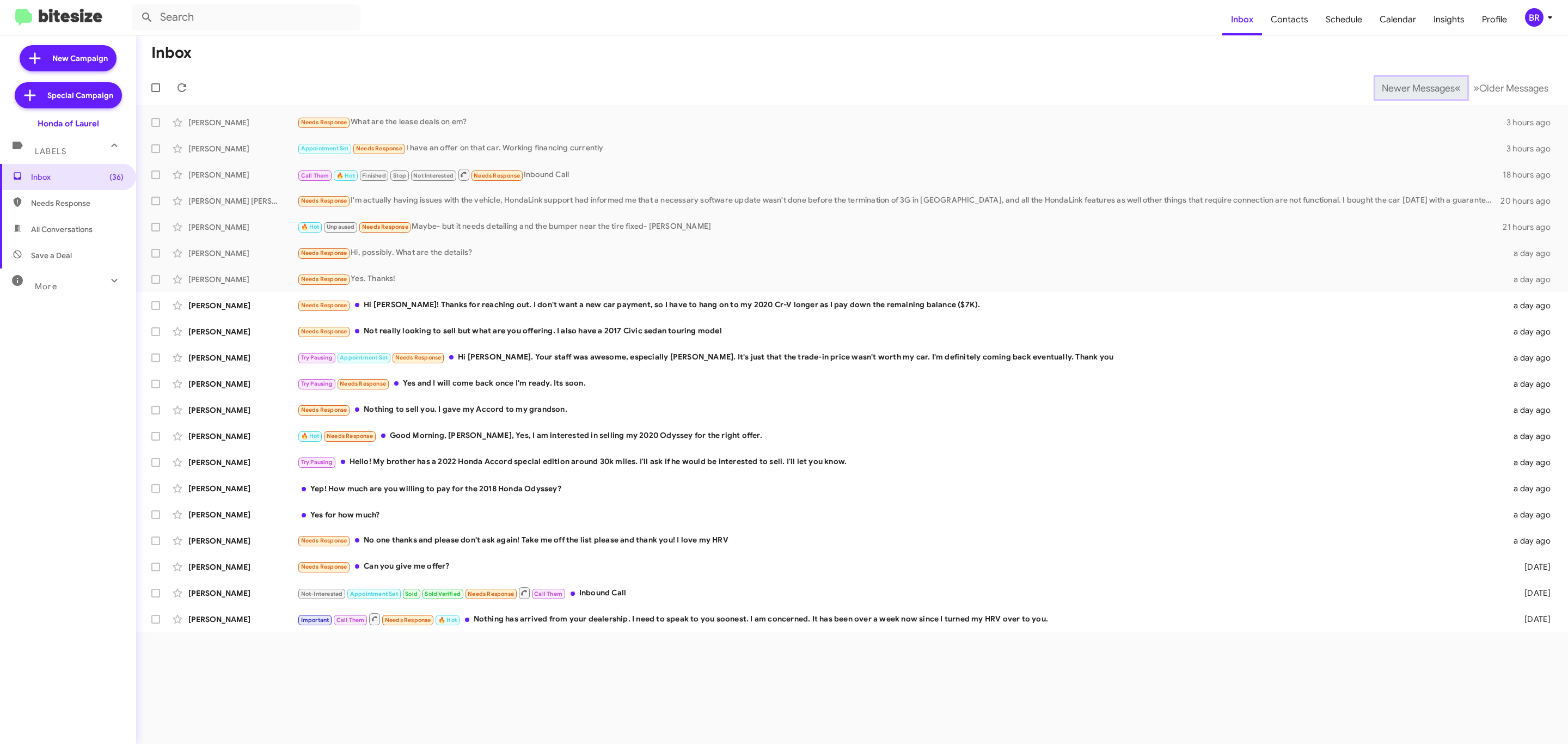
click at [1409, 86] on span "Newer Messages" at bounding box center [1418, 88] width 73 height 12
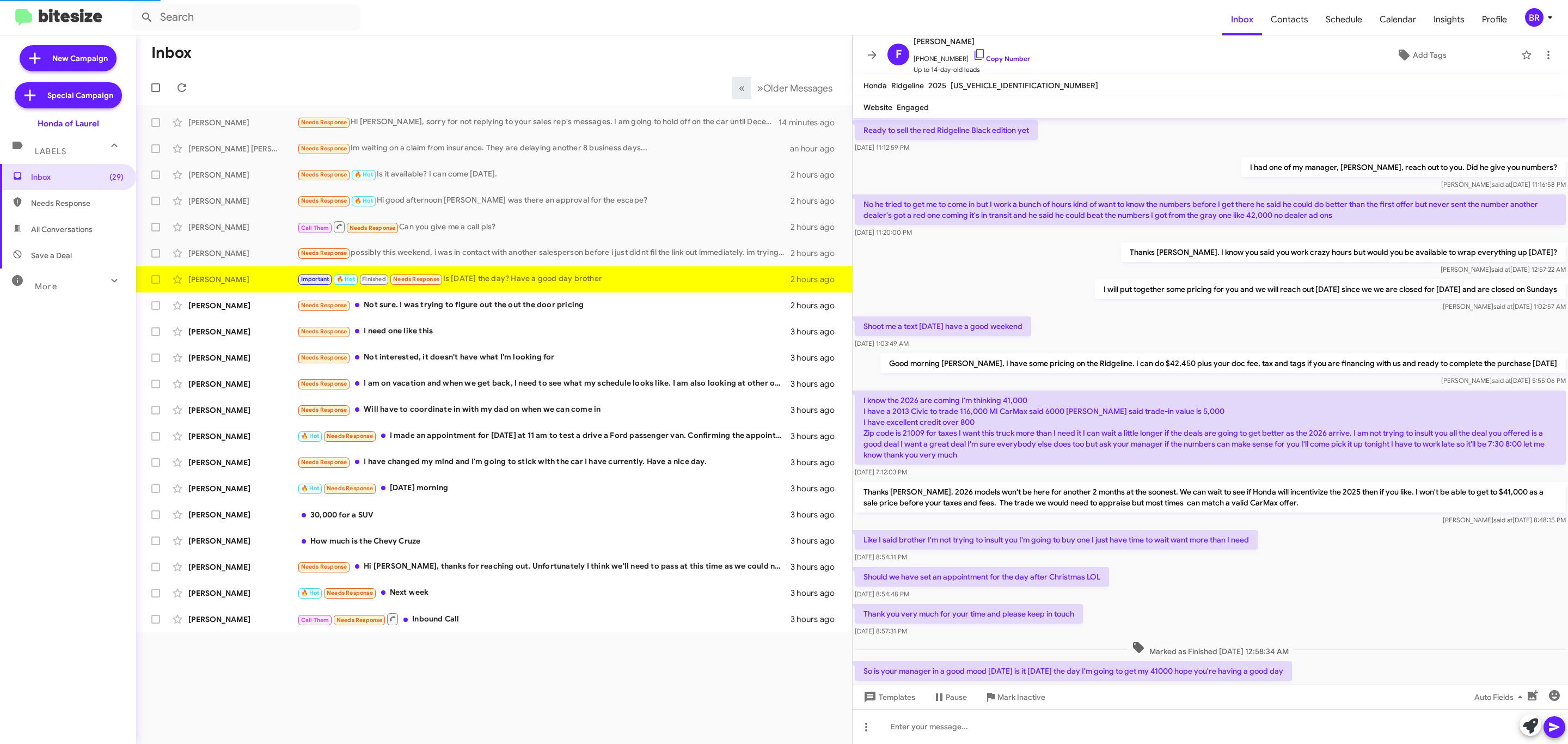
scroll to position [288, 0]
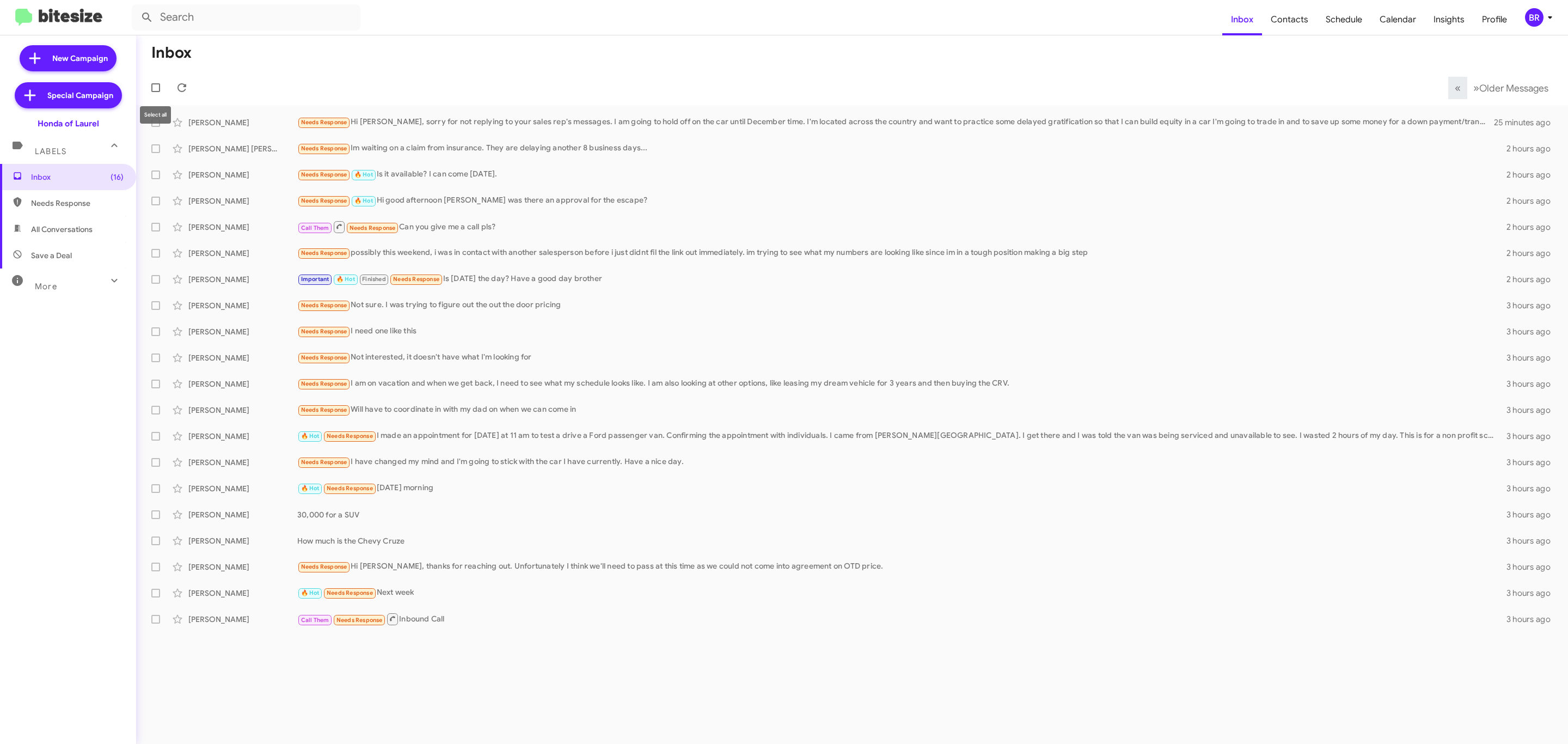
click at [157, 90] on span at bounding box center [156, 87] width 9 height 9
click at [156, 92] on input "checkbox" at bounding box center [155, 92] width 1 height 1
checkbox input "true"
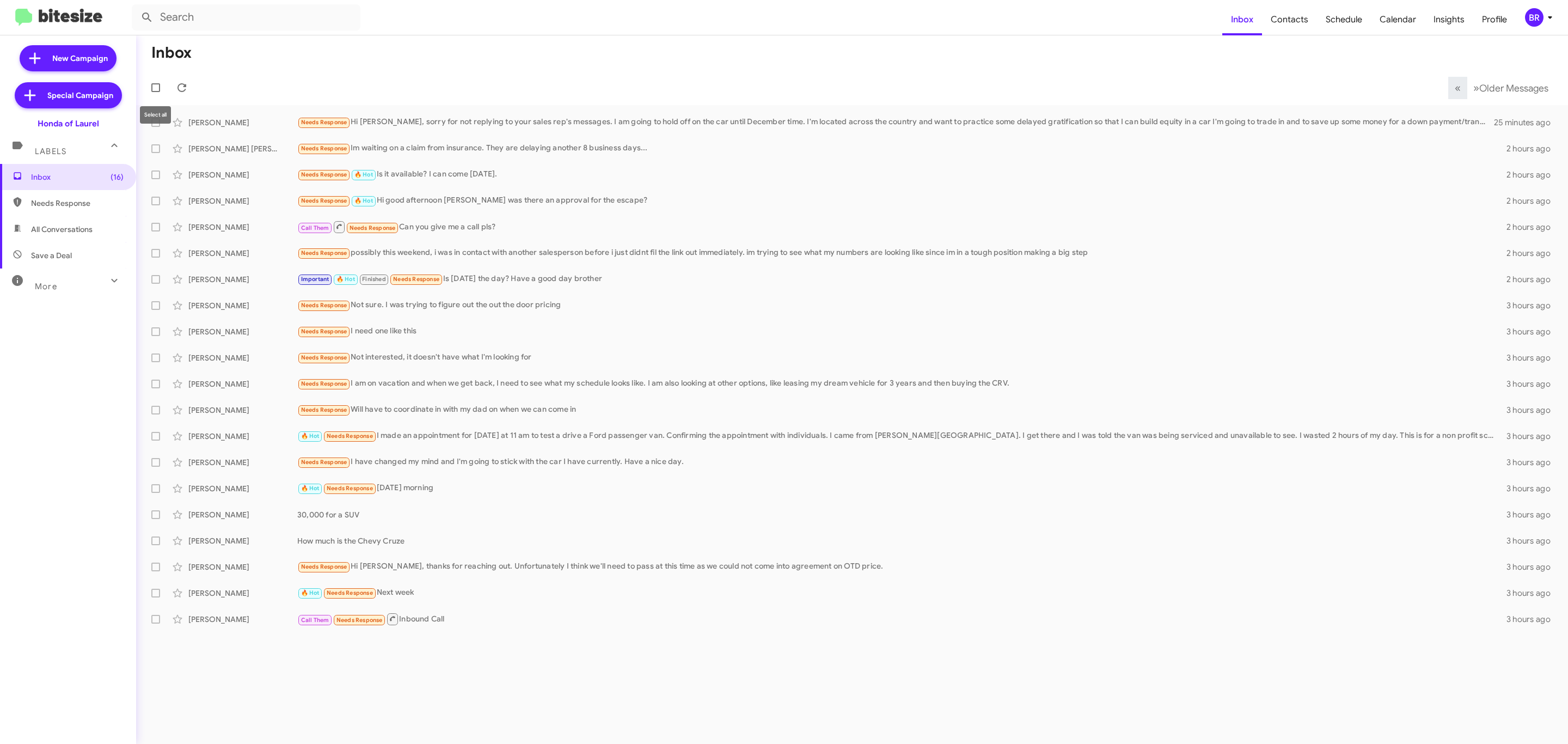
checkbox input "true"
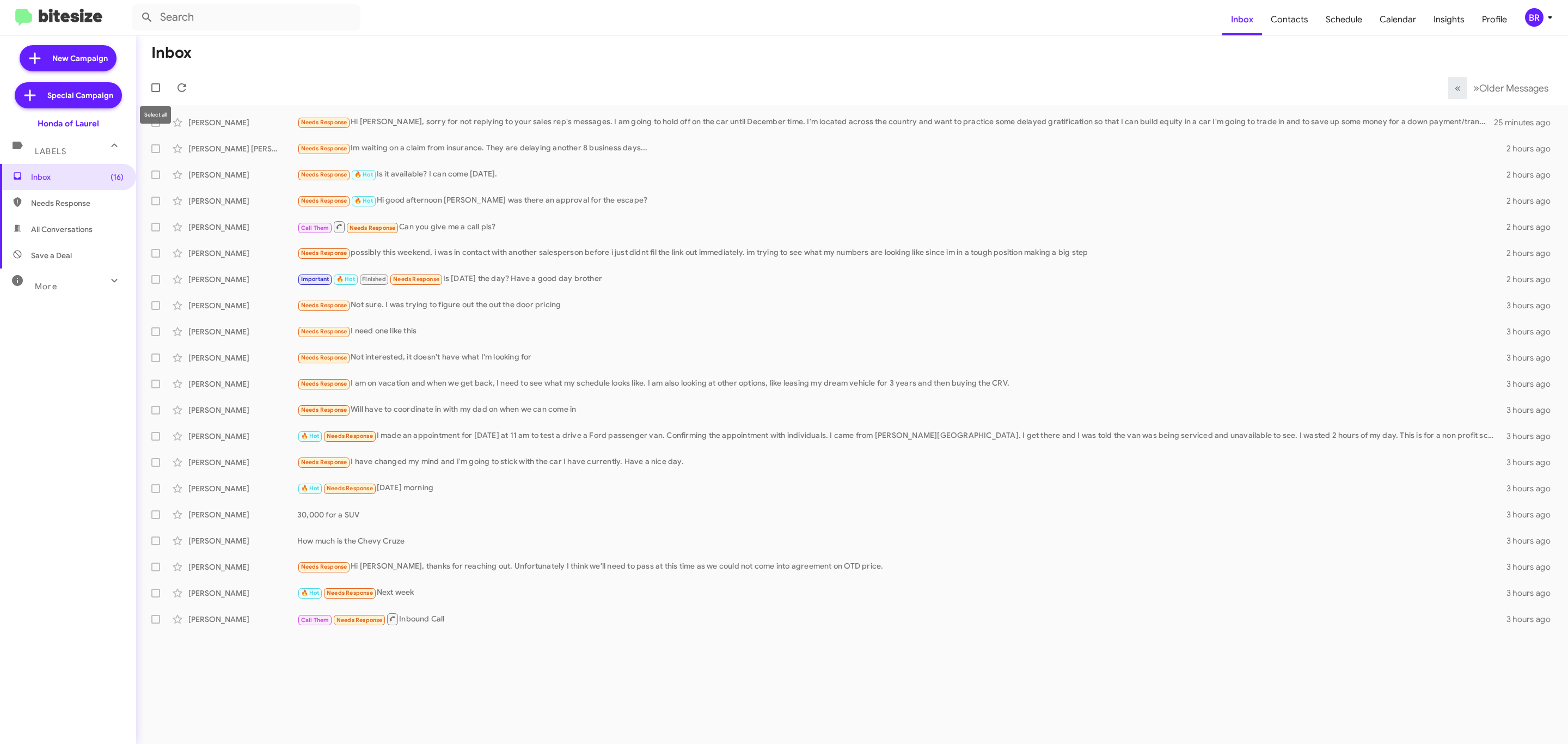
checkbox input "true"
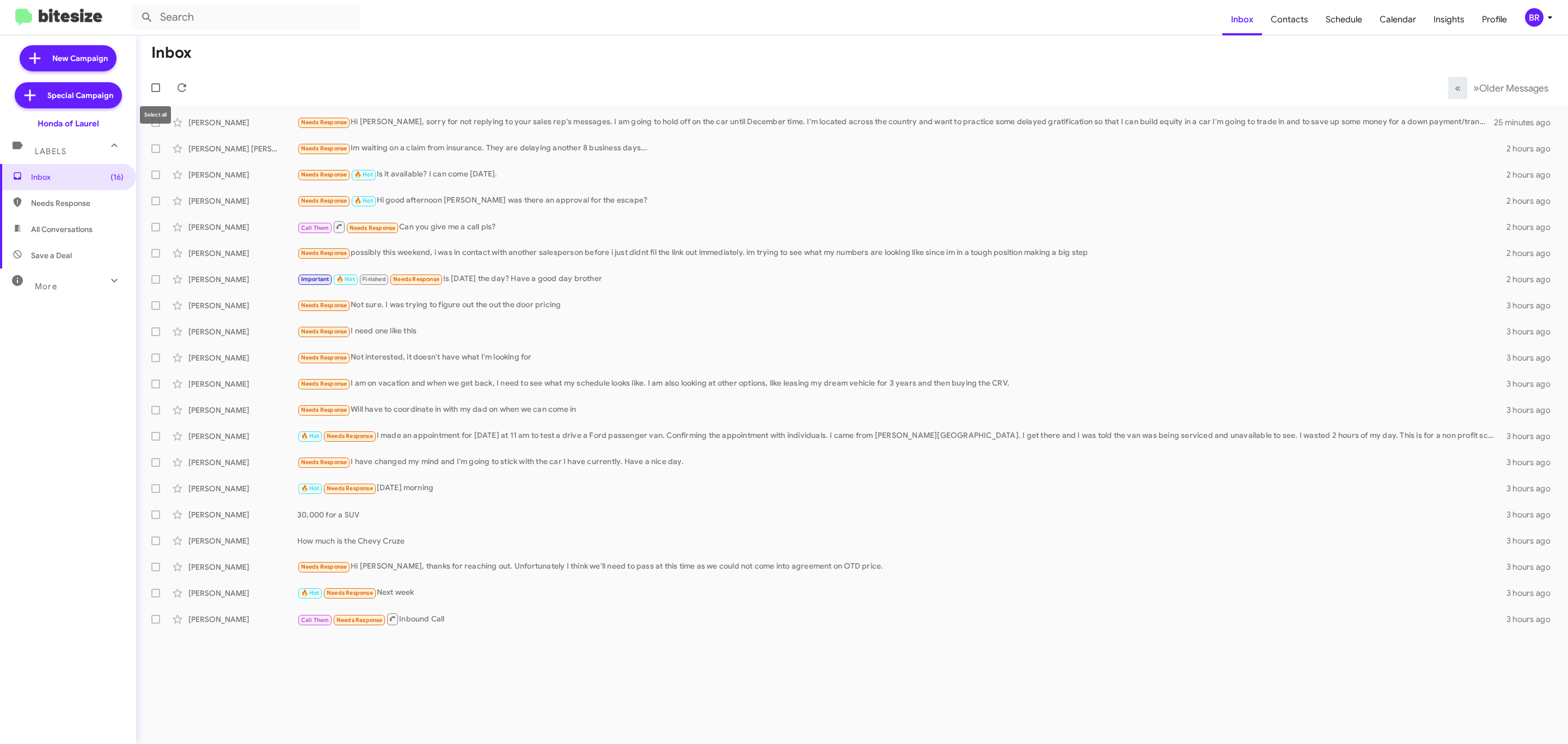
checkbox input "true"
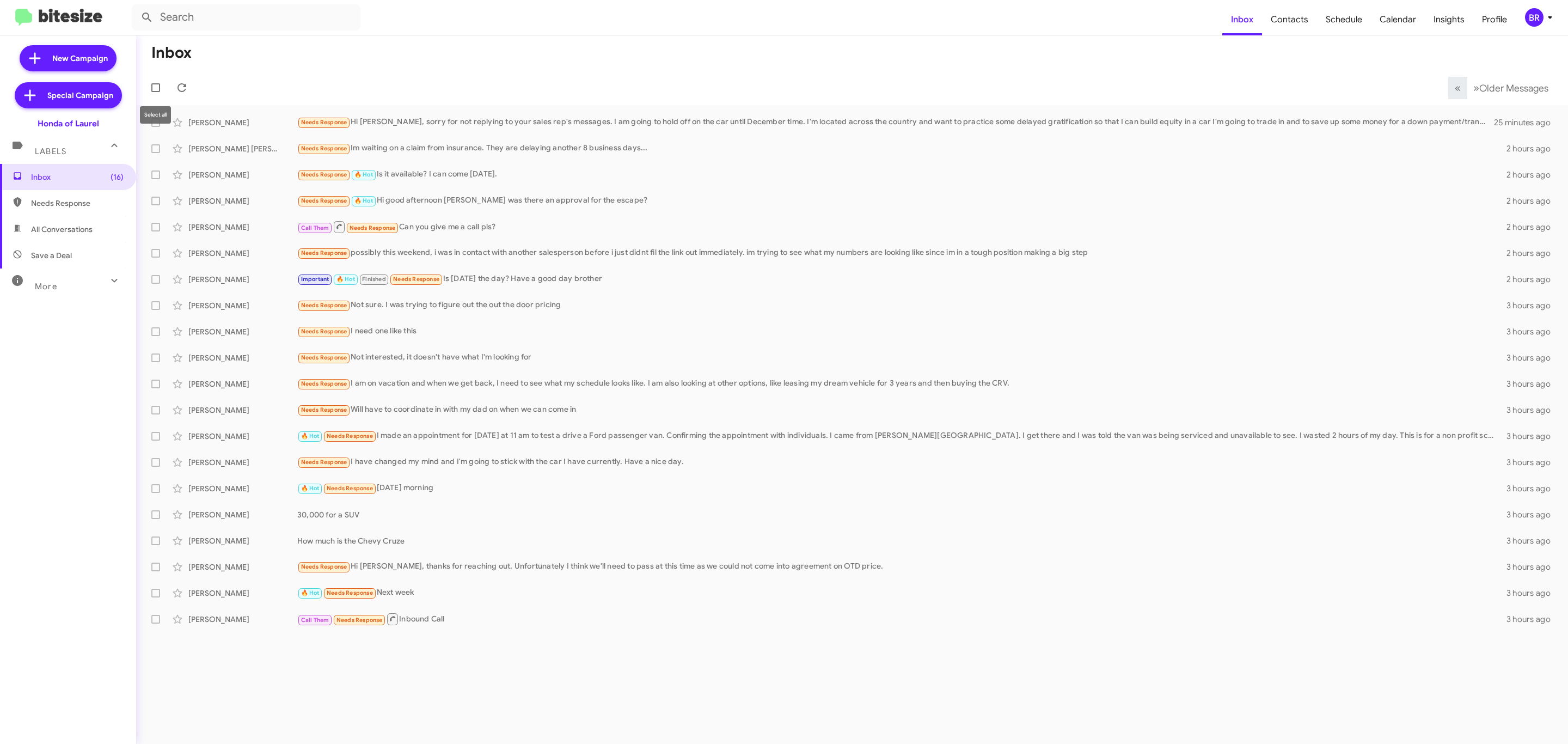
checkbox input "true"
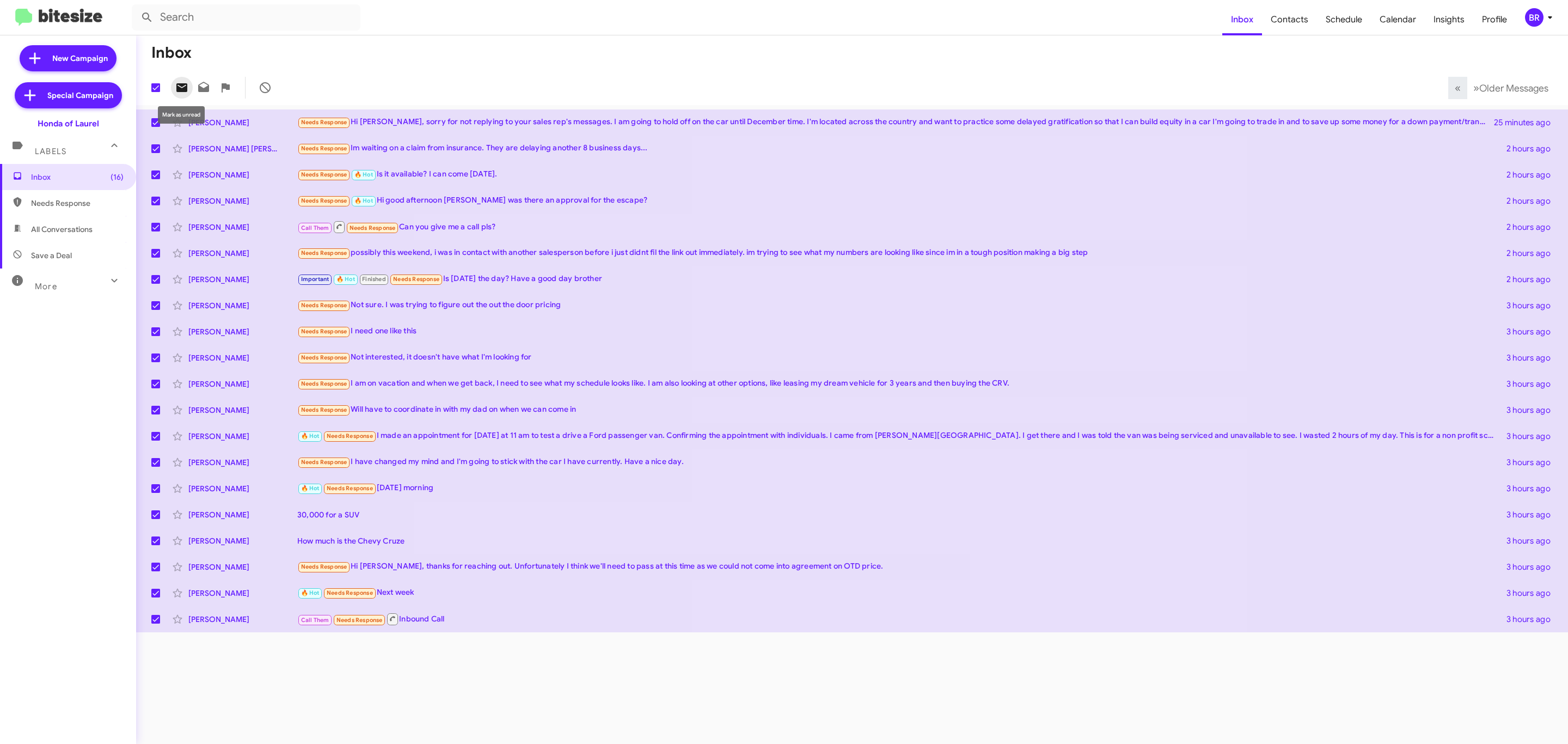
click at [177, 91] on icon at bounding box center [182, 87] width 11 height 9
click at [1508, 82] on span "Older Messages" at bounding box center [1514, 88] width 69 height 12
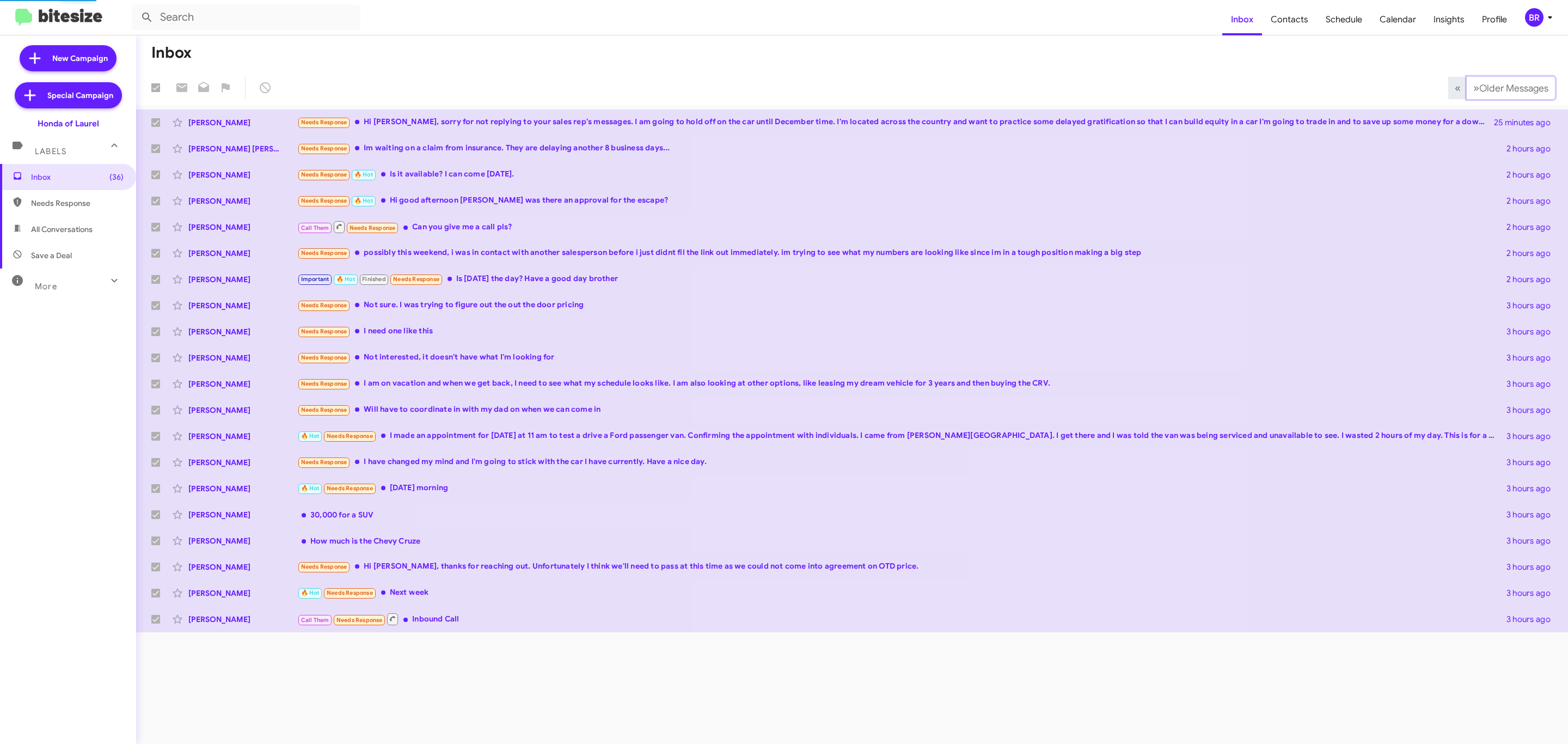
checkbox input "false"
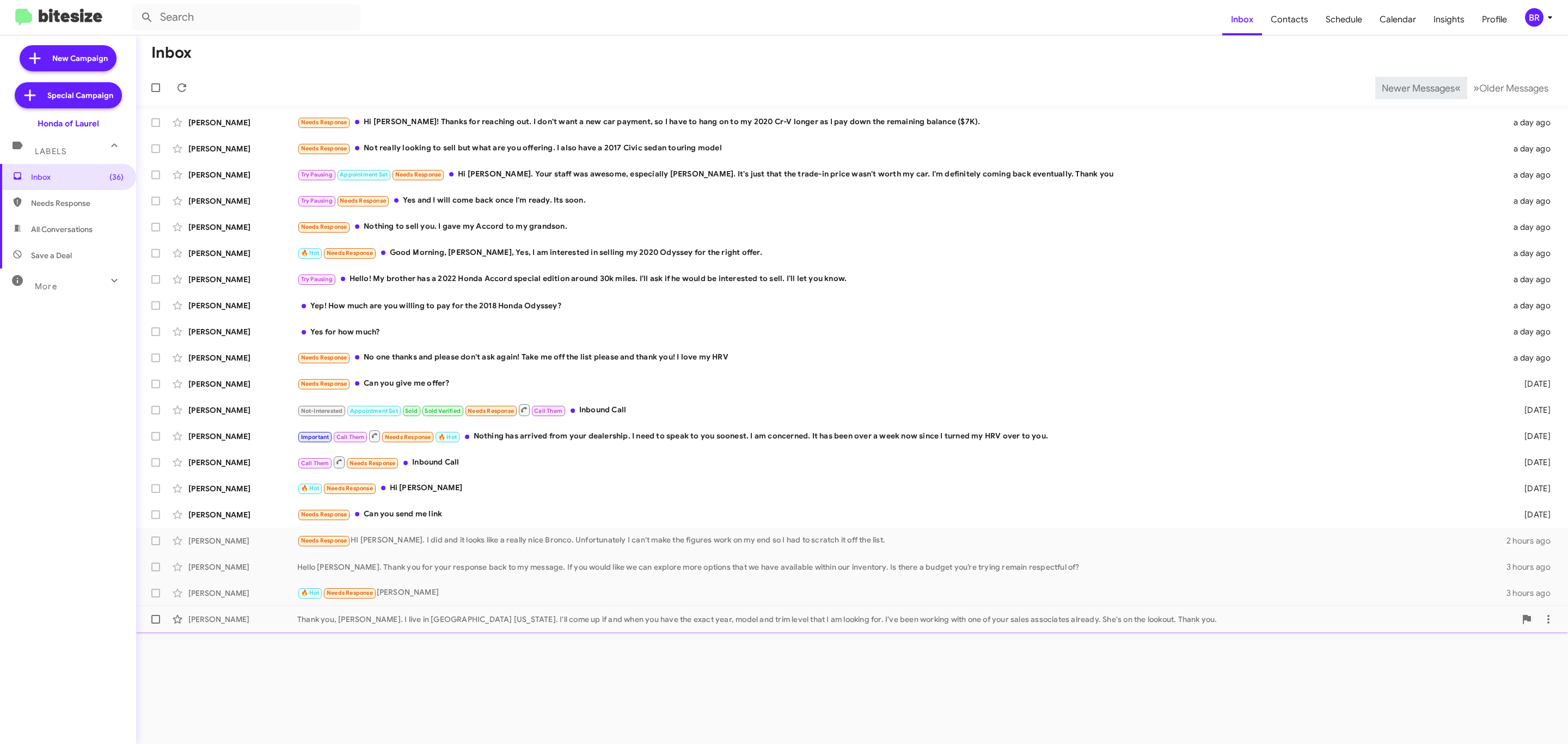
click at [145, 618] on label at bounding box center [156, 619] width 22 height 22
click at [155, 623] on input "checkbox" at bounding box center [155, 623] width 1 height 1
checkbox input "true"
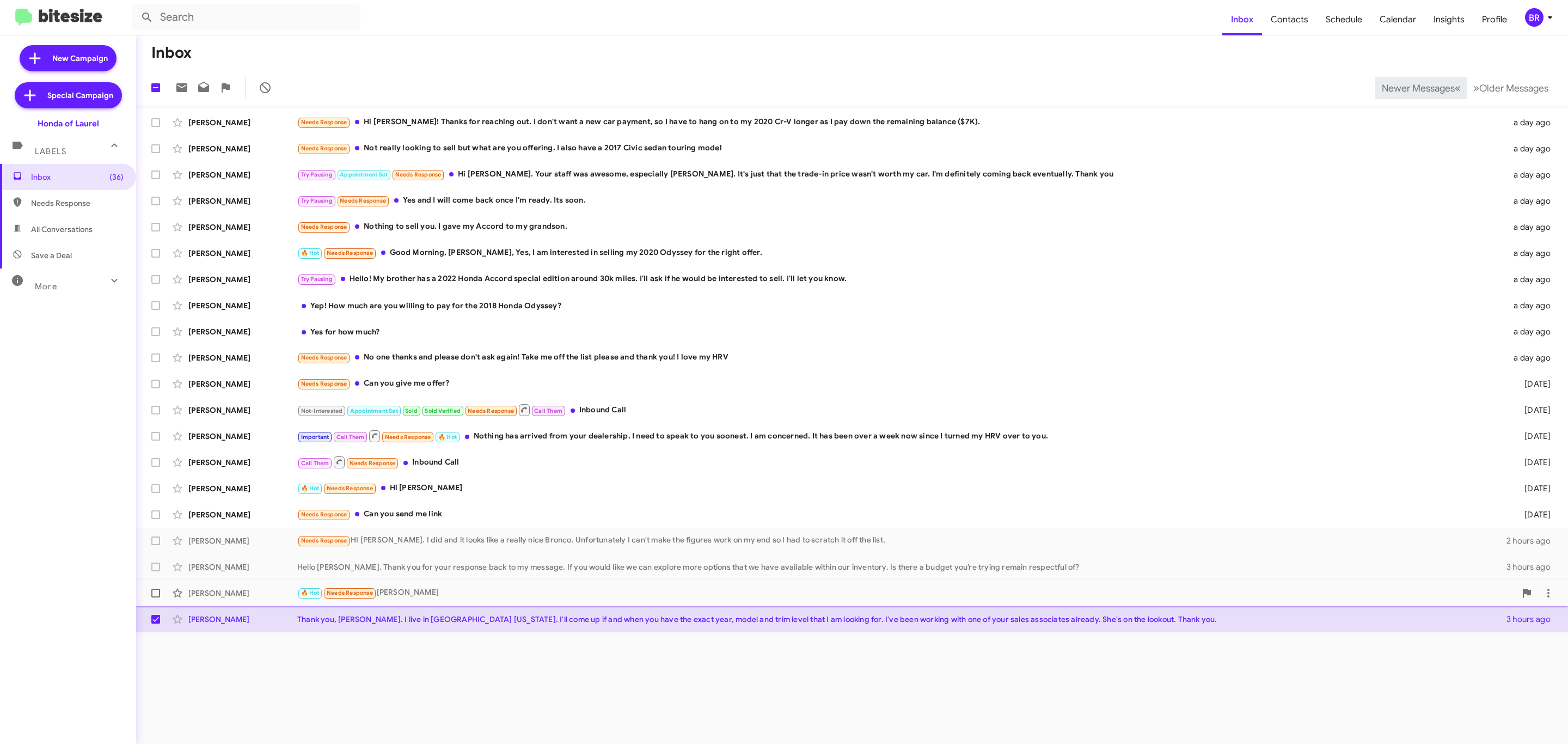
click at [152, 595] on span at bounding box center [156, 593] width 9 height 9
click at [155, 597] on input "checkbox" at bounding box center [155, 597] width 1 height 1
checkbox input "true"
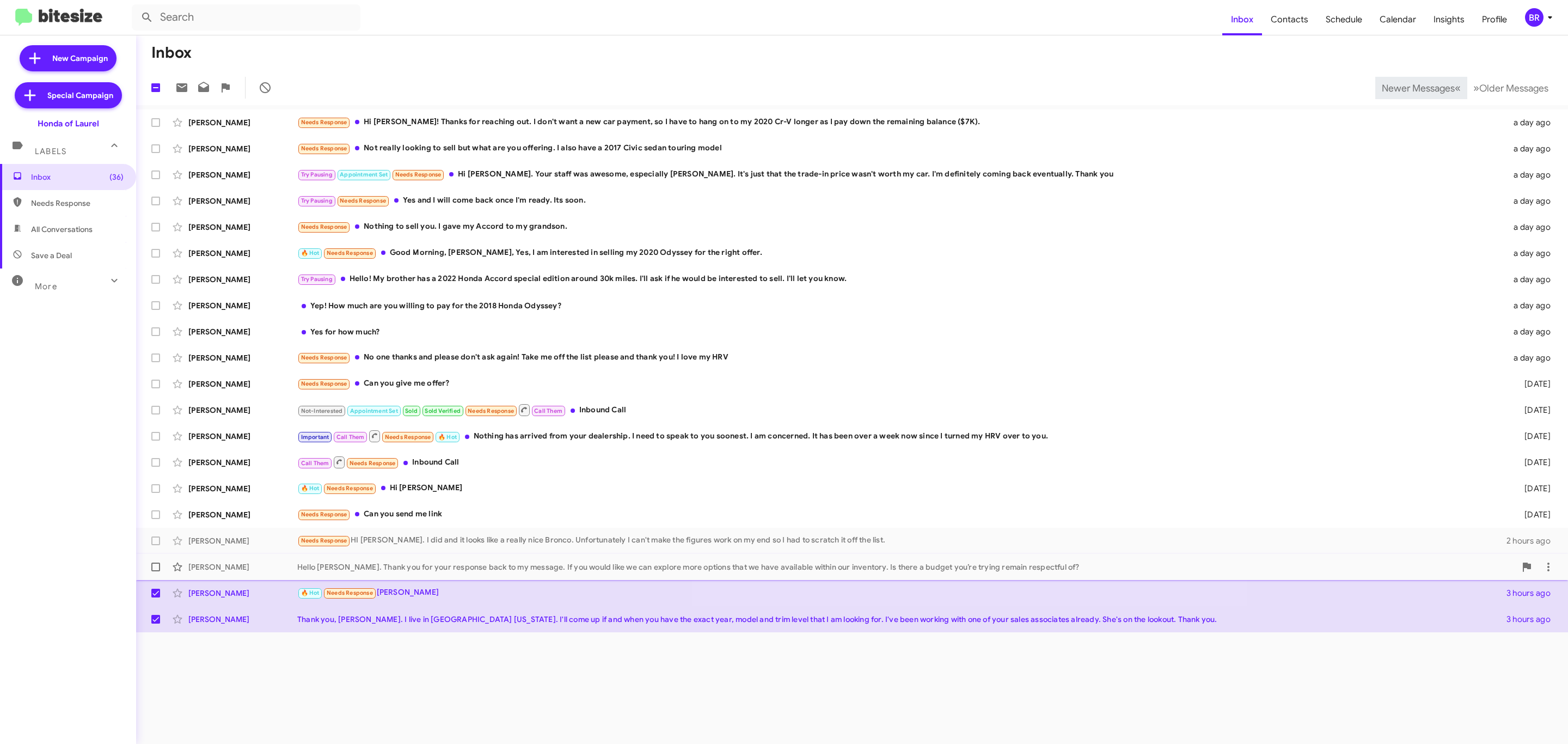
click at [157, 569] on span at bounding box center [156, 567] width 9 height 9
click at [156, 571] on input "checkbox" at bounding box center [155, 571] width 1 height 1
checkbox input "true"
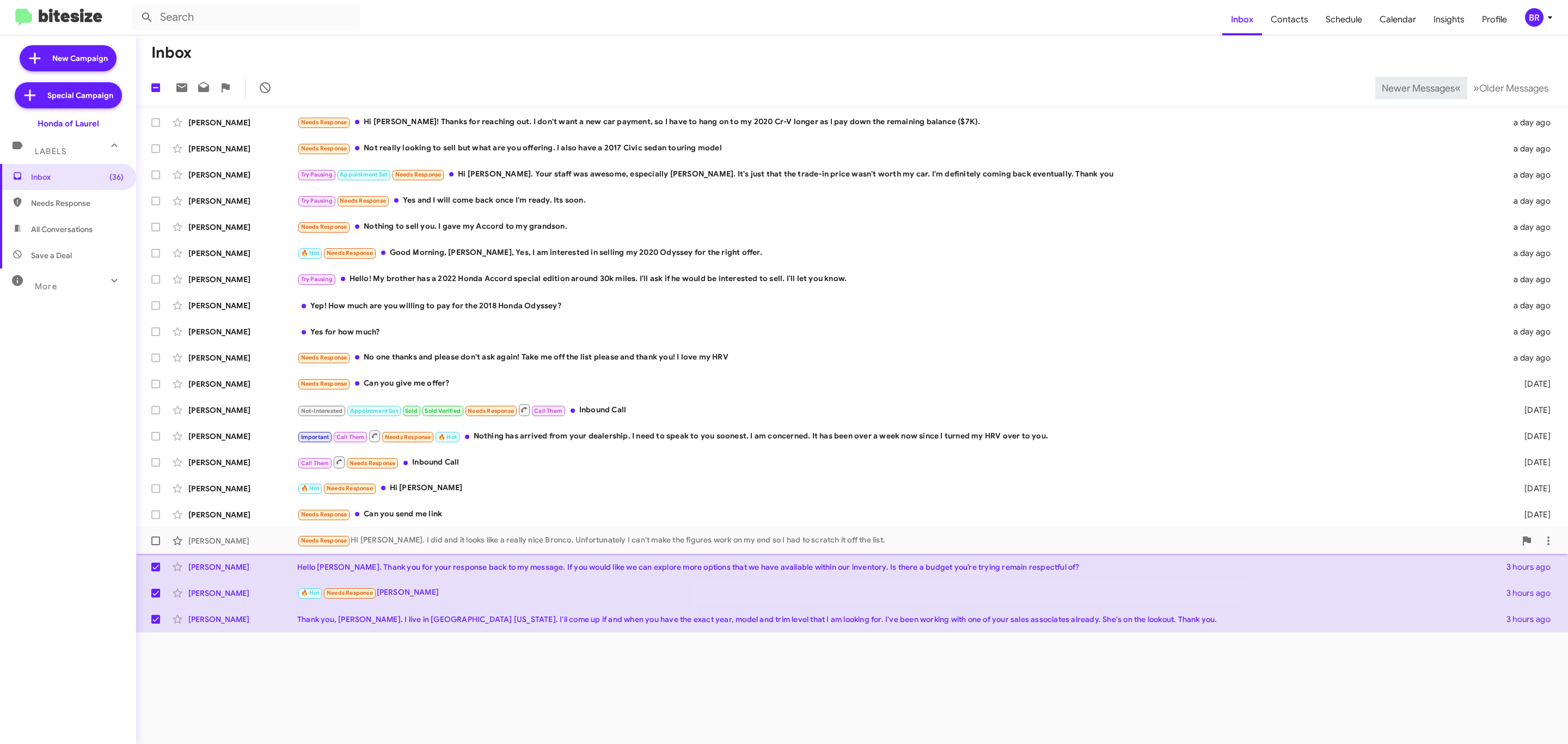
click at [154, 542] on span at bounding box center [156, 541] width 9 height 9
click at [155, 545] on input "checkbox" at bounding box center [155, 545] width 1 height 1
checkbox input "true"
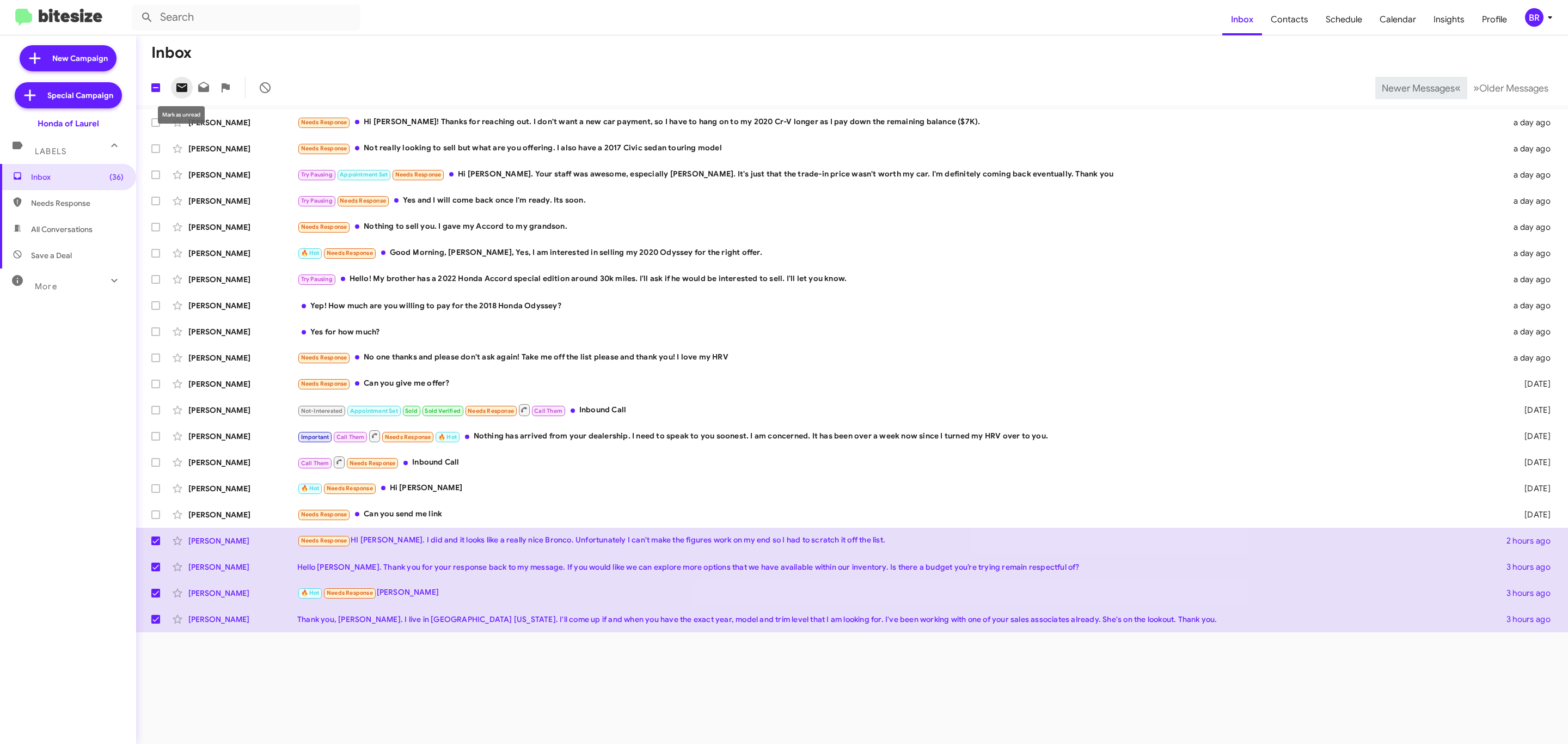
click at [181, 82] on icon at bounding box center [181, 87] width 13 height 13
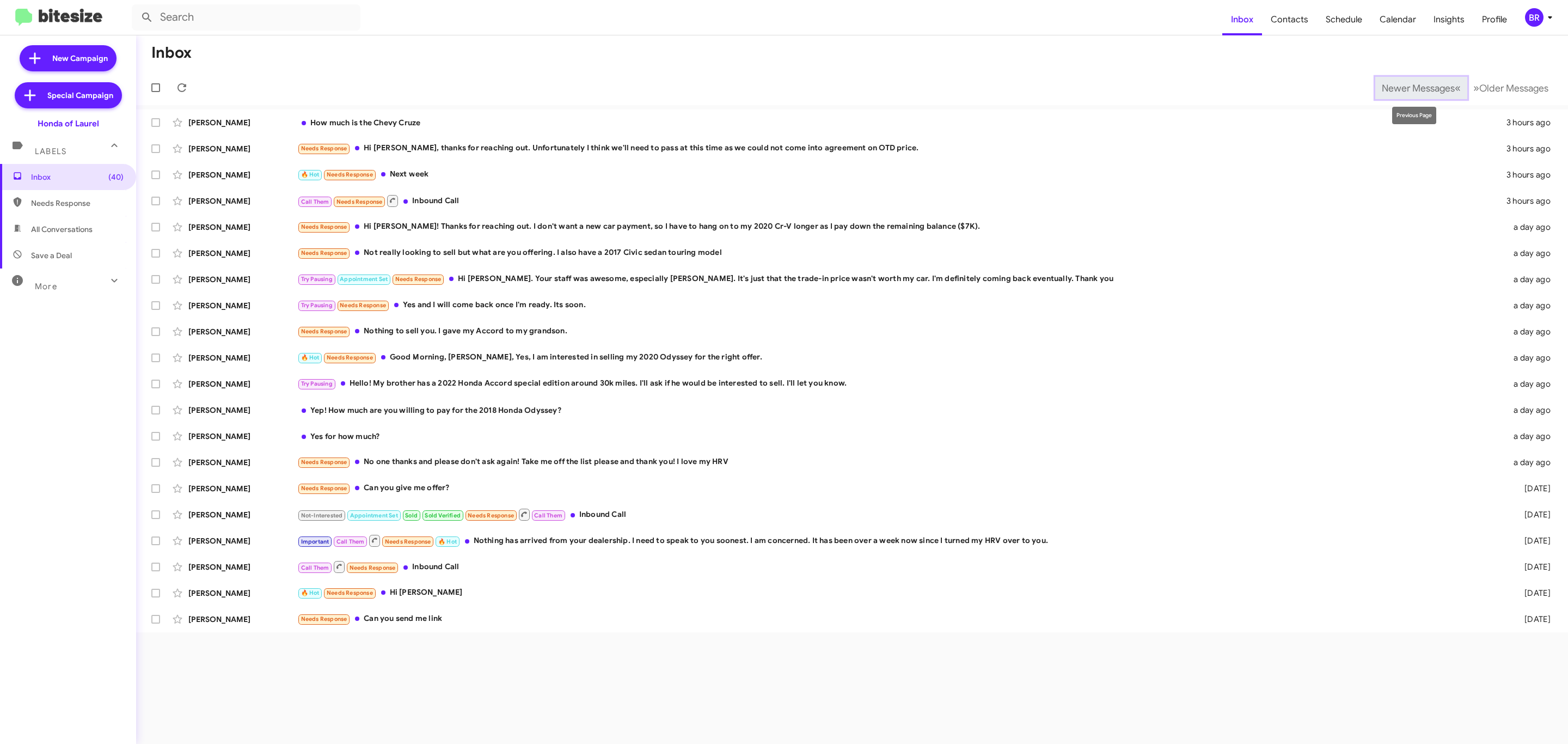
click at [1409, 85] on span "Newer Messages" at bounding box center [1418, 88] width 73 height 12
click at [1406, 86] on span "Newer Messages" at bounding box center [1418, 88] width 73 height 12
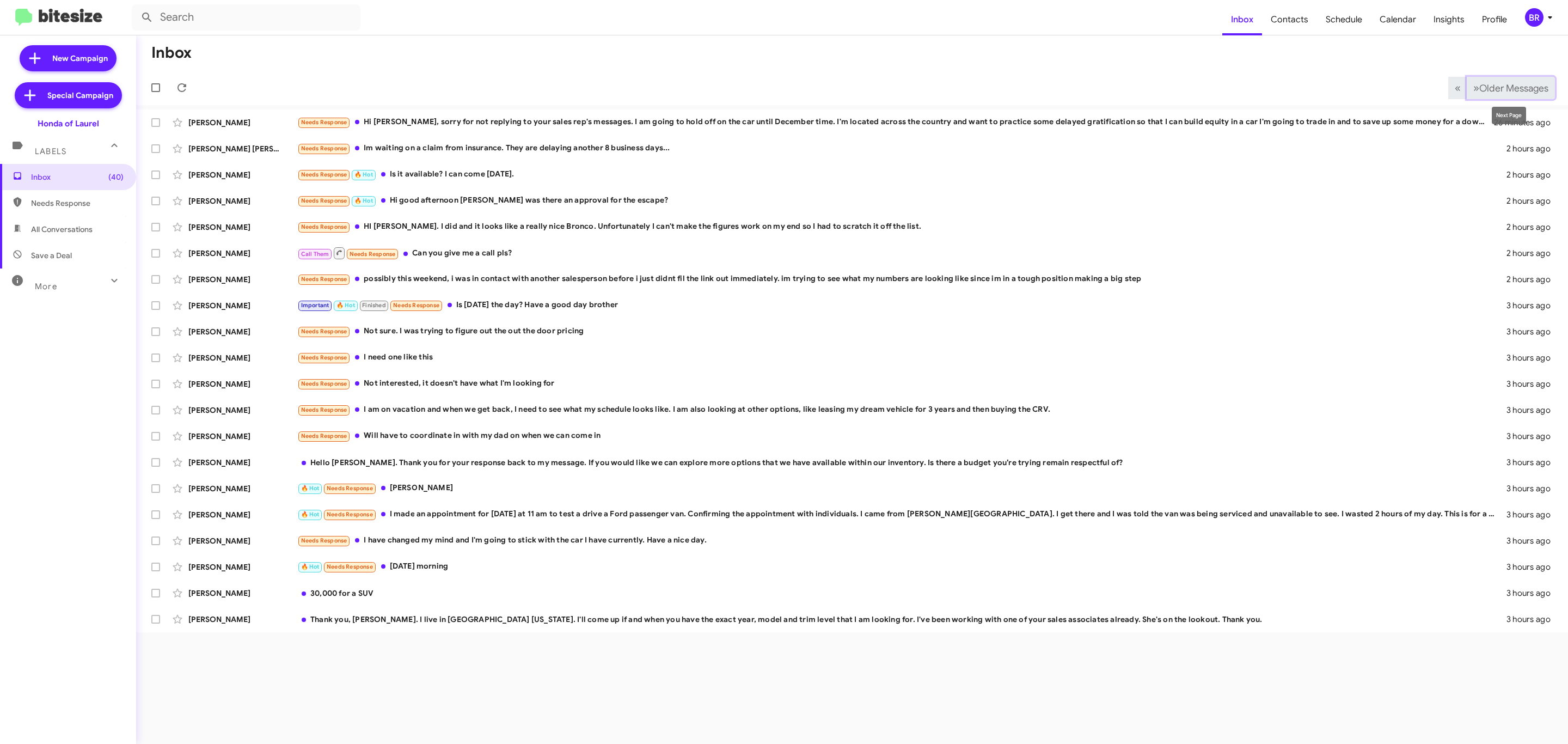
click at [1523, 89] on span "Older Messages" at bounding box center [1514, 88] width 69 height 12
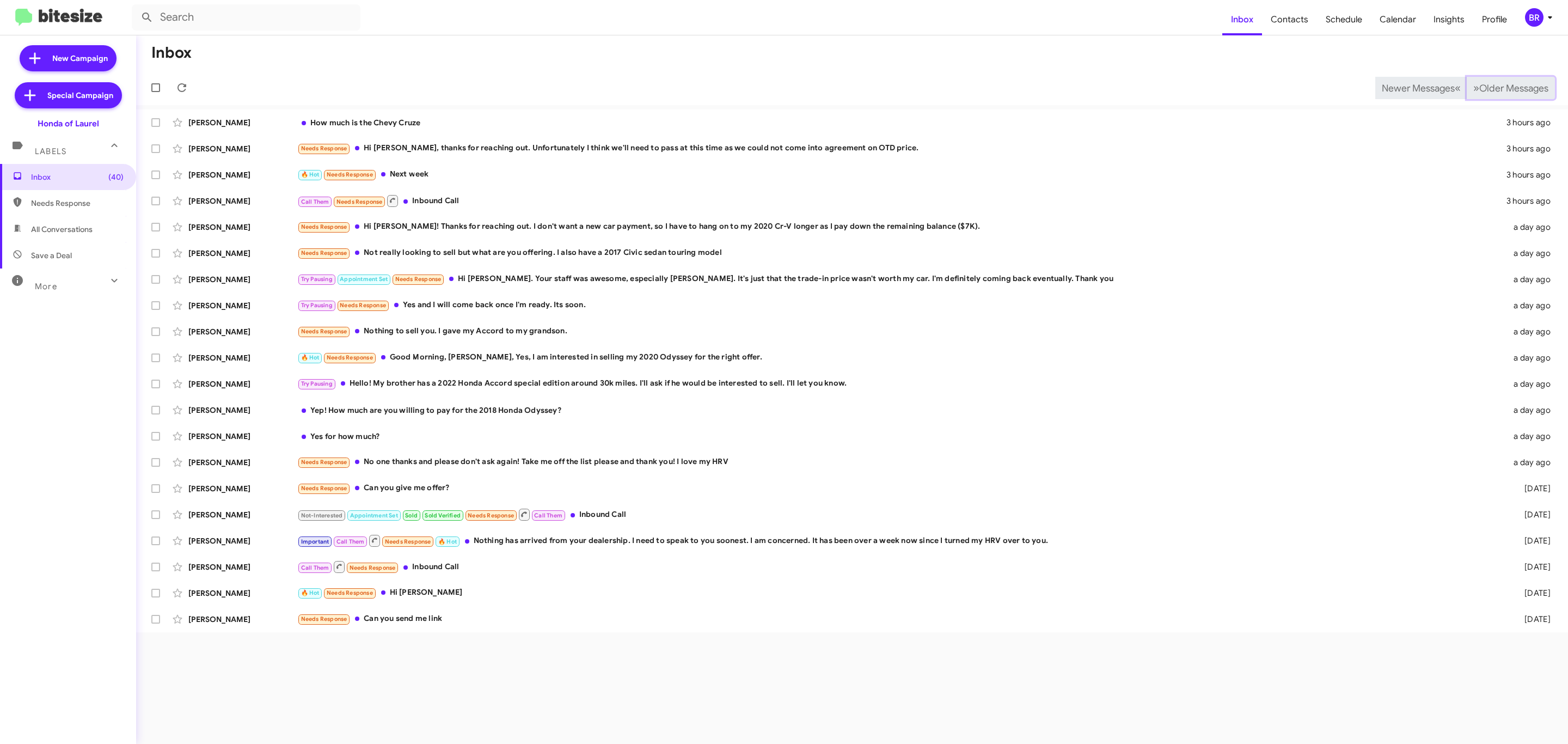
click at [1523, 89] on span "Older Messages" at bounding box center [1514, 88] width 69 height 12
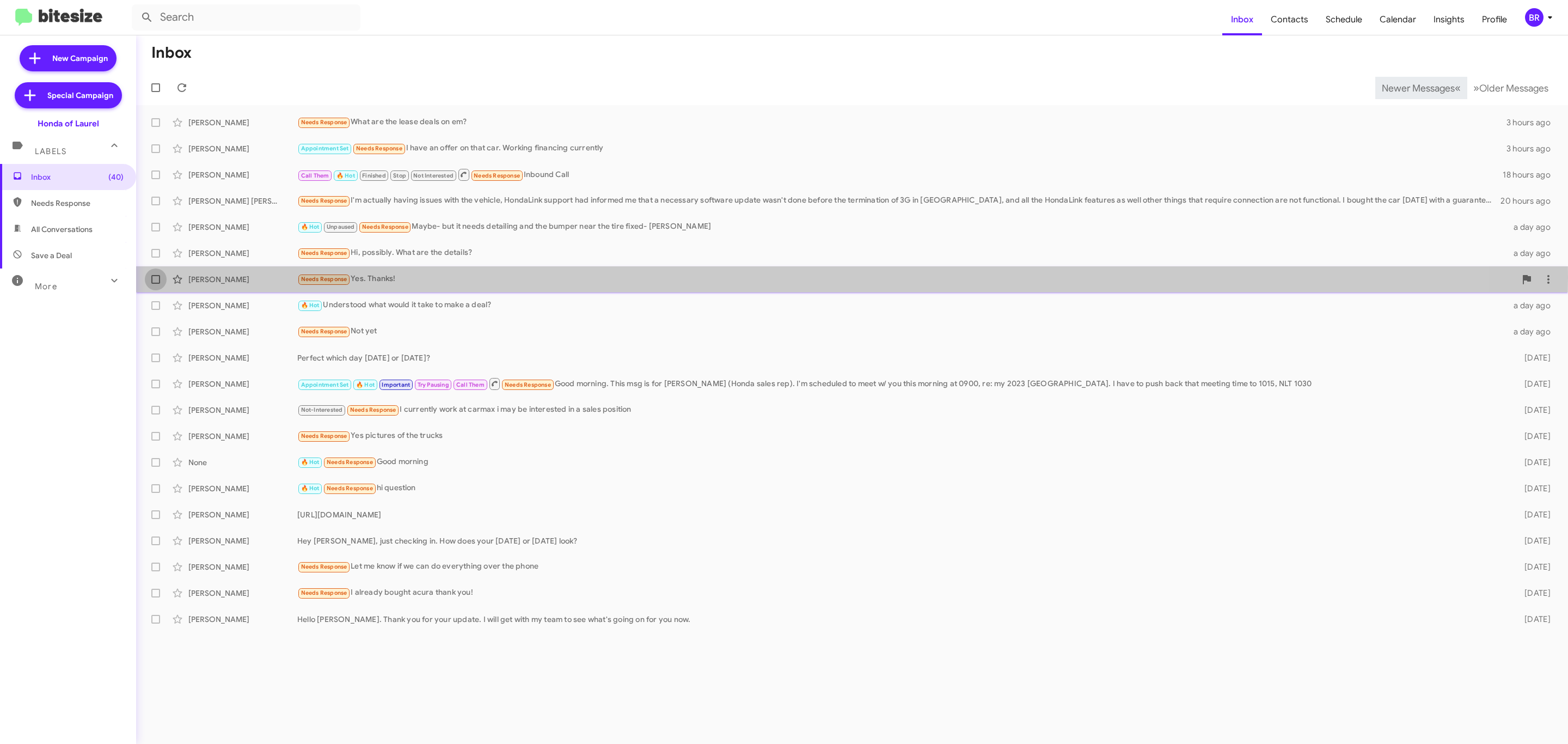
click at [145, 278] on label at bounding box center [156, 279] width 22 height 22
click at [155, 283] on input "checkbox" at bounding box center [155, 283] width 1 height 1
checkbox input "true"
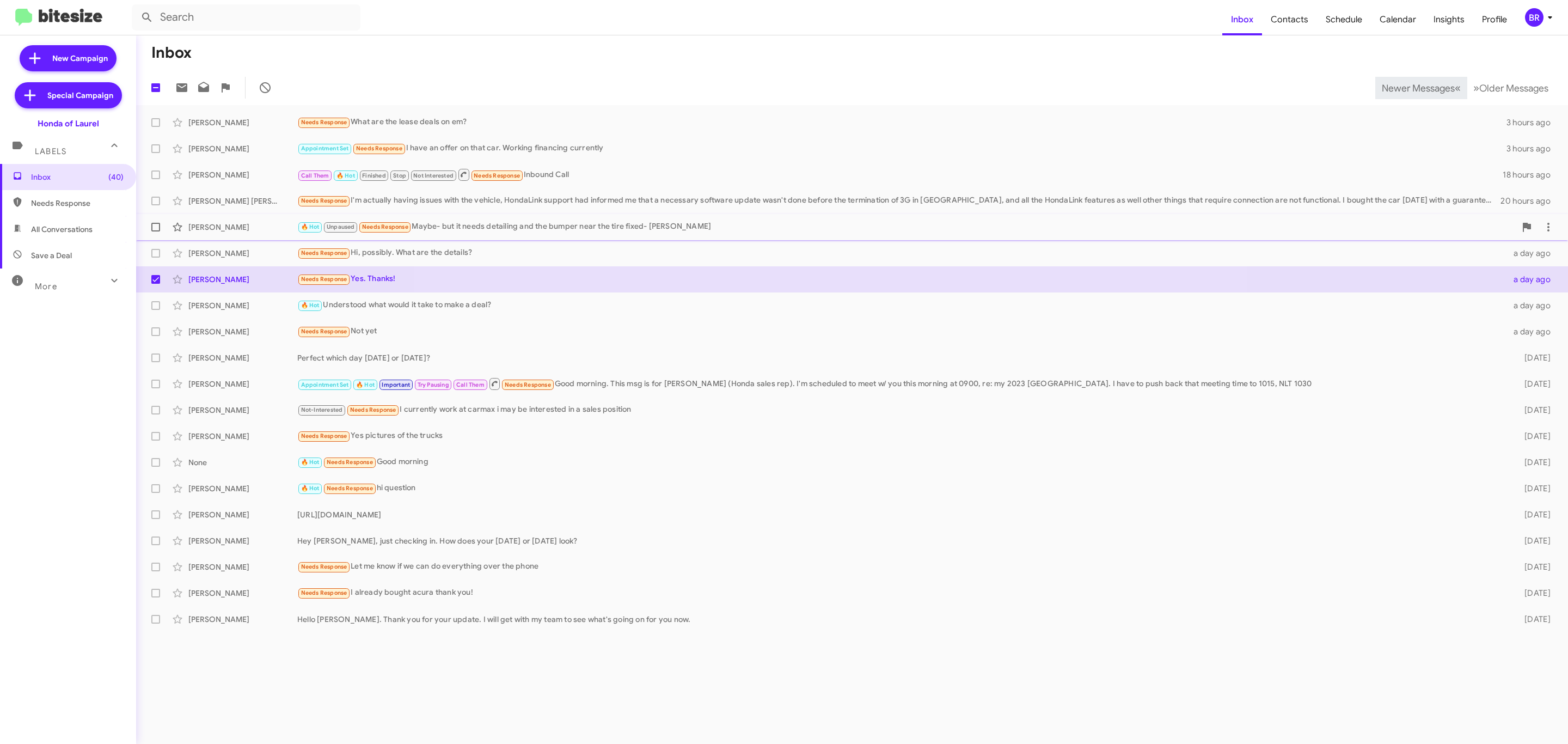
drag, startPoint x: 144, startPoint y: 252, endPoint x: 154, endPoint y: 225, distance: 28.8
click at [145, 252] on label at bounding box center [156, 253] width 22 height 22
click at [155, 257] on input "checkbox" at bounding box center [155, 257] width 1 height 1
checkbox input "true"
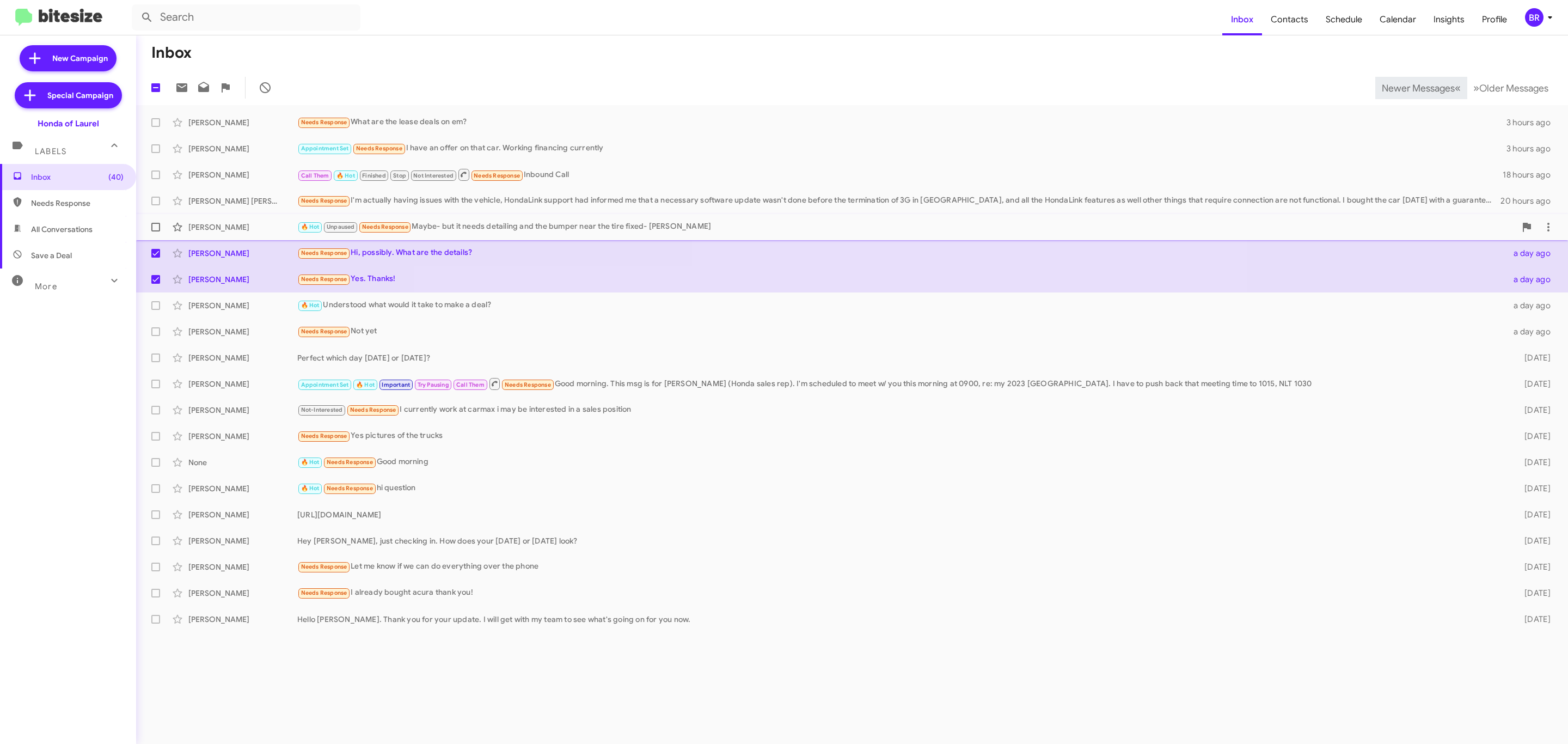
click at [152, 218] on label at bounding box center [156, 227] width 22 height 22
click at [155, 231] on input "checkbox" at bounding box center [155, 231] width 1 height 1
checkbox input "true"
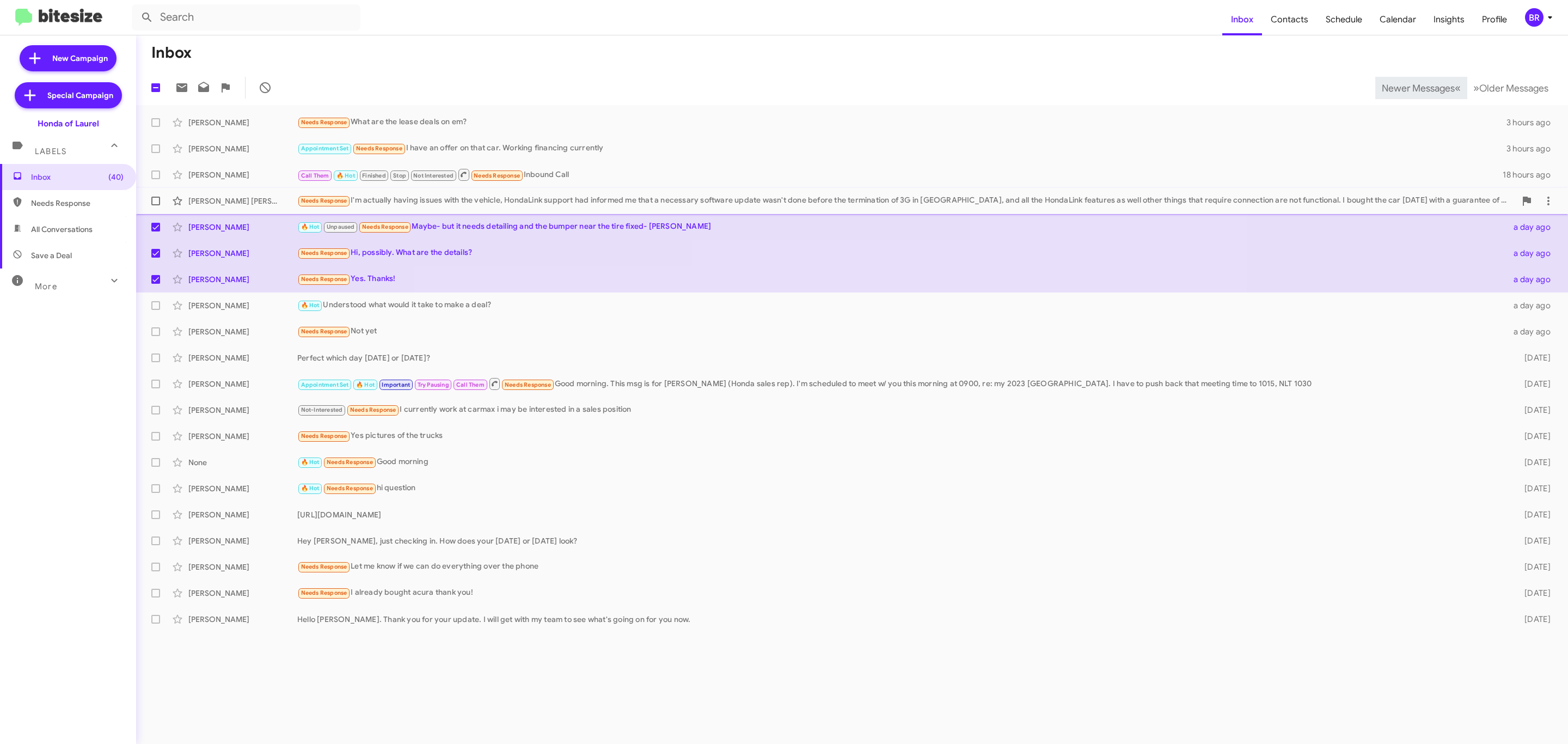
click at [156, 203] on span at bounding box center [156, 200] width 9 height 9
click at [156, 205] on input "checkbox" at bounding box center [155, 205] width 1 height 1
checkbox input "true"
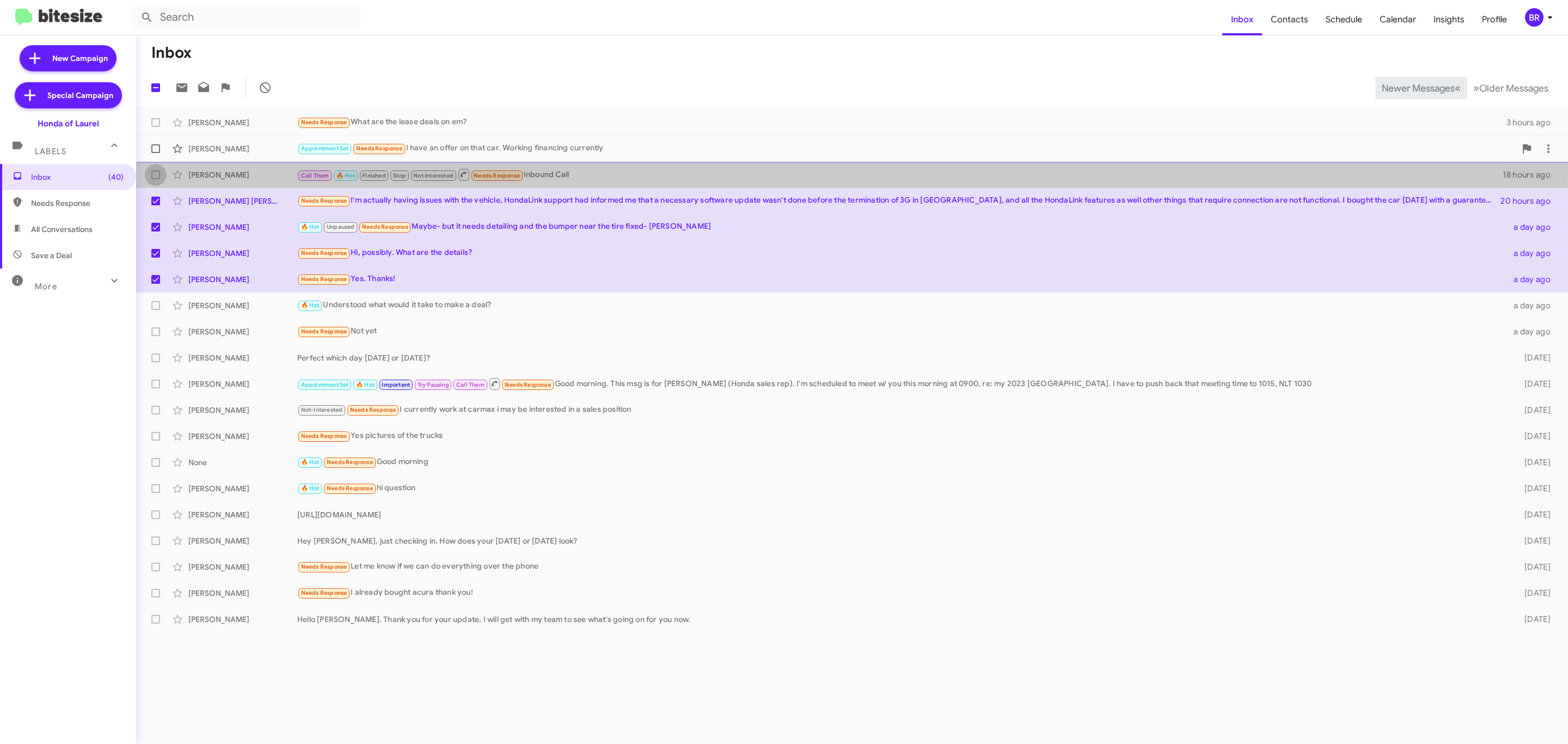
drag, startPoint x: 155, startPoint y: 174, endPoint x: 154, endPoint y: 148, distance: 26.0
click at [155, 172] on span at bounding box center [156, 174] width 9 height 9
click at [155, 179] on input "checkbox" at bounding box center [155, 179] width 1 height 1
checkbox input "true"
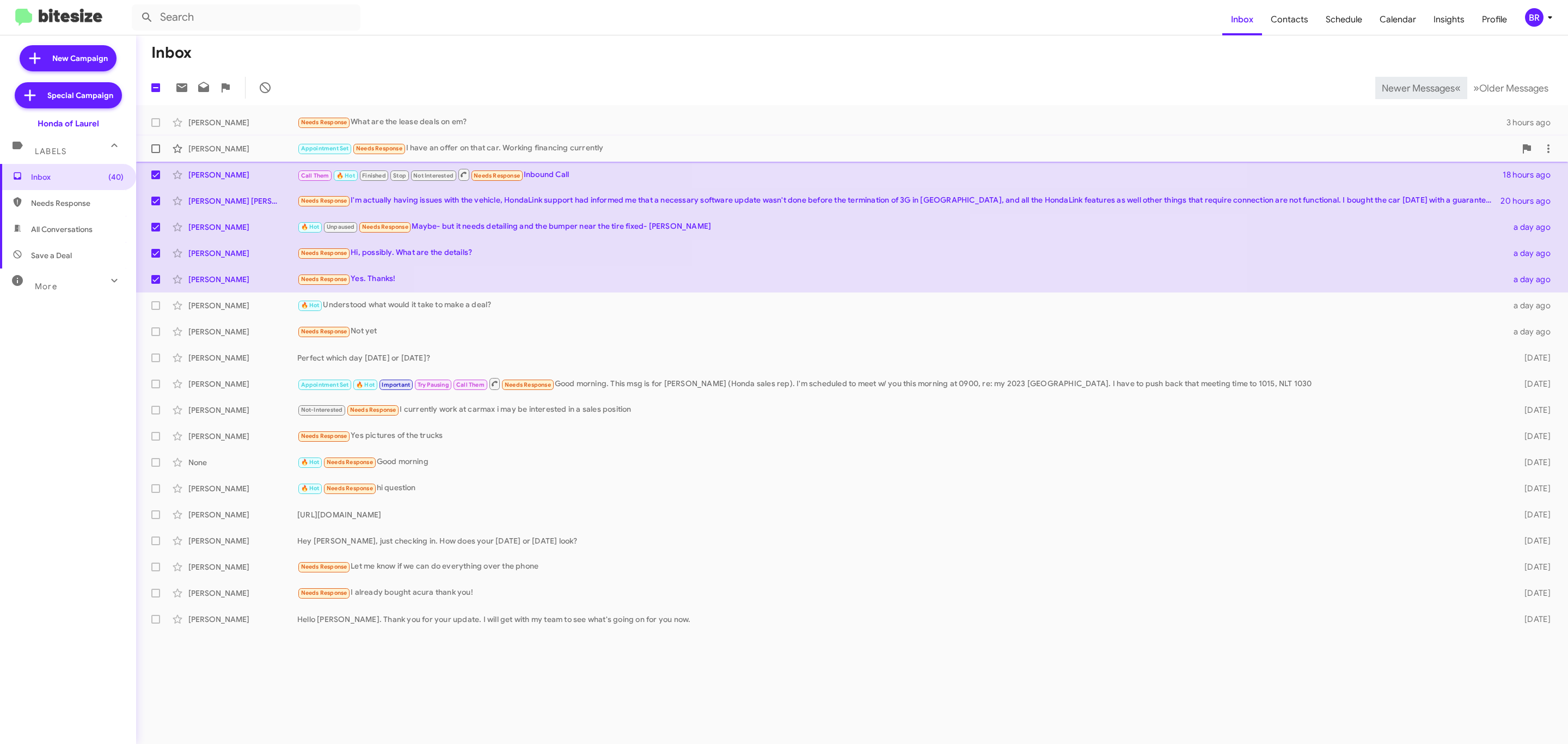
click at [154, 144] on span at bounding box center [156, 148] width 9 height 9
click at [155, 153] on input "checkbox" at bounding box center [155, 153] width 1 height 1
checkbox input "true"
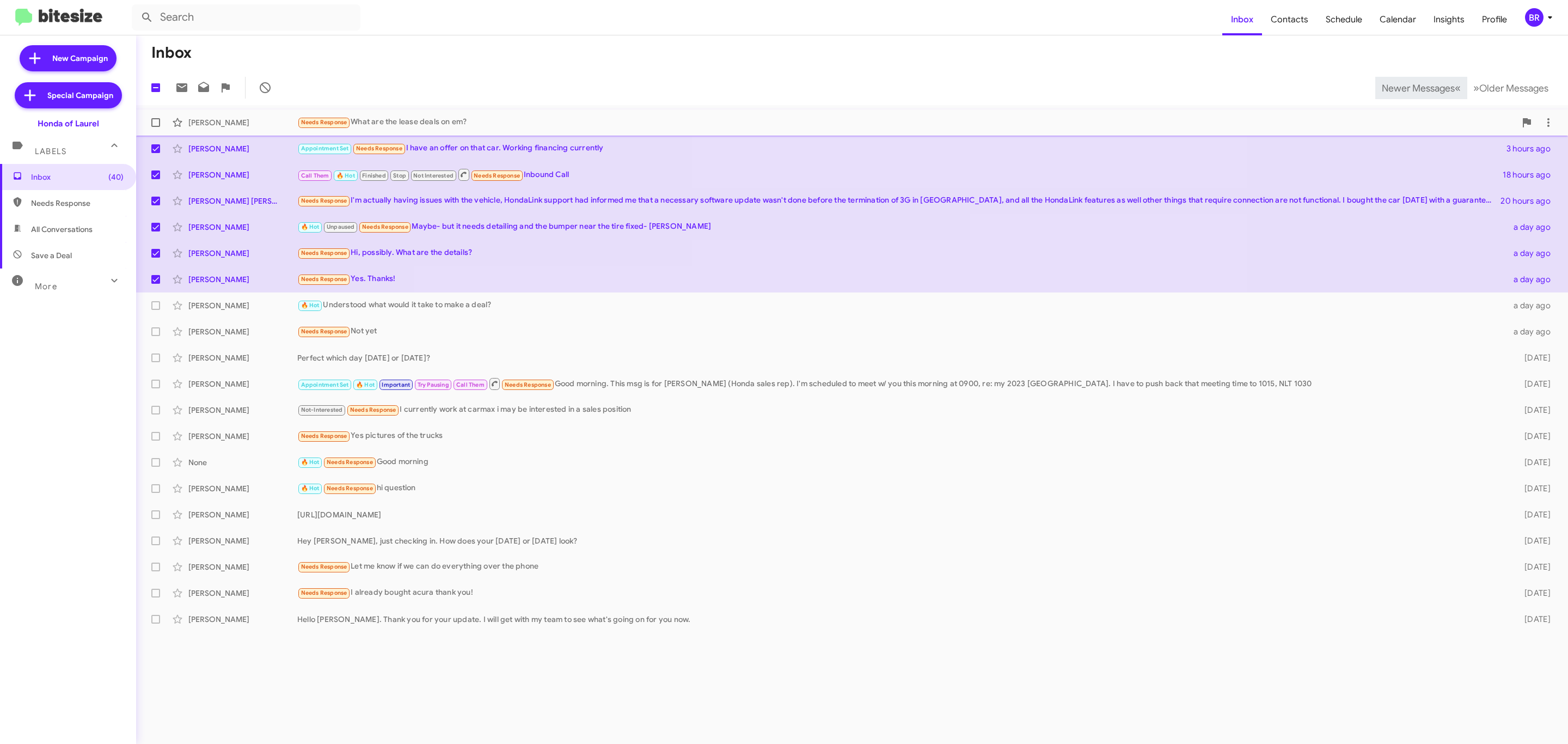
click at [156, 121] on span at bounding box center [156, 122] width 9 height 9
click at [156, 127] on input "checkbox" at bounding box center [155, 127] width 1 height 1
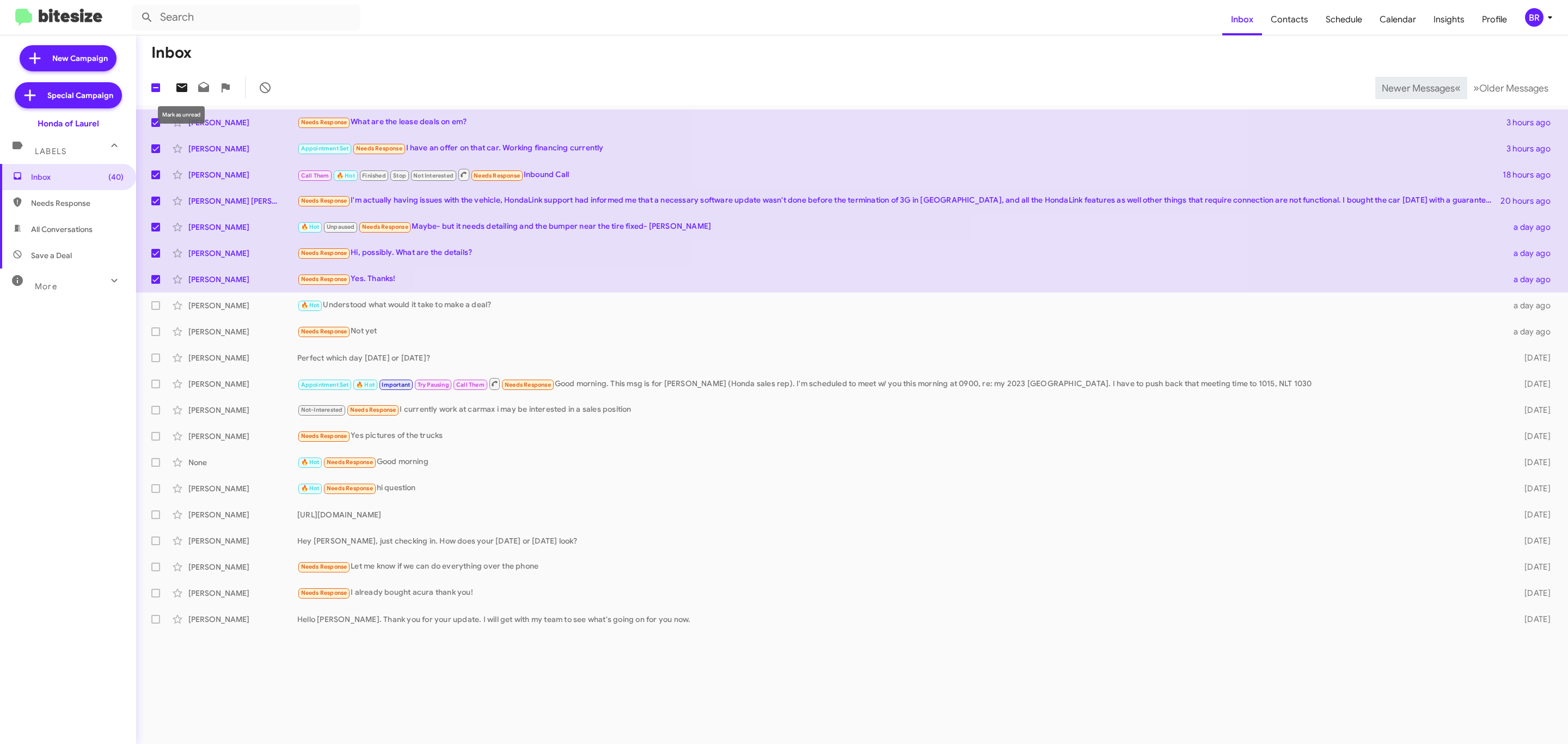
click at [178, 91] on icon at bounding box center [182, 87] width 11 height 9
click at [1403, 91] on span "Newer Messages" at bounding box center [1418, 88] width 73 height 12
checkbox input "false"
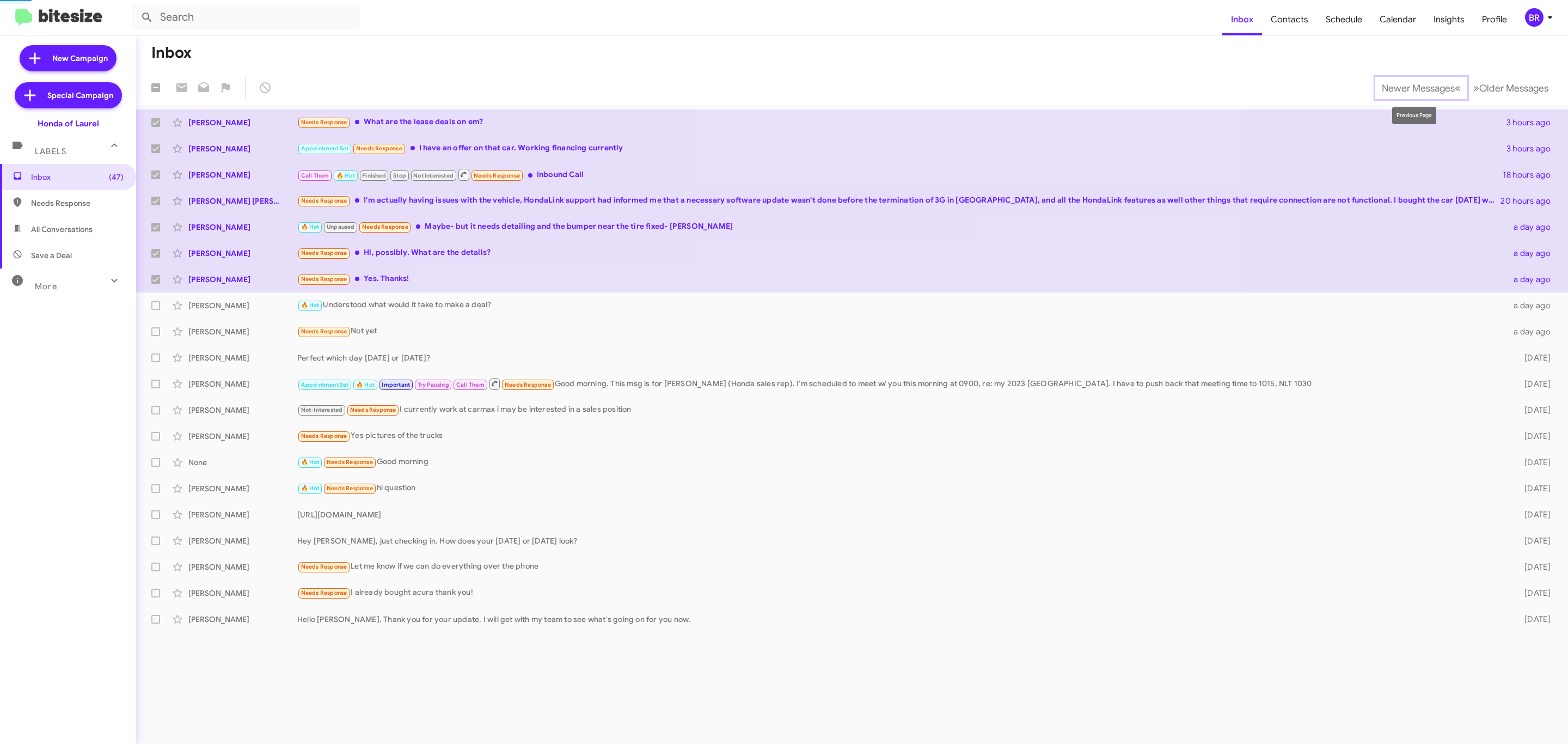
checkbox input "false"
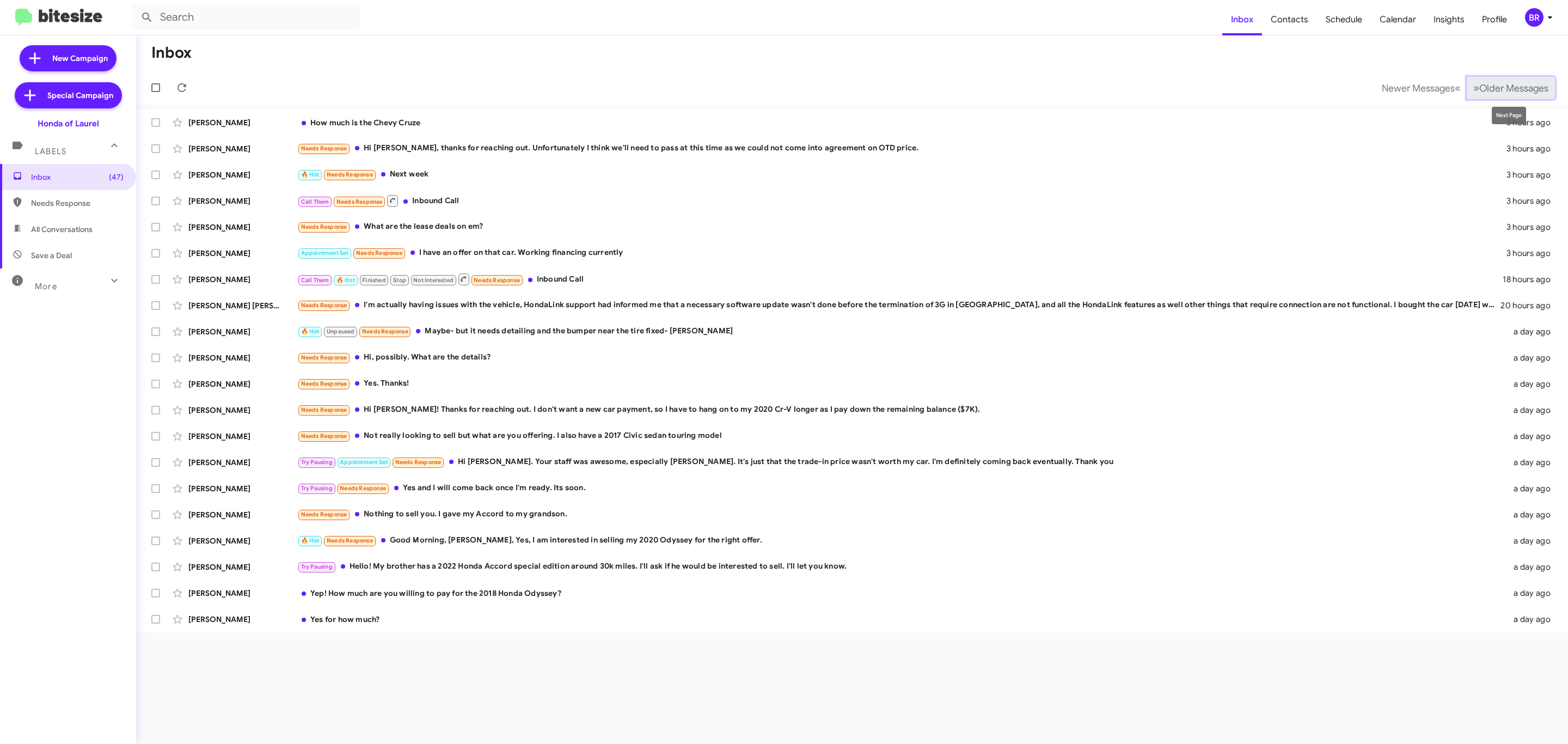
click at [1495, 82] on span "Older Messages" at bounding box center [1514, 88] width 69 height 12
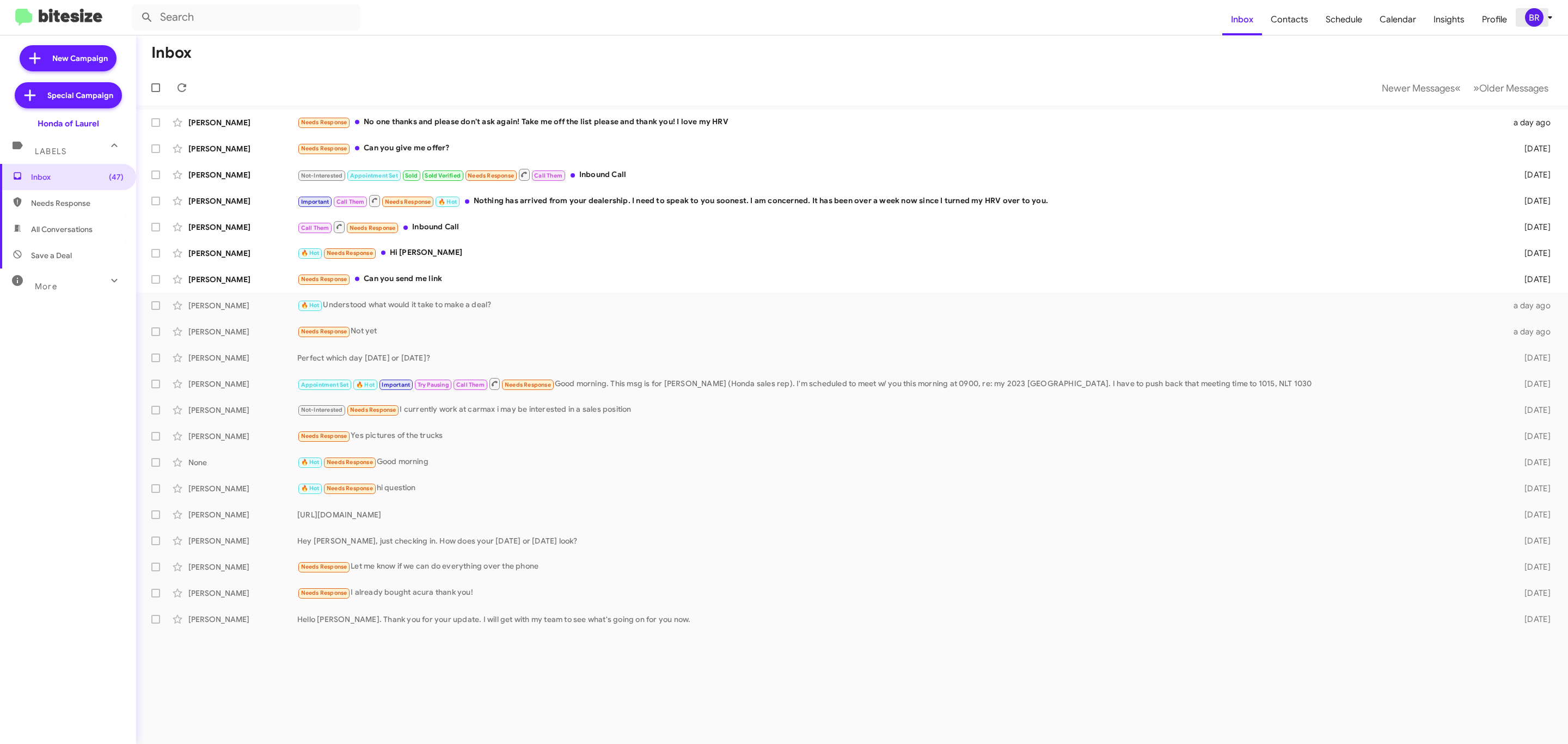
click at [1537, 20] on div "BR" at bounding box center [1534, 17] width 19 height 19
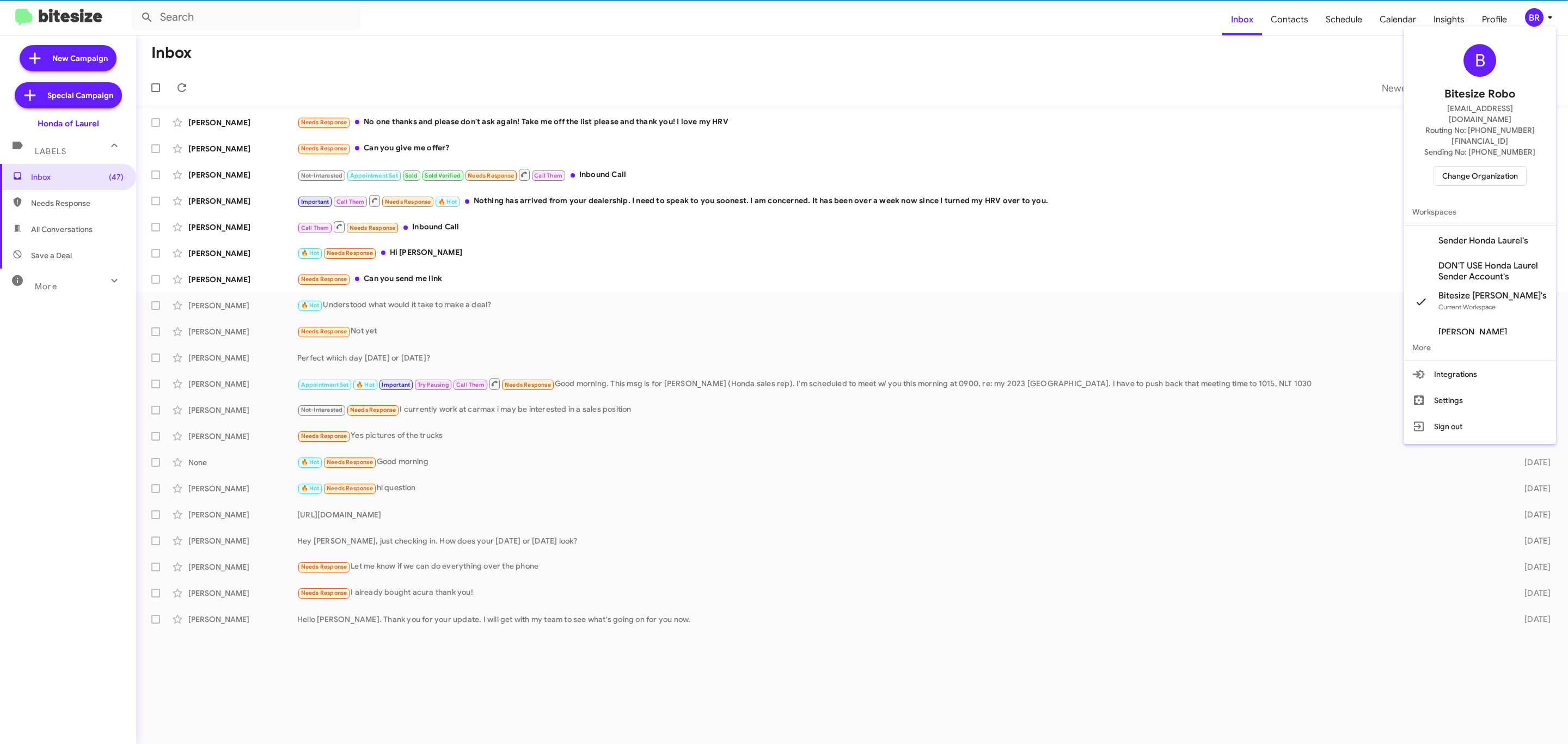
click at [1436, 167] on div "B Bitesize Robo jeks.ocampo1717@gmail.com Routing No: +1 (301) 498-7400 Sending…" at bounding box center [1479, 115] width 152 height 167
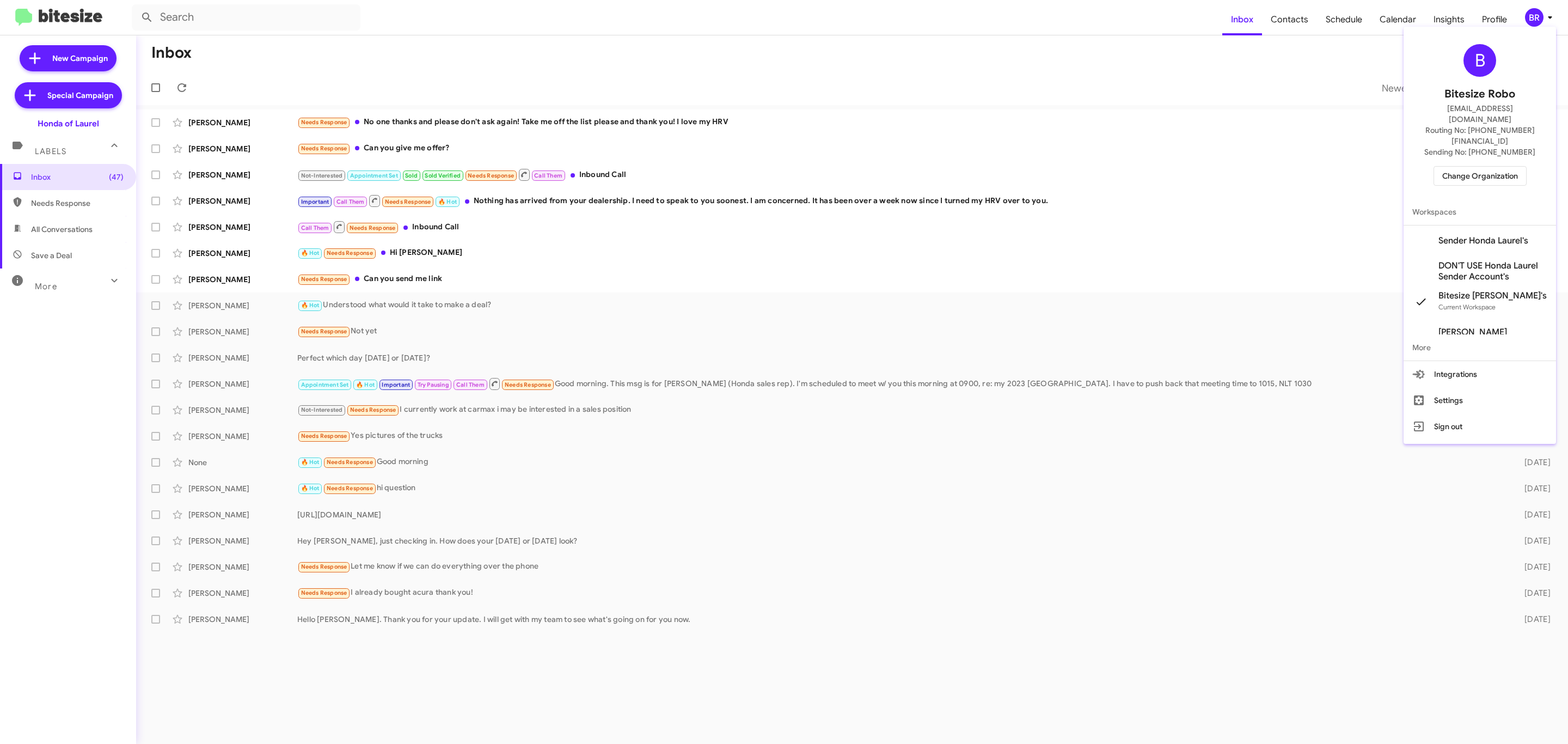
click at [1456, 167] on span "Change Organization" at bounding box center [1480, 176] width 75 height 19
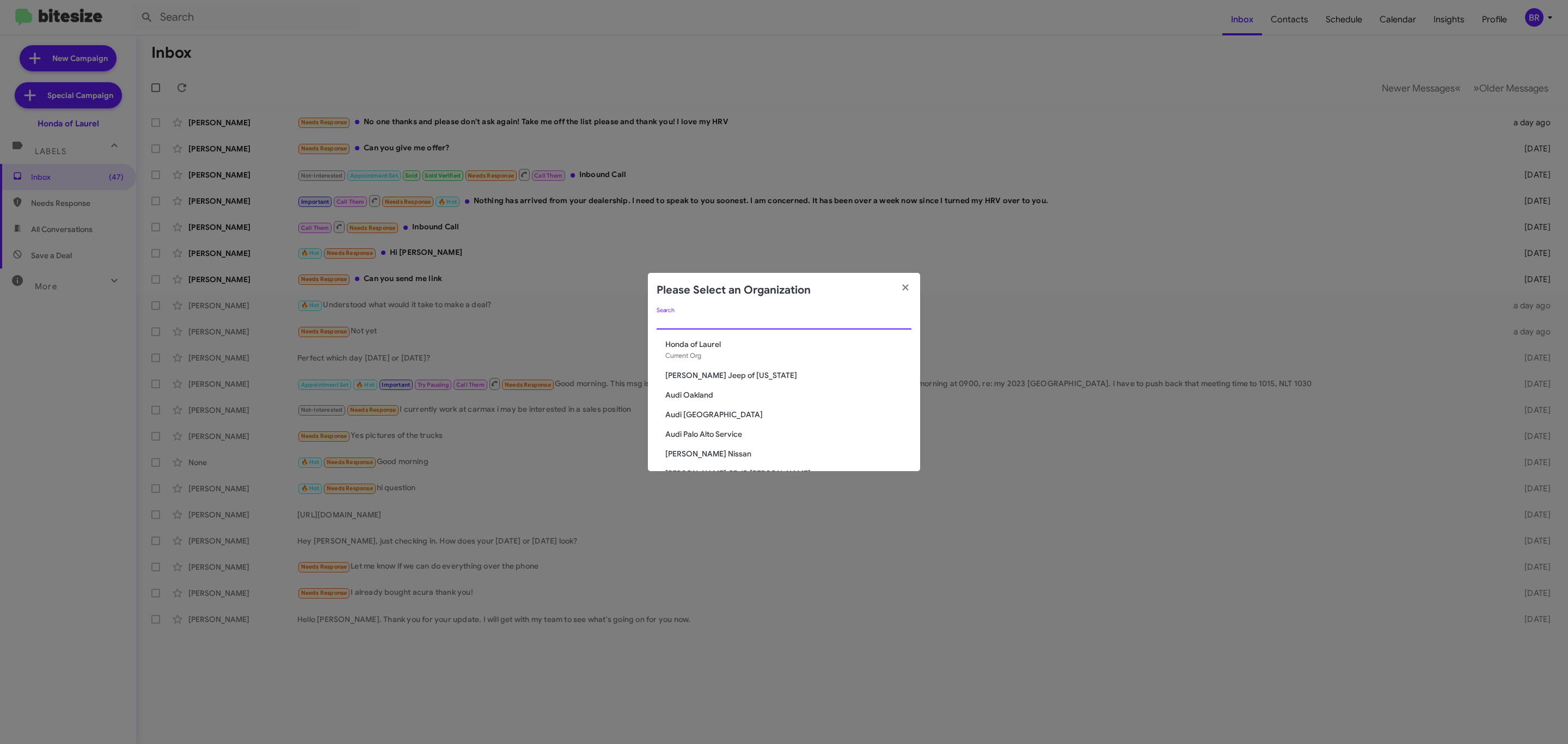
click at [837, 323] on input "Search" at bounding box center [784, 321] width 255 height 9
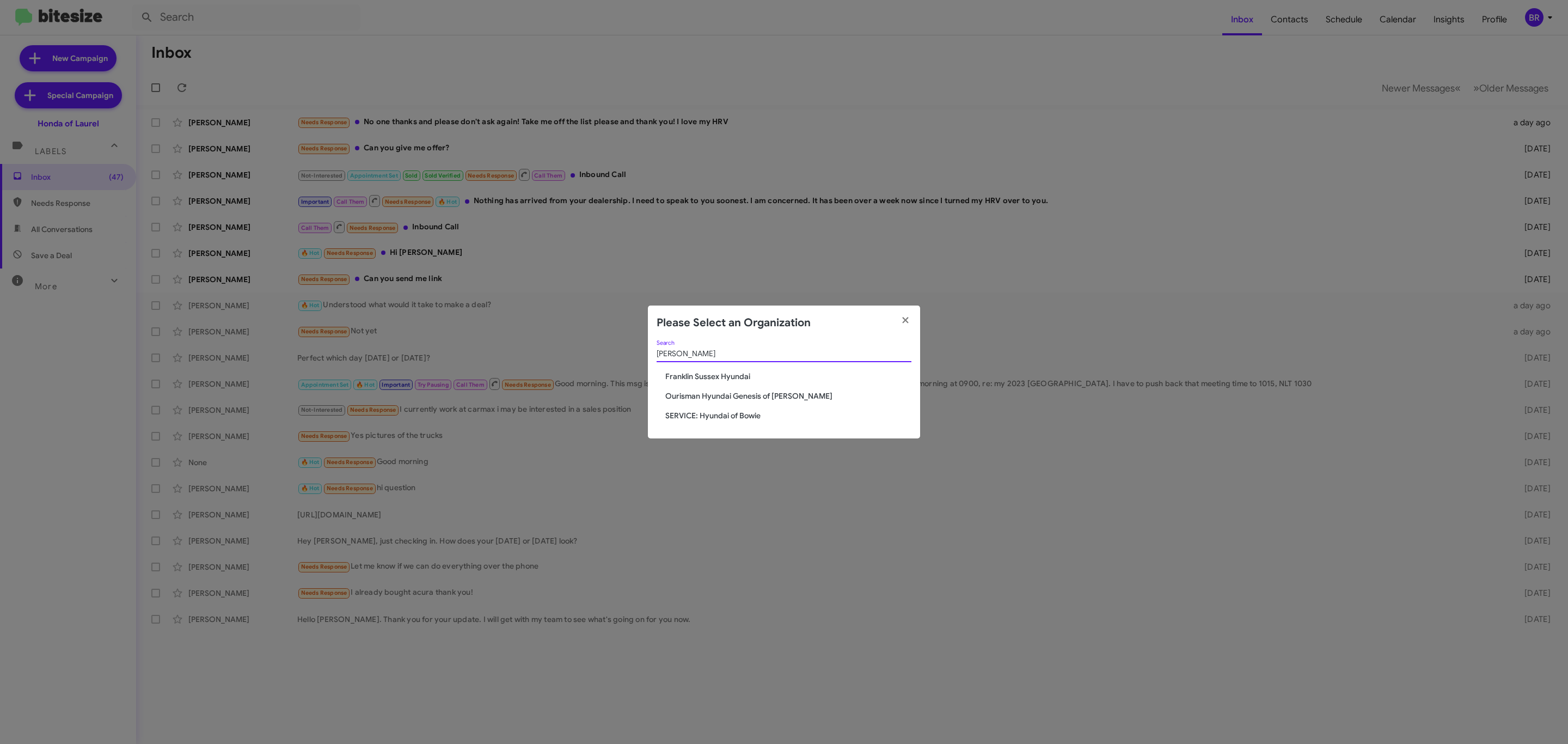
type input "hyunda"
click at [782, 396] on span "Ourisman Hyundai Genesis of [PERSON_NAME]" at bounding box center [788, 396] width 246 height 11
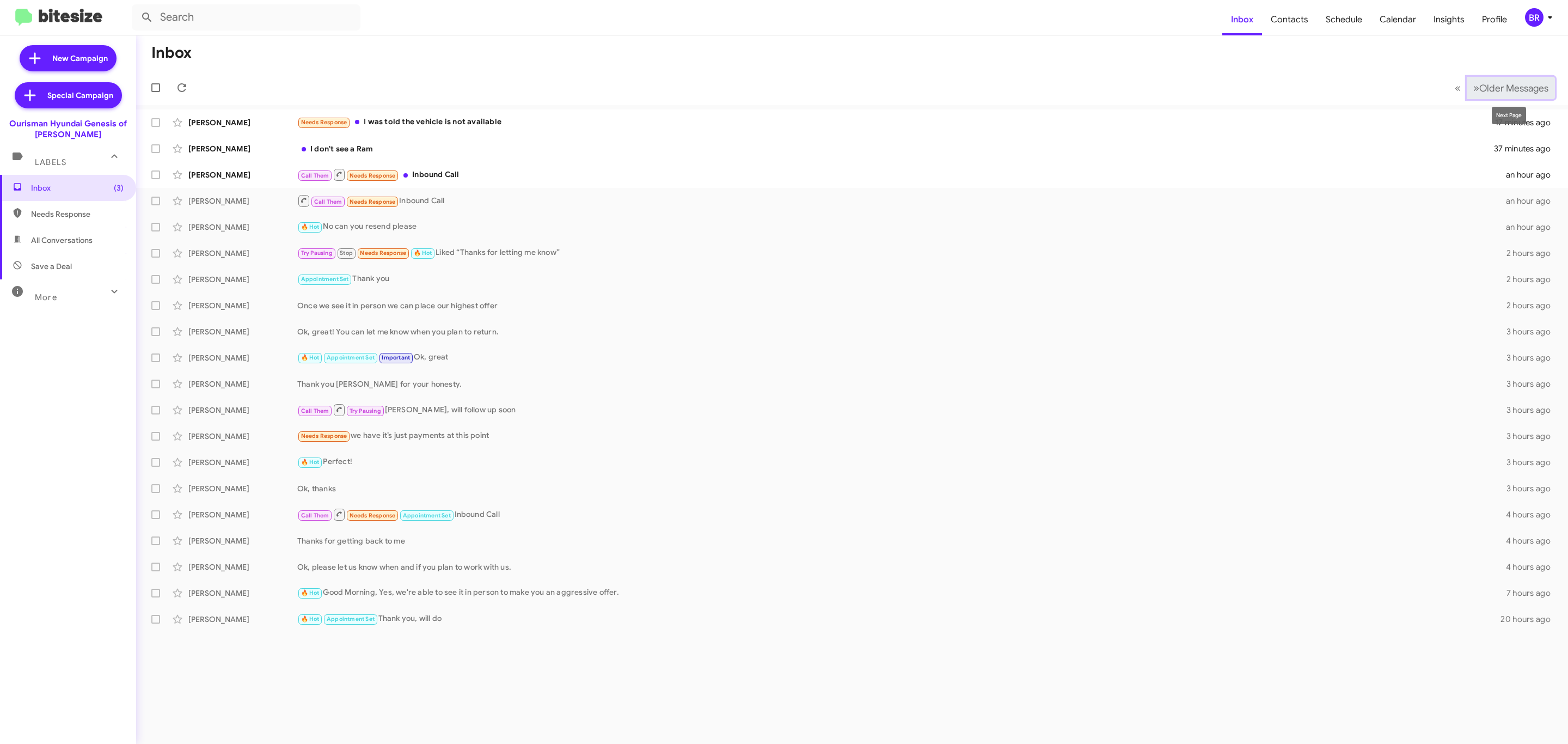
click at [1493, 89] on span "Older Messages" at bounding box center [1514, 88] width 69 height 12
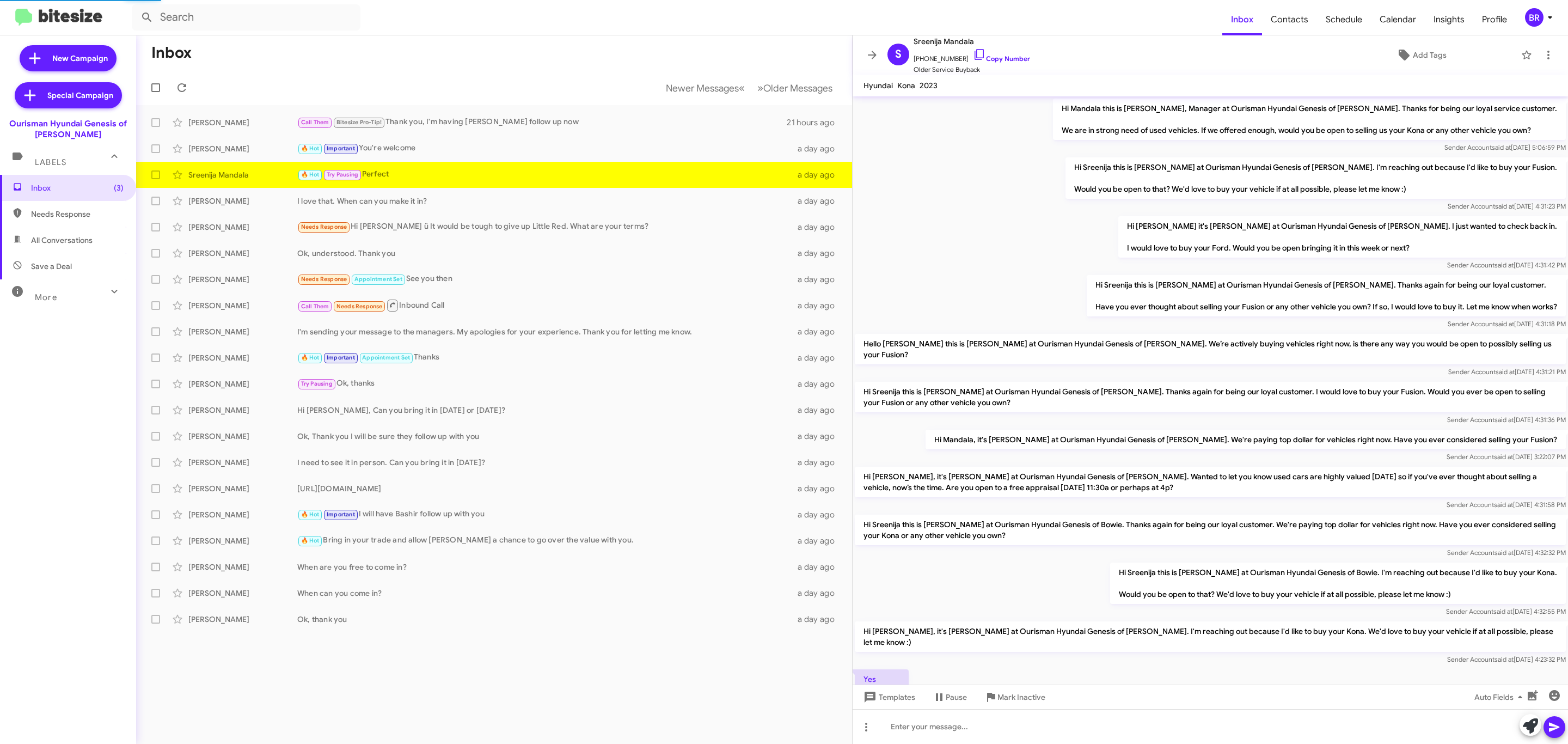
scroll to position [347, 0]
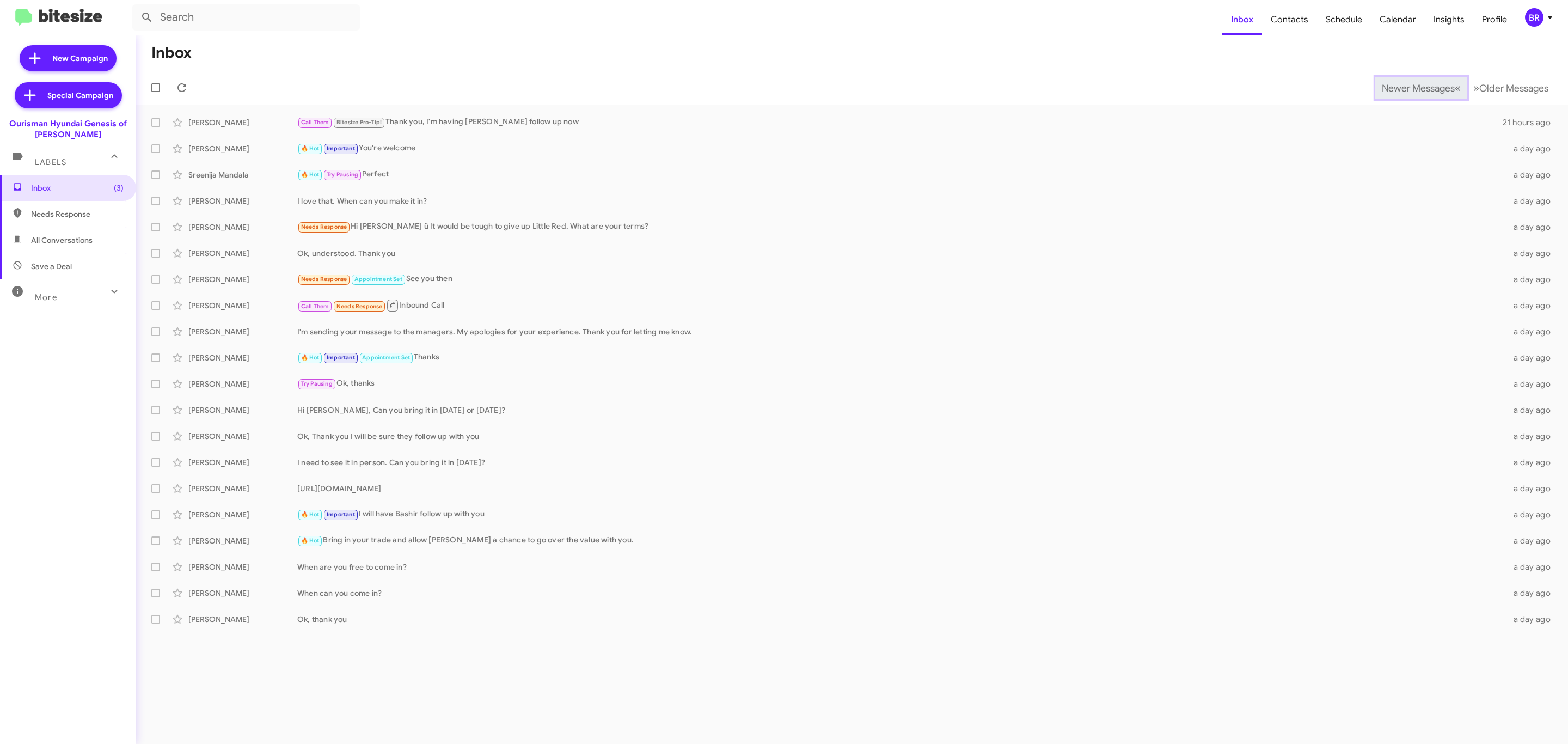
click at [1409, 86] on span "Newer Messages" at bounding box center [1418, 88] width 73 height 12
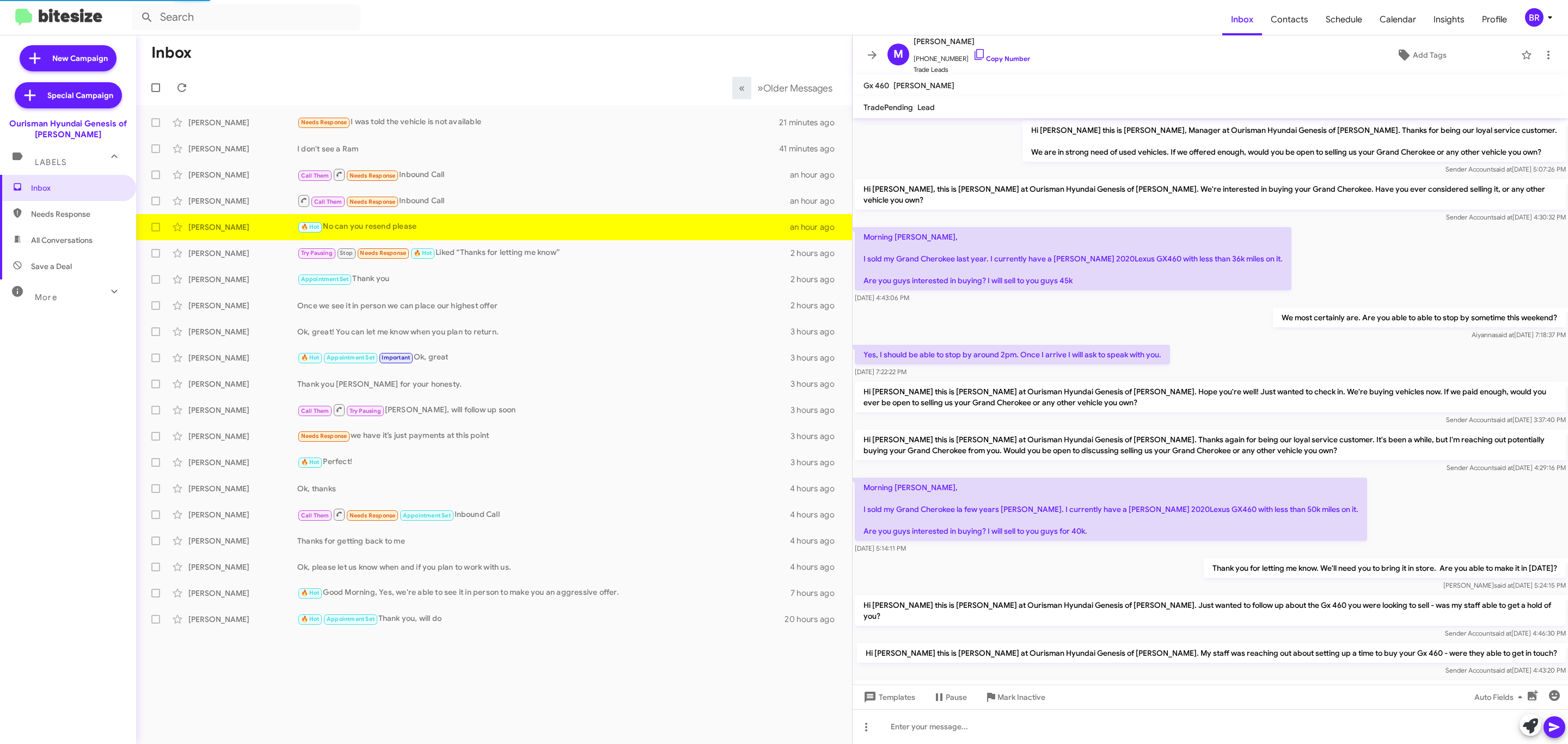
scroll to position [211, 0]
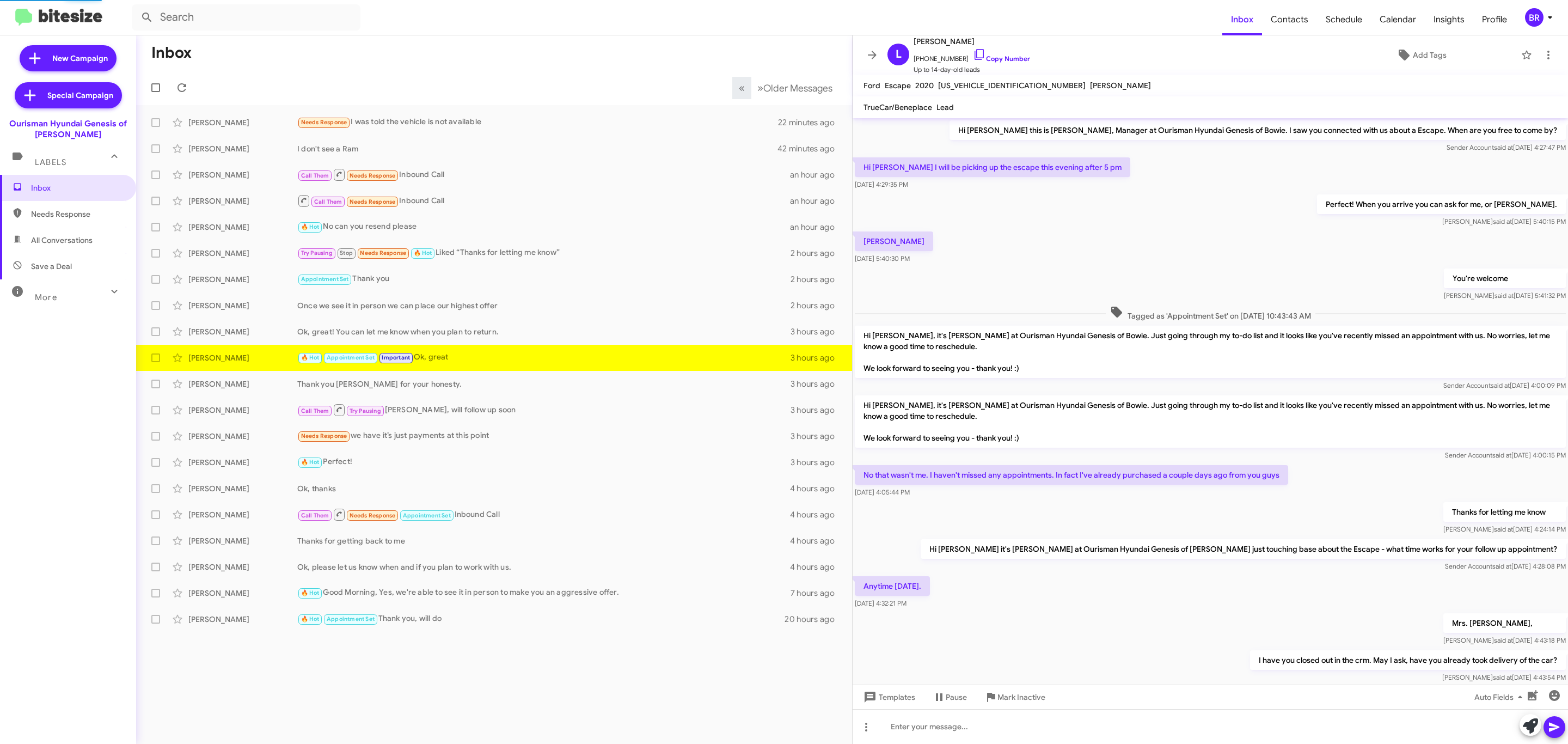
scroll to position [118, 0]
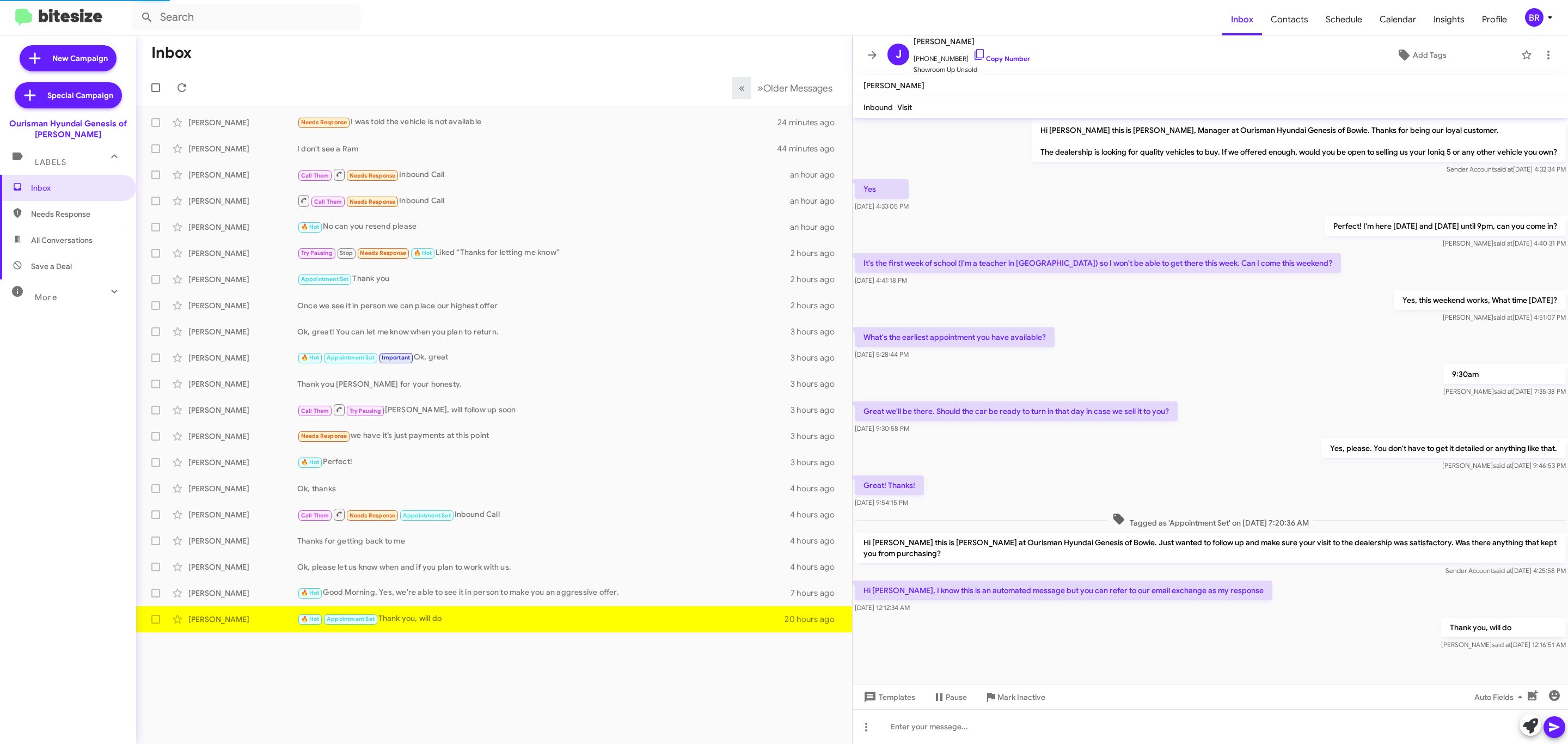
scroll to position [5, 0]
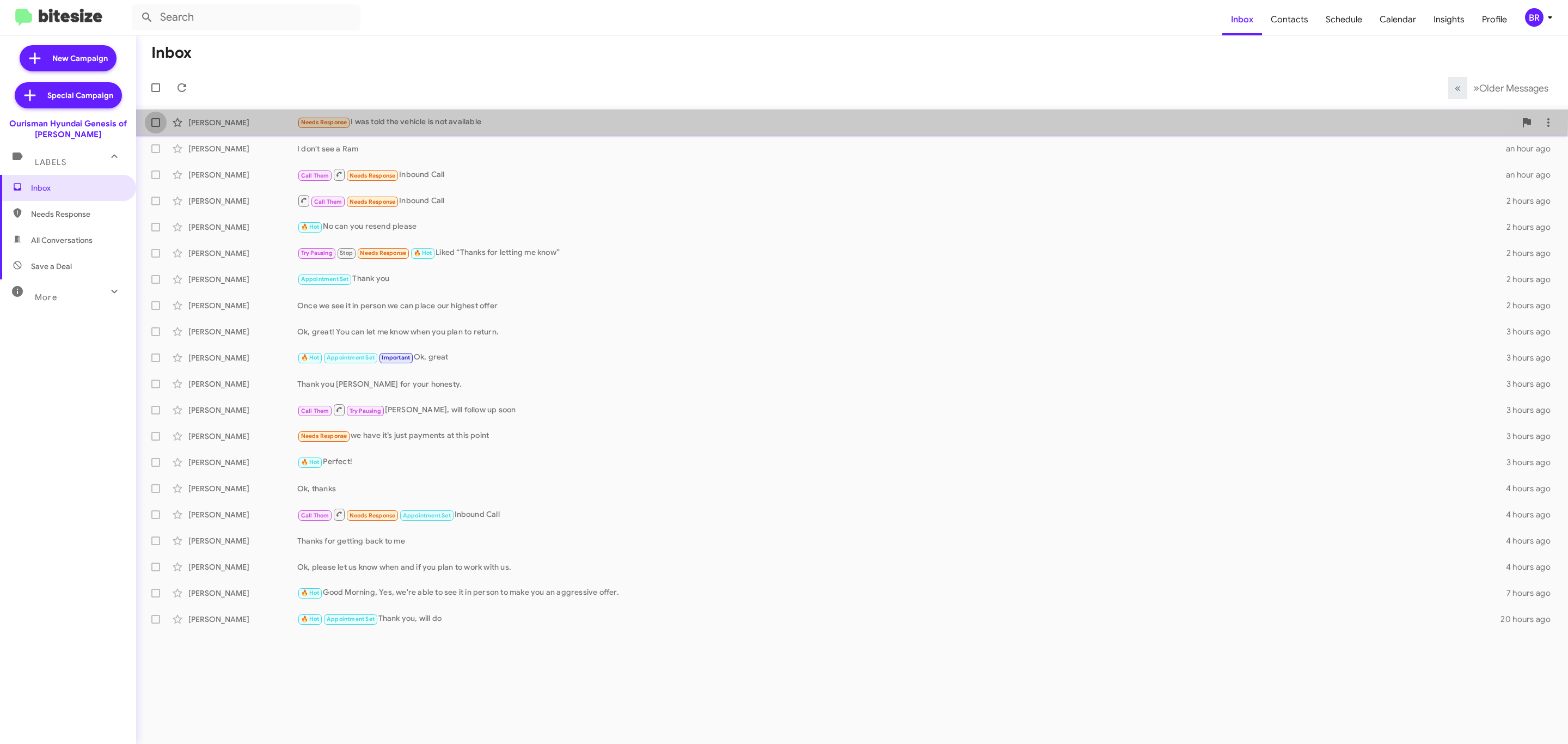
click at [154, 118] on span at bounding box center [156, 122] width 9 height 9
click at [155, 127] on input "checkbox" at bounding box center [155, 127] width 1 height 1
checkbox input "true"
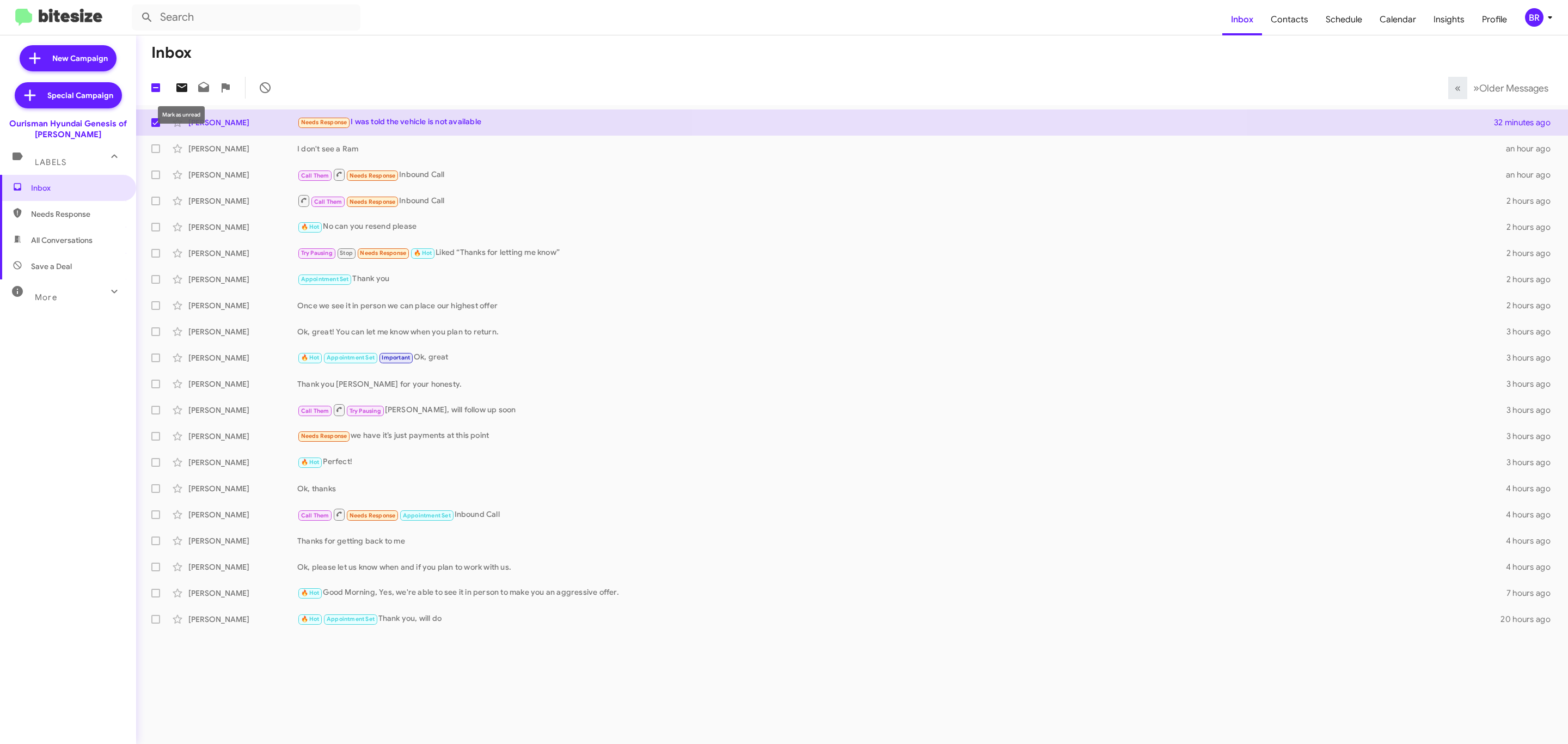
click at [175, 85] on icon at bounding box center [181, 87] width 13 height 13
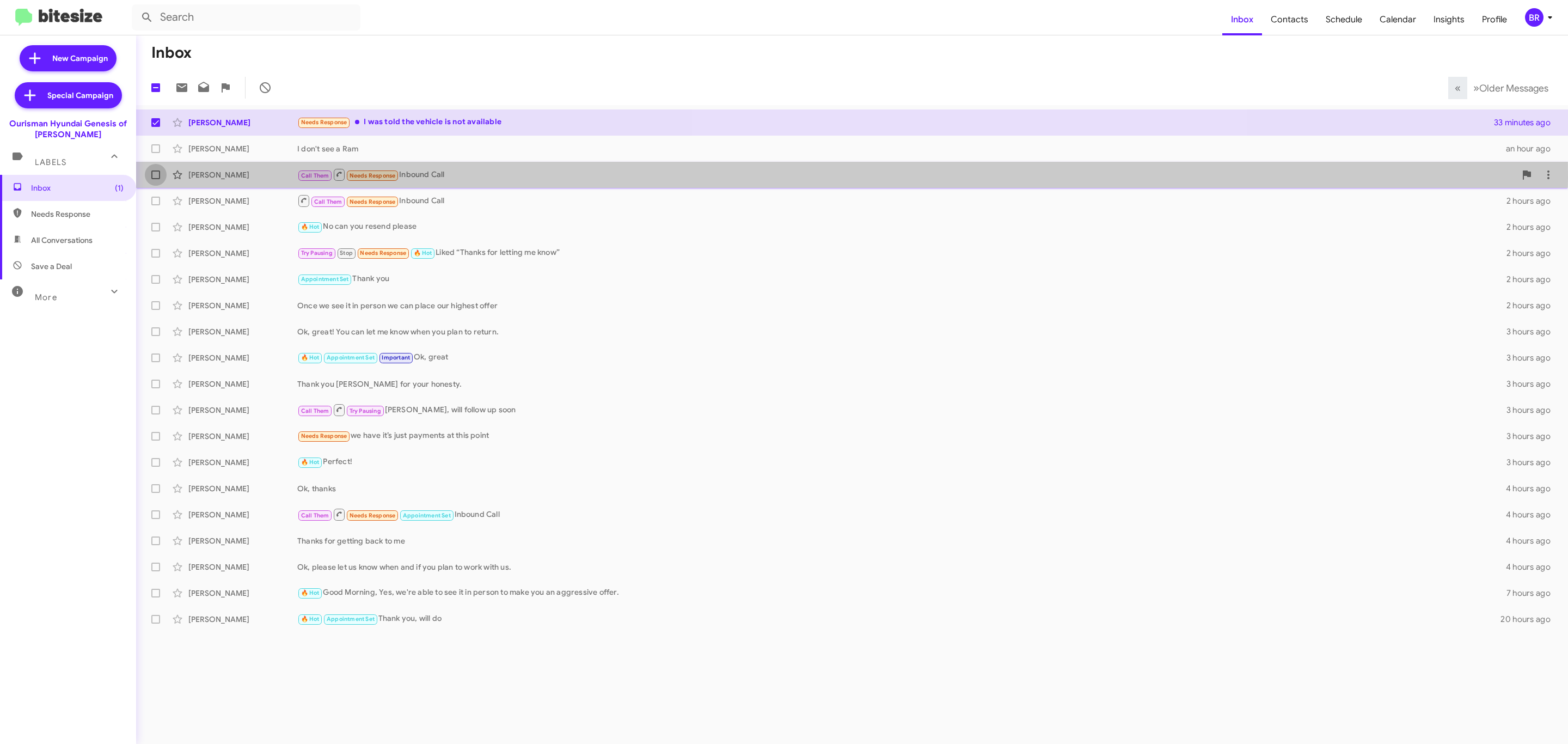
drag, startPoint x: 151, startPoint y: 175, endPoint x: 157, endPoint y: 152, distance: 23.8
click at [152, 174] on span at bounding box center [156, 174] width 9 height 9
click at [155, 179] on input "checkbox" at bounding box center [155, 179] width 1 height 1
checkbox input "true"
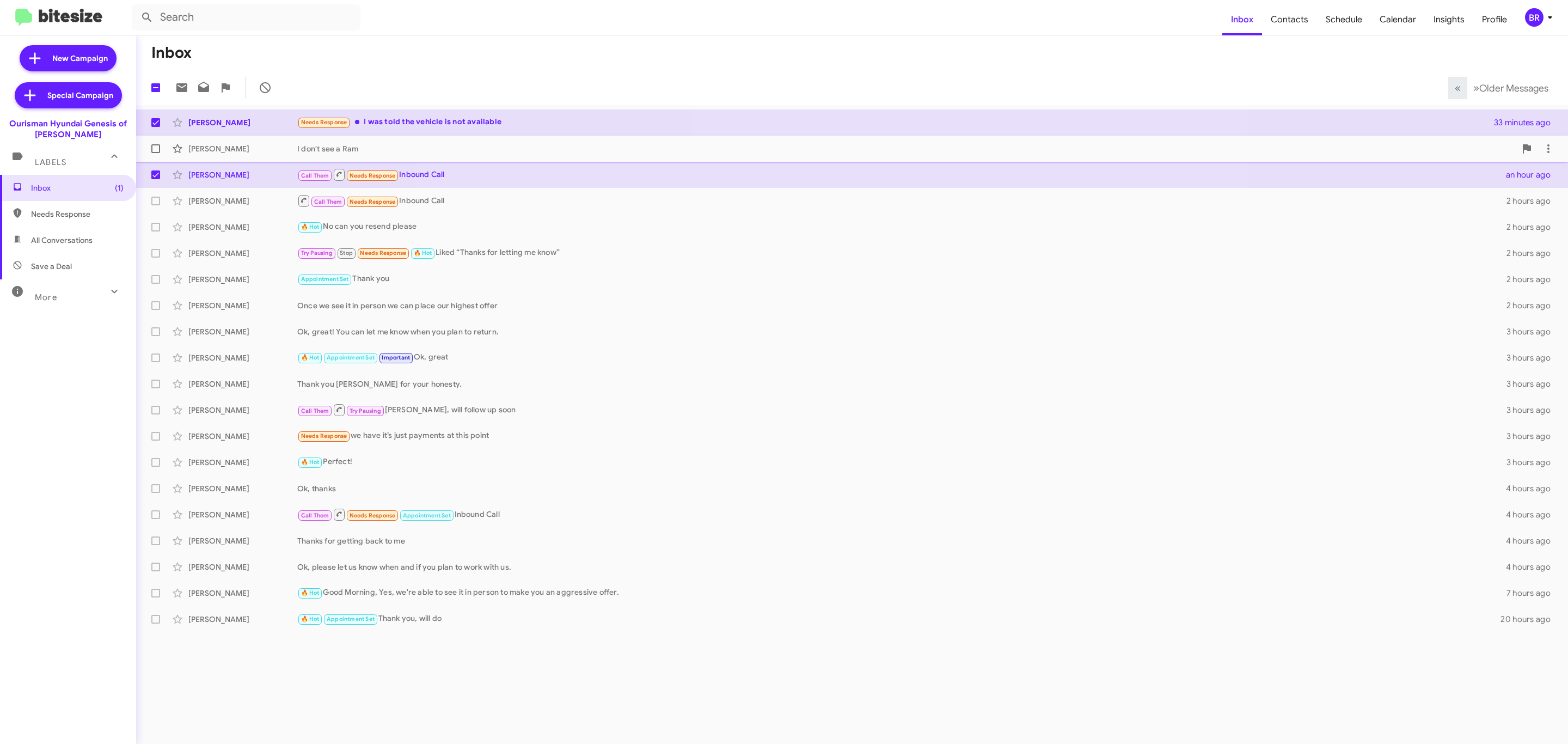
click at [155, 149] on span at bounding box center [156, 148] width 9 height 9
click at [155, 153] on input "checkbox" at bounding box center [155, 153] width 1 height 1
checkbox input "true"
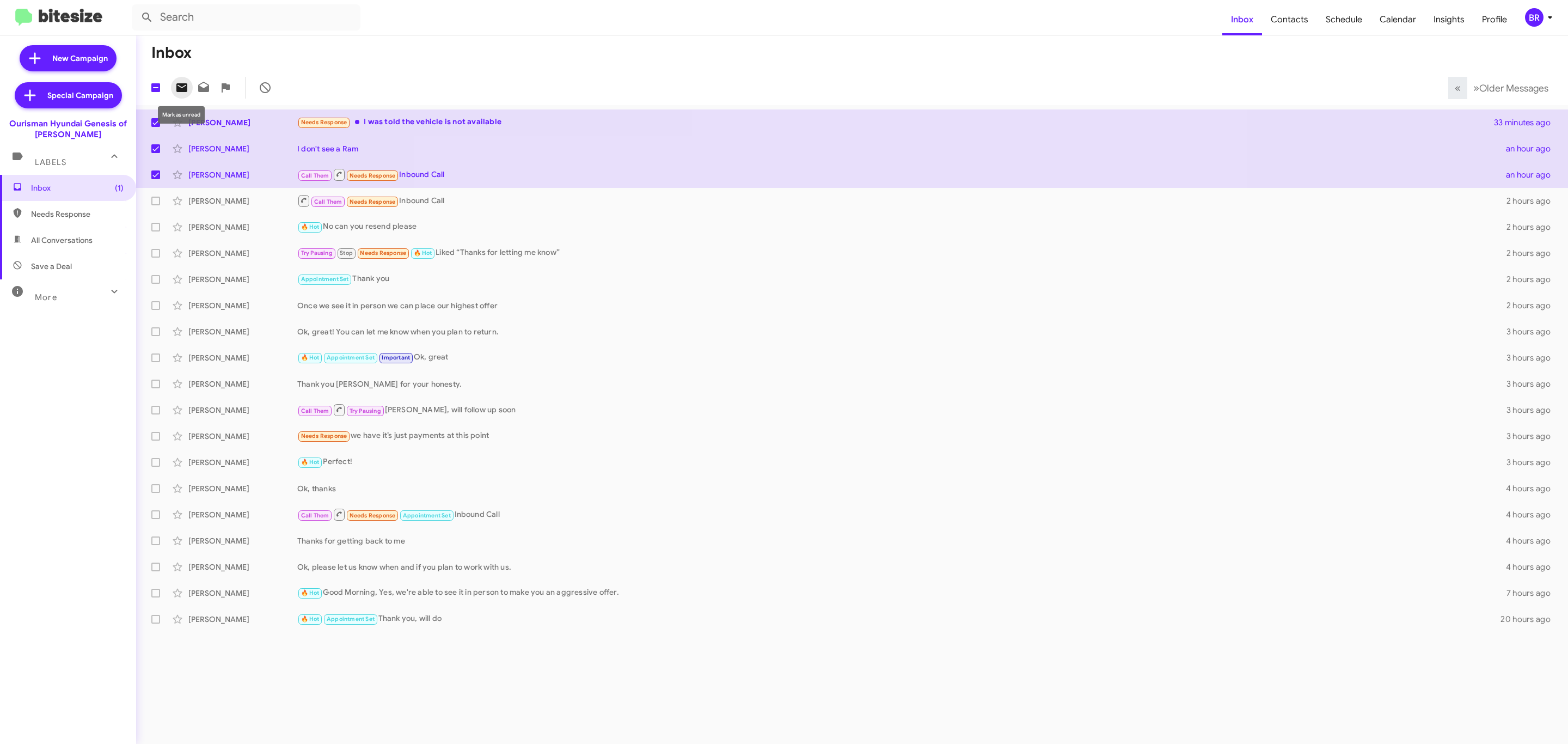
click at [178, 93] on icon at bounding box center [181, 87] width 13 height 13
click at [1539, 20] on div "BR" at bounding box center [1534, 17] width 19 height 19
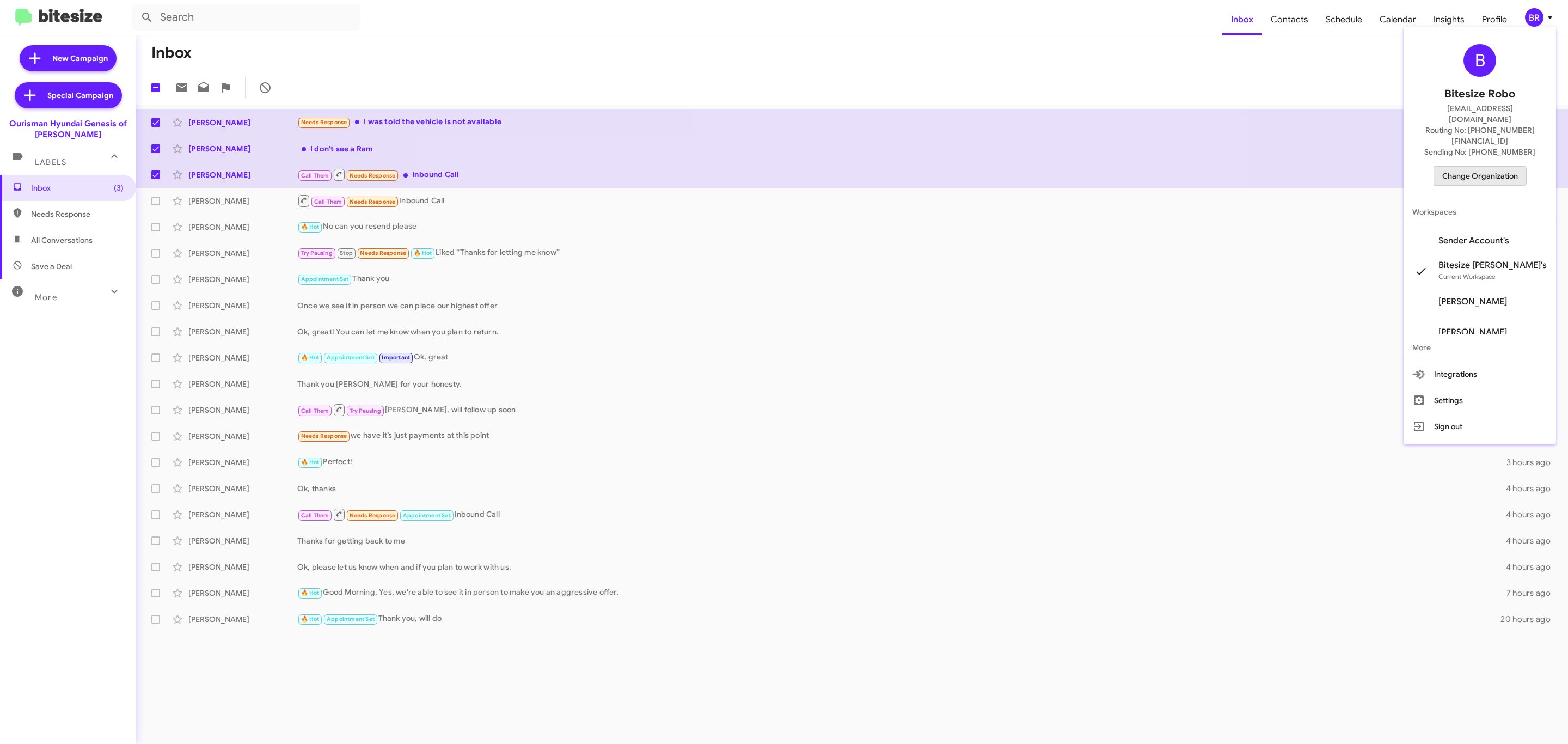
click at [1495, 167] on span "Change Organization" at bounding box center [1480, 176] width 75 height 19
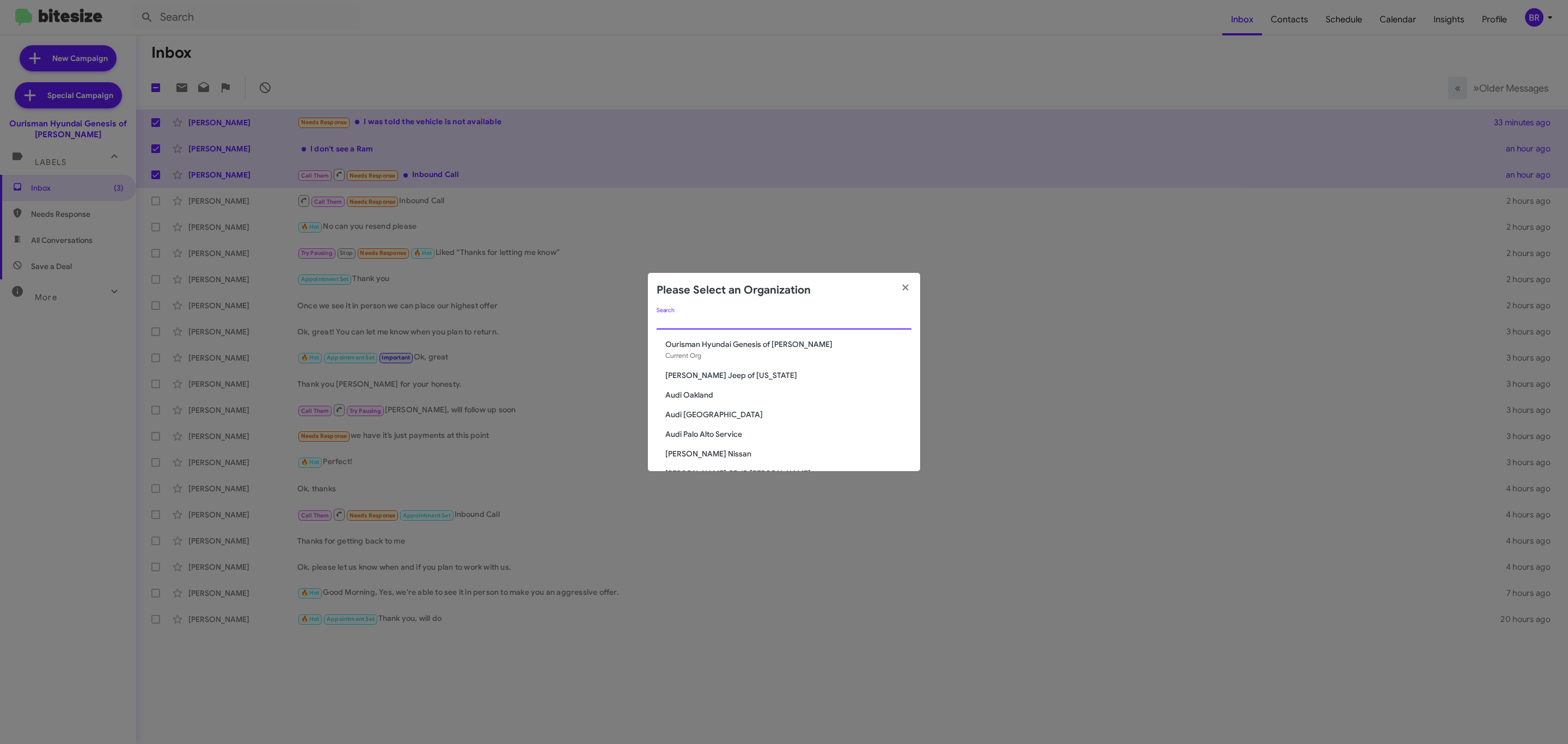
click at [744, 322] on input "Search" at bounding box center [784, 321] width 255 height 9
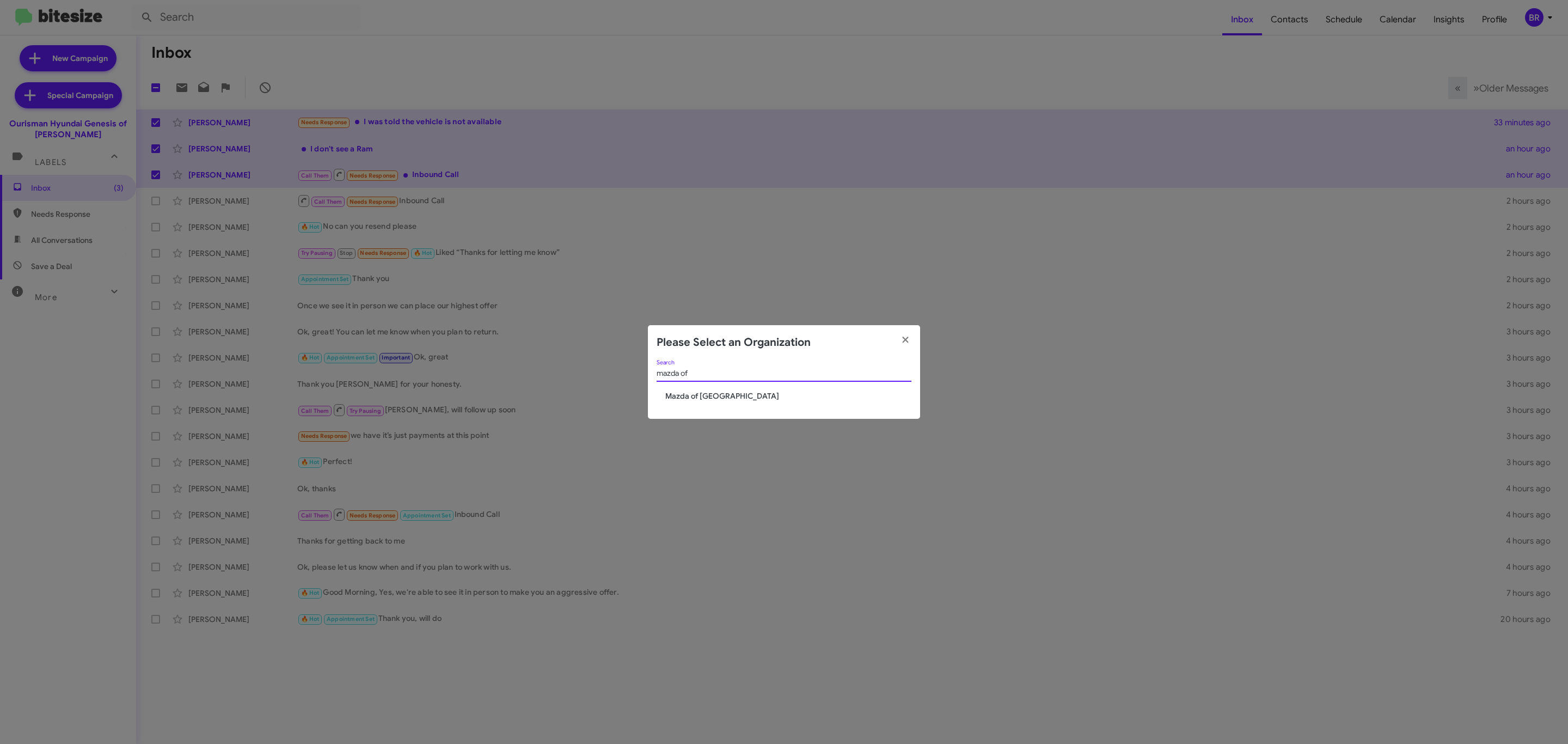
type input "mazda of"
click at [697, 392] on span "Mazda of [GEOGRAPHIC_DATA]" at bounding box center [788, 396] width 246 height 11
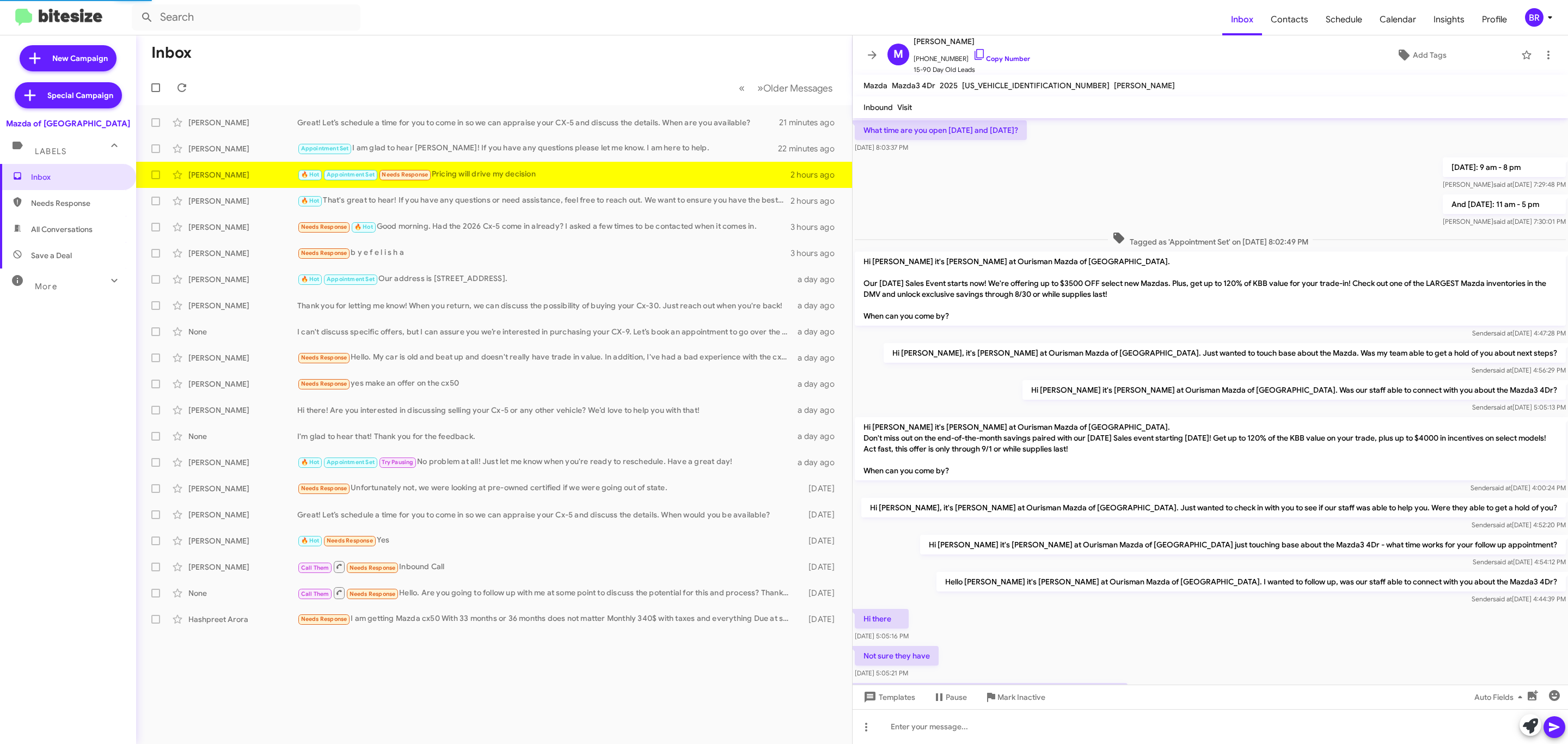
scroll to position [310, 0]
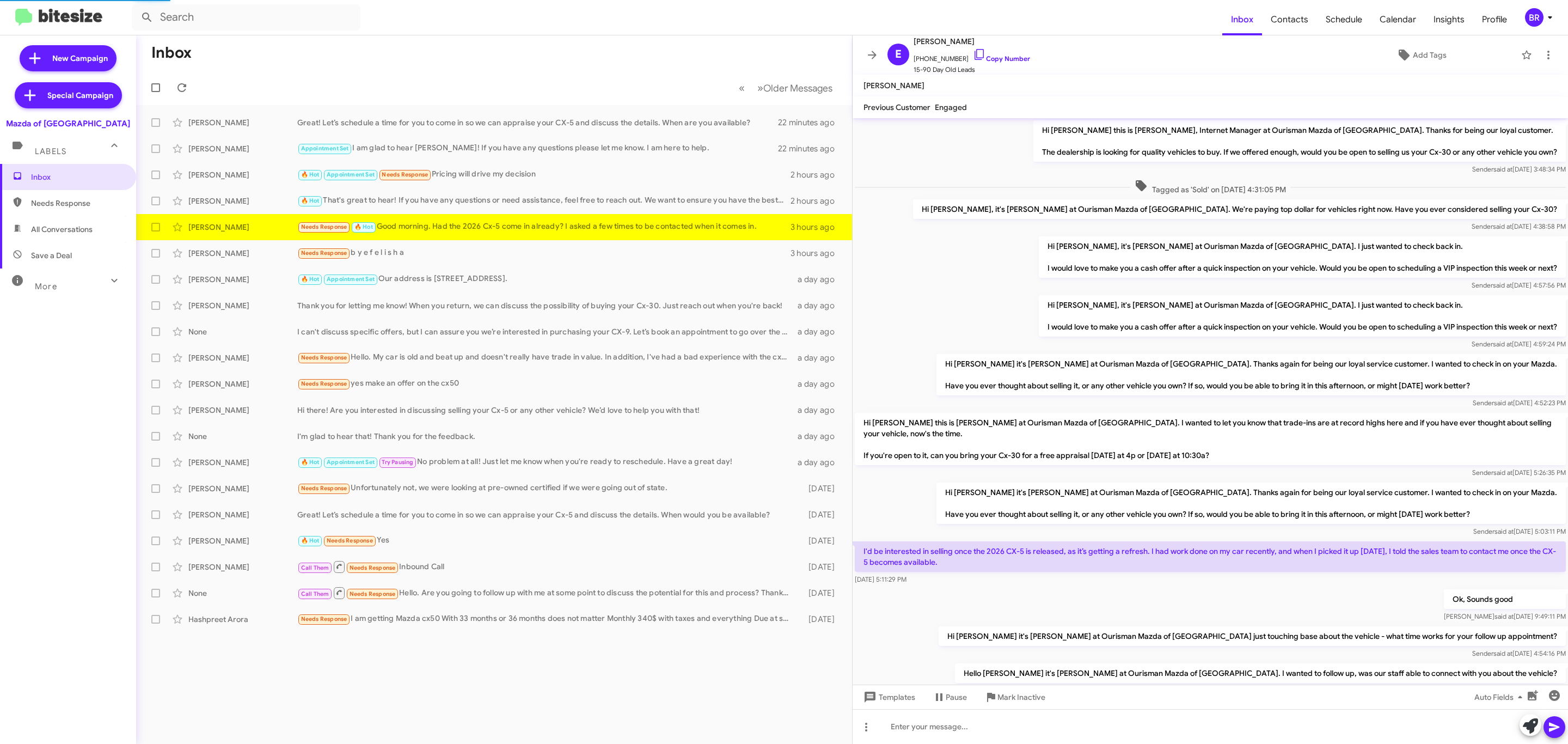
scroll to position [86, 0]
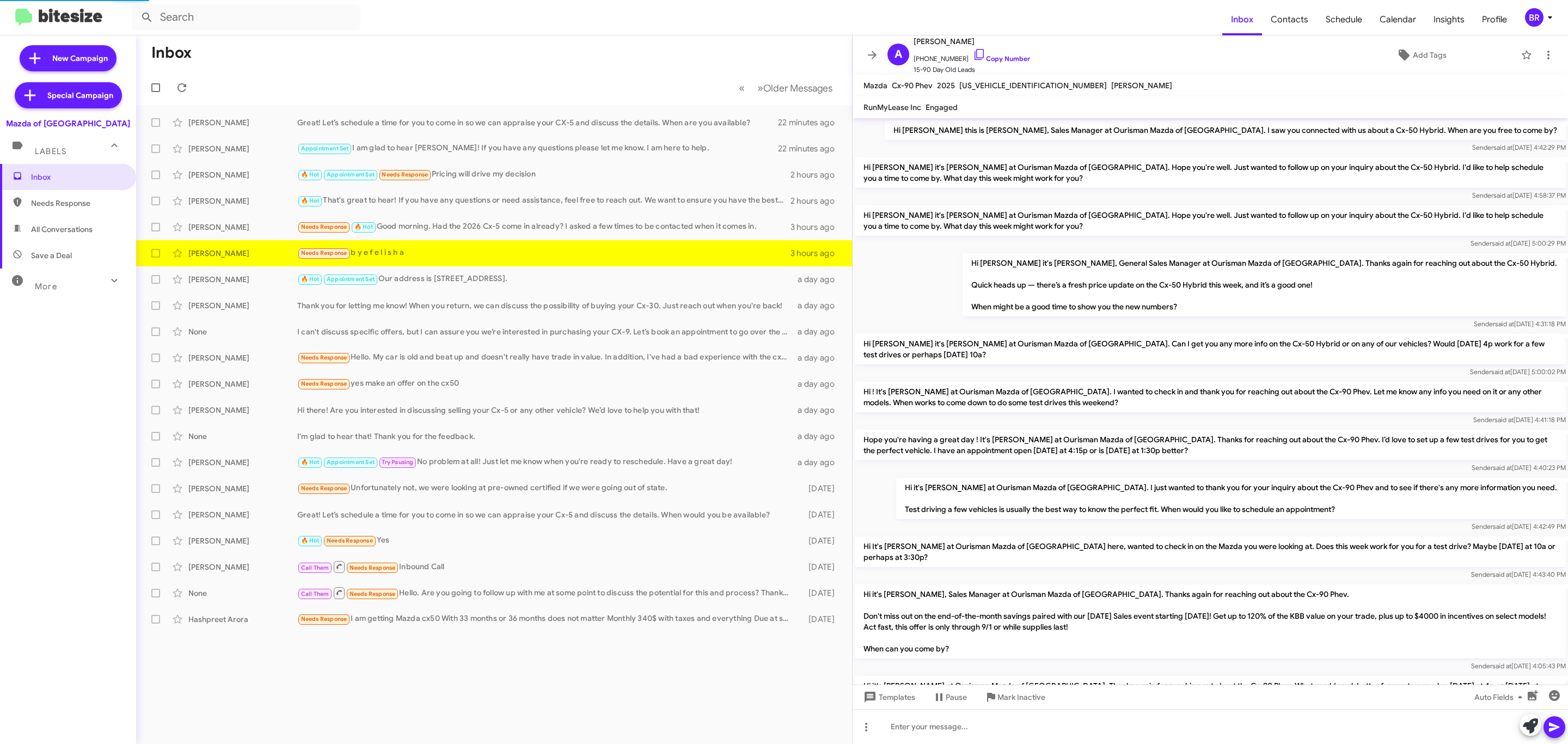
scroll to position [207, 0]
